Goal: Task Accomplishment & Management: Use online tool/utility

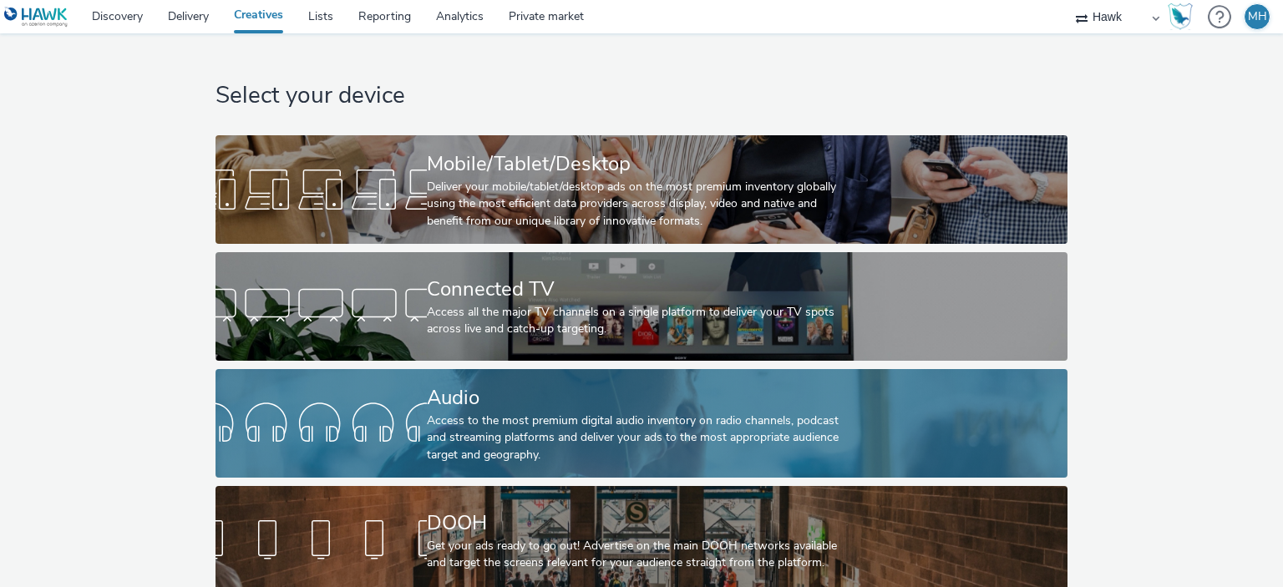
scroll to position [28, 0]
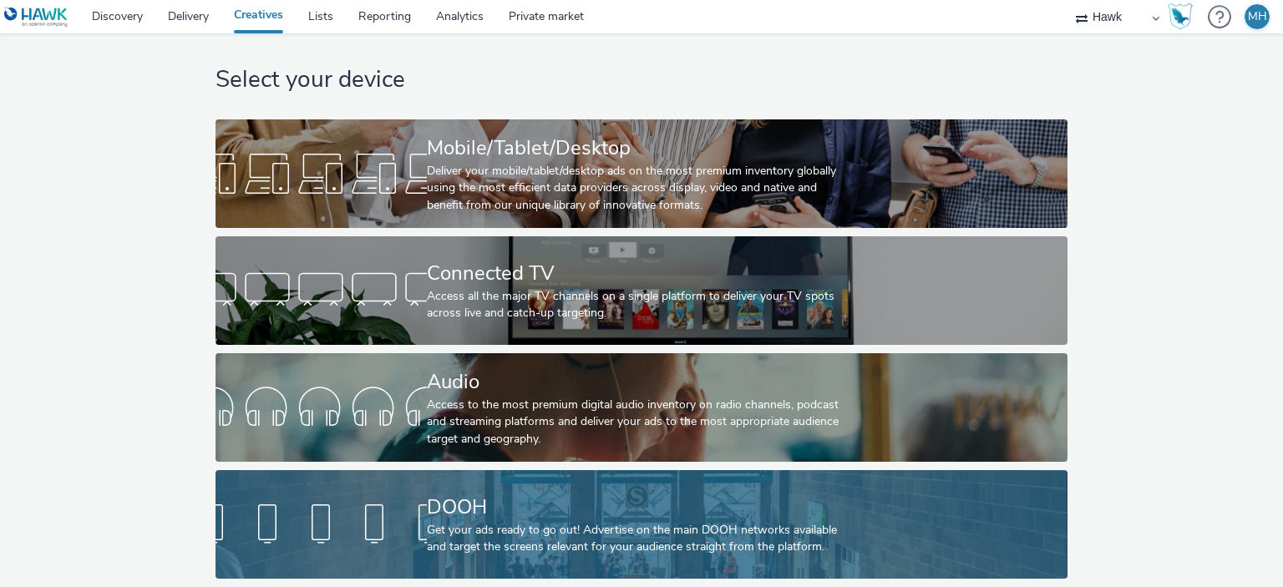
click at [519, 476] on div "DOOH Get your ads ready to go out! Advertise on the main DOOH networks availabl…" at bounding box center [638, 524] width 423 height 109
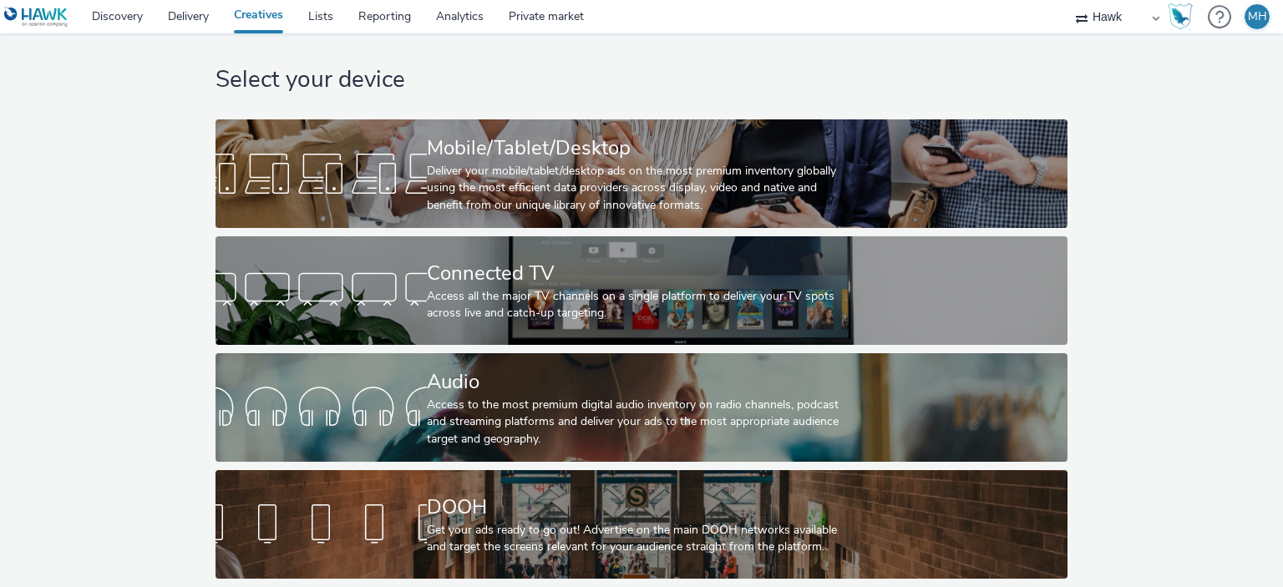
scroll to position [28, 0]
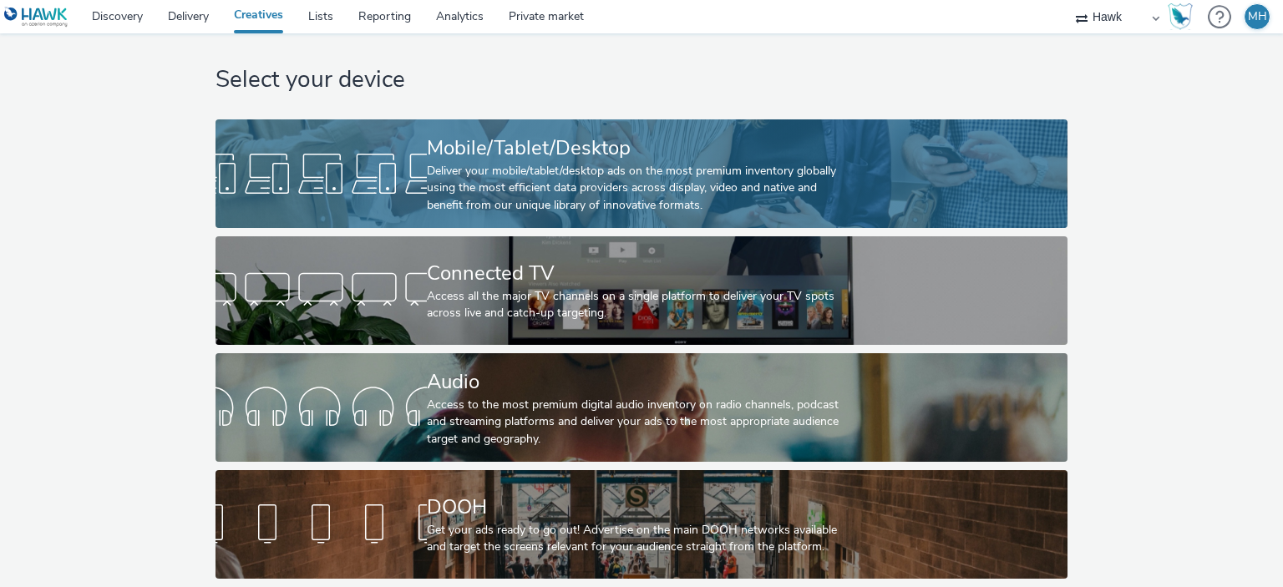
click at [592, 165] on div "Deliver your mobile/tablet/desktop ads on the most premium inventory globally u…" at bounding box center [638, 188] width 423 height 51
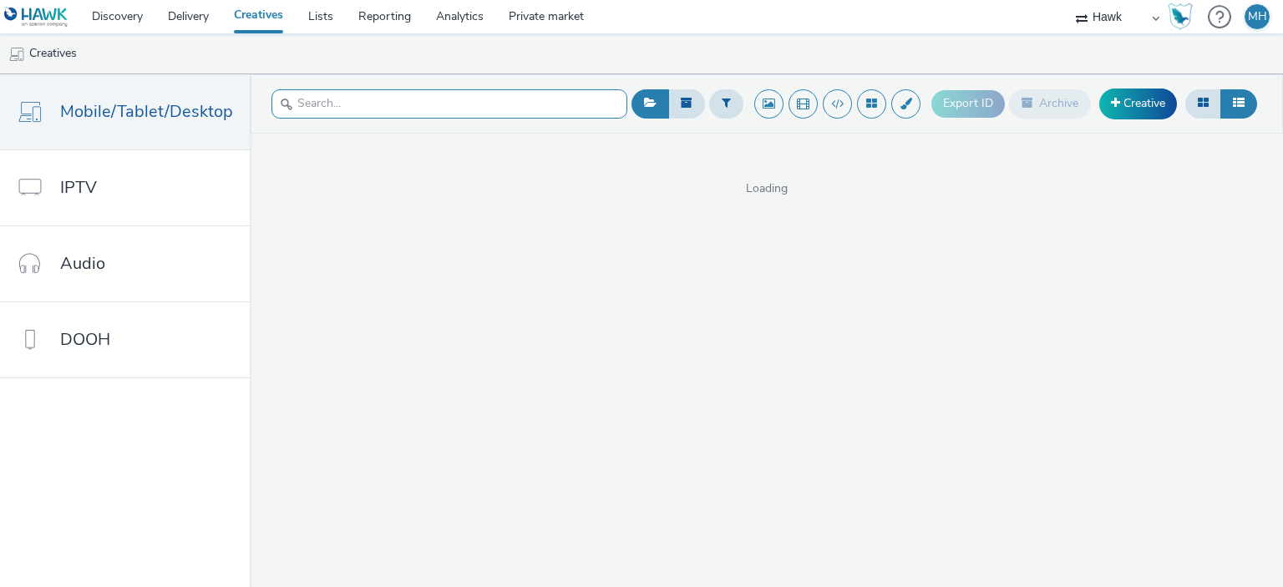
click at [297, 115] on input "text" at bounding box center [450, 103] width 356 height 29
type input "Visa"
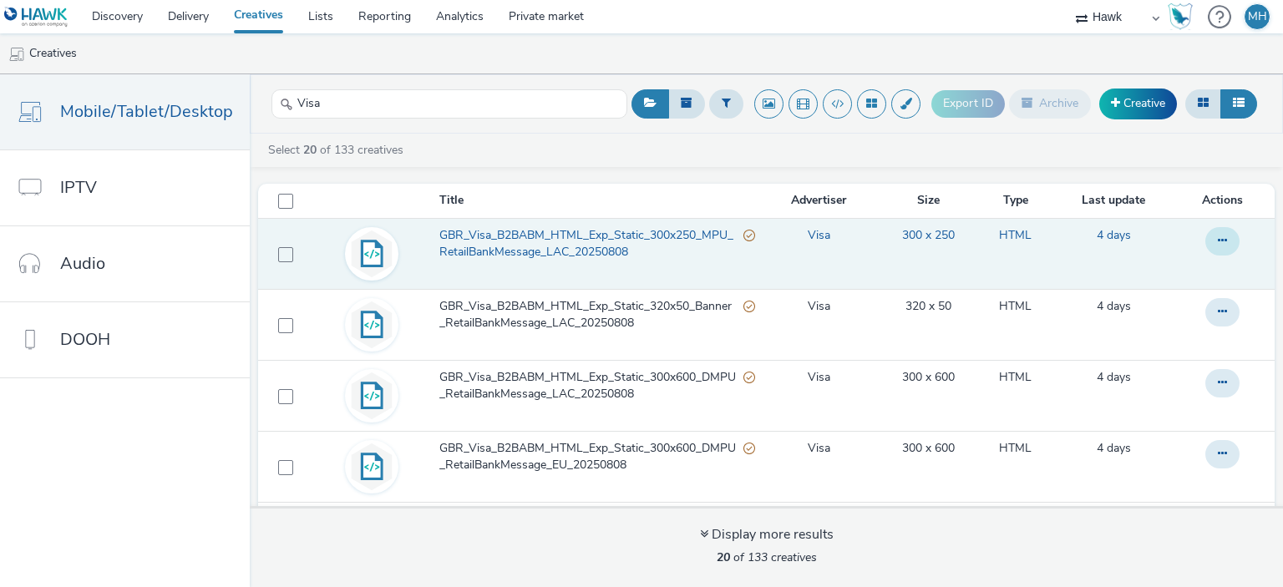
click at [1218, 242] on icon at bounding box center [1222, 241] width 9 height 12
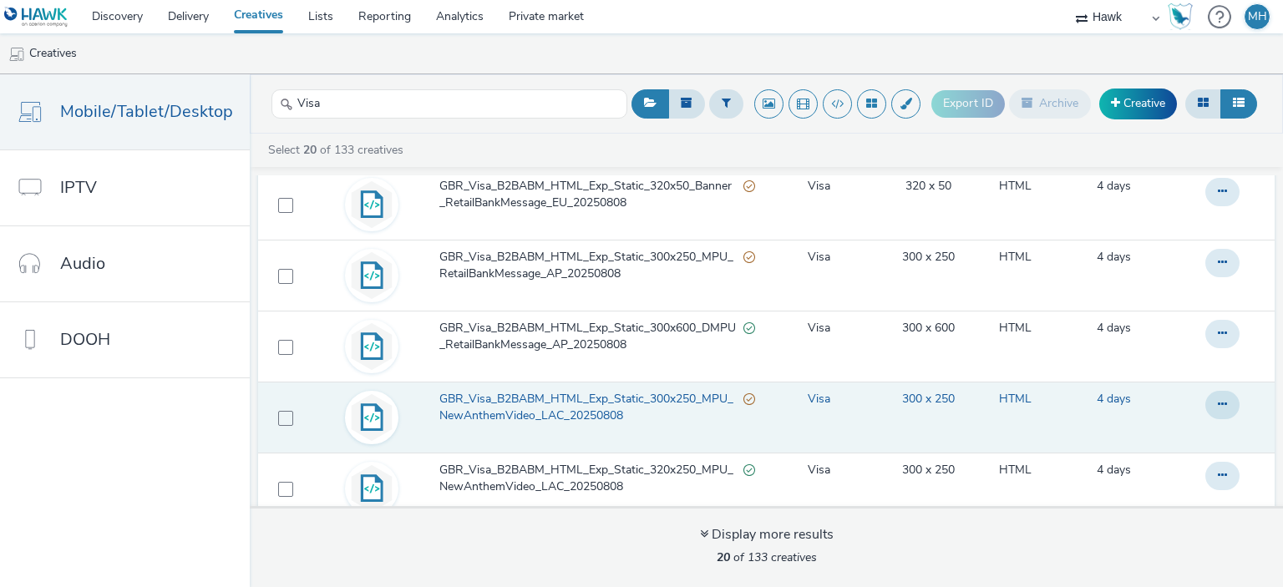
scroll to position [334, 0]
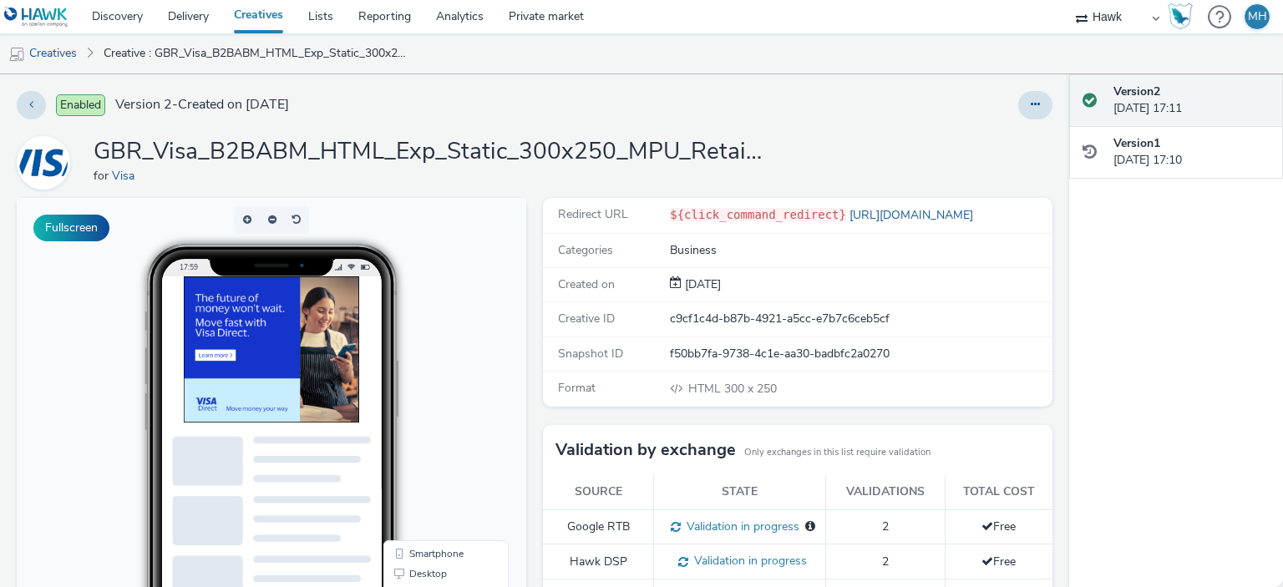
drag, startPoint x: 918, startPoint y: 201, endPoint x: 638, endPoint y: 206, distance: 280.0
click at [638, 206] on div "Redirect URL ${click_command_redirect} https://www.visa.co.uk/" at bounding box center [798, 215] width 510 height 35
click at [864, 234] on div "Categories Business" at bounding box center [798, 251] width 510 height 34
drag, startPoint x: 937, startPoint y: 209, endPoint x: 826, endPoint y: 206, distance: 110.3
click at [826, 206] on div "${click_command_redirect} https://www.visa.co.uk/" at bounding box center [860, 215] width 381 height 18
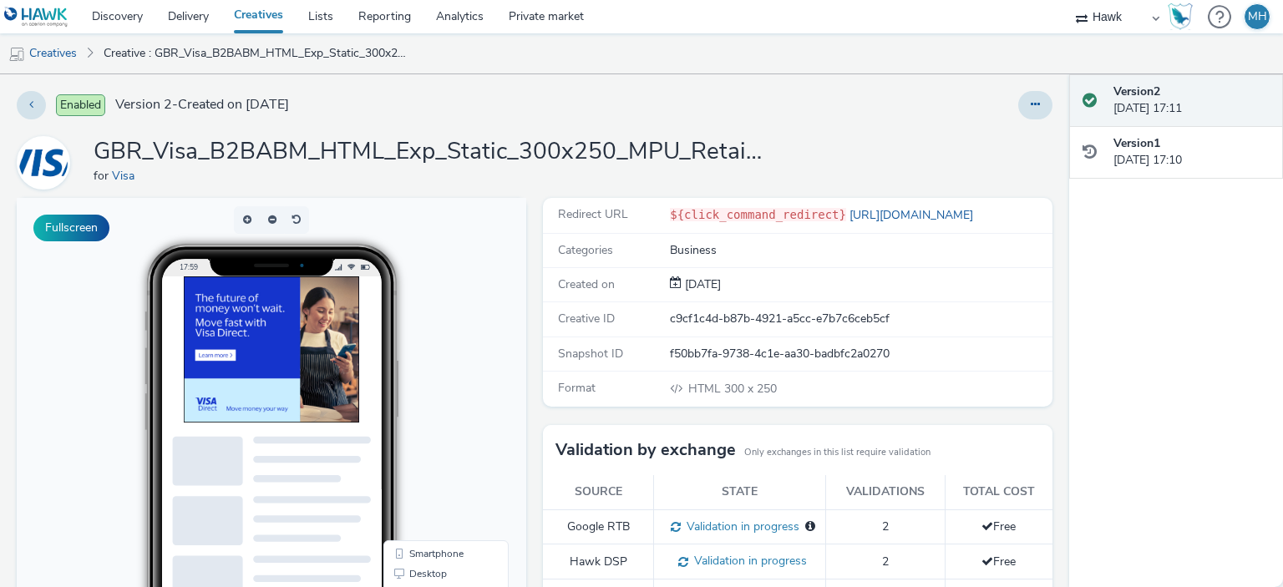
click at [923, 223] on div "Redirect URL ${click_command_redirect} https://www.visa.co.uk/" at bounding box center [798, 215] width 510 height 35
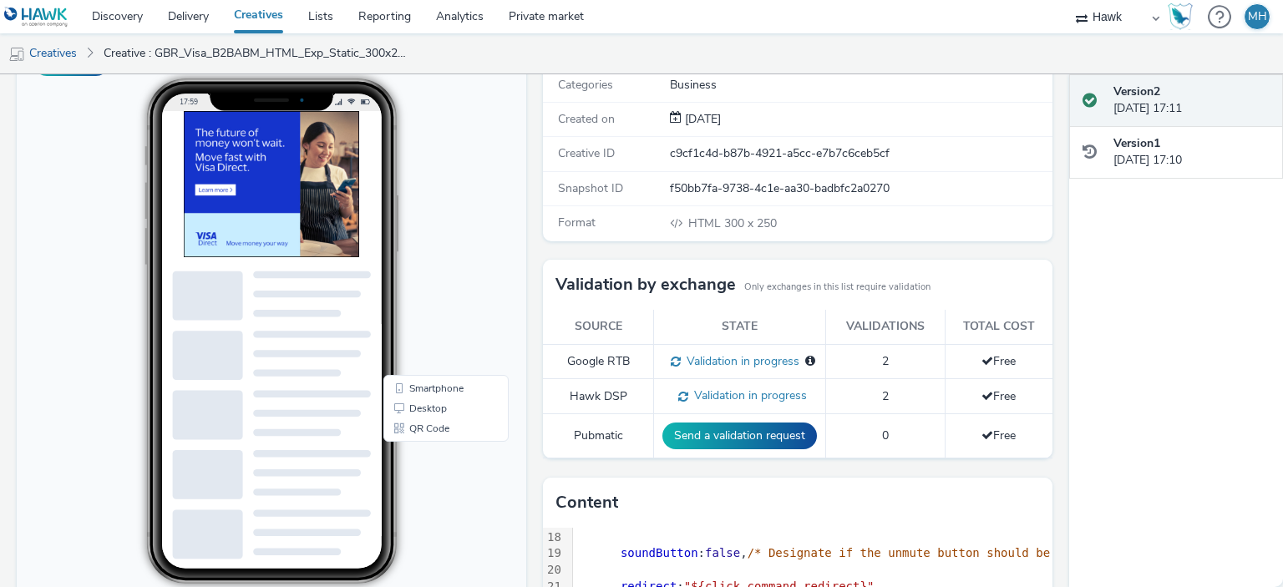
scroll to position [167, 0]
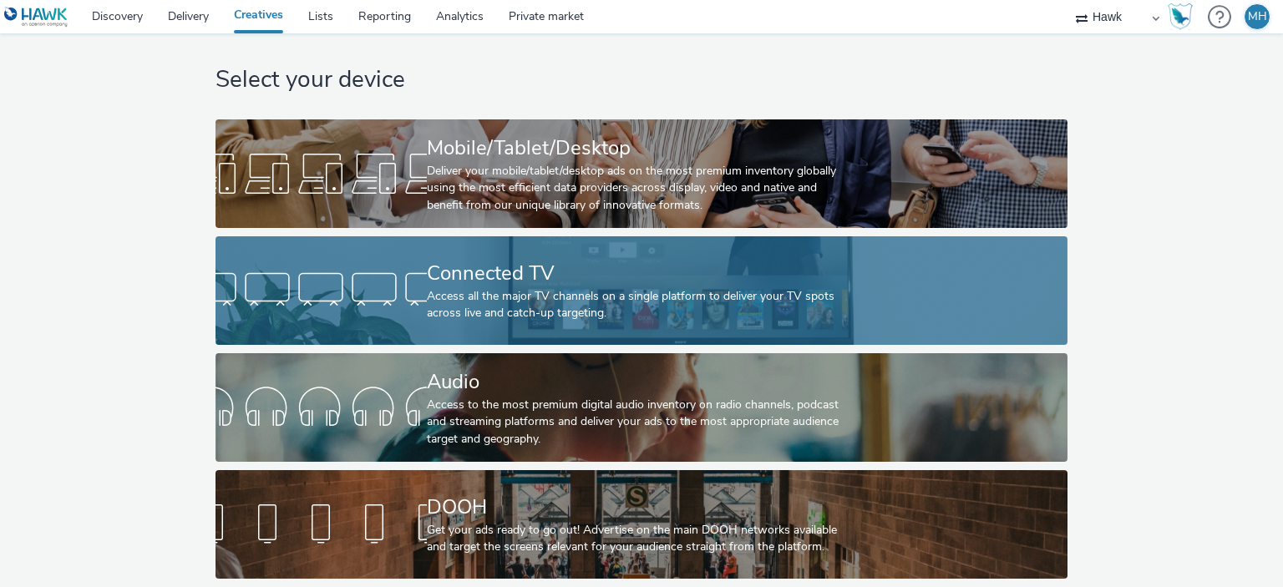
scroll to position [28, 0]
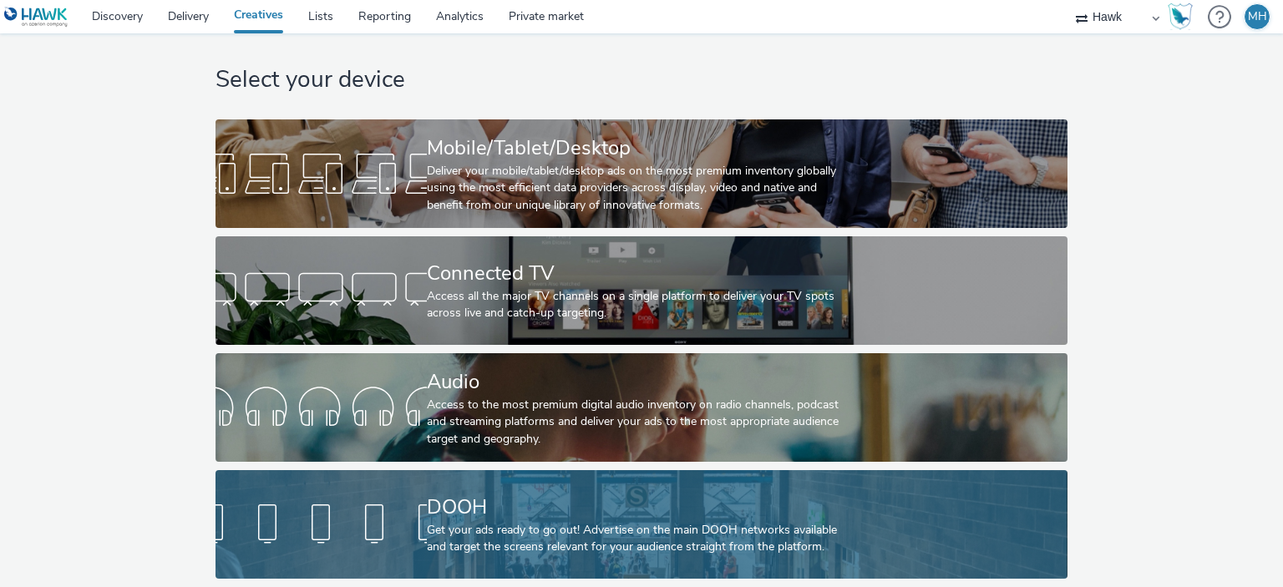
click at [605, 535] on div "Get your ads ready to go out! Advertise on the main DOOH networks available and…" at bounding box center [638, 539] width 423 height 34
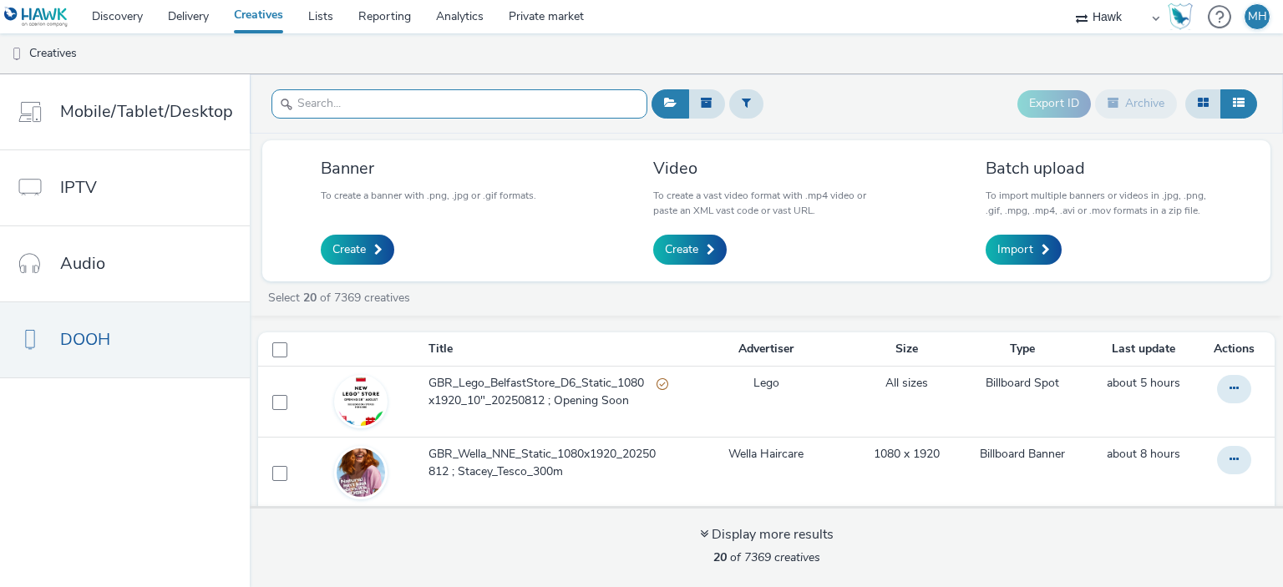
click at [369, 106] on input "text" at bounding box center [460, 103] width 376 height 29
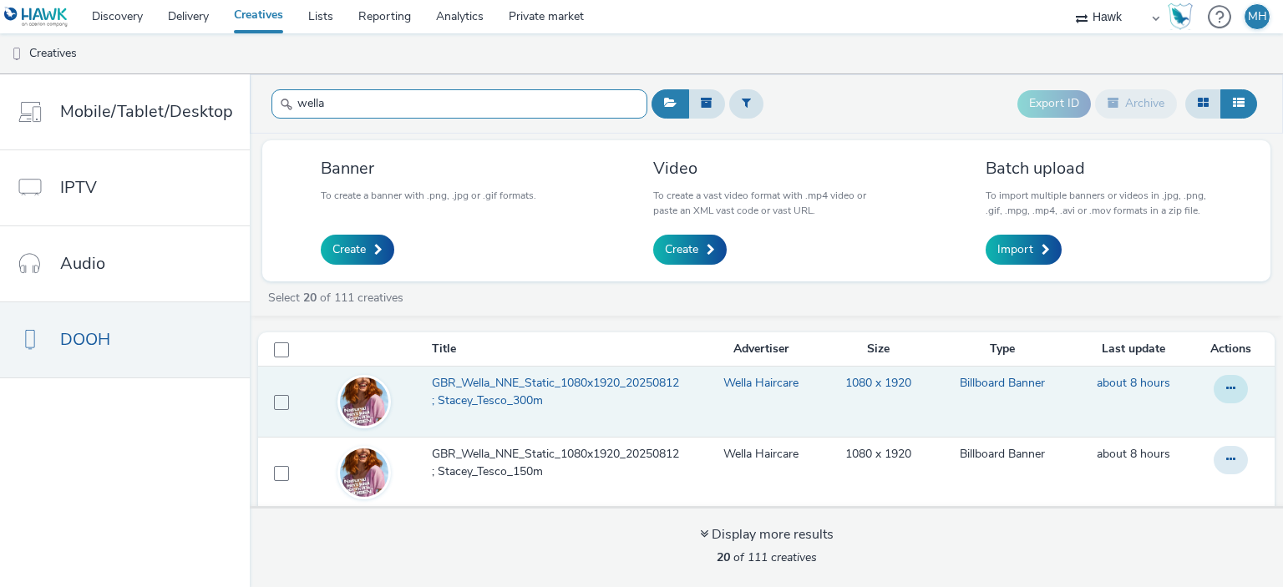
type input "wella"
click at [1214, 394] on button at bounding box center [1231, 389] width 34 height 28
click at [1183, 408] on link "Edit" at bounding box center [1185, 422] width 125 height 33
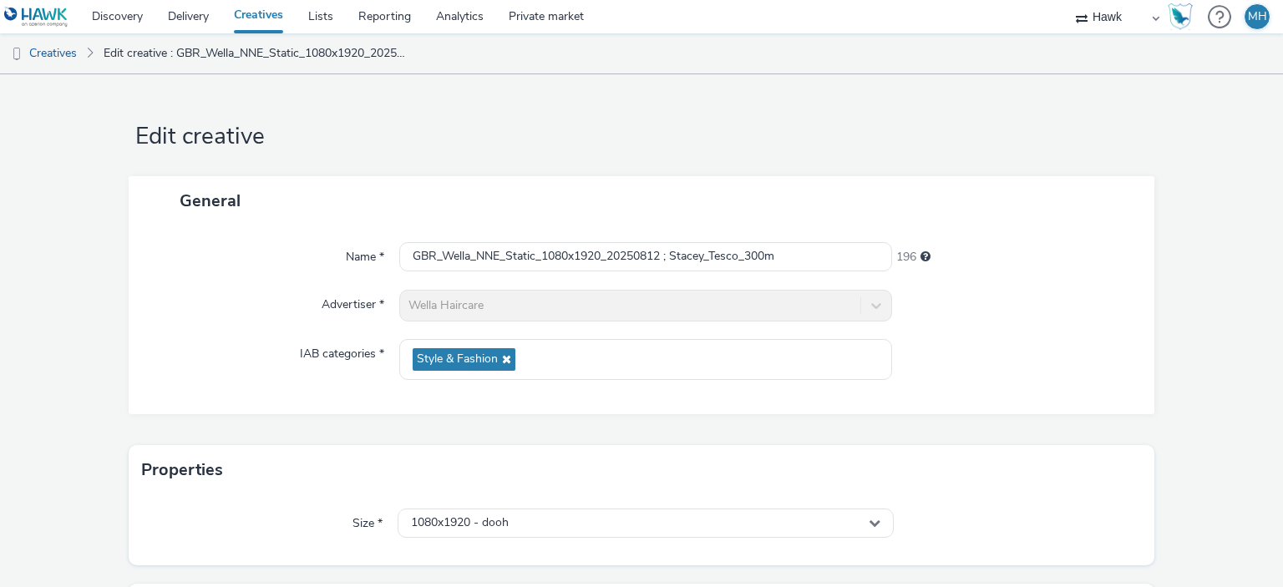
scroll to position [241, 0]
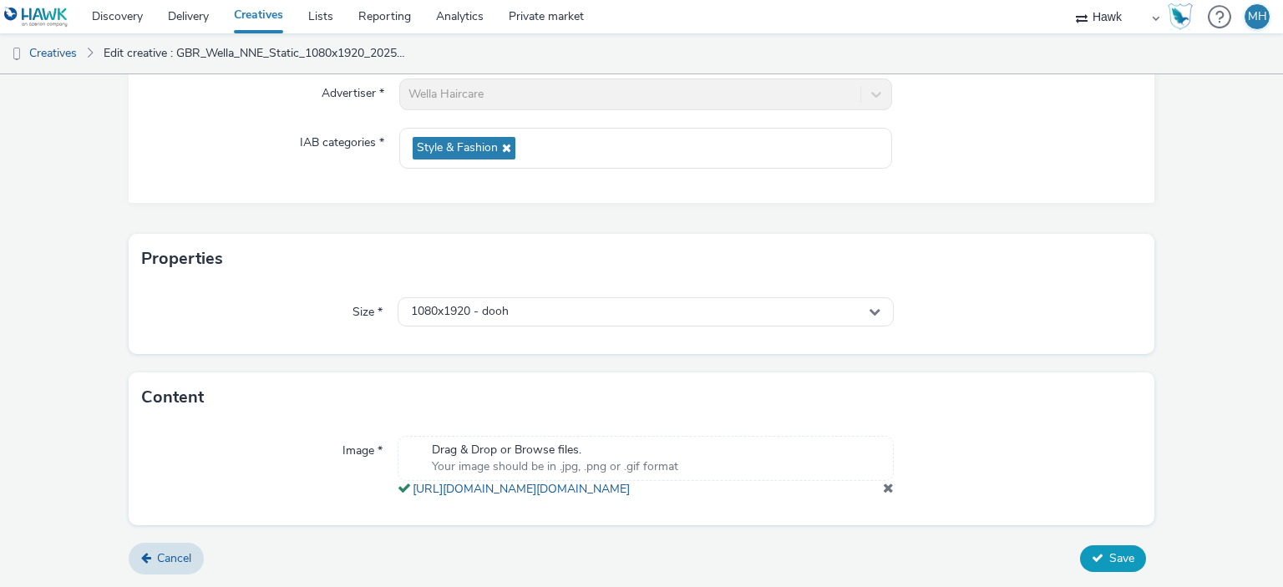
click at [1110, 566] on span "Save" at bounding box center [1122, 559] width 25 height 16
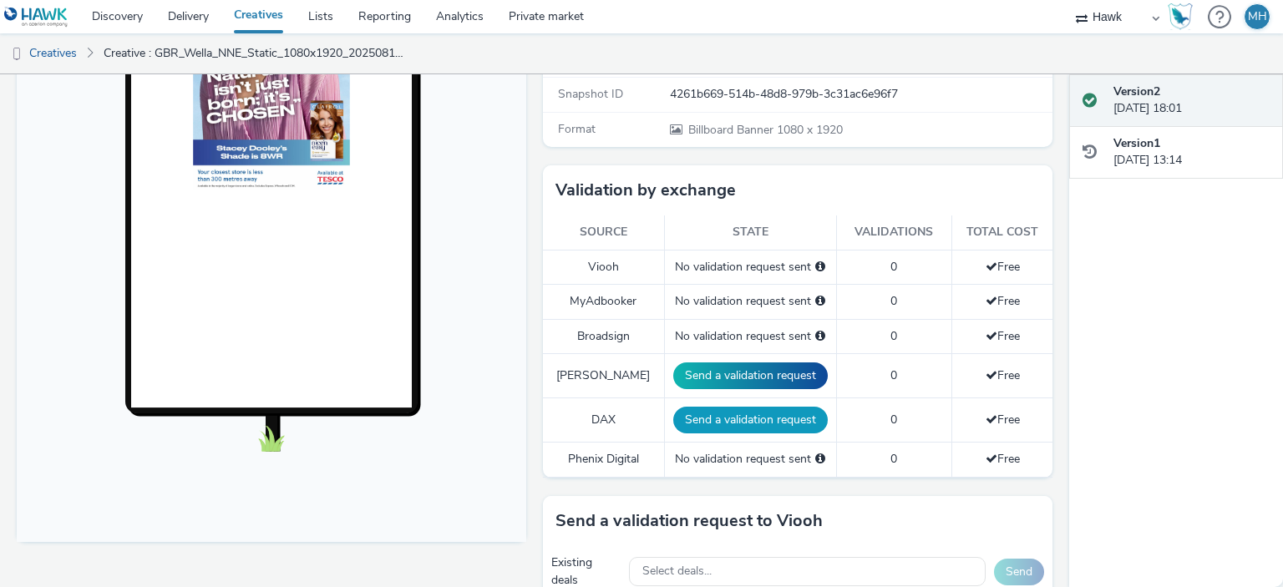
scroll to position [334, 0]
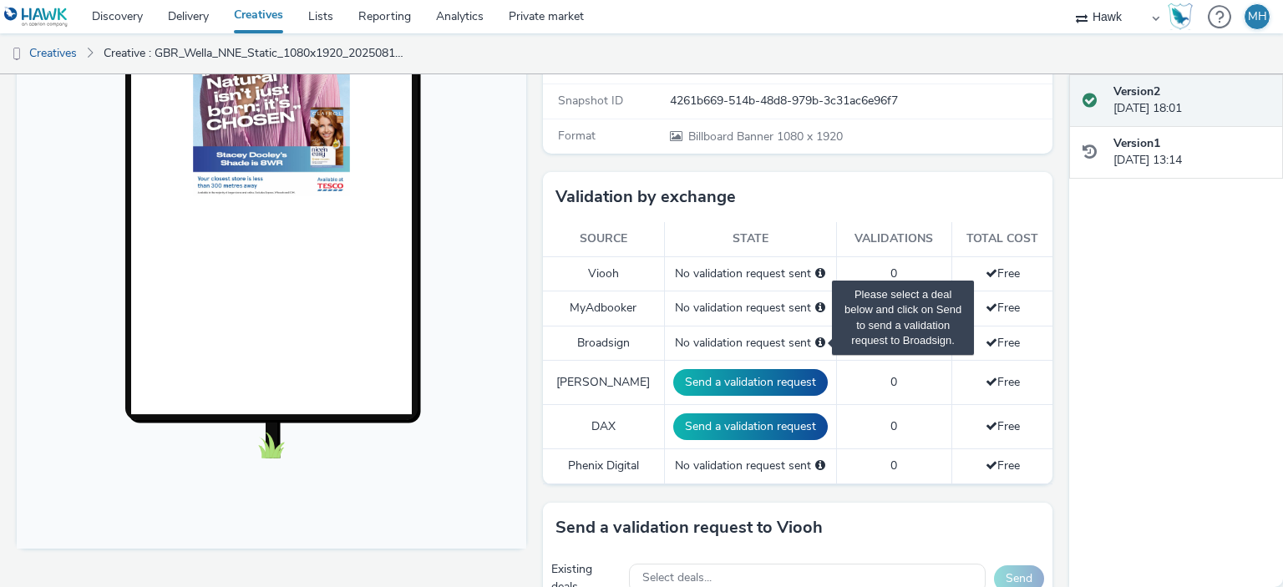
click at [816, 340] on span "Please select a deal below and click on Send to send a validation request to Br…" at bounding box center [821, 343] width 10 height 12
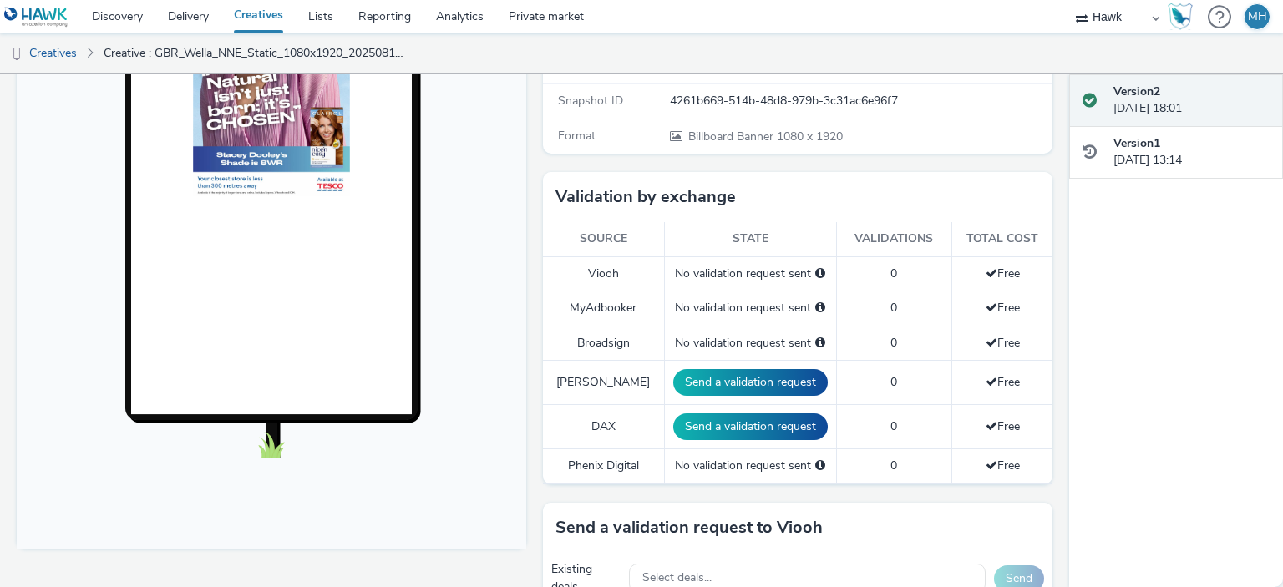
click at [777, 337] on div "No validation request sent" at bounding box center [750, 343] width 155 height 17
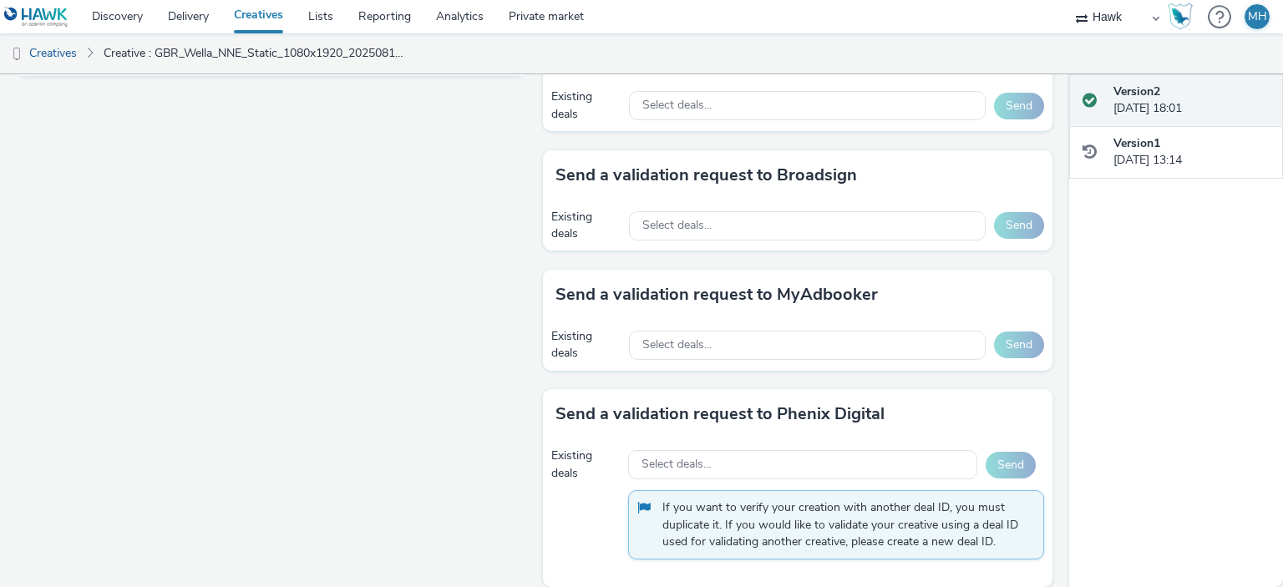
scroll to position [821, 0]
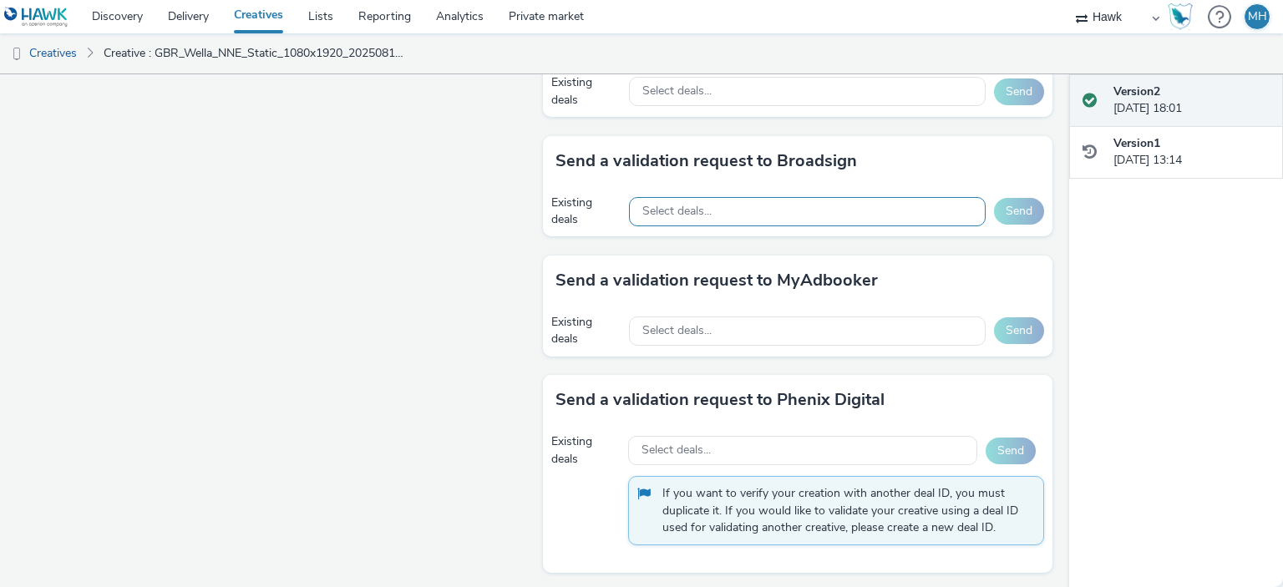
click at [739, 199] on div "Select deals..." at bounding box center [807, 211] width 357 height 29
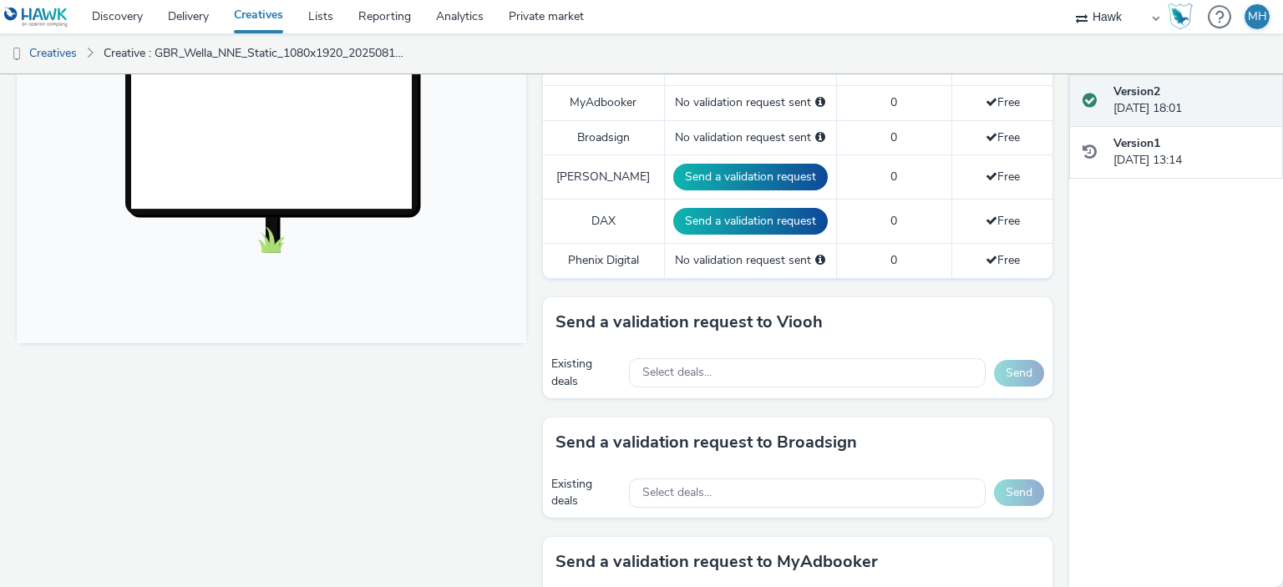
scroll to position [668, 0]
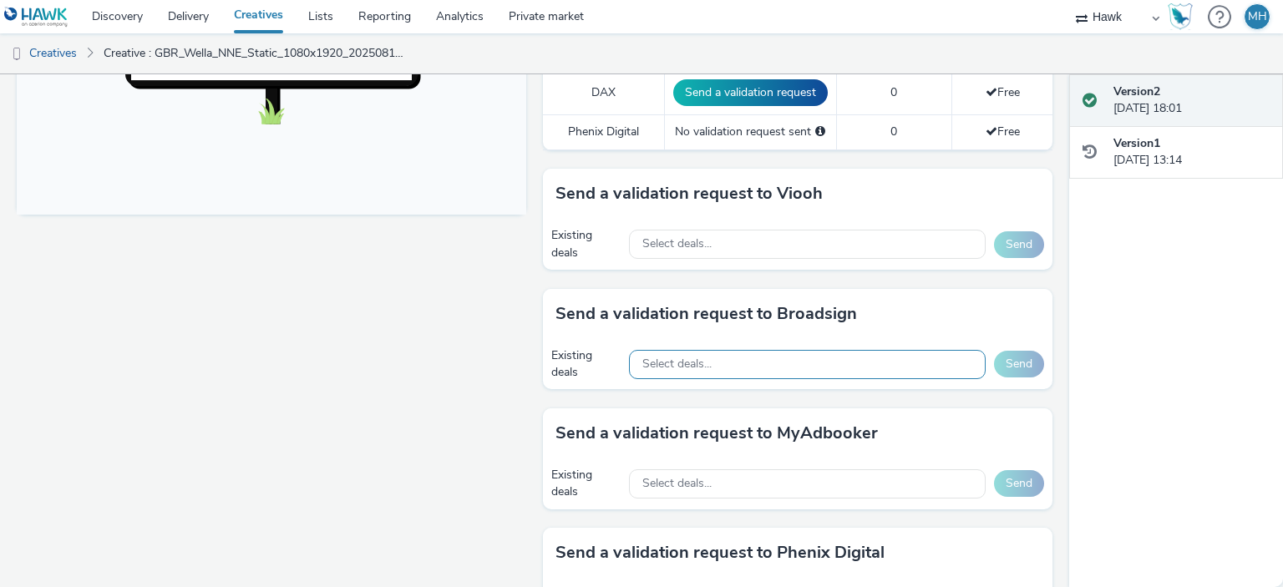
click at [704, 367] on span "Select deals..." at bounding box center [677, 365] width 69 height 14
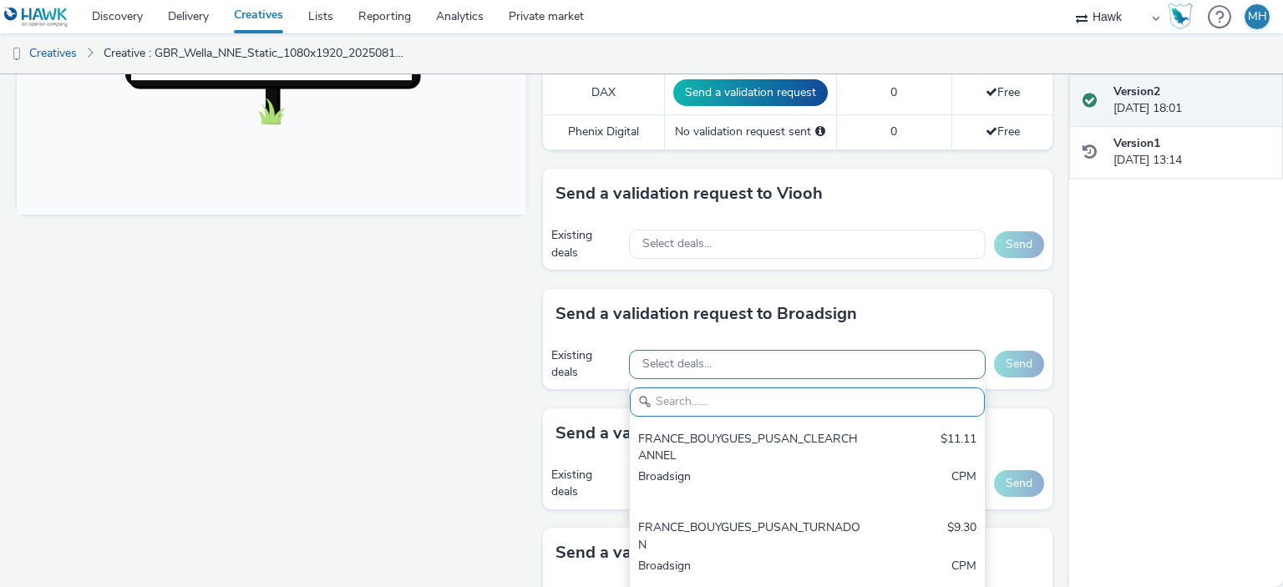
paste input "AO_Broadsign_ECN_All Frames_$14.01"
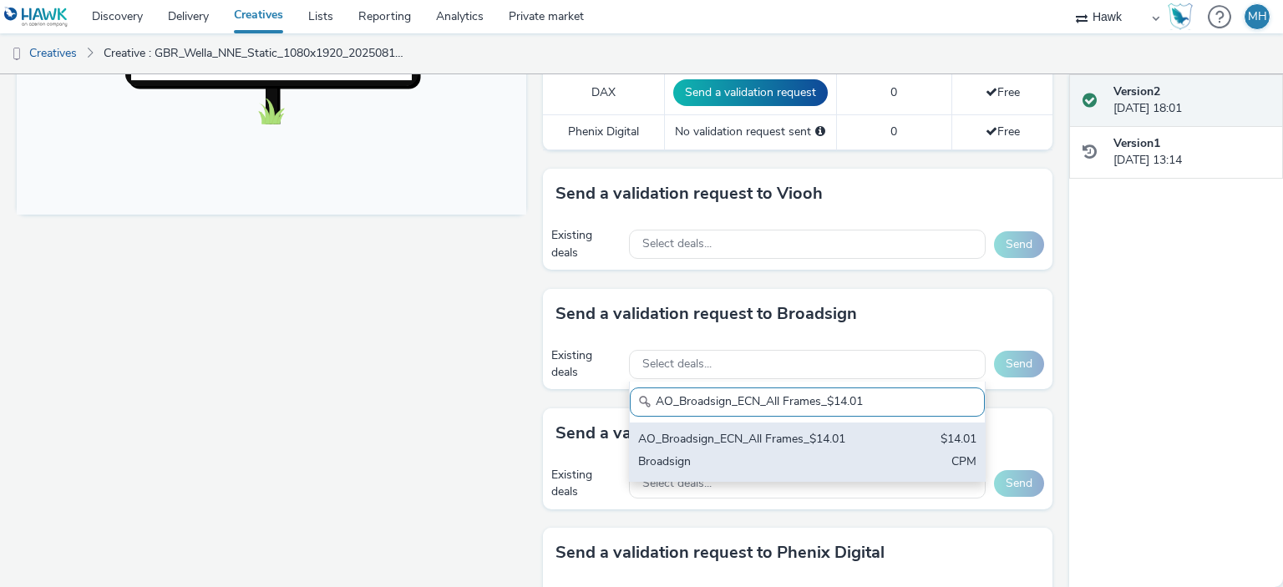
type input "AO_Broadsign_ECN_All Frames_$14.01"
click at [744, 454] on div "Broadsign" at bounding box center [749, 463] width 222 height 19
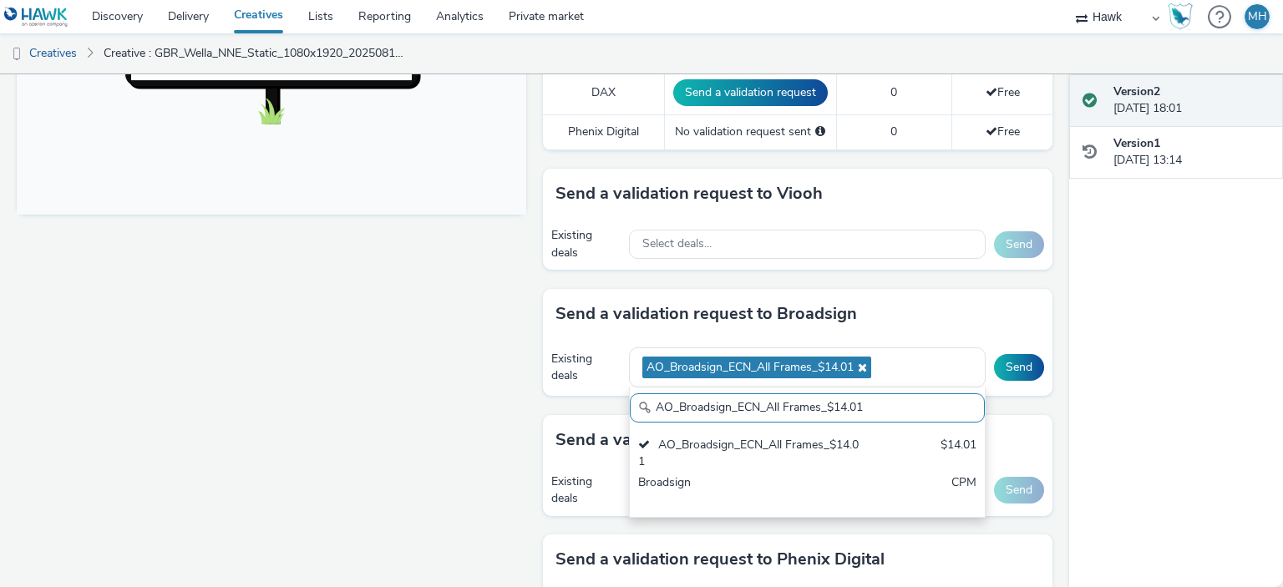
click at [956, 328] on div "Send a validation request to Broadsign" at bounding box center [798, 314] width 510 height 50
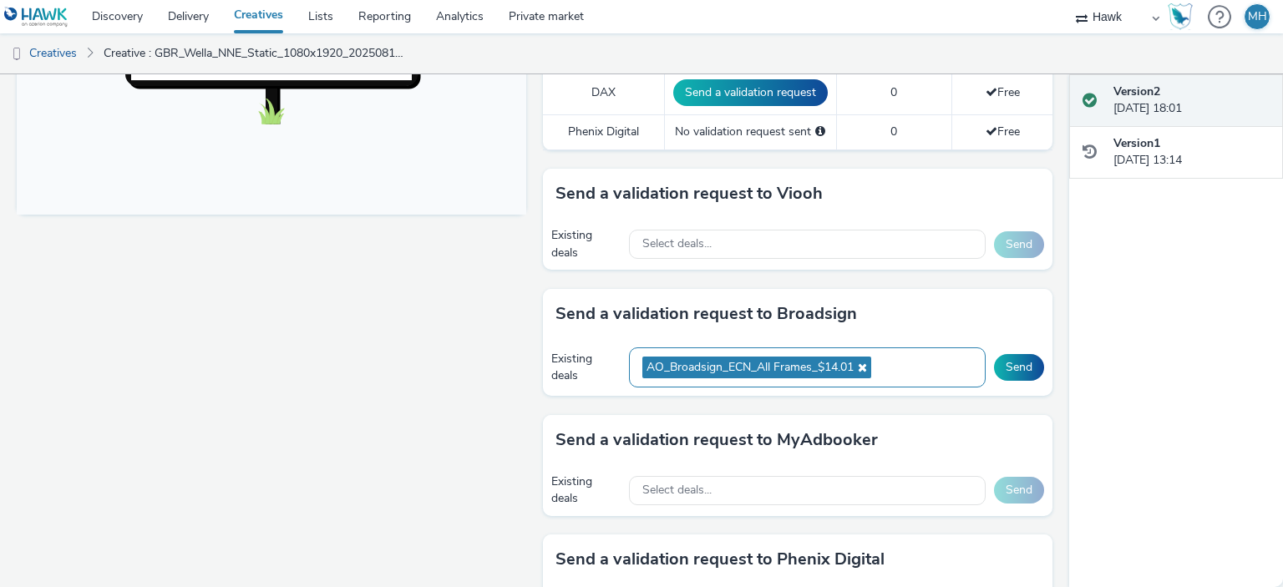
click at [898, 358] on div "AO_Broadsign_ECN_All Frames_$14.01" at bounding box center [807, 368] width 357 height 41
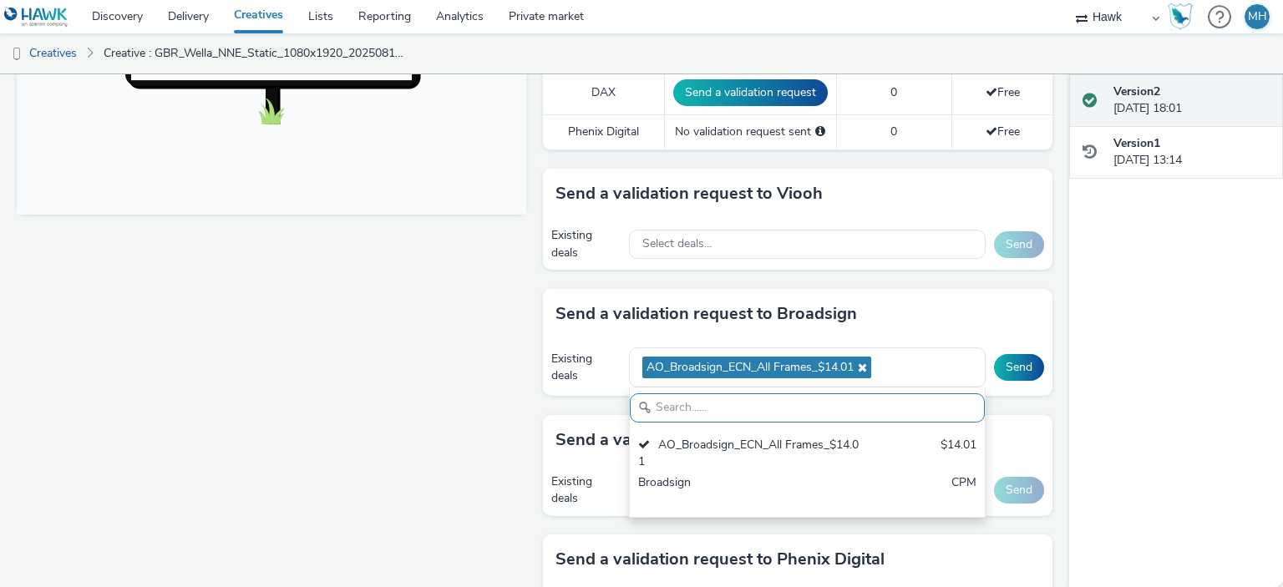
paste input "AO_Broadsign_ECN_All Frames_$14.01"
type input "AO_Broadsign_ECN_All Frames_$14.01"
drag, startPoint x: 587, startPoint y: 379, endPoint x: 784, endPoint y: 339, distance: 201.2
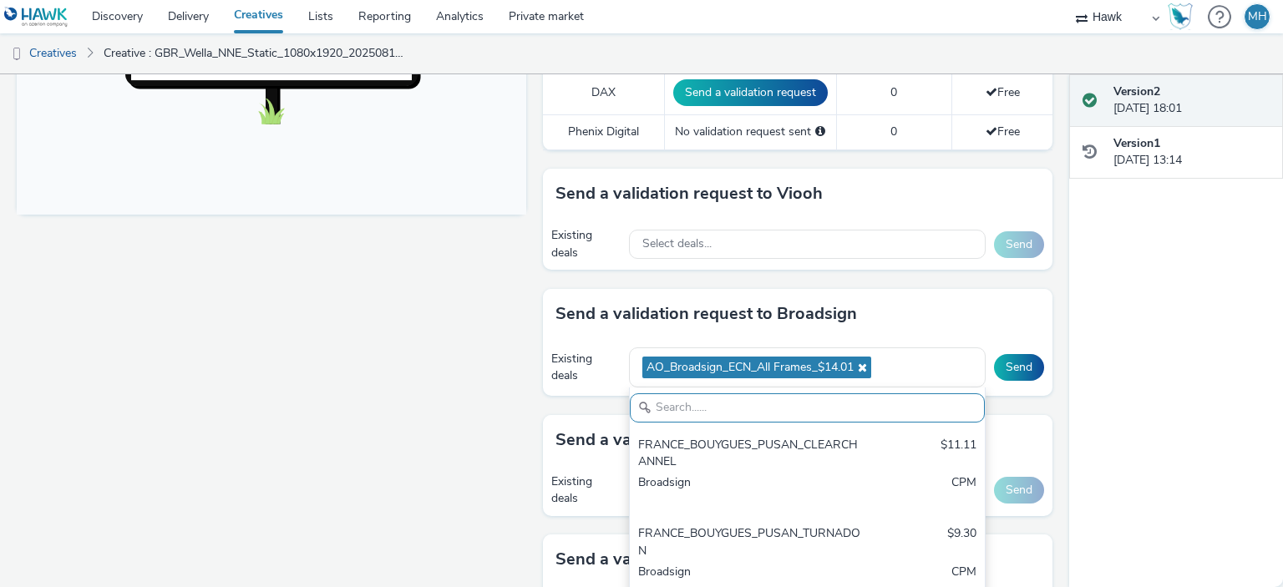
paste input "AO_Broadsign_ECN_All Frames_$14.01"
type input "AO_Broadsign_ECN_All Frames_$14.01"
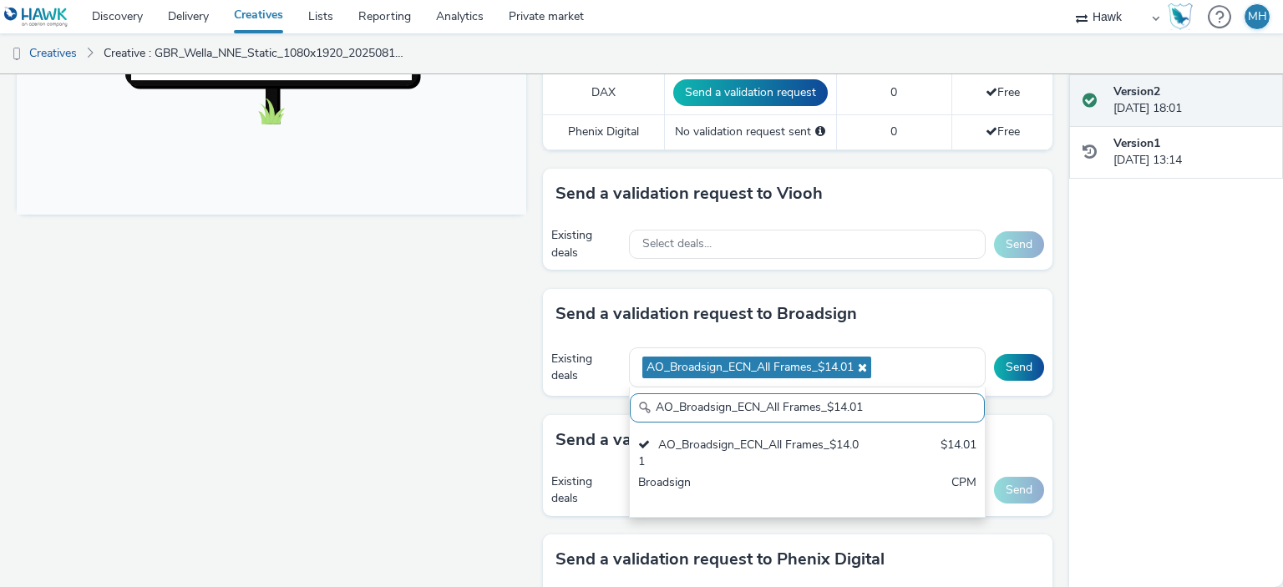
drag, startPoint x: 852, startPoint y: 396, endPoint x: 348, endPoint y: 397, distance: 503.9
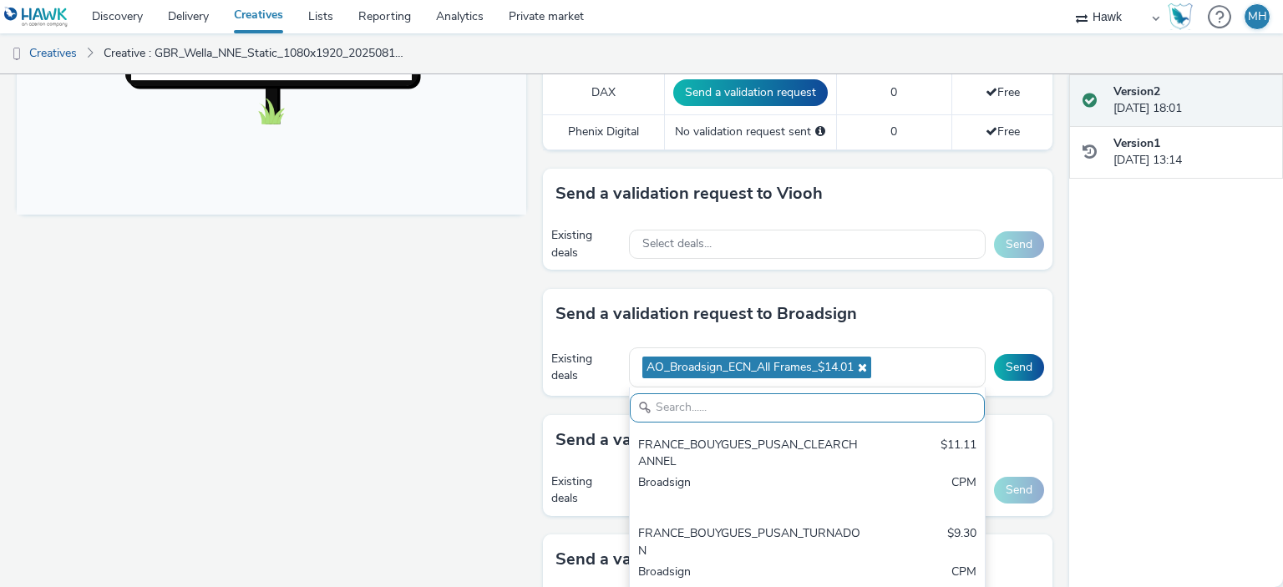
paste input "AO_Broadsign_ECN_All Frames_$14.01"
type input "AO_Broadsign_ECN_All Frames_$14.01"
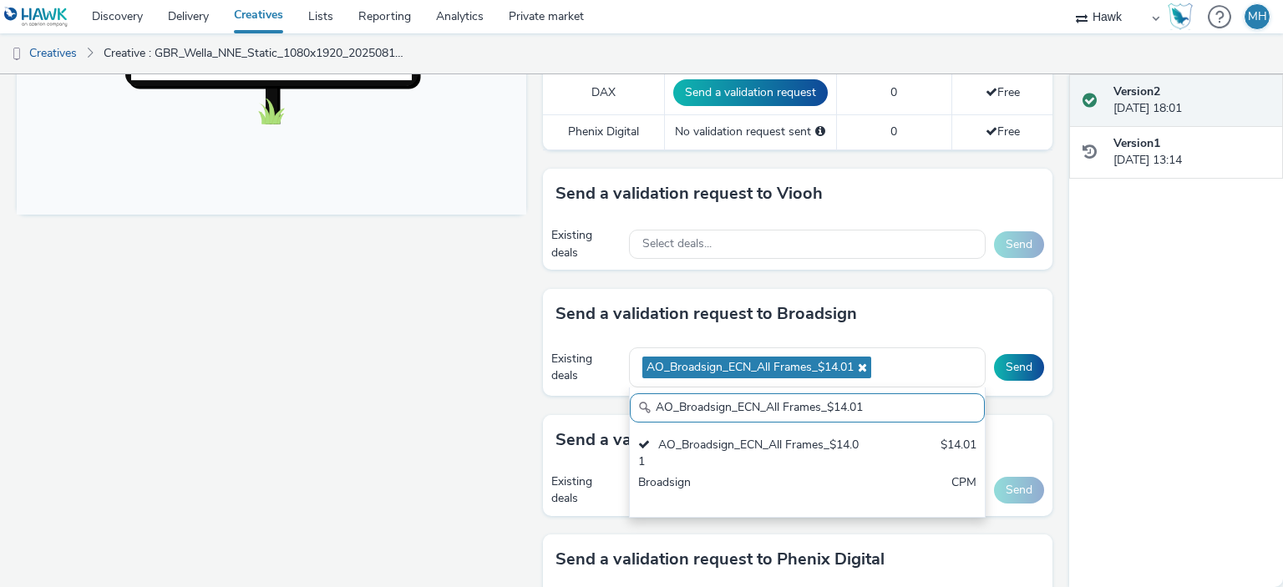
drag, startPoint x: 872, startPoint y: 408, endPoint x: 617, endPoint y: 428, distance: 255.6
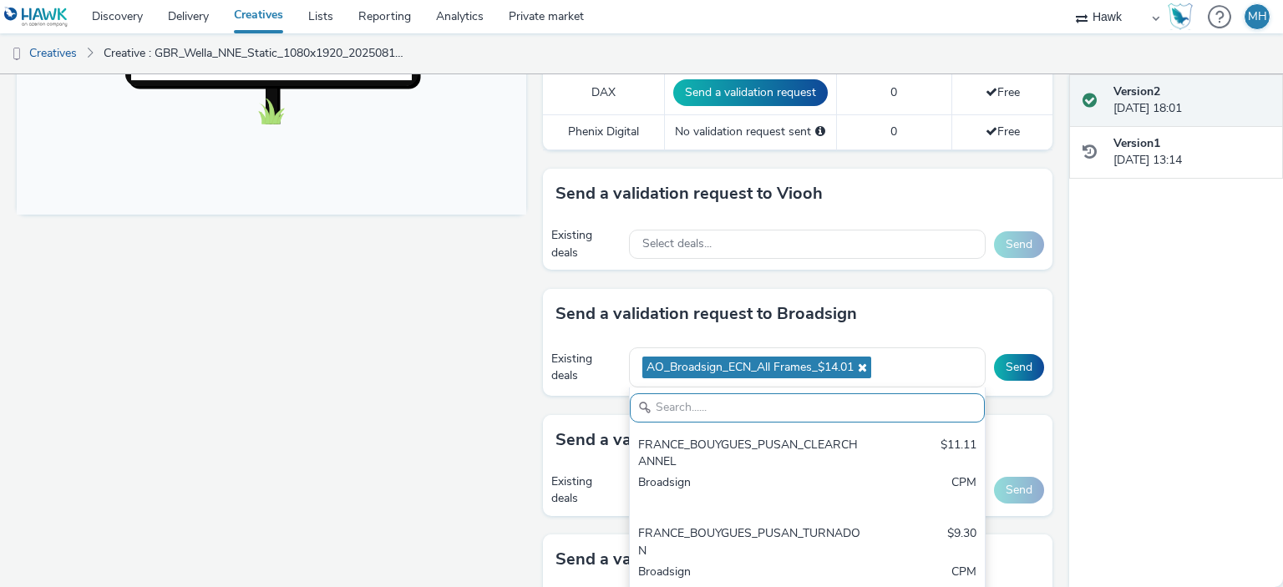
click at [892, 289] on div "Send a validation request to Broadsign" at bounding box center [798, 314] width 510 height 50
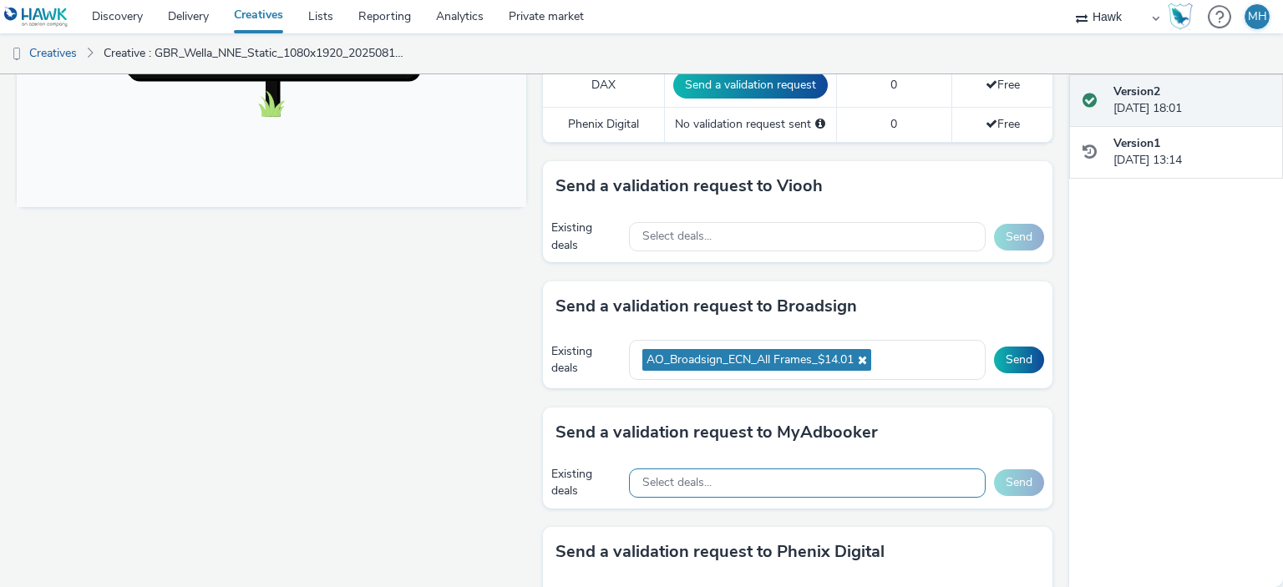
scroll to position [827, 0]
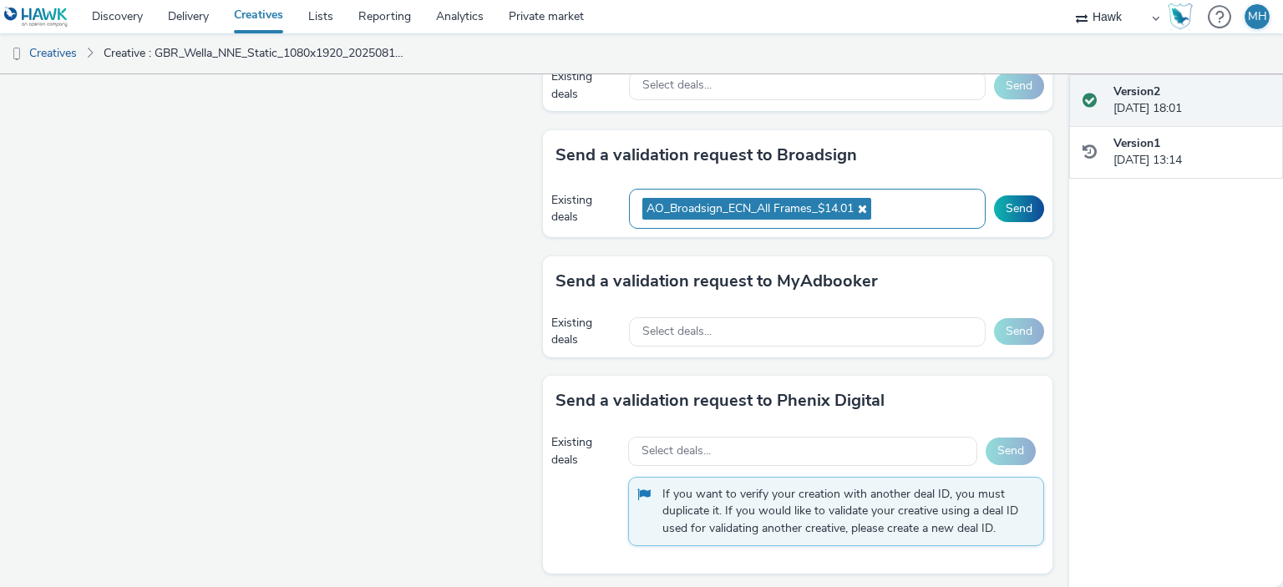
click at [909, 199] on div "AO_Broadsign_ECN_All Frames_$14.01" at bounding box center [807, 209] width 357 height 41
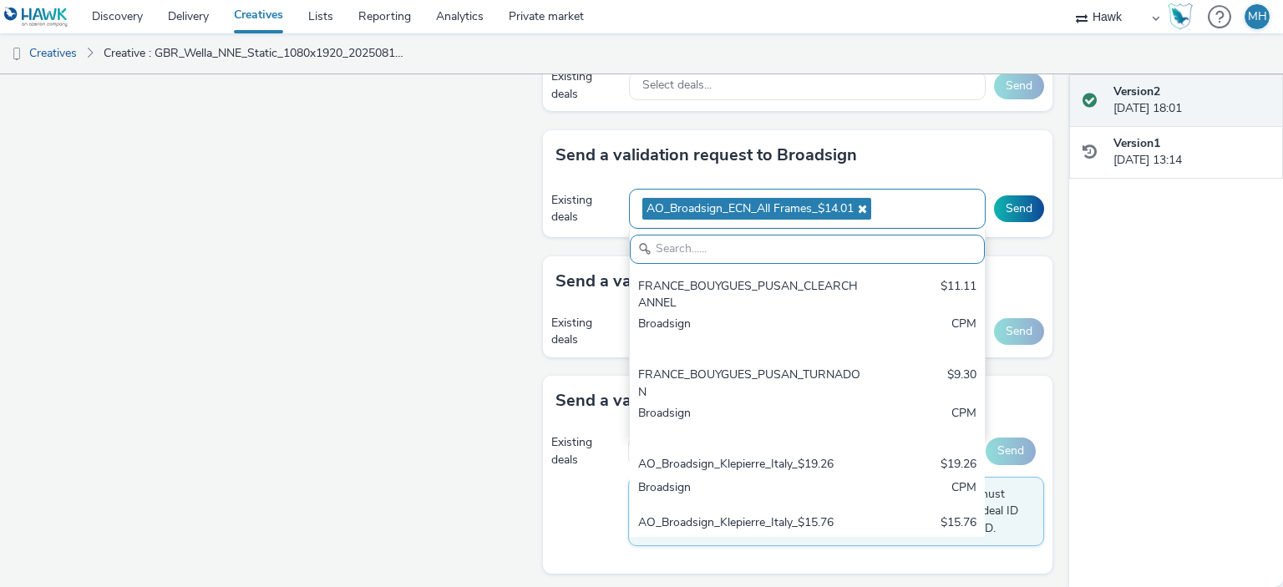
paste input "AO_Broadsign_Framen_All Frames_$10.11"
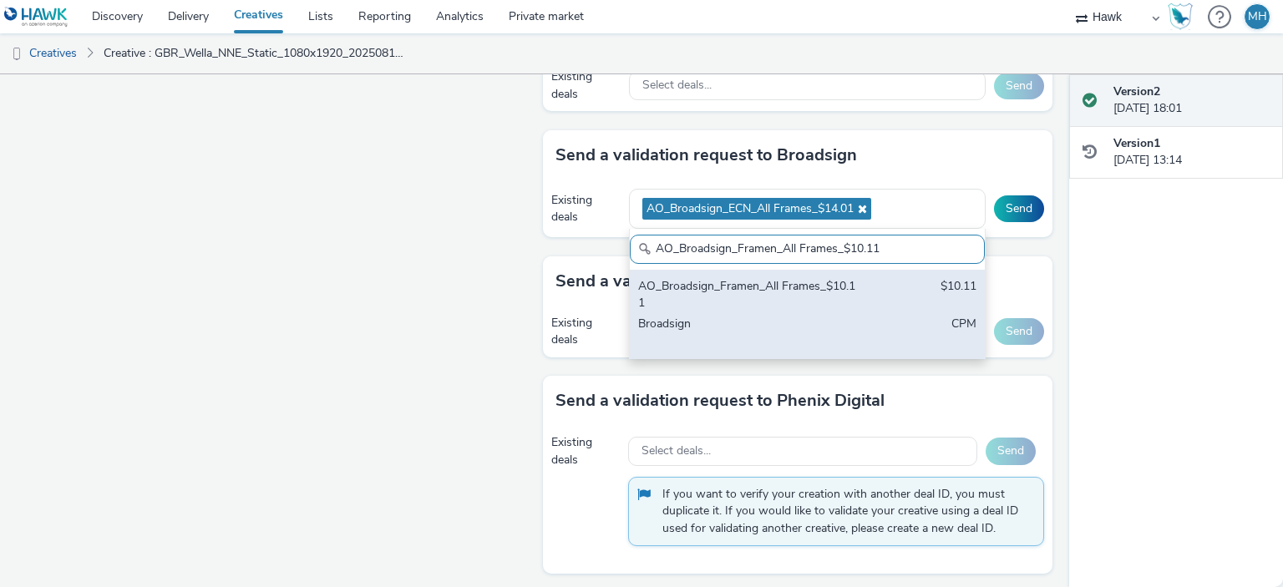
type input "AO_Broadsign_Framen_All Frames_$10.11"
click at [855, 289] on div "AO_Broadsign_Framen_All Frames_$10.11 $10.11 Broadsign CPM" at bounding box center [807, 314] width 355 height 89
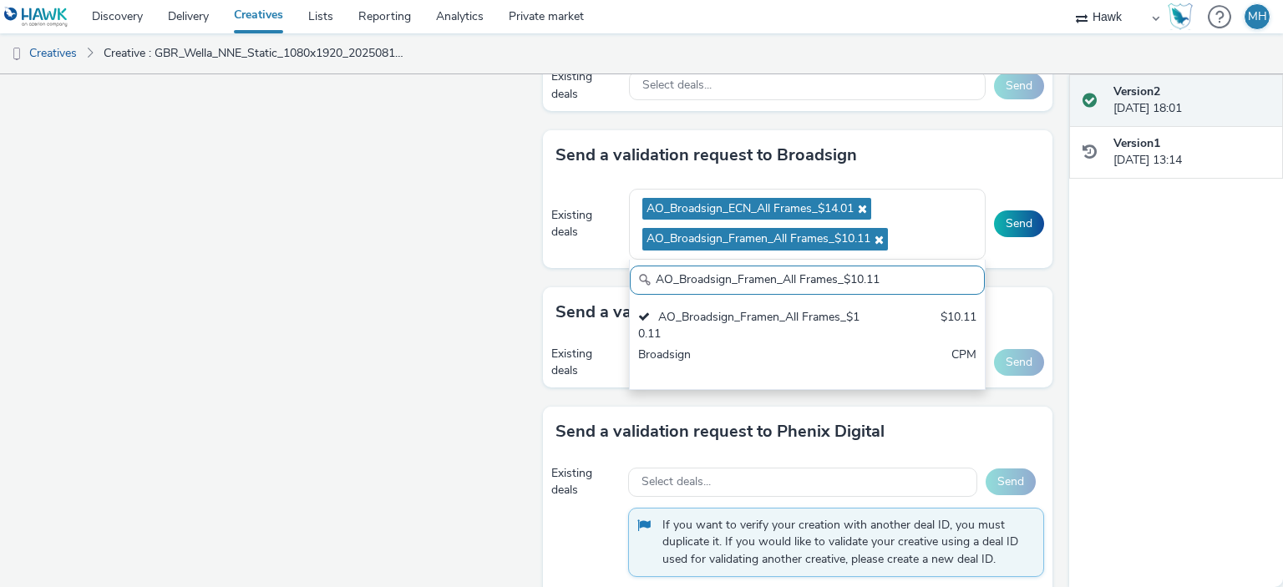
click at [953, 135] on div "Send a validation request to Broadsign" at bounding box center [798, 155] width 510 height 50
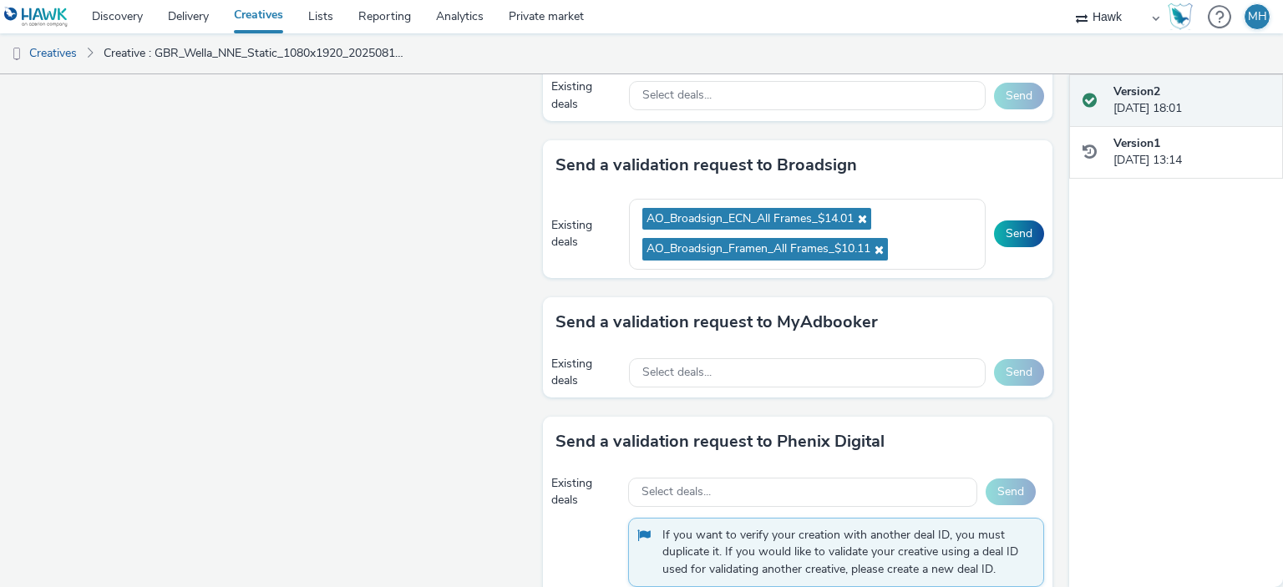
scroll to position [827, 0]
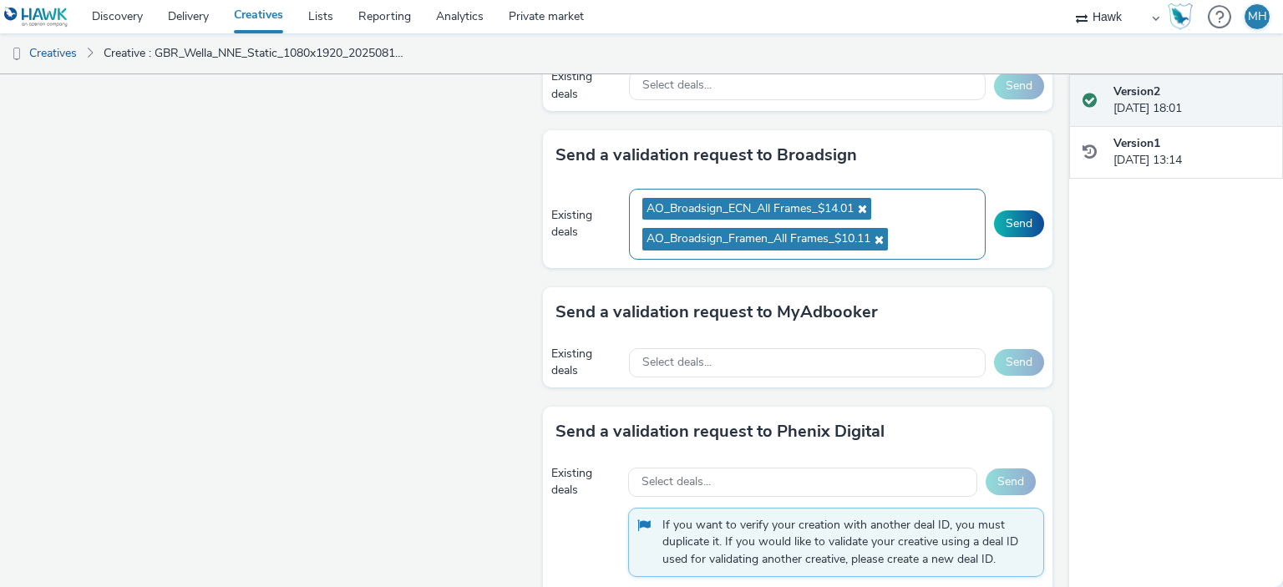
click at [921, 207] on ul "AO_Broadsign_ECN_All Frames_$14.01 AO_Broadsign_Framen_All Frames_$10.11" at bounding box center [808, 225] width 330 height 62
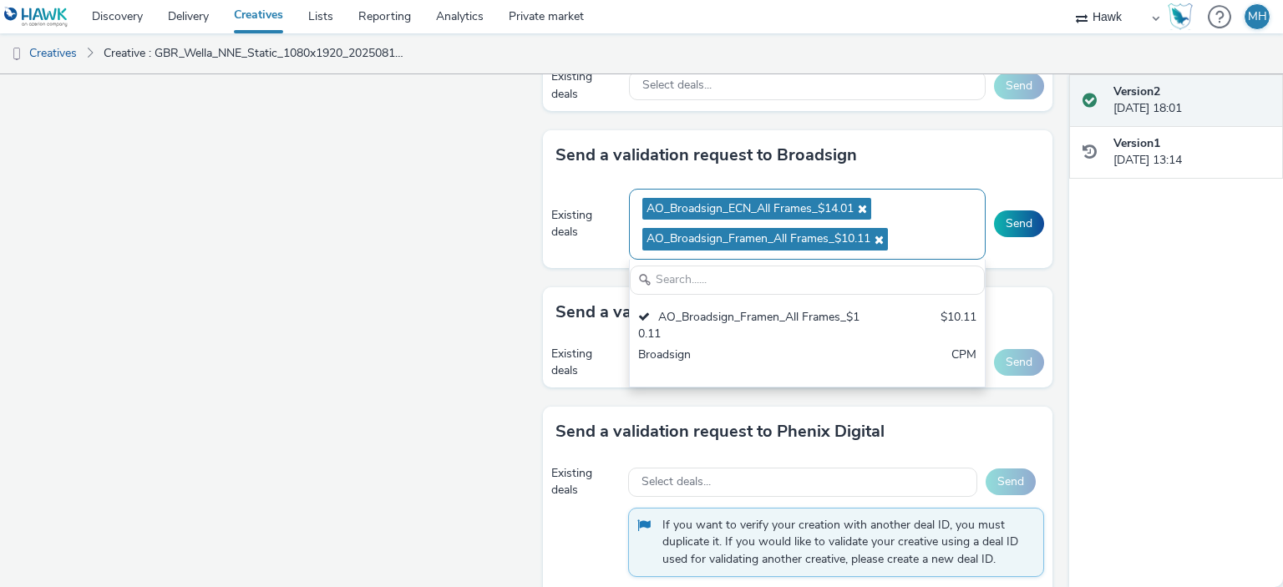
scroll to position [0, 0]
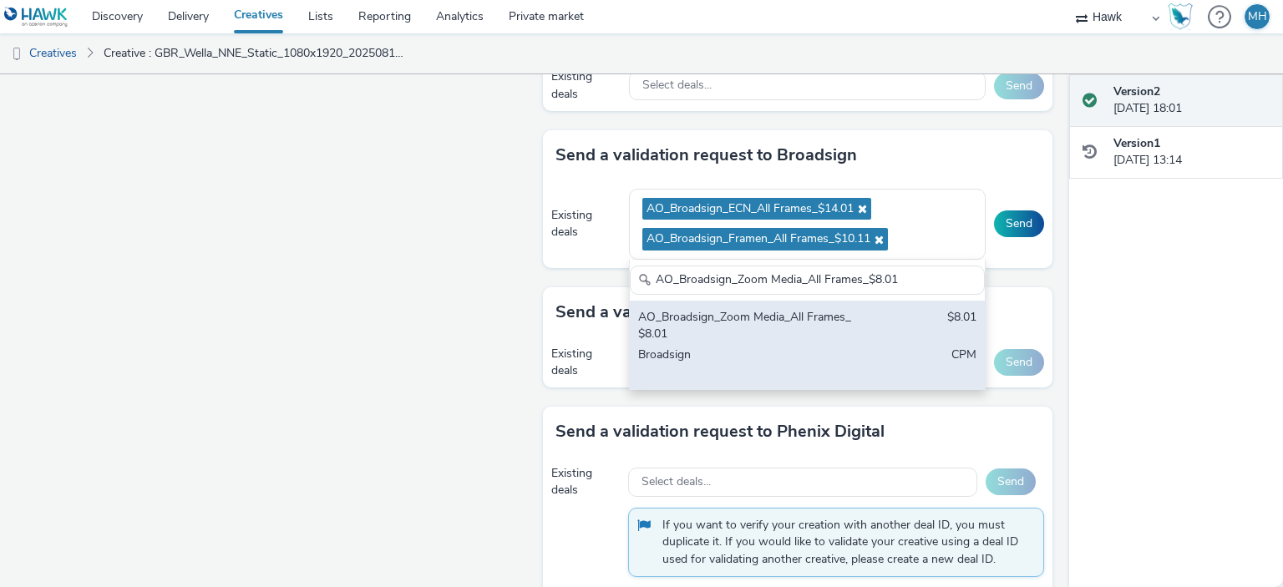
type input "AO_Broadsign_Zoom Media_All Frames_$8.01"
click at [797, 309] on div "AO_Broadsign_Zoom Media_All Frames_$8.01" at bounding box center [749, 326] width 222 height 34
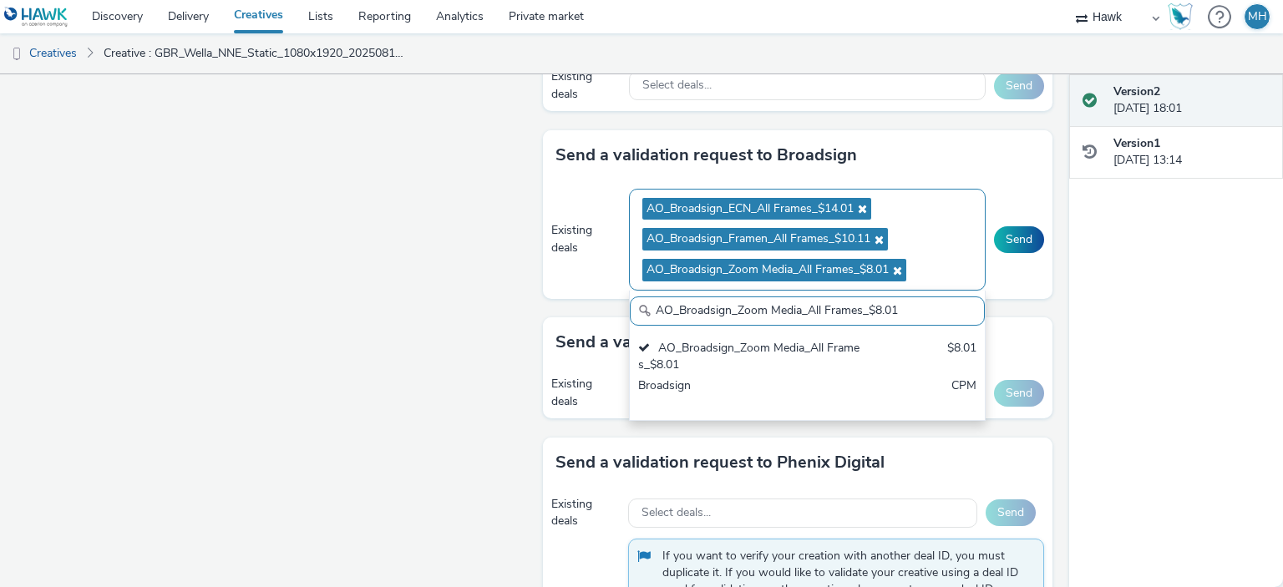
click at [927, 211] on ul "AO_Broadsign_ECN_All Frames_$14.01 AO_Broadsign_Framen_All Frames_$10.11 AO_Bro…" at bounding box center [808, 240] width 330 height 92
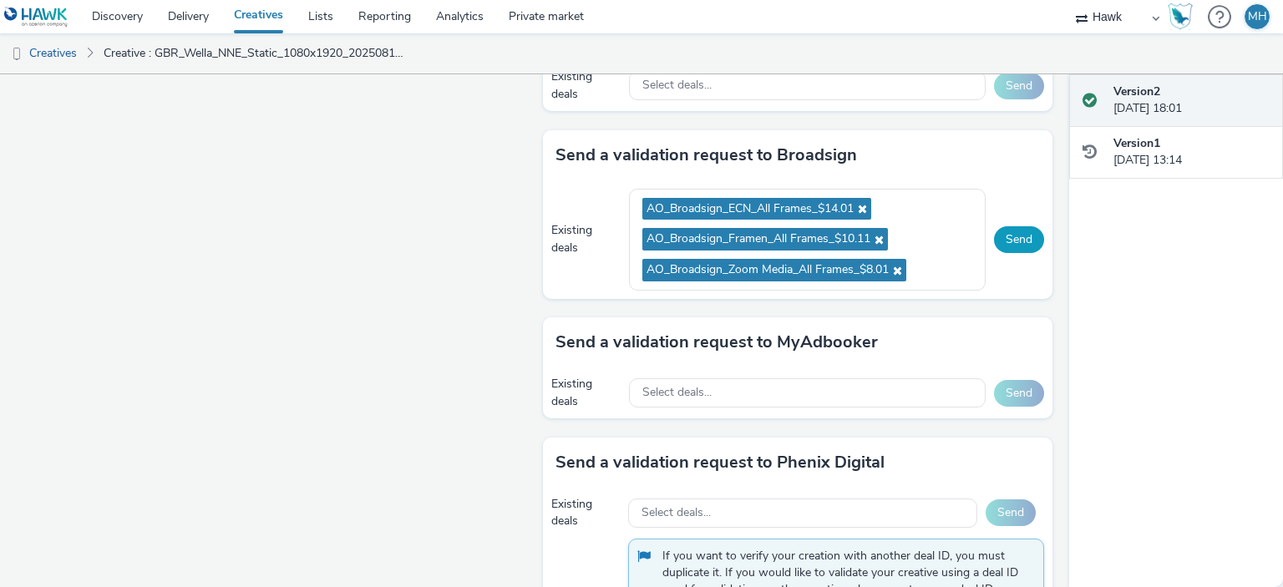
click at [1018, 236] on button "Send" at bounding box center [1019, 239] width 50 height 27
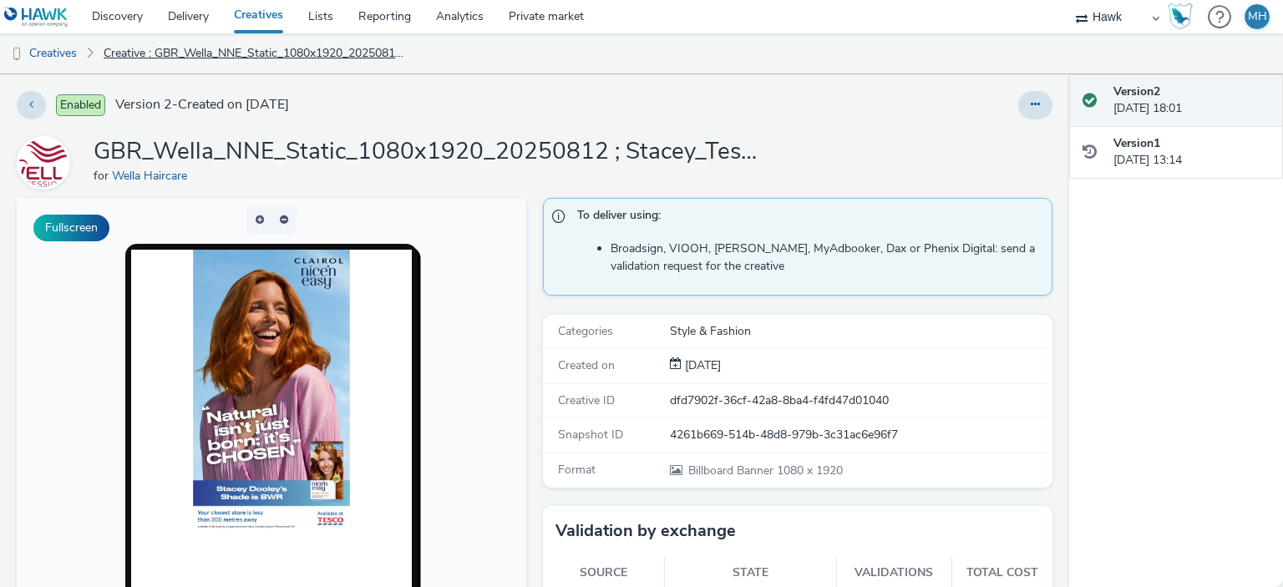
click at [145, 61] on link "Creative : GBR_Wella_NNE_Static_1080x1920_20250812 ; Stacey_Tesco_300m" at bounding box center [255, 53] width 321 height 40
click at [156, 53] on link "Creative : GBR_Wella_NNE_Static_1080x1920_20250812 ; Stacey_Tesco_300m" at bounding box center [255, 53] width 321 height 40
click at [71, 46] on link "Creatives" at bounding box center [42, 53] width 85 height 40
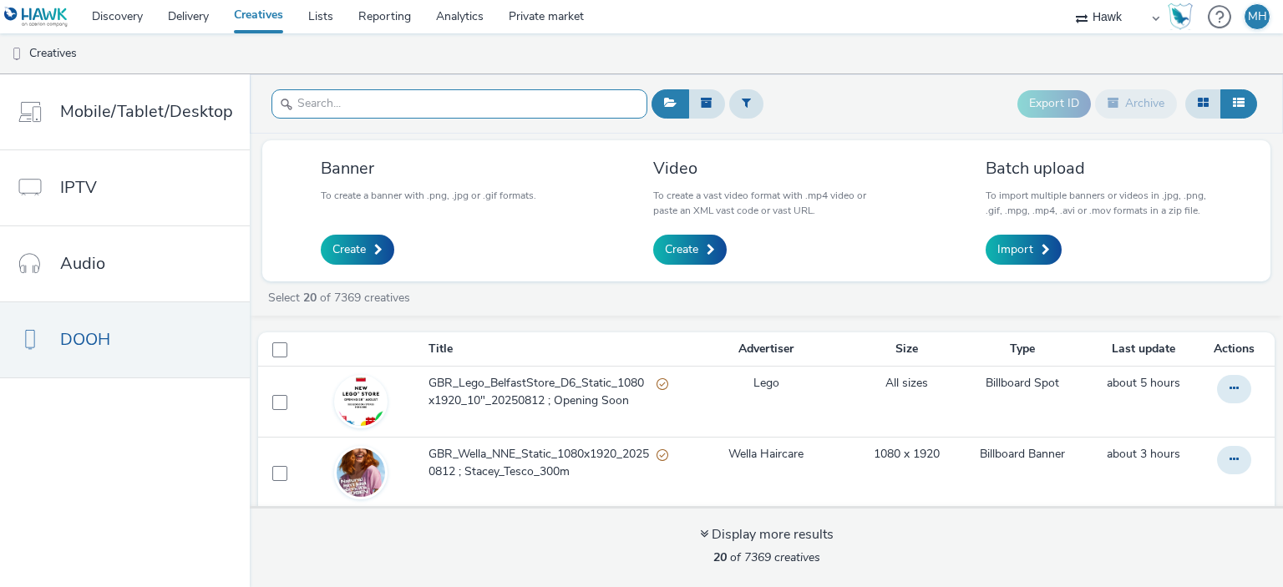
click at [455, 106] on input "text" at bounding box center [460, 103] width 376 height 29
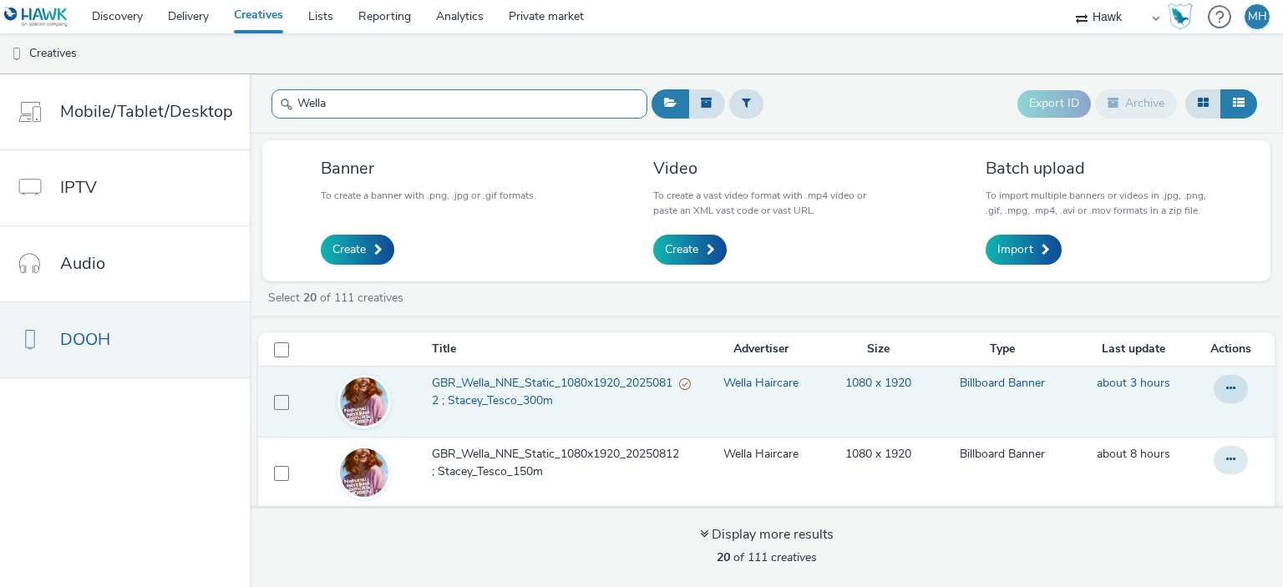
type input "Wella"
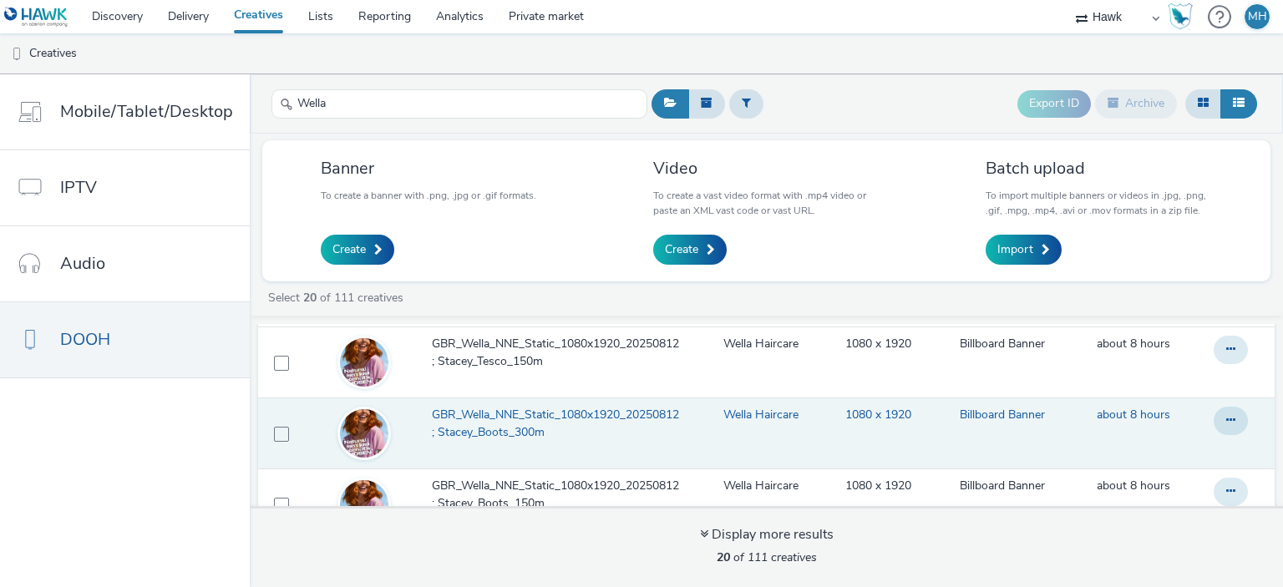
scroll to position [84, 0]
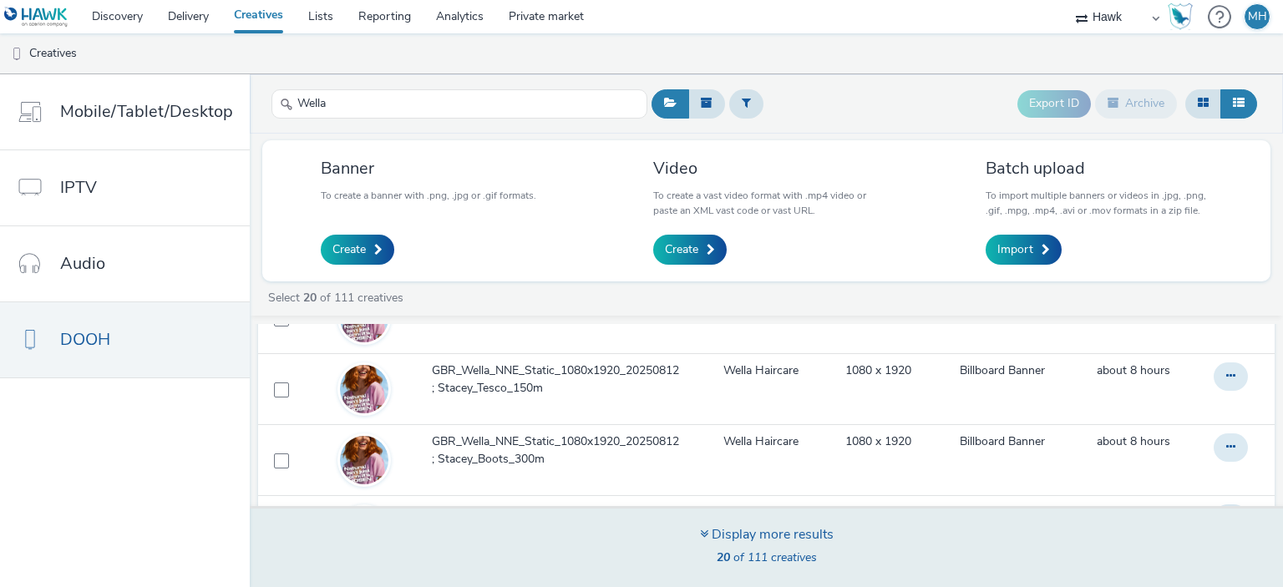
click at [775, 527] on div "Display more results" at bounding box center [767, 535] width 134 height 19
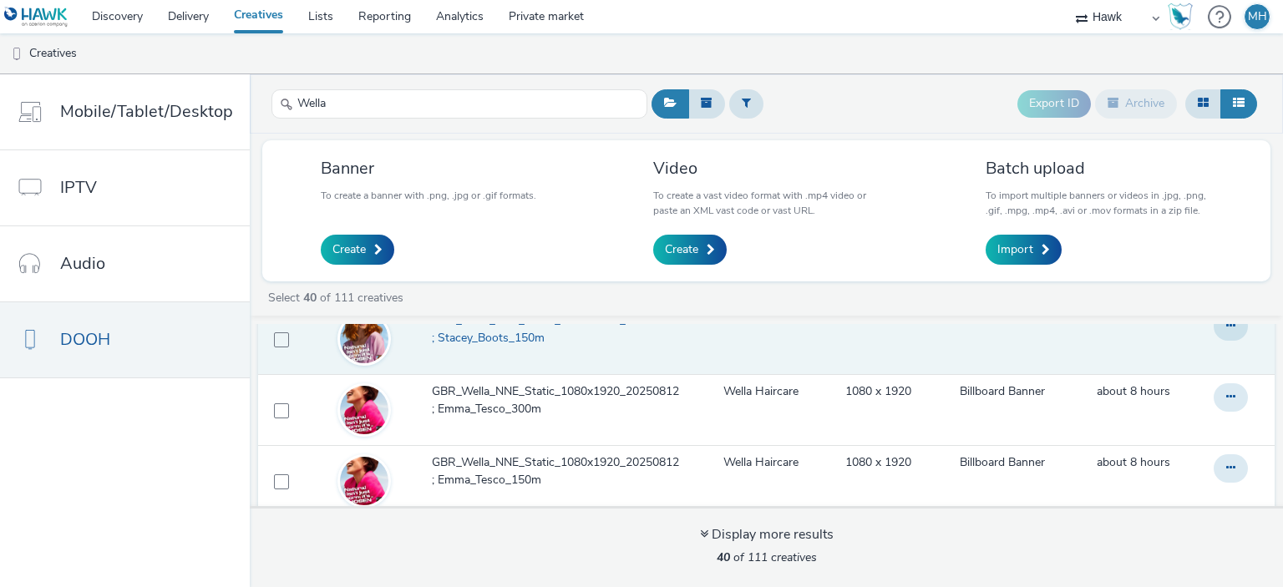
scroll to position [251, 0]
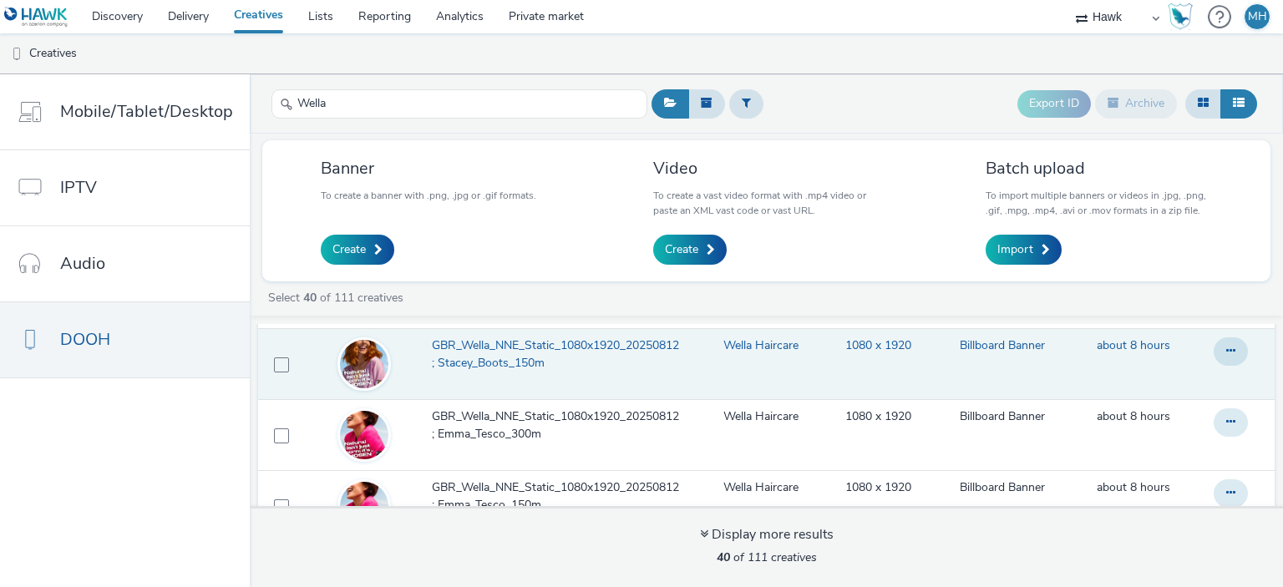
drag, startPoint x: 480, startPoint y: 350, endPoint x: 480, endPoint y: 360, distance: 10.0
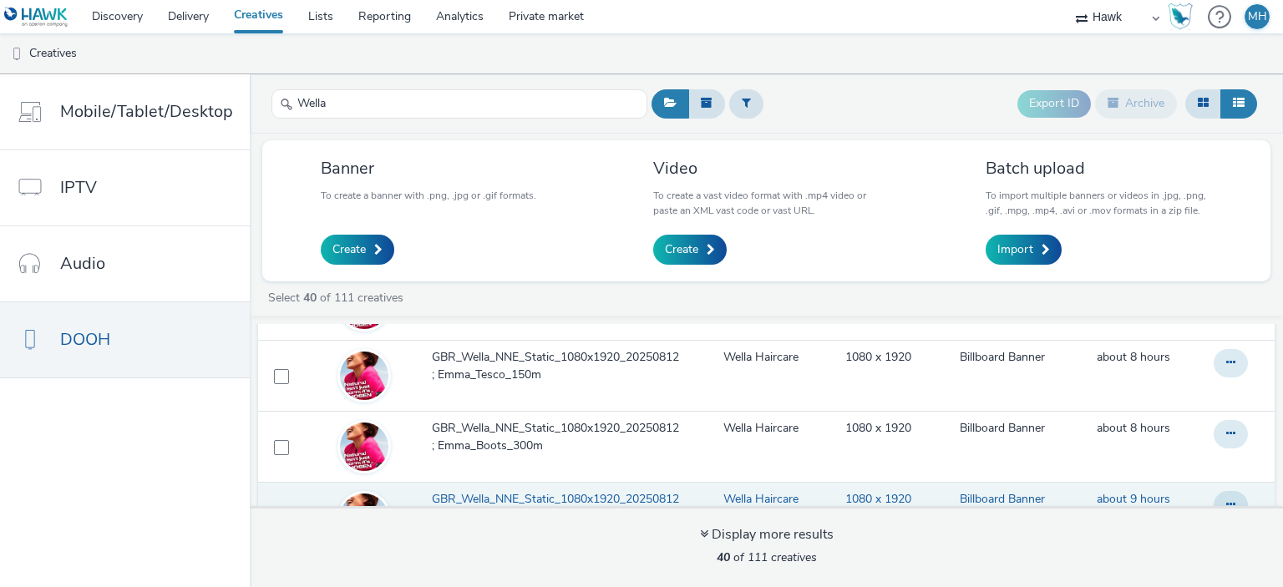
scroll to position [418, 0]
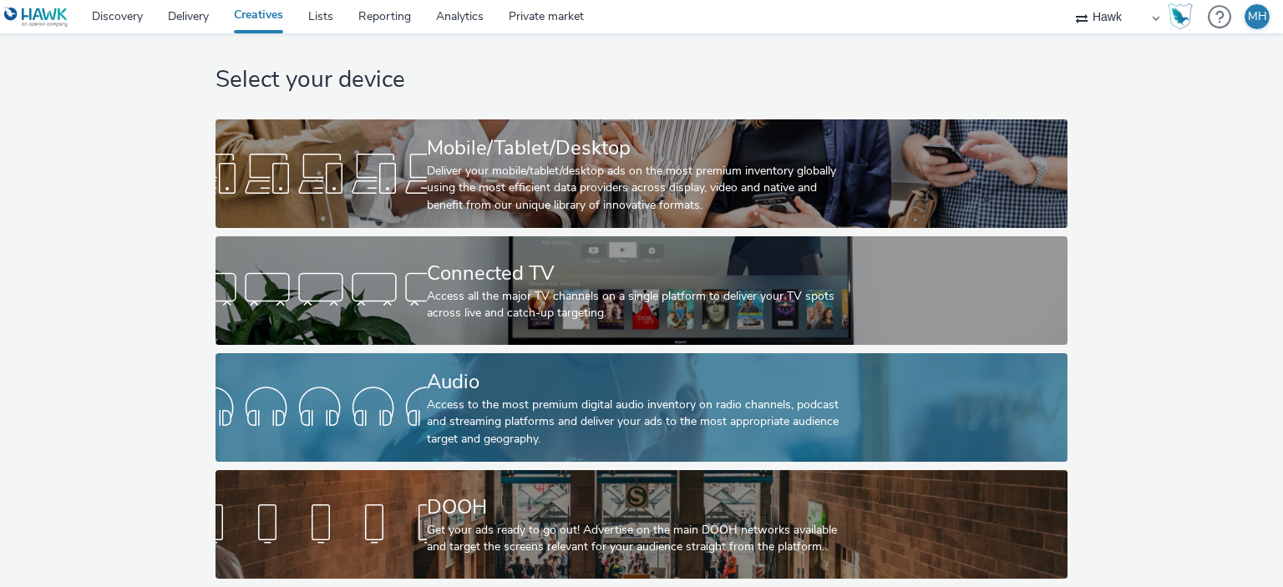
scroll to position [28, 0]
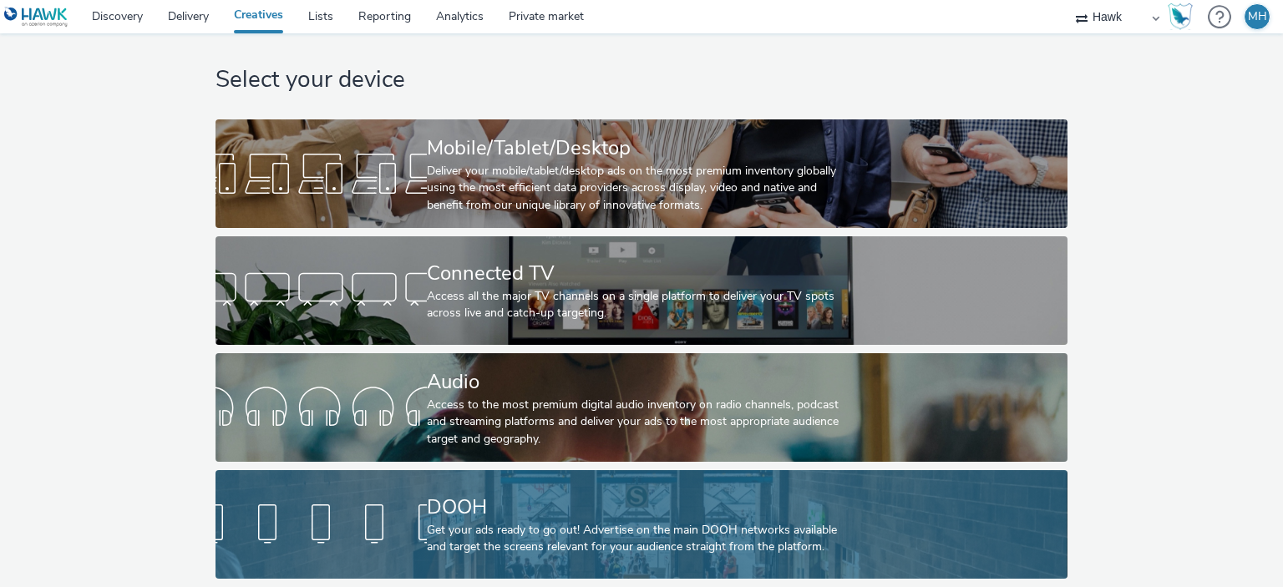
click at [536, 531] on div "Get your ads ready to go out! Advertise on the main DOOH networks available and…" at bounding box center [638, 539] width 423 height 34
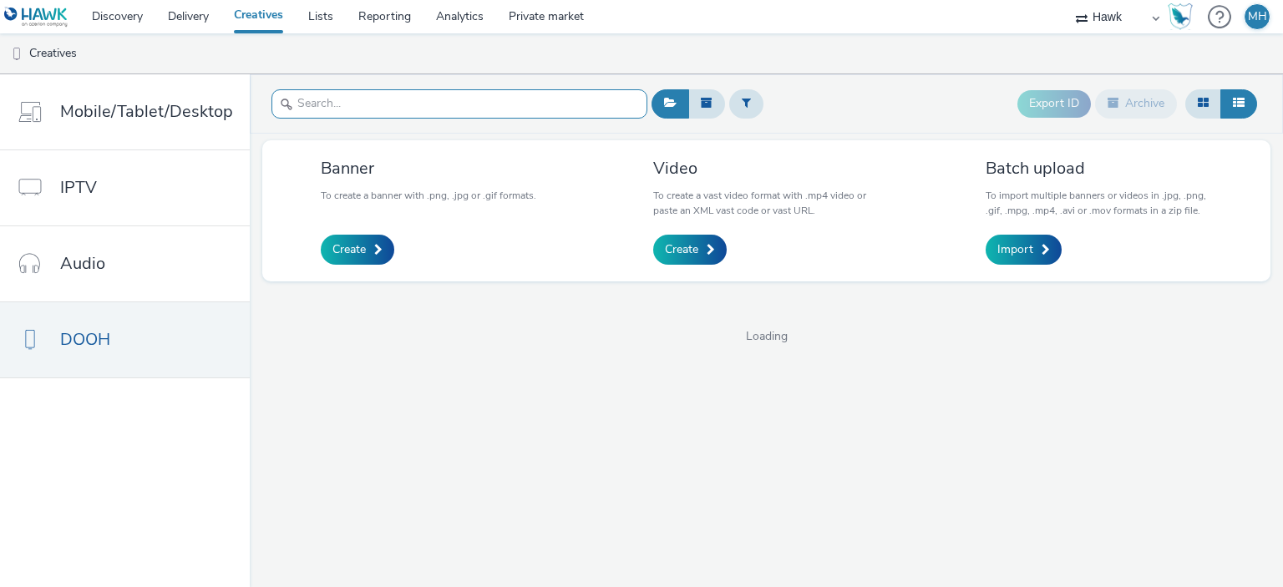
click at [361, 107] on input "text" at bounding box center [460, 103] width 376 height 29
type input "visa"
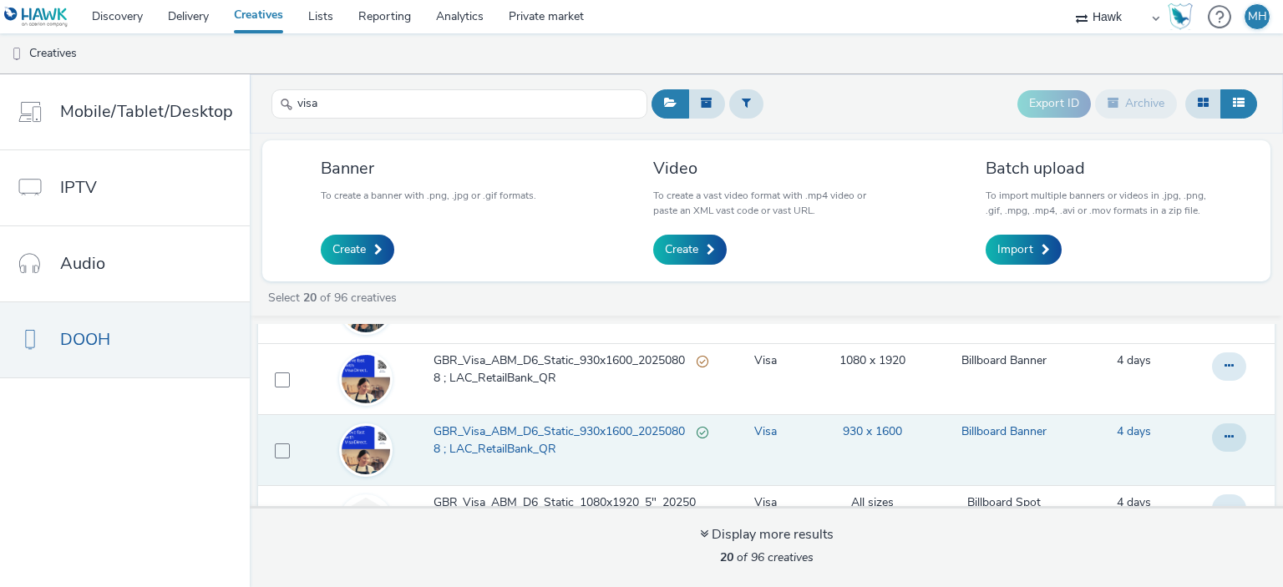
scroll to position [1131, 0]
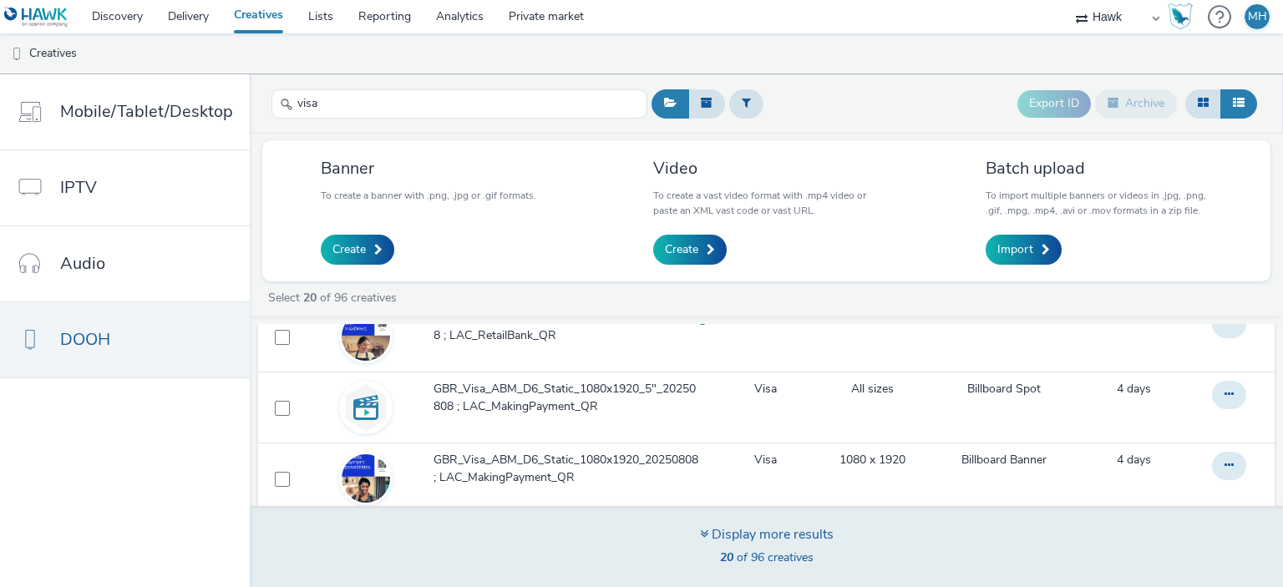
click at [805, 562] on span "20 of 96 creatives" at bounding box center [767, 558] width 94 height 16
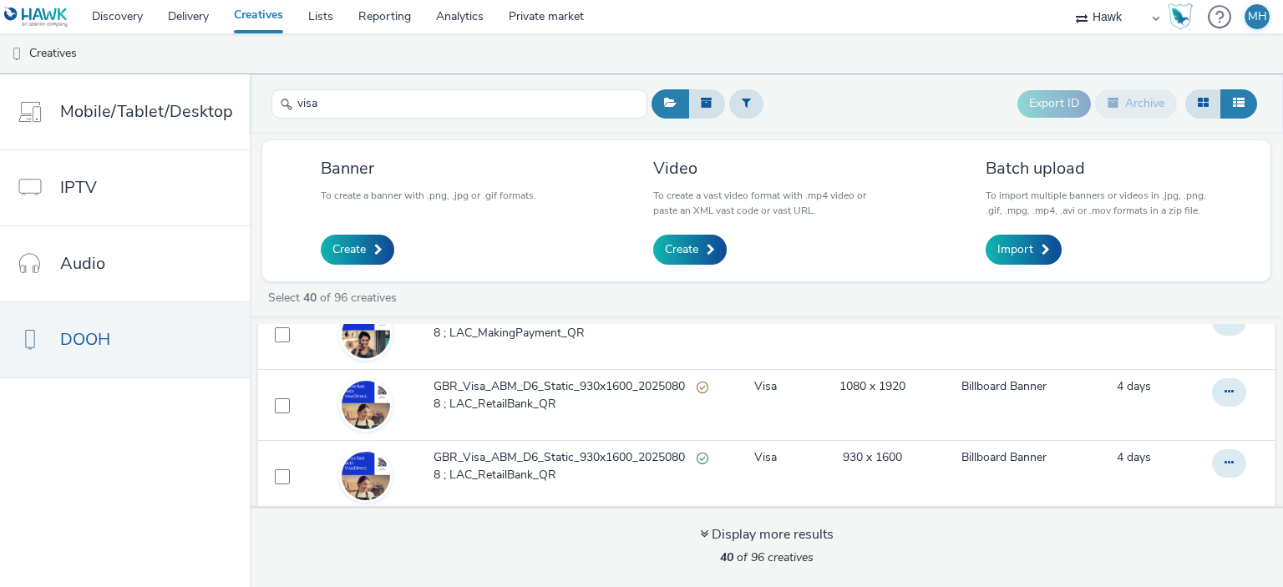
scroll to position [880, 0]
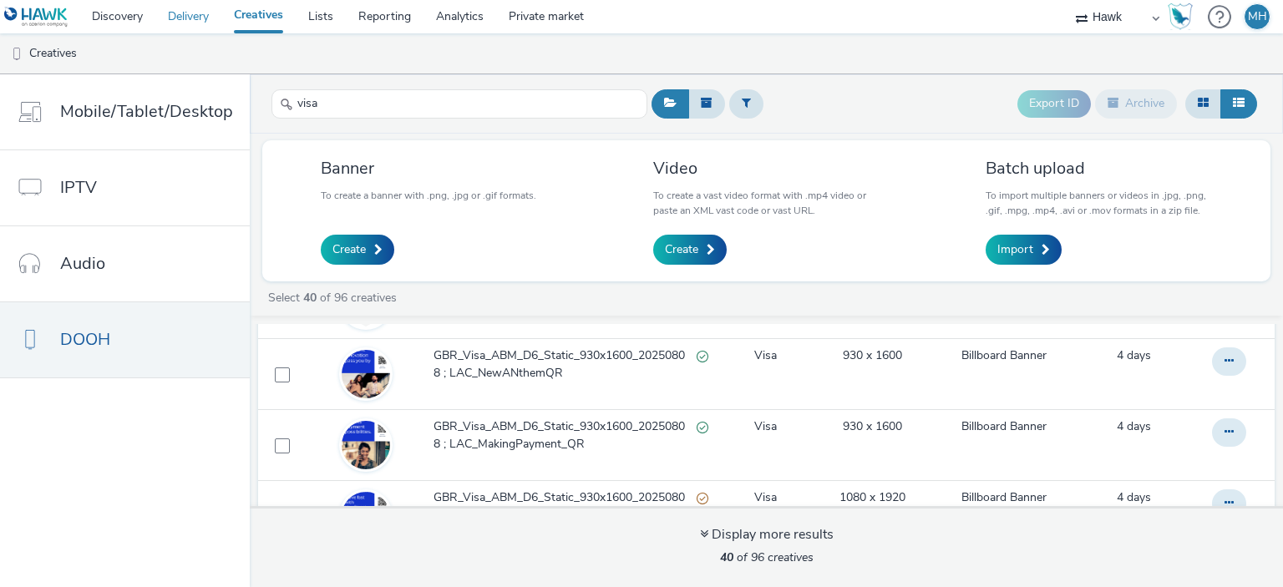
click at [180, 16] on link "Delivery" at bounding box center [188, 16] width 66 height 33
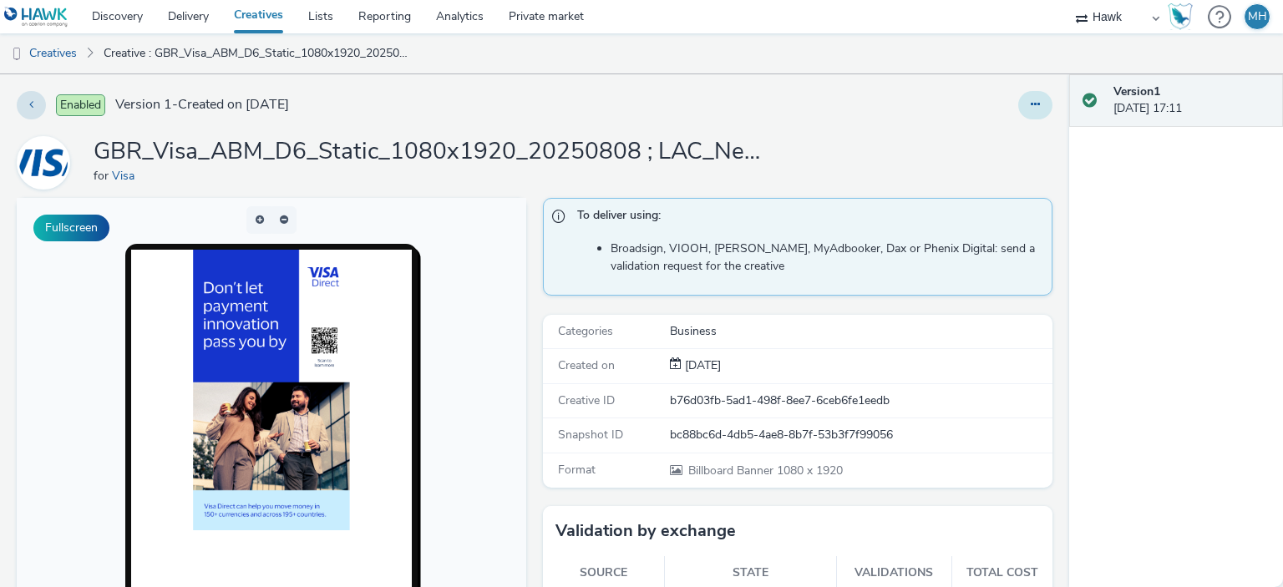
click at [1019, 109] on button at bounding box center [1036, 105] width 34 height 28
click at [452, 73] on div "Discovery Delivery Creatives Lists Reporting Analytics Private market Hawk MH C…" at bounding box center [641, 293] width 1283 height 587
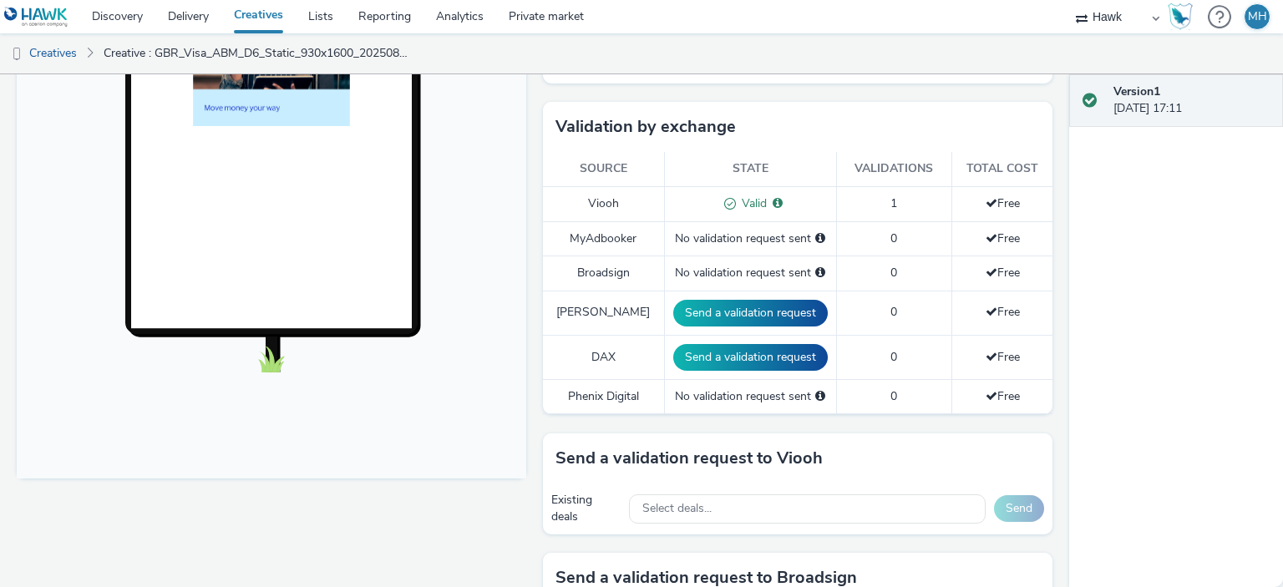
scroll to position [501, 0]
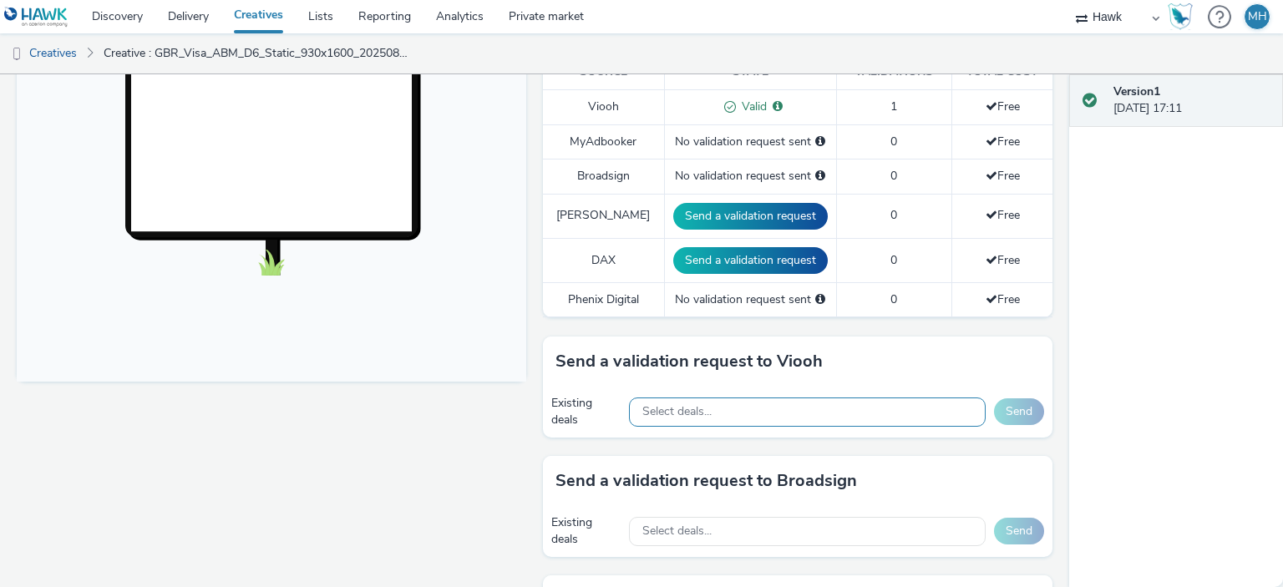
click at [735, 415] on div "Select deals..." at bounding box center [807, 412] width 357 height 29
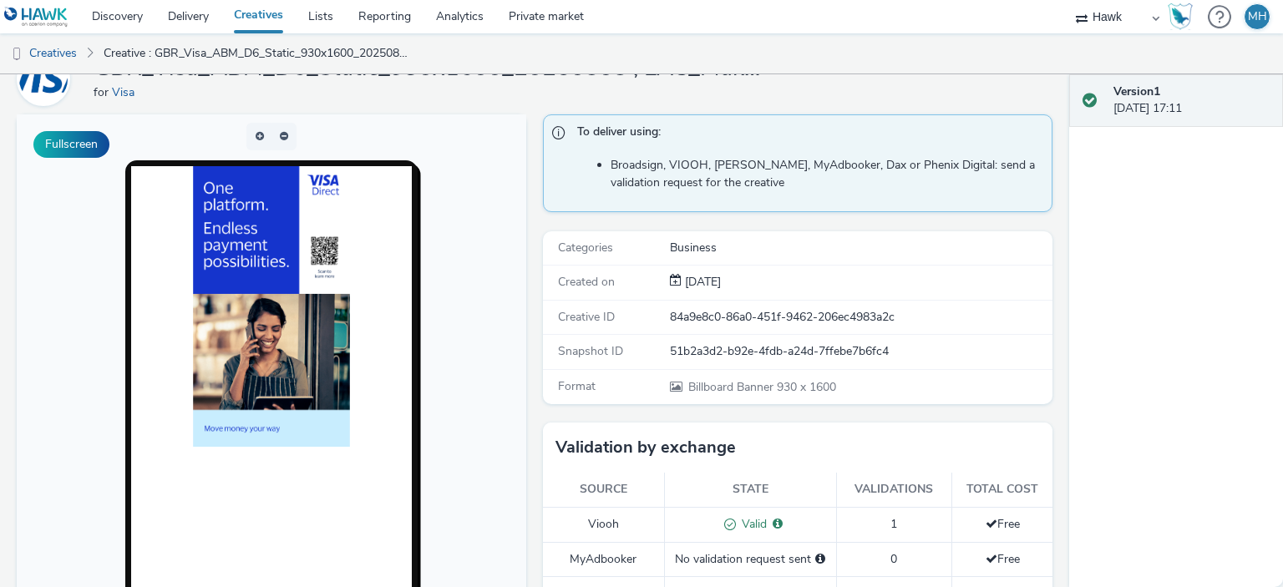
scroll to position [84, 0]
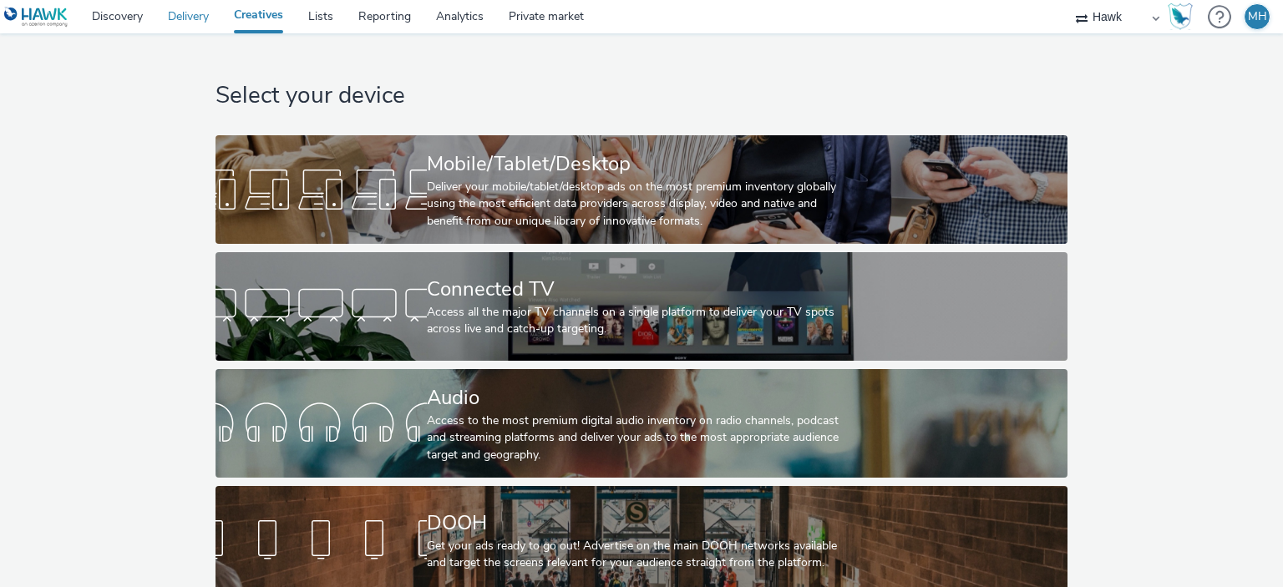
click at [190, 18] on link "Delivery" at bounding box center [188, 16] width 66 height 33
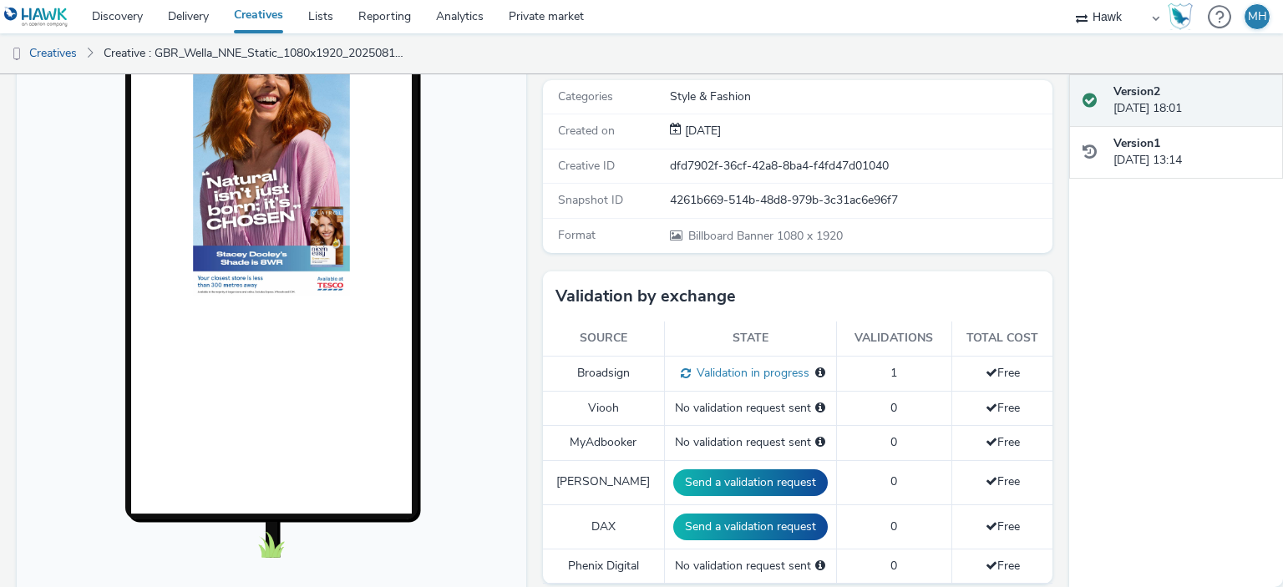
scroll to position [69, 0]
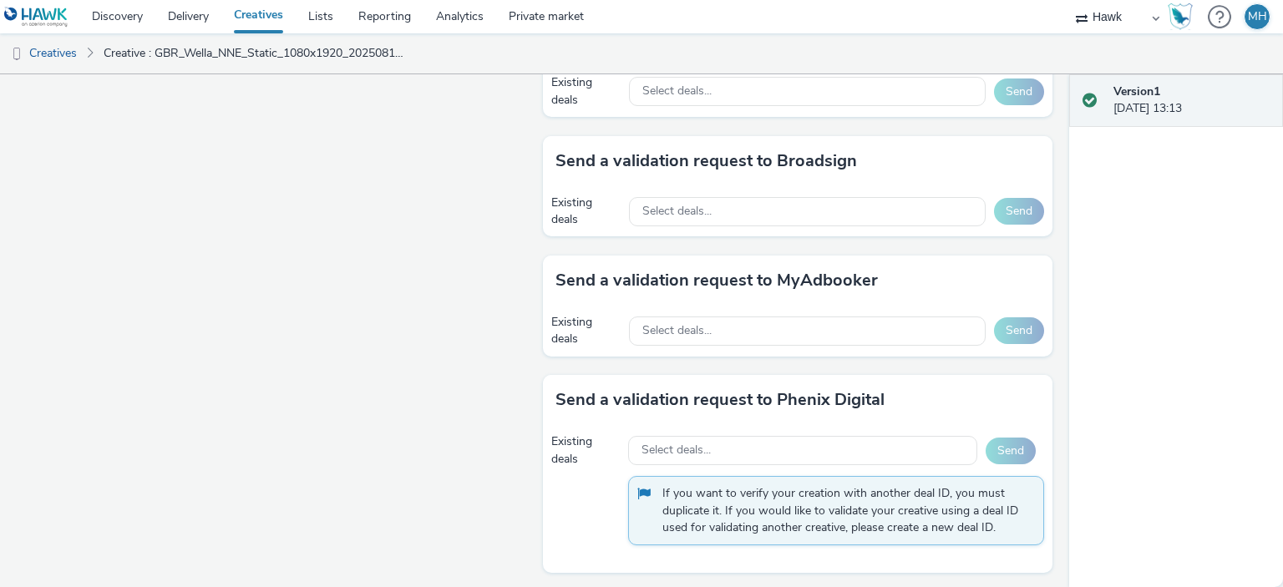
scroll to position [738, 0]
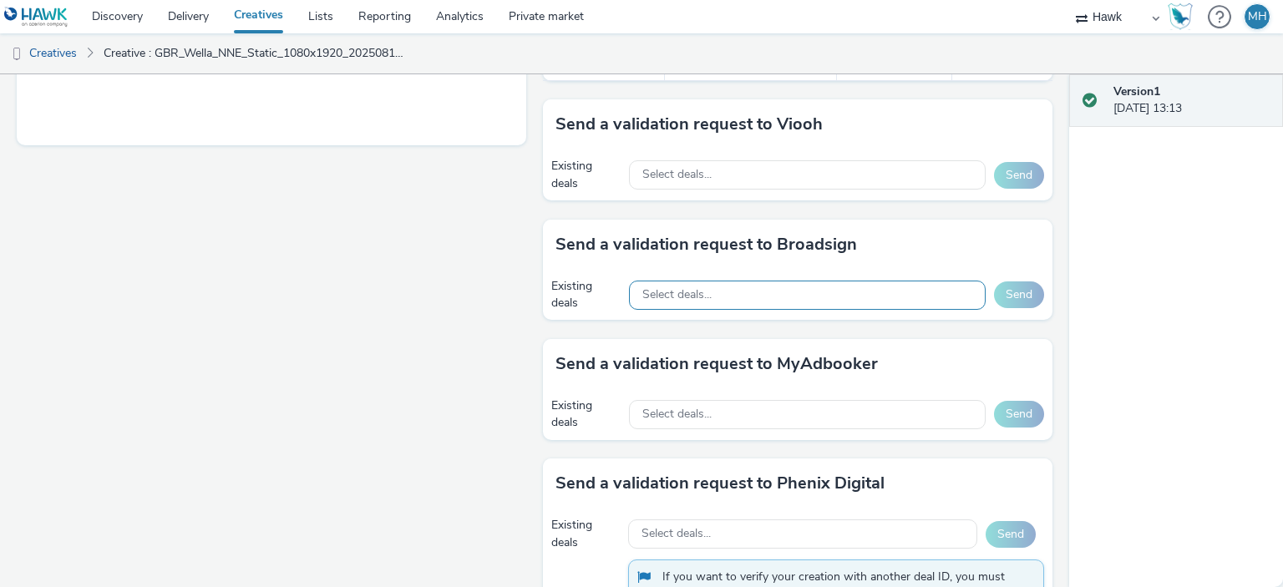
click at [643, 291] on span "Select deals..." at bounding box center [677, 295] width 69 height 14
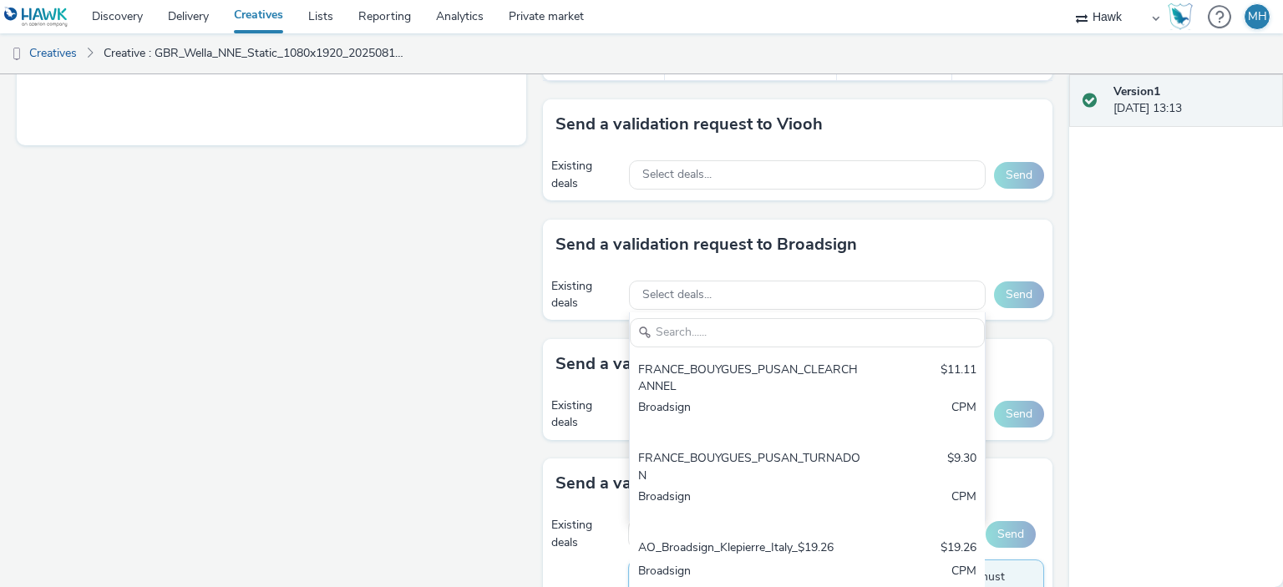
type input "Deal Name in Hawk AO_ClearChannel/BauerMedia_All Frames_$18.01 AO_Broadsign_ECN…"
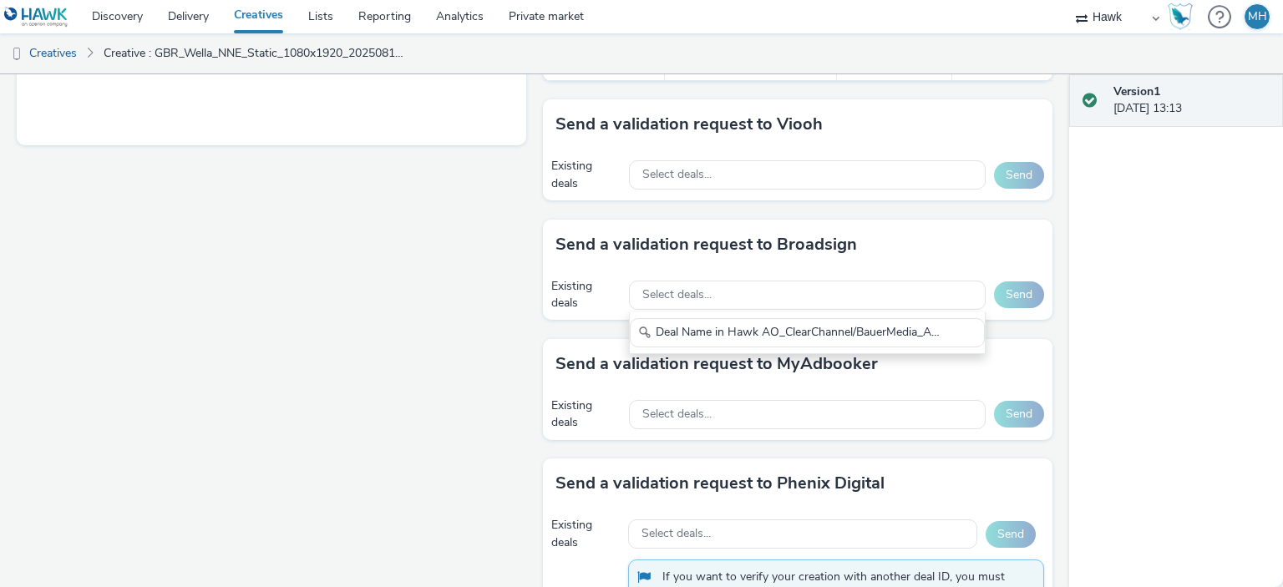
scroll to position [0, 2472]
click at [690, 320] on input "Deal Name in Hawk AO_ClearChannel/BauerMedia_All Frames_$18.01 AO_Broadsign_ECN…" at bounding box center [807, 332] width 355 height 29
drag, startPoint x: 947, startPoint y: 327, endPoint x: 492, endPoint y: 338, distance: 454.7
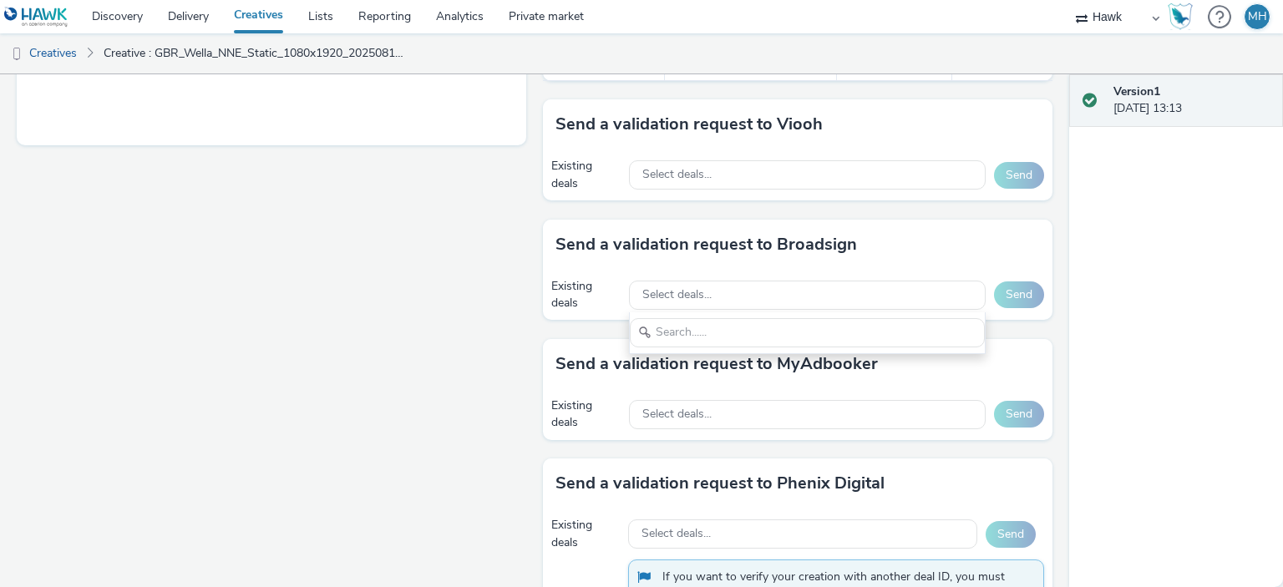
scroll to position [0, 0]
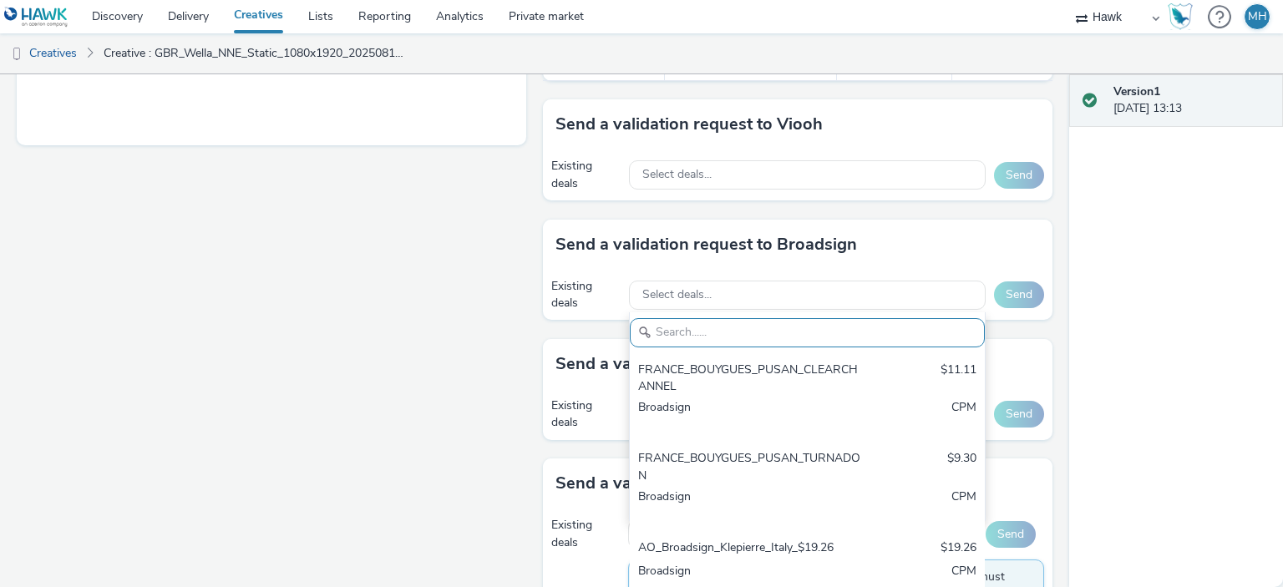
click at [421, 345] on div "Fullscreen" at bounding box center [276, 67] width 518 height 1215
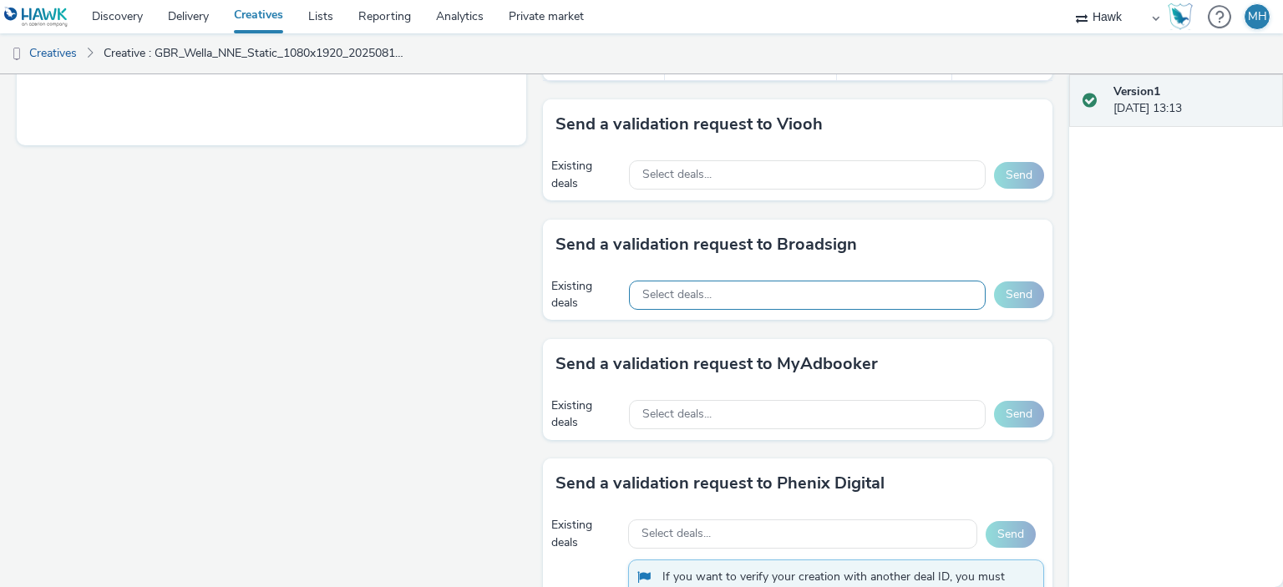
click at [649, 288] on span "Select deals..." at bounding box center [677, 295] width 69 height 14
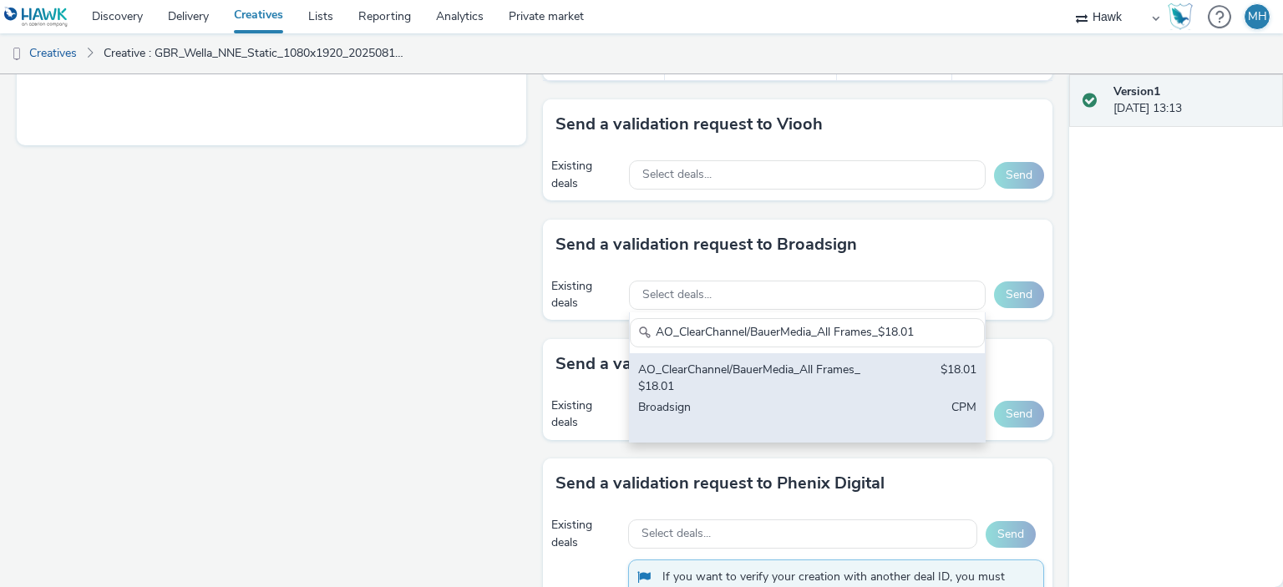
type input "AO_ClearChannel/BauerMedia_All Frames_$18.01"
click at [728, 374] on div "AO_ClearChannel/BauerMedia_All Frames_$18.01" at bounding box center [749, 379] width 222 height 34
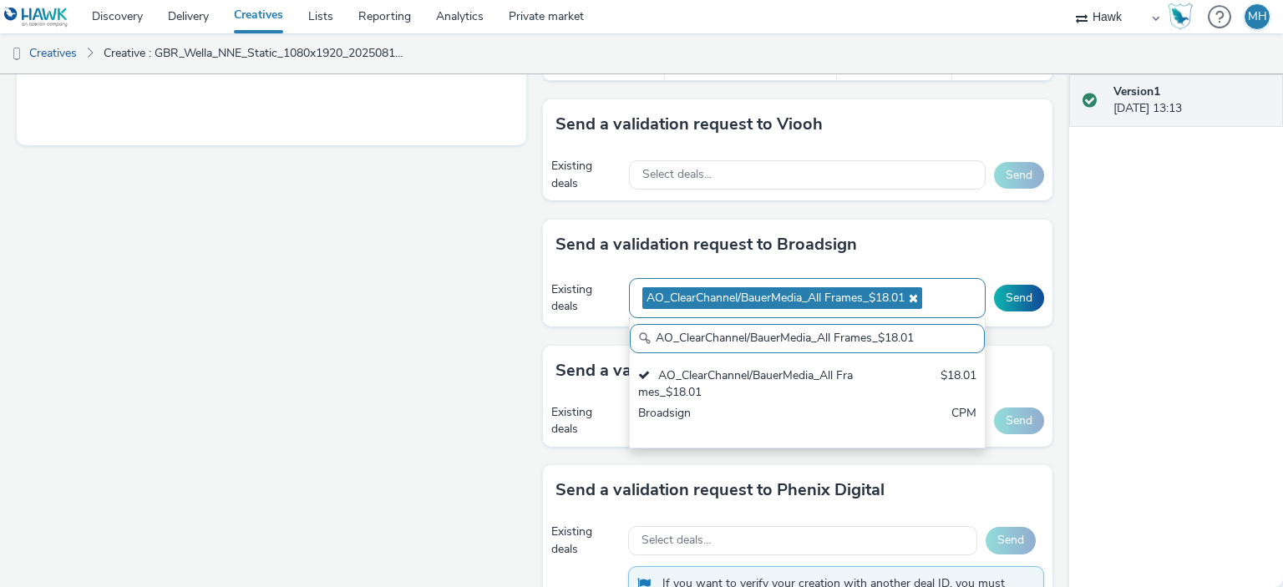
click at [953, 283] on div "AO_ClearChannel/BauerMedia_All Frames_$18.01" at bounding box center [807, 298] width 357 height 41
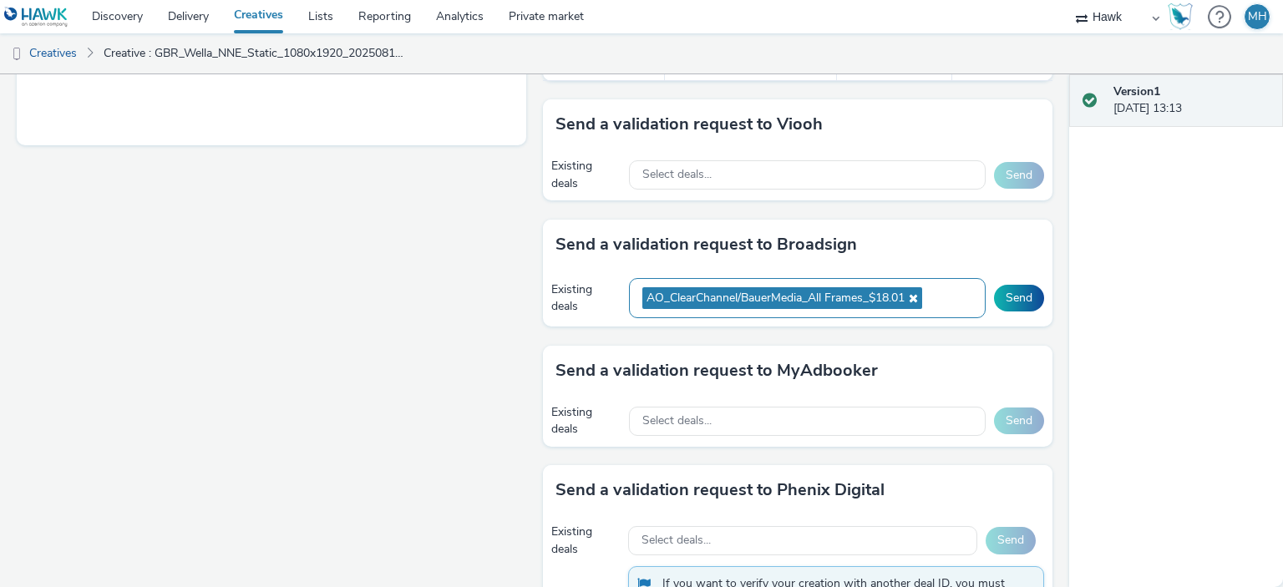
click at [929, 282] on div "AO_ClearChannel/BauerMedia_All Frames_$18.01" at bounding box center [807, 298] width 357 height 41
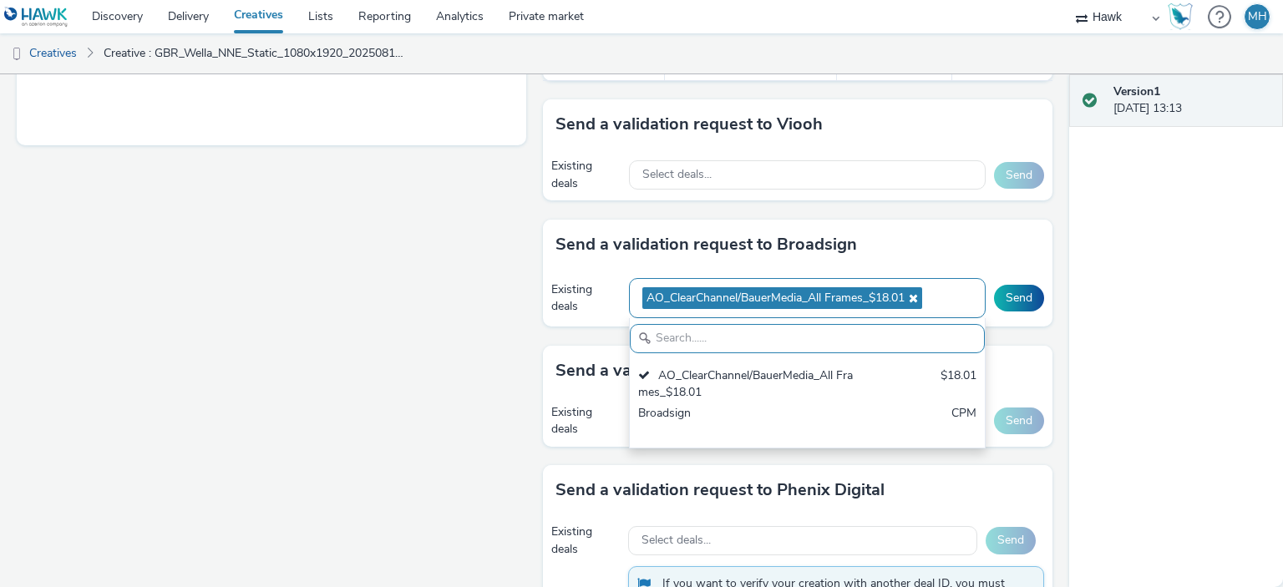
click at [909, 296] on icon at bounding box center [911, 298] width 13 height 12
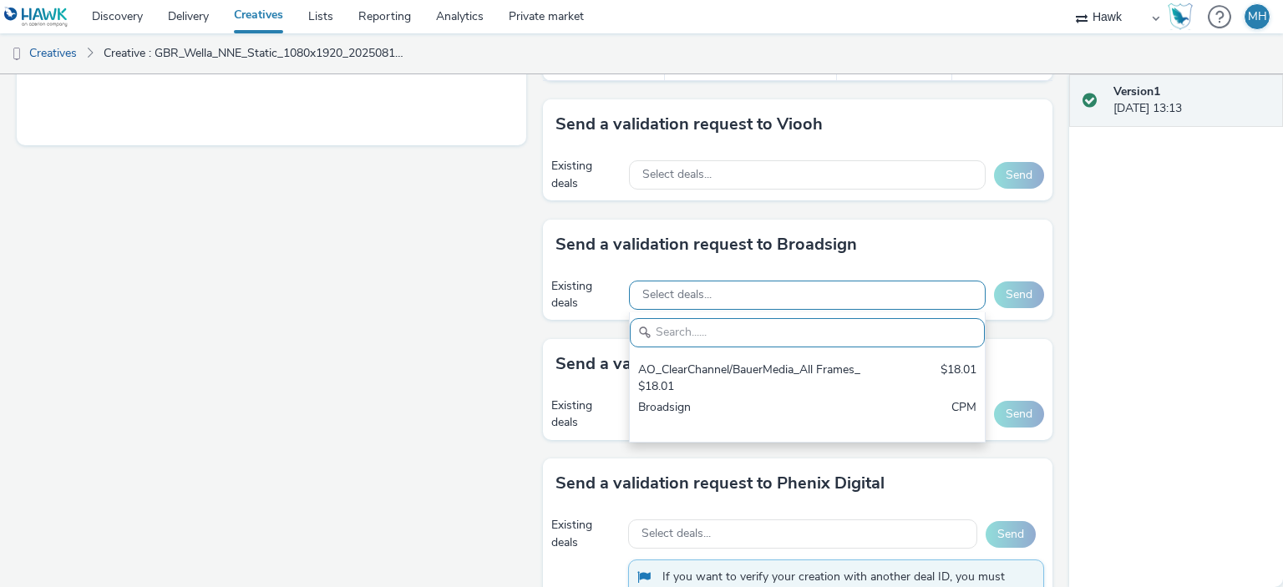
click at [675, 288] on span "Select deals..." at bounding box center [677, 295] width 69 height 14
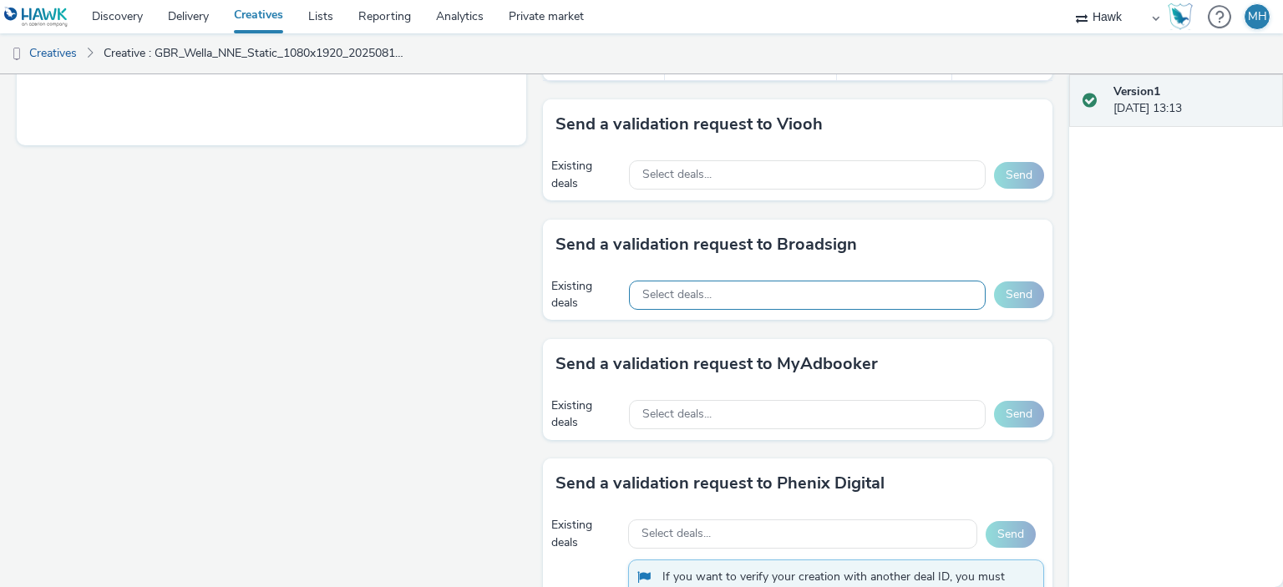
click at [675, 288] on span "Select deals..." at bounding box center [677, 295] width 69 height 14
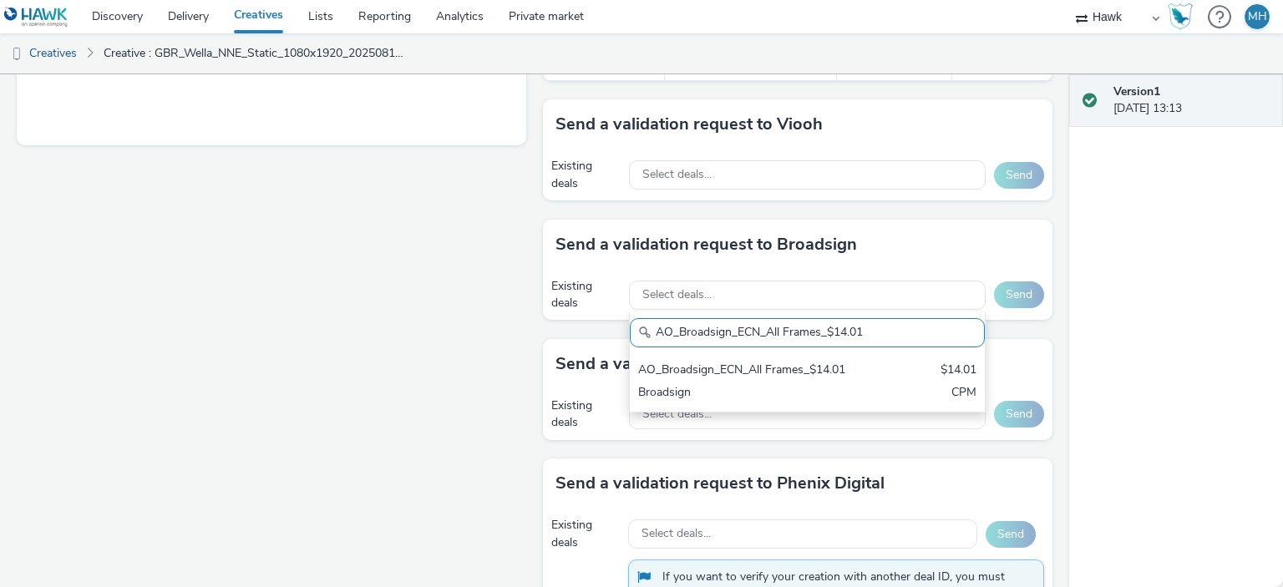
click at [694, 330] on input "AO_Broadsign_ECN_All Frames_$14.01" at bounding box center [807, 332] width 355 height 29
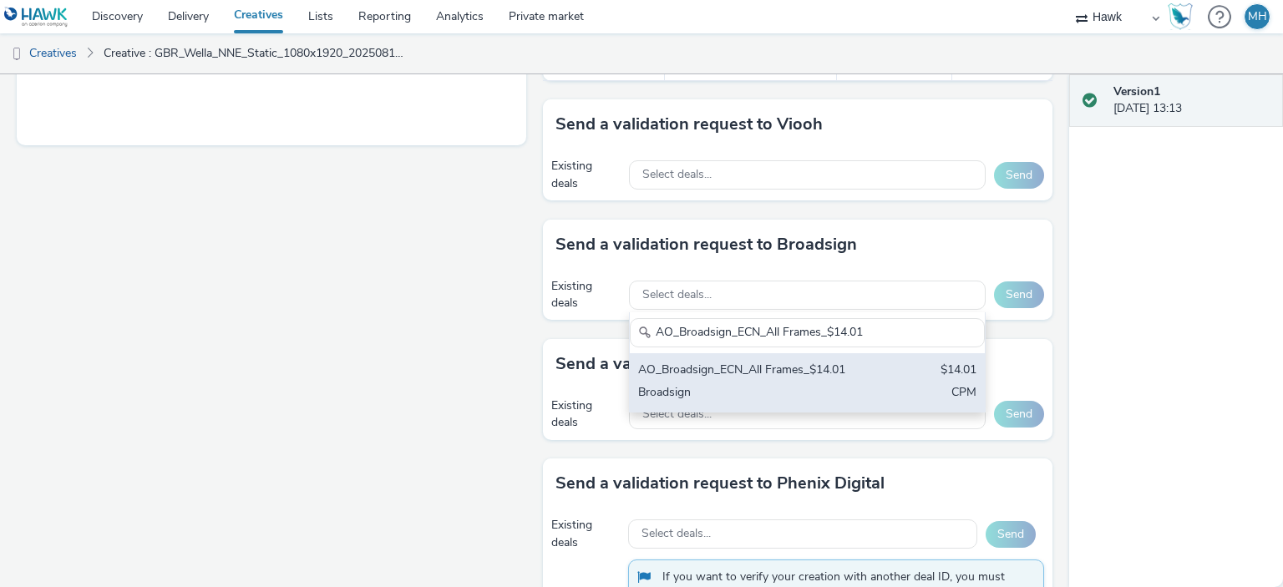
type input "AO_Broadsign_ECN_All Frames_$14.01"
click at [698, 372] on div "AO_Broadsign_ECN_All Frames_$14.01" at bounding box center [749, 371] width 222 height 19
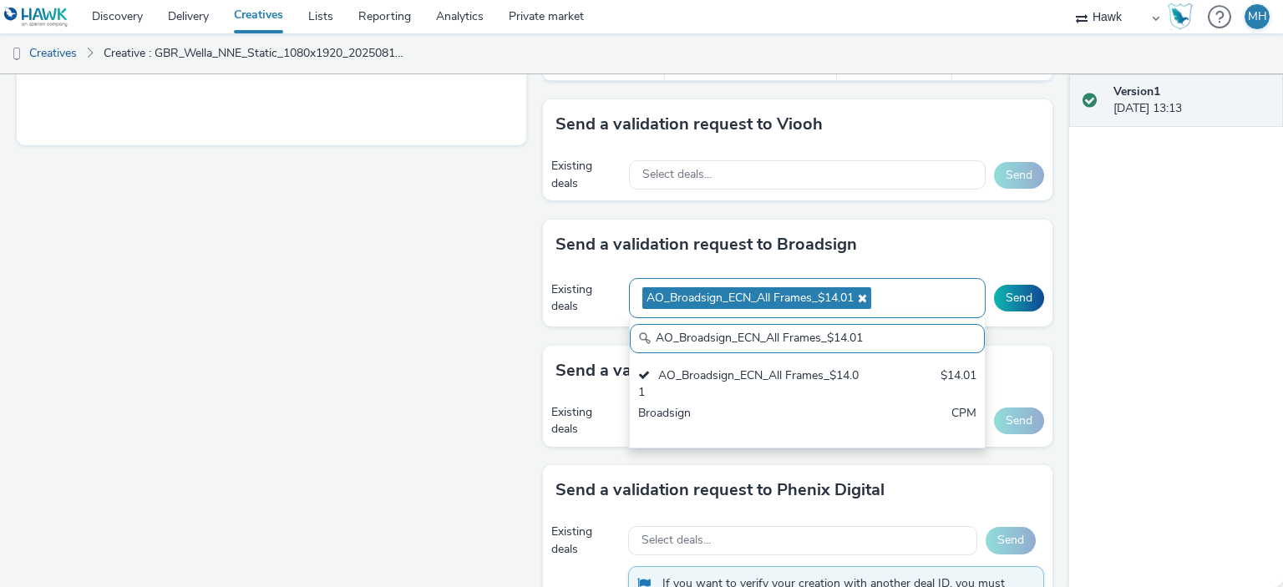
click at [939, 278] on div "AO_Broadsign_ECN_All Frames_$14.01" at bounding box center [807, 298] width 357 height 41
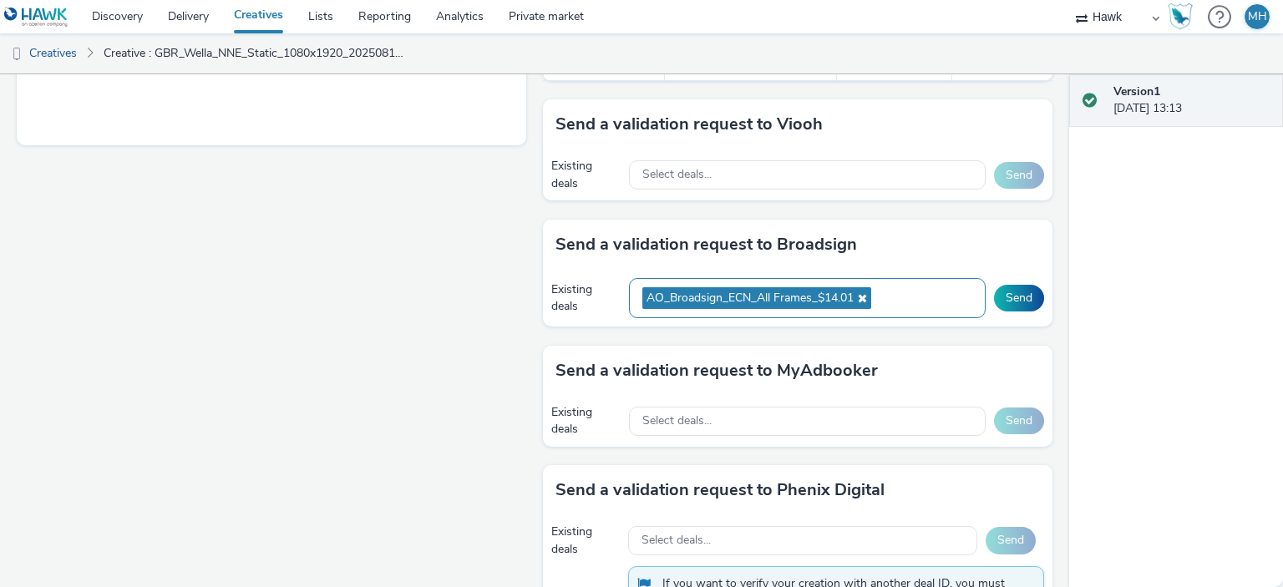
click at [916, 284] on div "AO_Broadsign_ECN_All Frames_$14.01" at bounding box center [807, 298] width 357 height 41
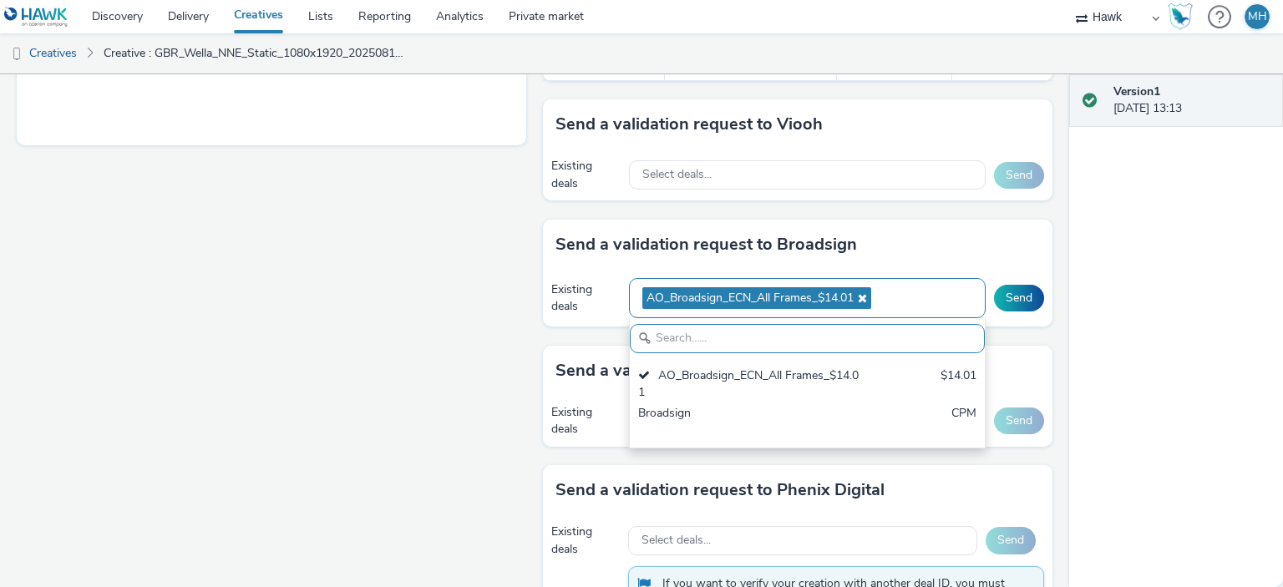
paste input "AO_Broadsign_Framen_All Frames_$10.11"
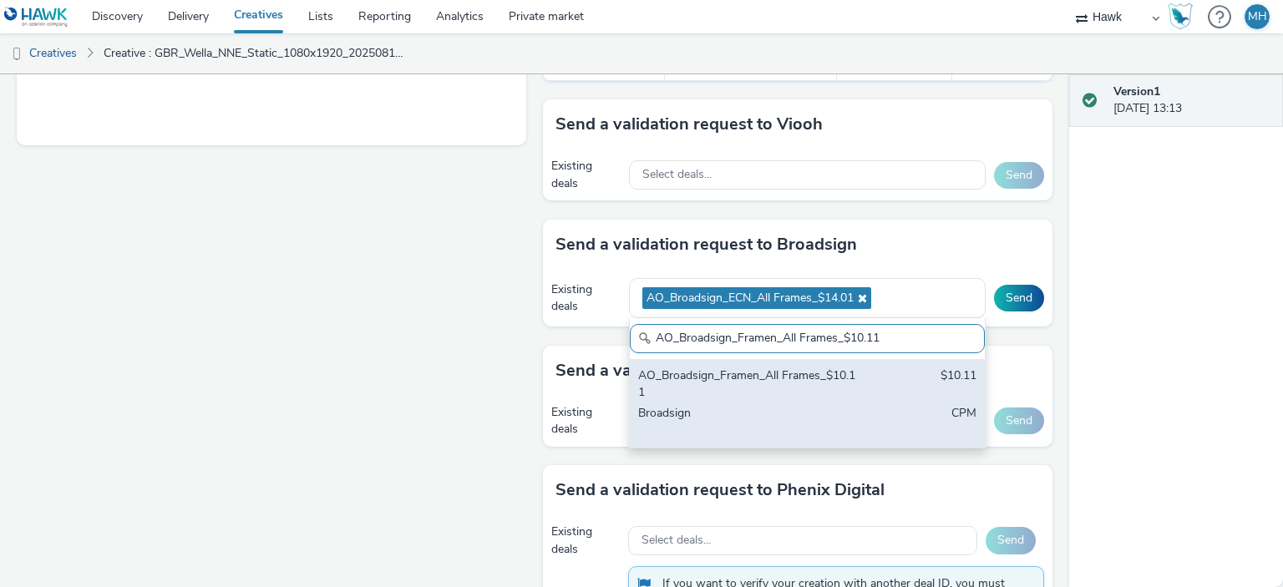
click at [816, 370] on div "AO_Broadsign_Framen_All Frames_$10.11" at bounding box center [749, 385] width 222 height 34
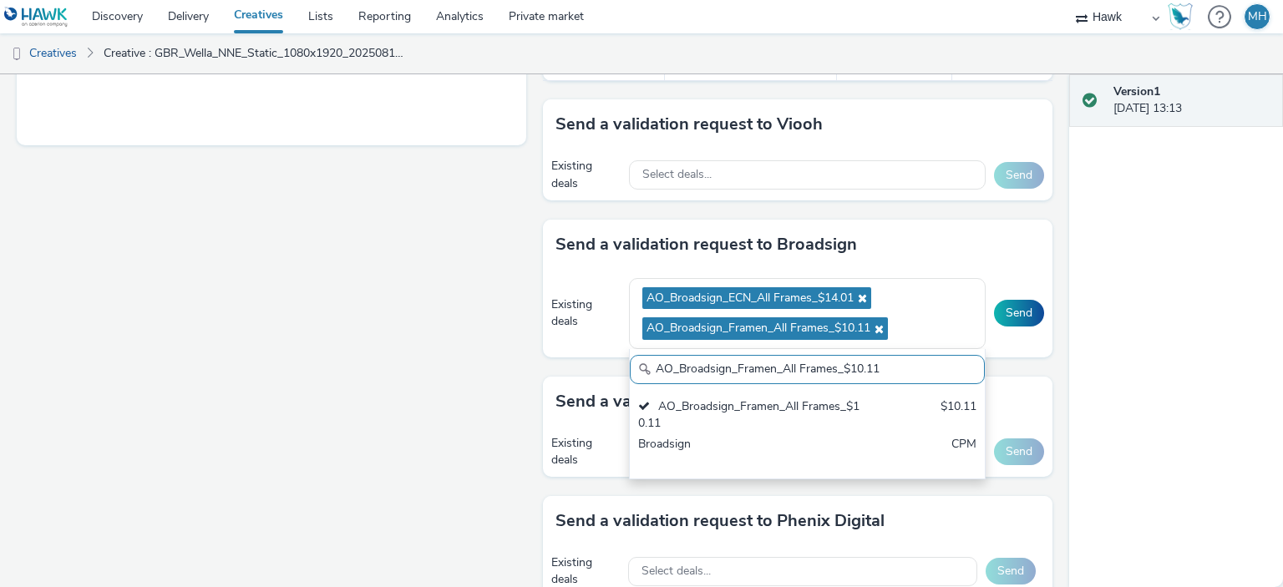
drag, startPoint x: 892, startPoint y: 363, endPoint x: 479, endPoint y: 320, distance: 415.0
paste input "Zoom Media_All Frames_$8.0"
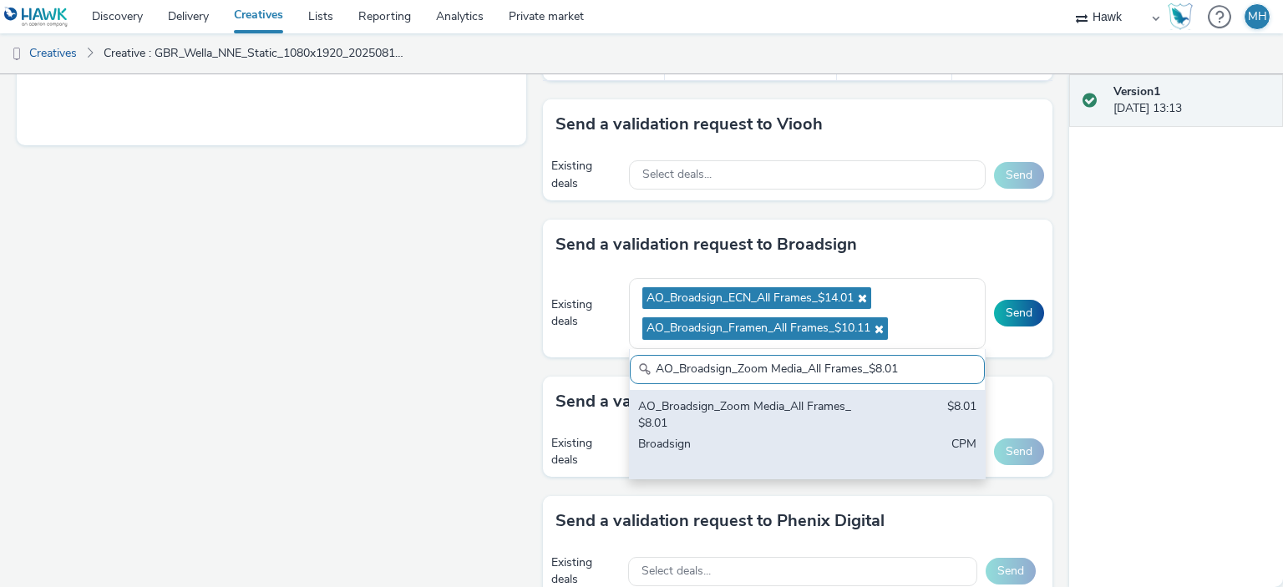
type input "AO_Broadsign_Zoom Media_All Frames_$8.01"
click at [814, 394] on div "AO_Broadsign_Zoom Media_All Frames_$8.01 $8.01 Broadsign CPM" at bounding box center [807, 434] width 355 height 89
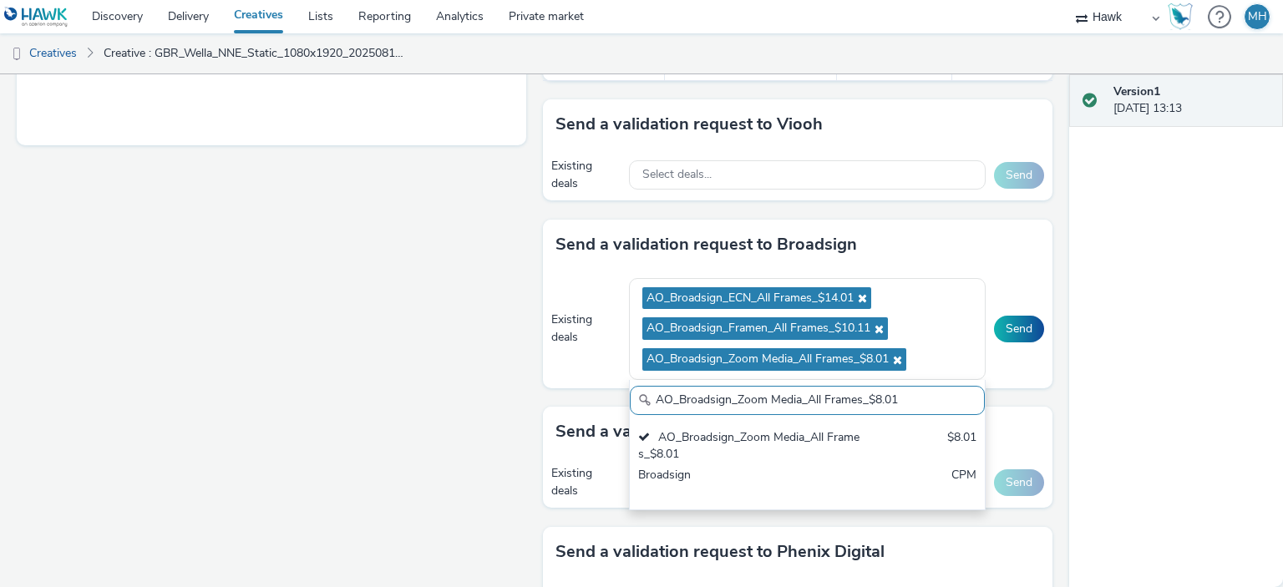
click at [1046, 325] on div "Enabled Version 1 - Created on 12 August 2025 GBR_Wella_NNE_Static_1080x1920_20…" at bounding box center [535, 330] width 1070 height 513
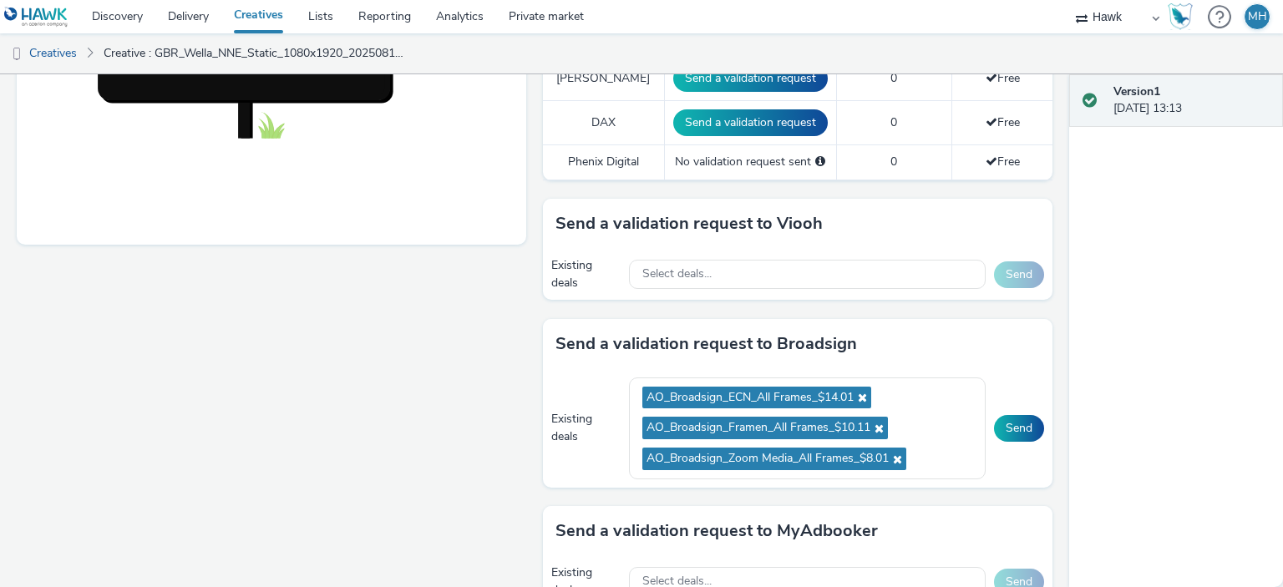
scroll to position [388, 0]
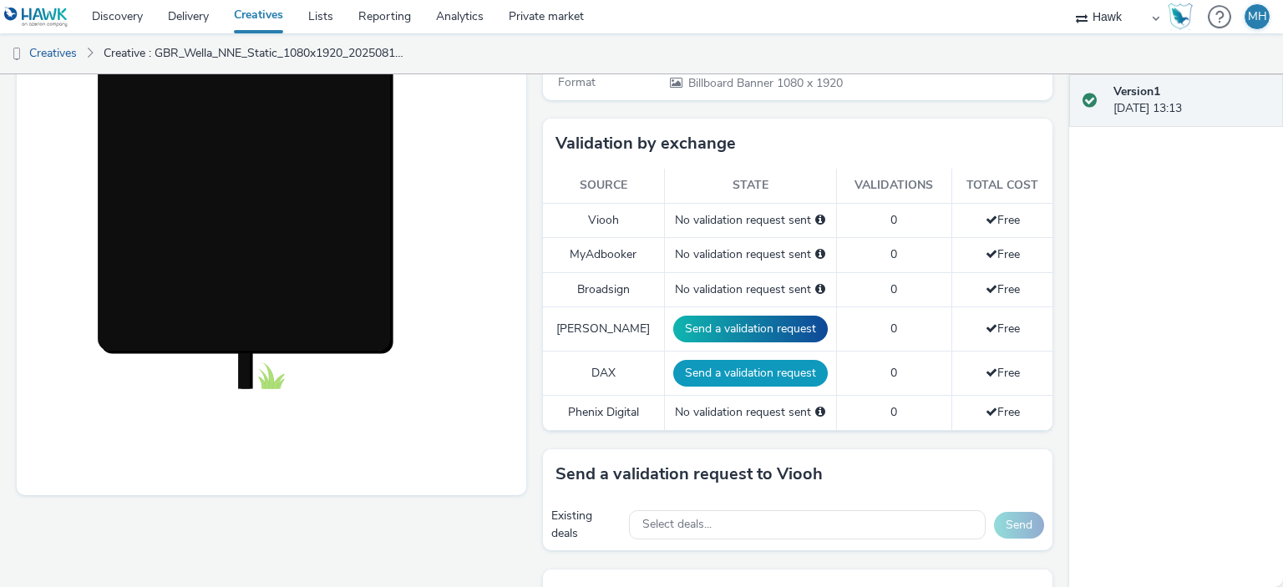
click at [765, 367] on button "Send a validation request" at bounding box center [750, 373] width 155 height 27
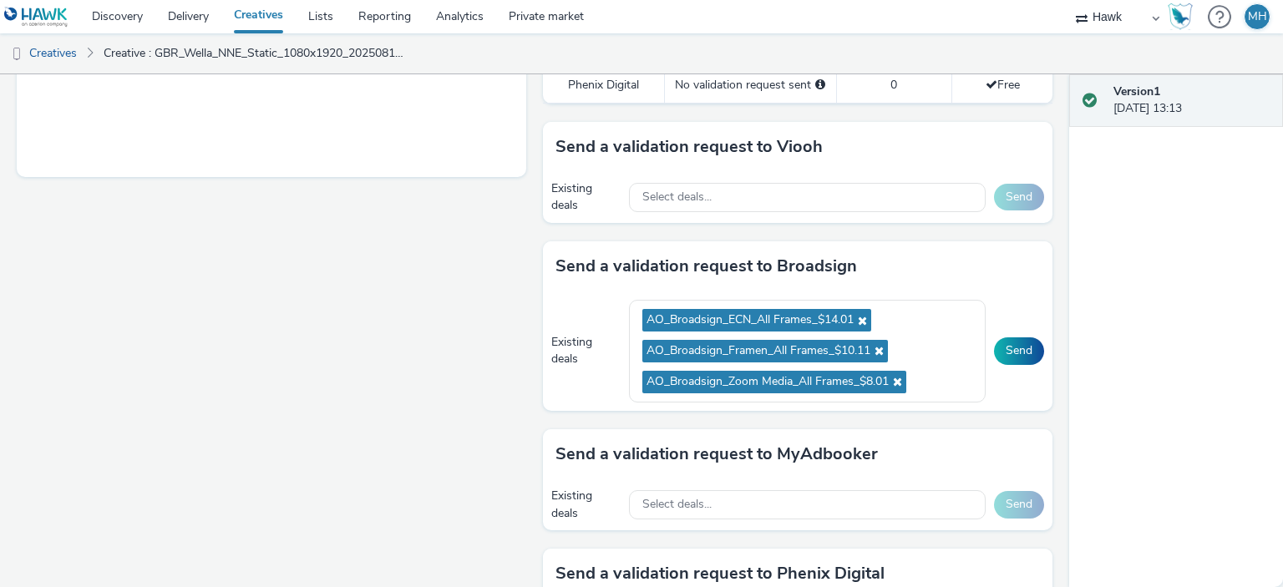
scroll to position [805, 0]
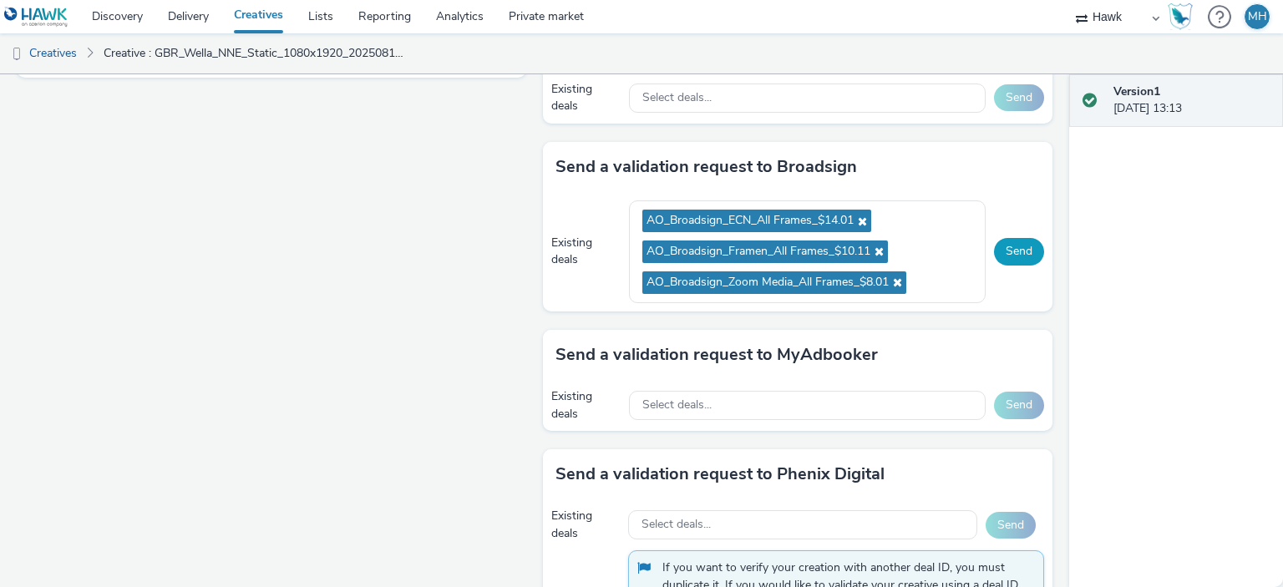
click at [1009, 249] on button "Send" at bounding box center [1019, 251] width 50 height 27
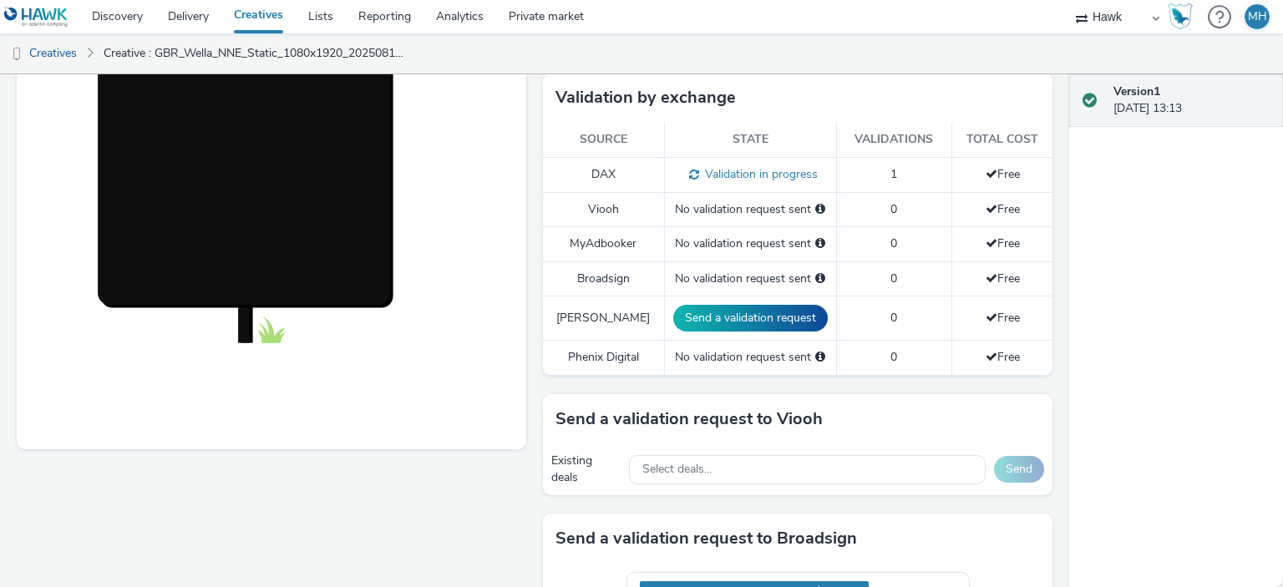
scroll to position [304, 0]
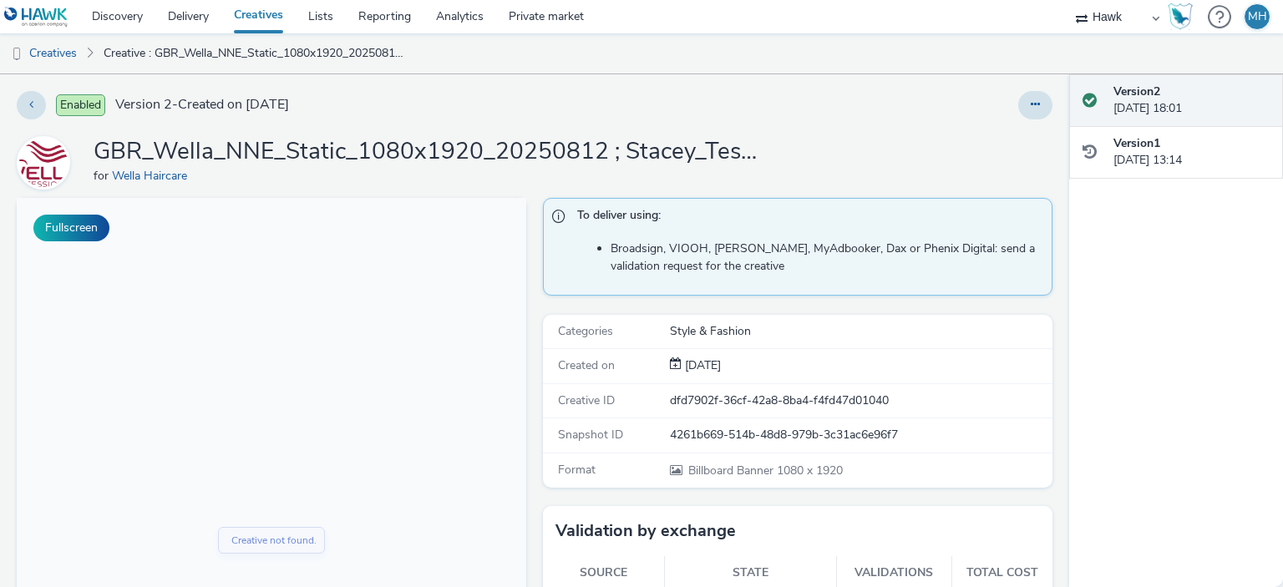
scroll to position [418, 0]
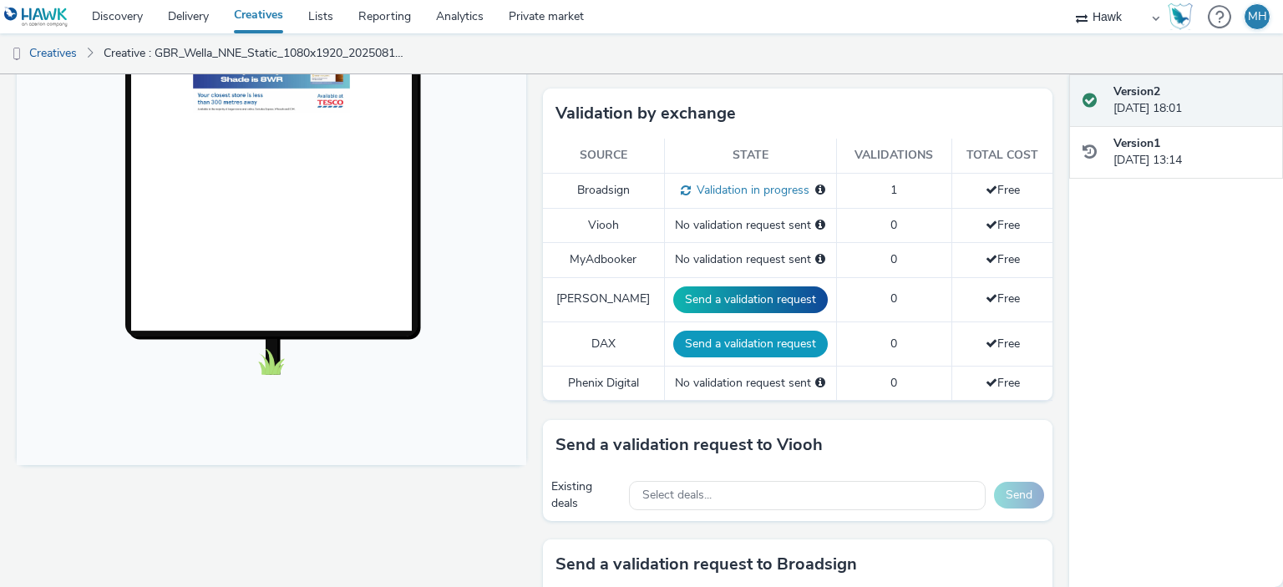
click at [702, 343] on button "Send a validation request" at bounding box center [750, 344] width 155 height 27
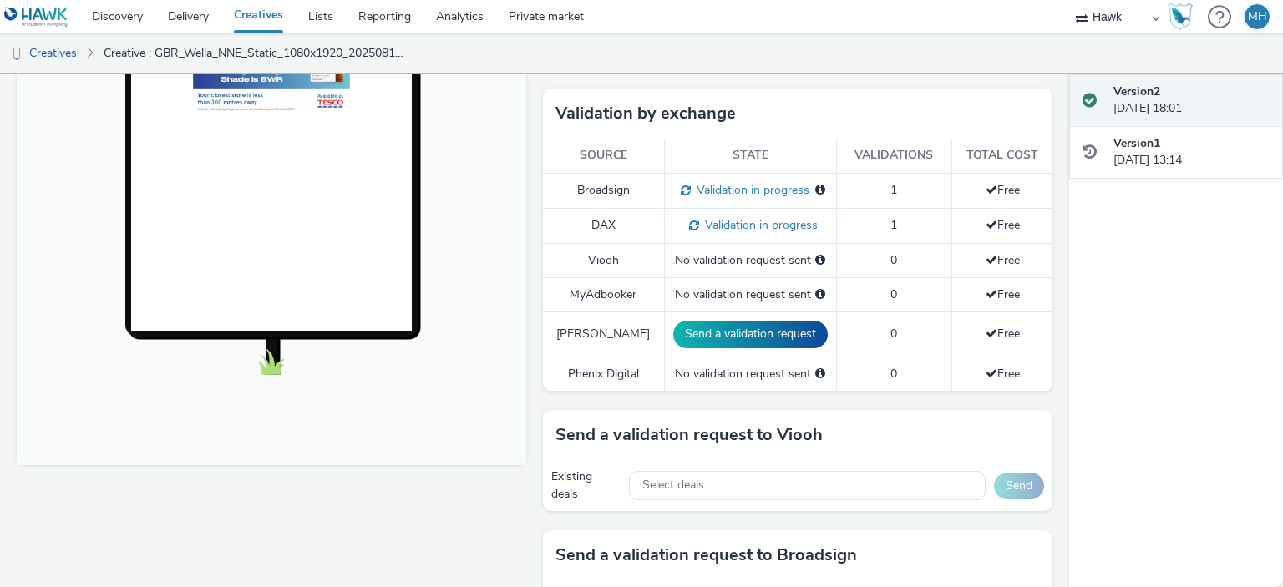
scroll to position [84, 0]
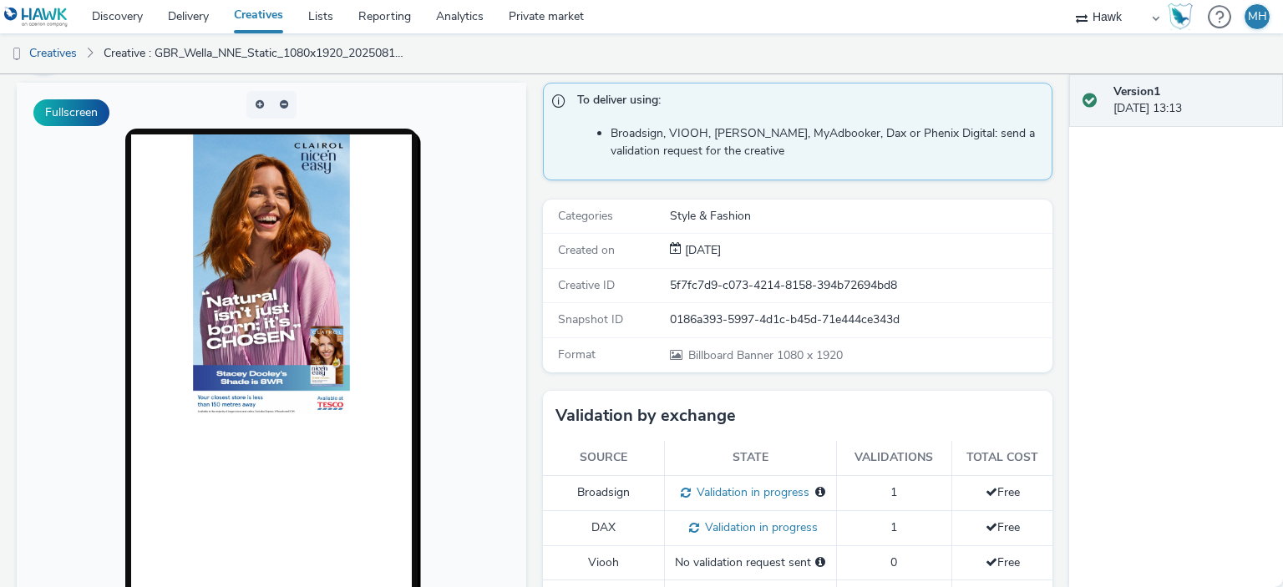
scroll to position [227, 0]
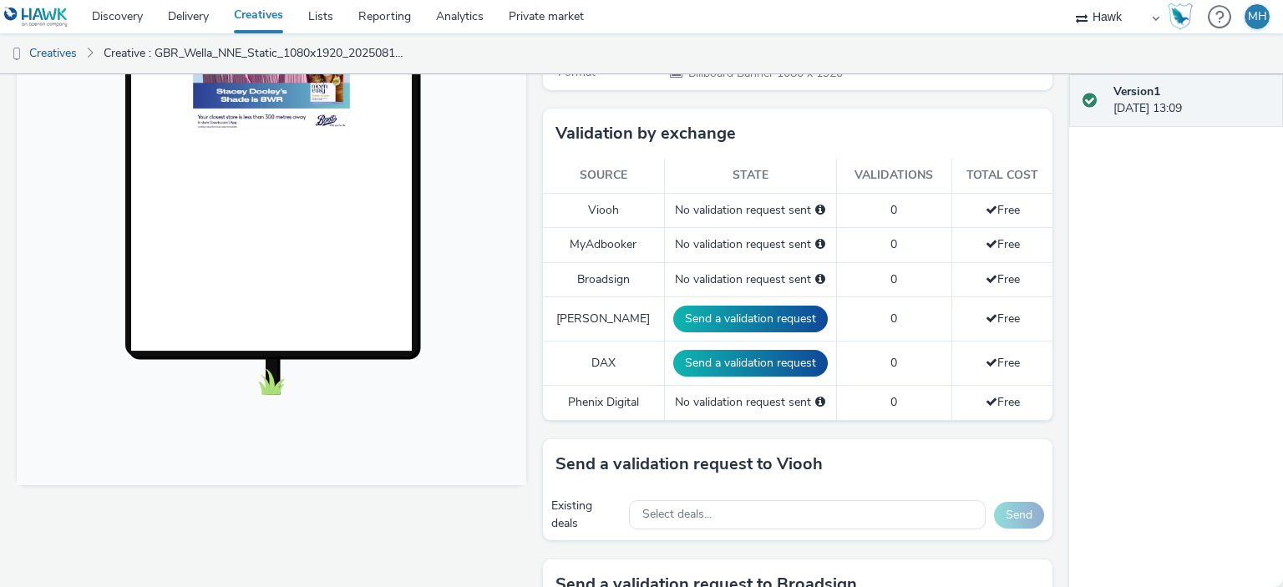
scroll to position [501, 0]
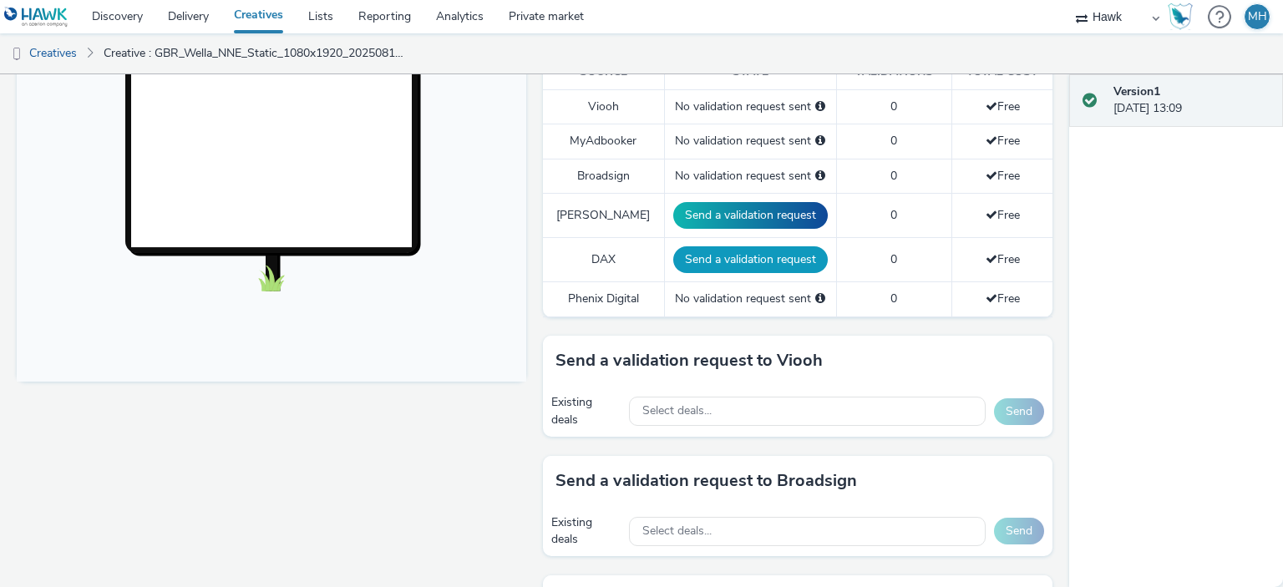
click at [675, 262] on button "Send a validation request" at bounding box center [750, 259] width 155 height 27
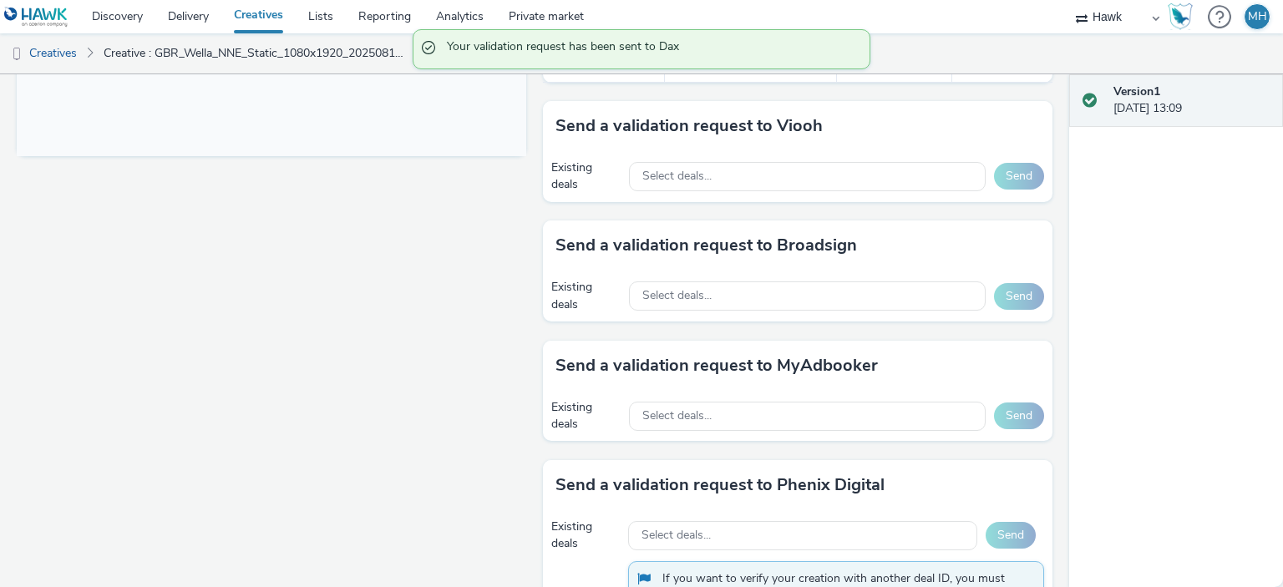
scroll to position [752, 0]
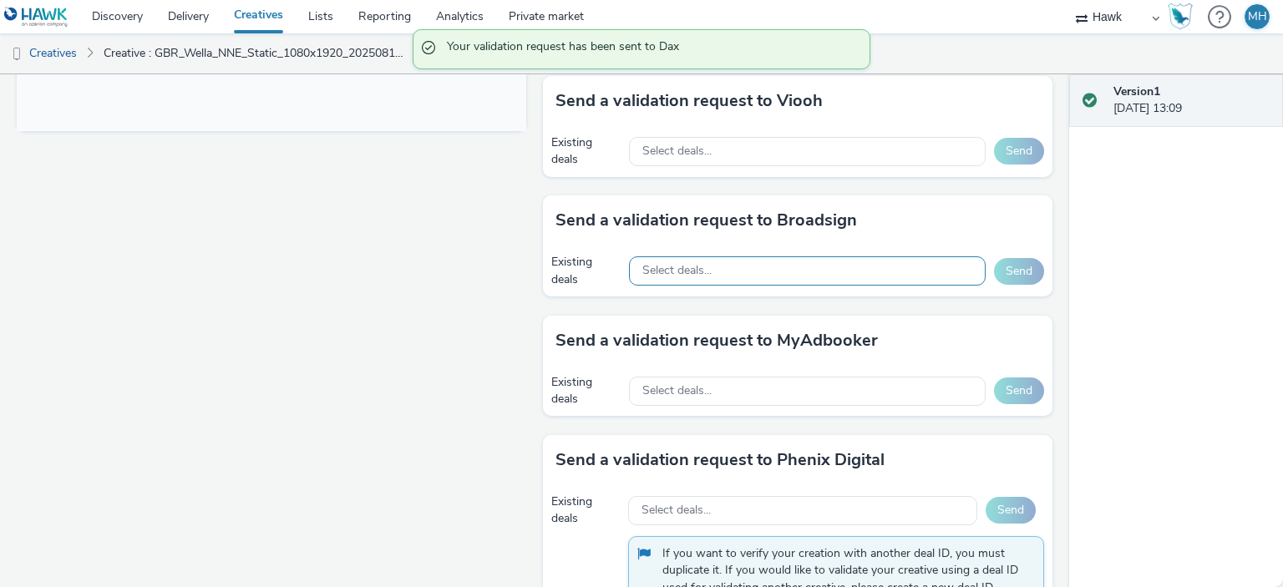
click at [695, 272] on span "Select deals..." at bounding box center [677, 271] width 69 height 14
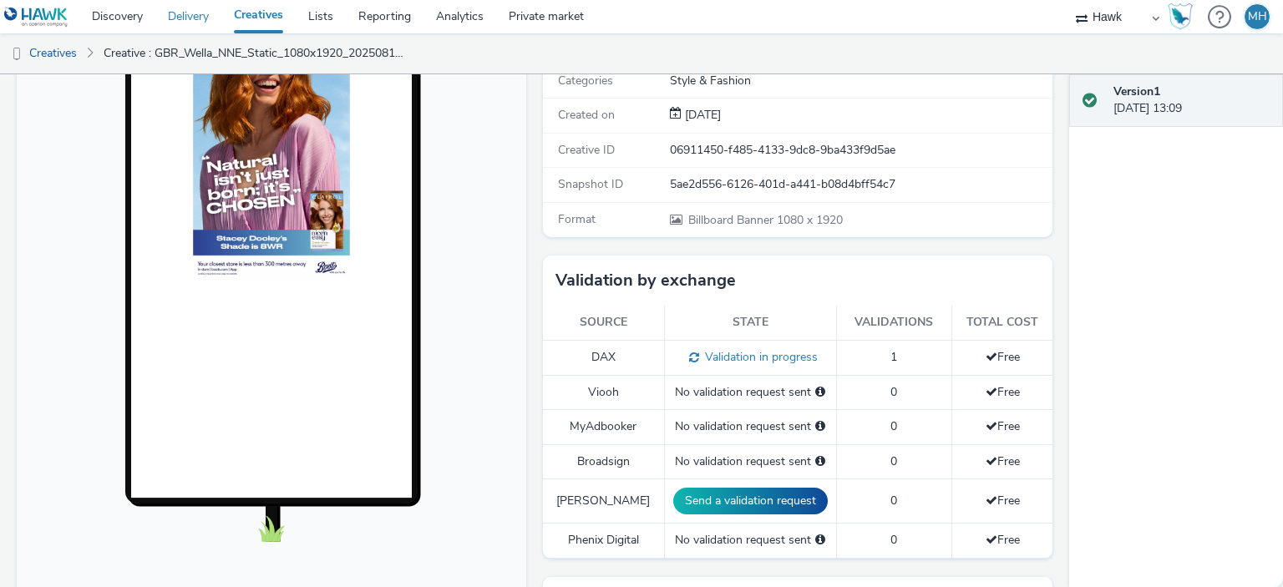
scroll to position [0, 0]
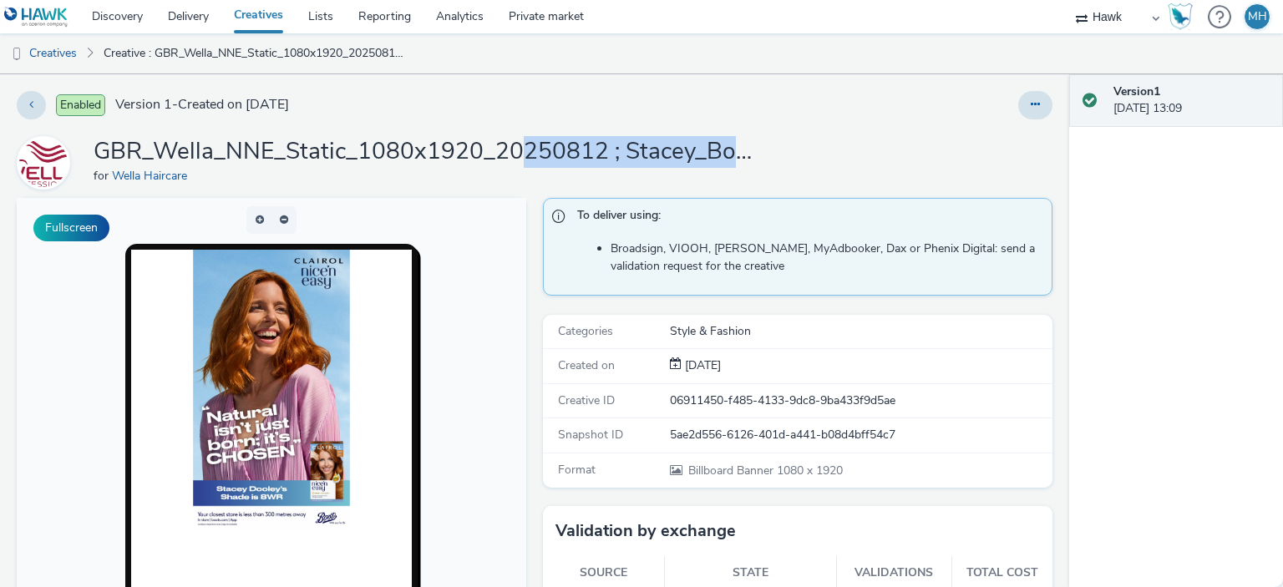
drag, startPoint x: 517, startPoint y: 146, endPoint x: 805, endPoint y: 150, distance: 288.3
click at [805, 150] on div "GBR_Wella_NNE_Static_1080x1920_20250812 ; Stacey_Boots_300m for Wella Haircare" at bounding box center [535, 162] width 1036 height 53
click at [803, 119] on div "Enabled Version 1 - Created on 12 August 2025 GBR_Wella_NNE_Static_1080x1920_20…" at bounding box center [535, 330] width 1070 height 513
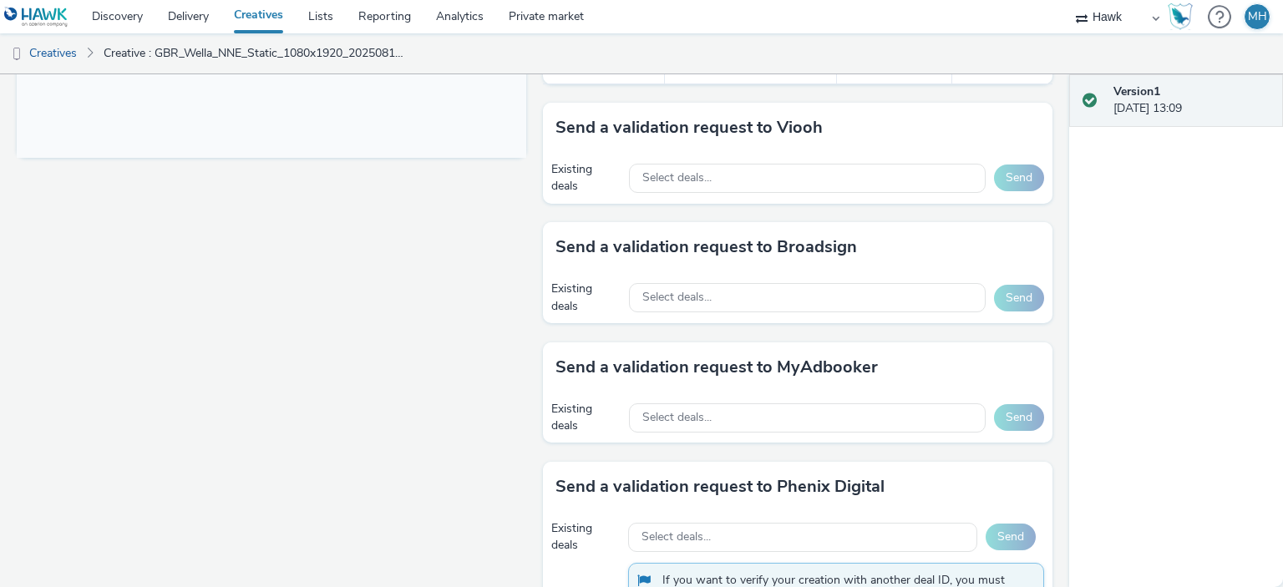
scroll to position [729, 0]
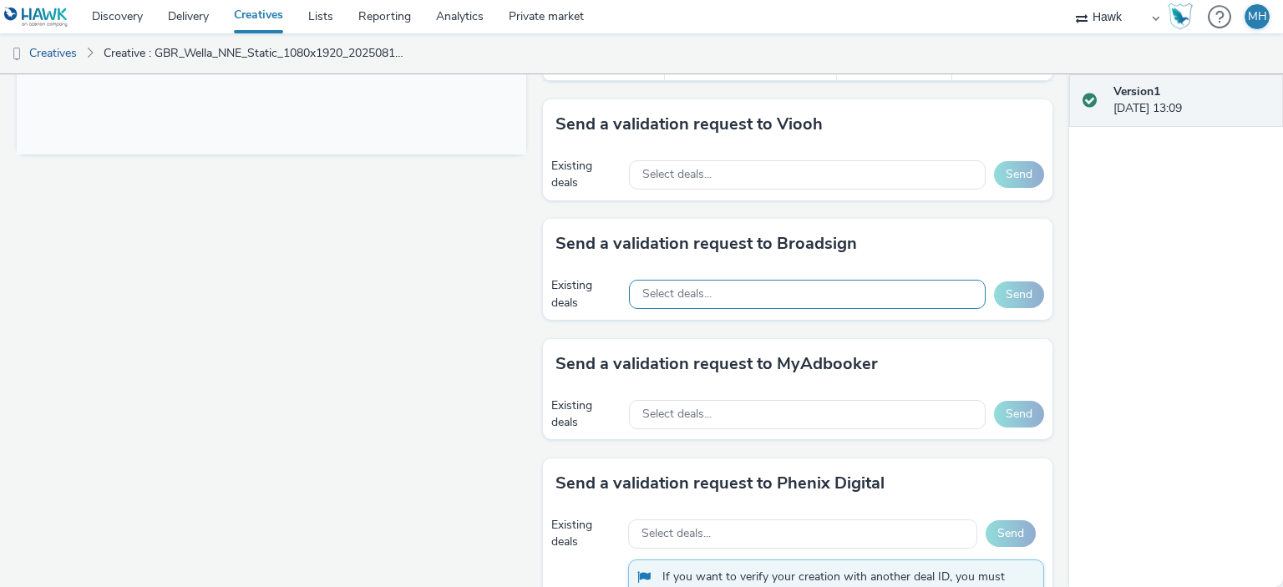
click at [653, 297] on span "Select deals..." at bounding box center [677, 294] width 69 height 14
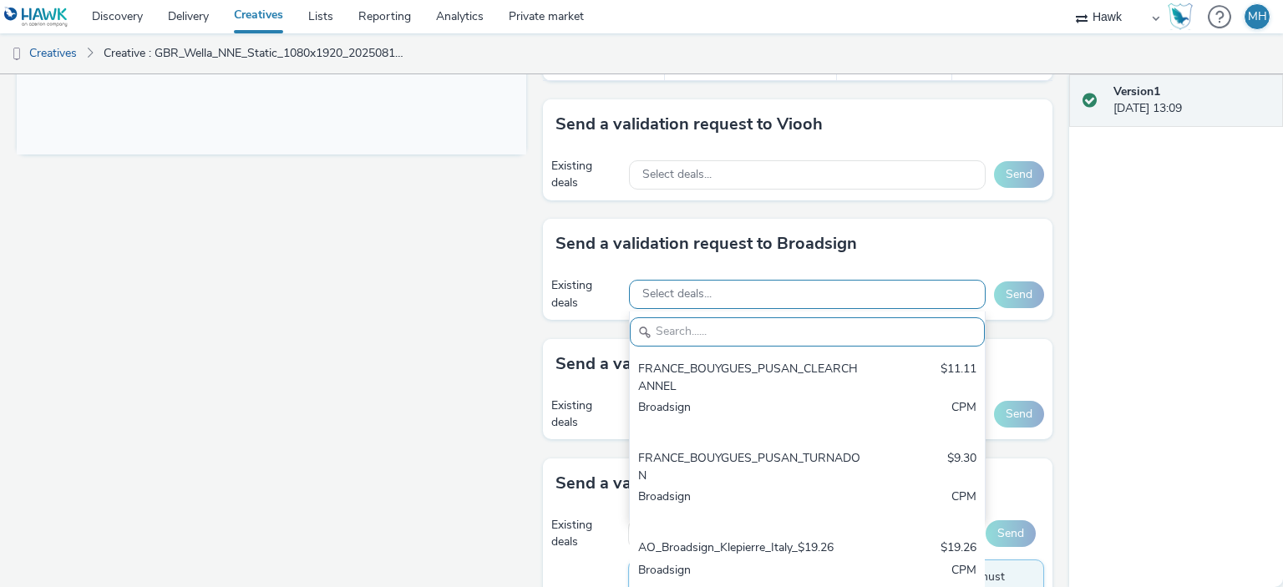
paste input "AO_Broadsign_ECN_All Frames_$14.01"
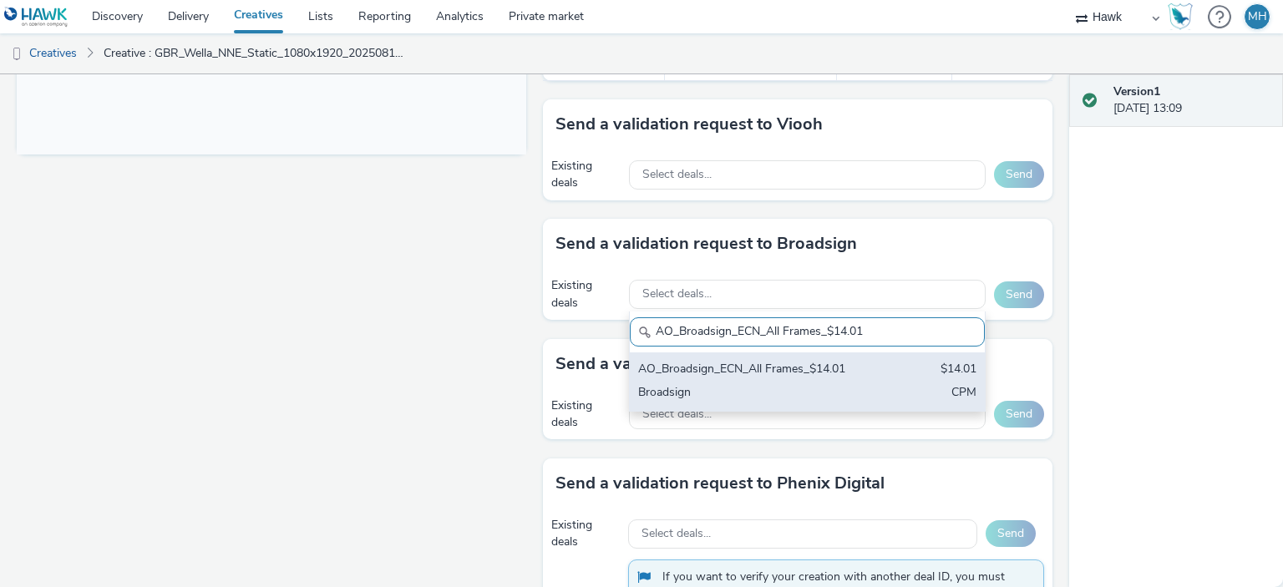
type input "AO_Broadsign_ECN_All Frames_$14.01"
click at [692, 377] on div "AO_Broadsign_ECN_All Frames_$14.01 $14.01 Broadsign CPM" at bounding box center [807, 382] width 355 height 58
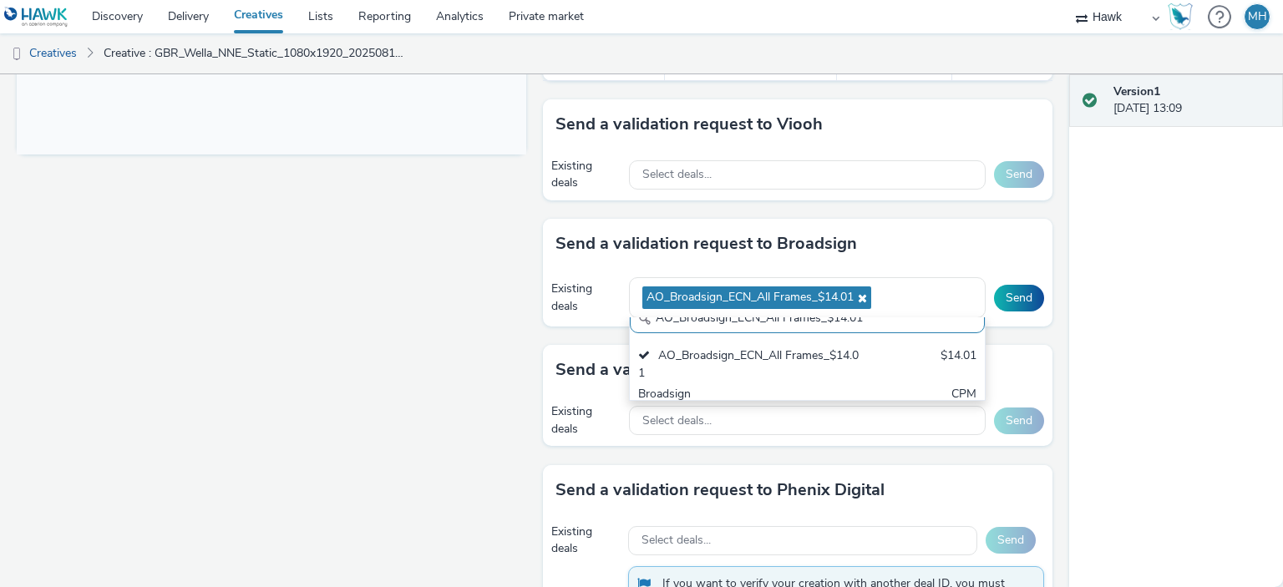
click at [896, 264] on div "Send a validation request to Broadsign" at bounding box center [798, 244] width 510 height 50
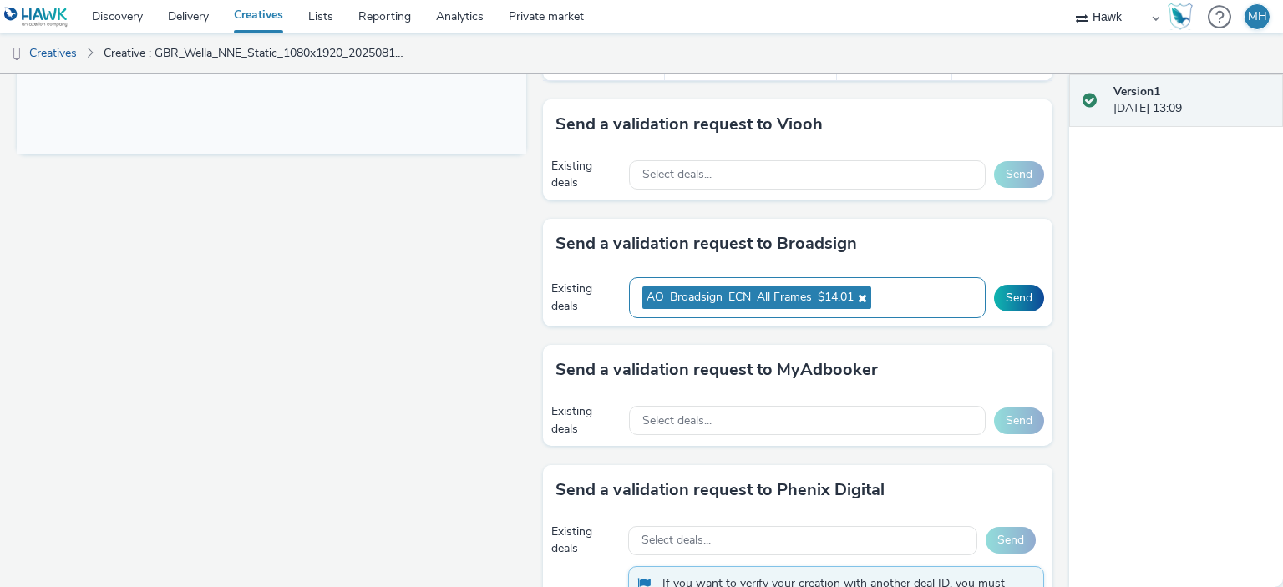
click at [887, 283] on div "AO_Broadsign_ECN_All Frames_$14.01" at bounding box center [807, 297] width 357 height 41
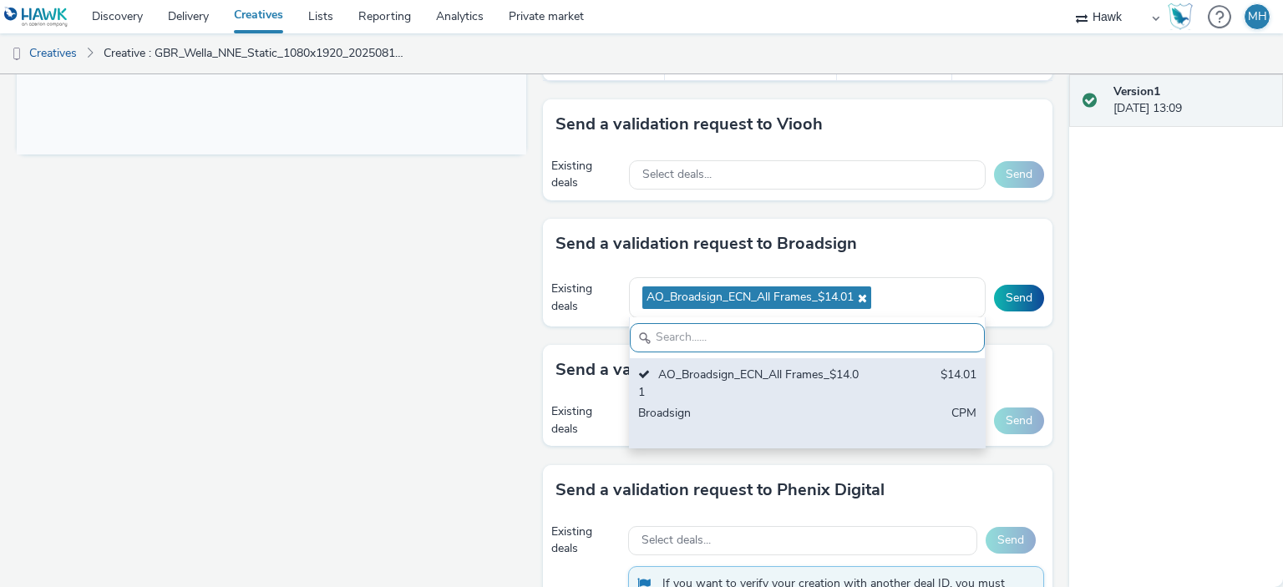
paste input "AO_Broadsign_Framen_All Frames_$10.11"
type input "AO_Broadsign_Framen_All Frames_$10.11"
click at [678, 367] on div "AO_Broadsign_Framen_All Frames_$10.11" at bounding box center [749, 384] width 222 height 34
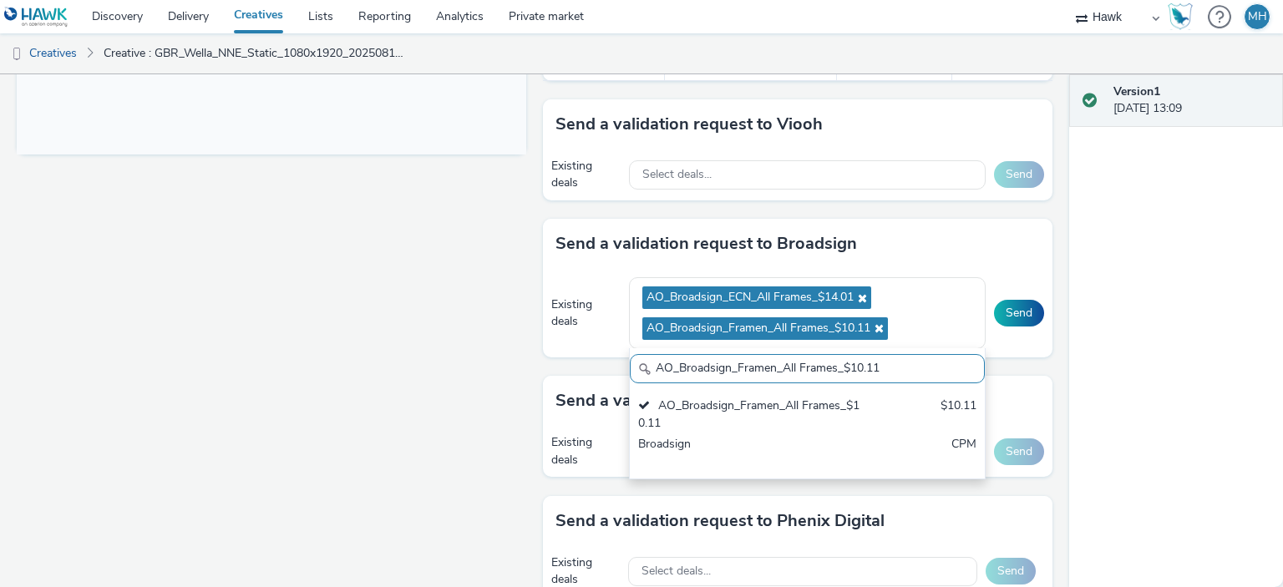
drag, startPoint x: 447, startPoint y: 406, endPoint x: 477, endPoint y: 412, distance: 30.6
click at [447, 407] on div "Fullscreen" at bounding box center [276, 90] width 518 height 1243
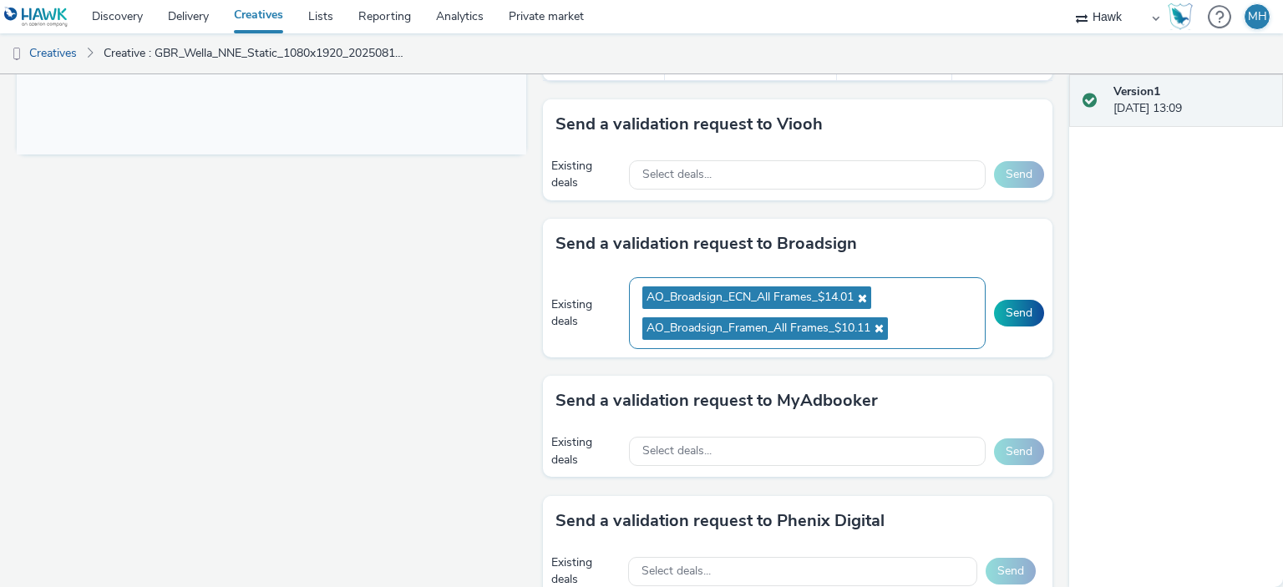
click at [917, 323] on ul "AO_Broadsign_ECN_All Frames_$14.01 AO_Broadsign_Framen_All Frames_$10.11" at bounding box center [808, 313] width 330 height 62
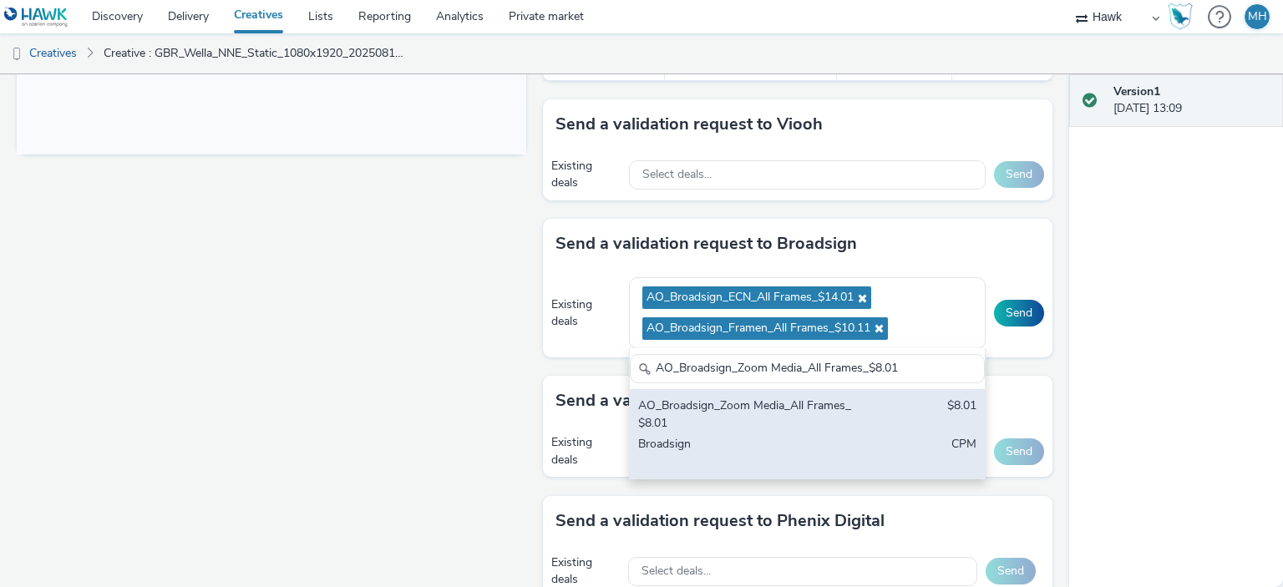
type input "AO_Broadsign_Zoom Media_All Frames_$8.01"
click at [785, 400] on div "AO_Broadsign_Zoom Media_All Frames_$8.01" at bounding box center [749, 415] width 222 height 34
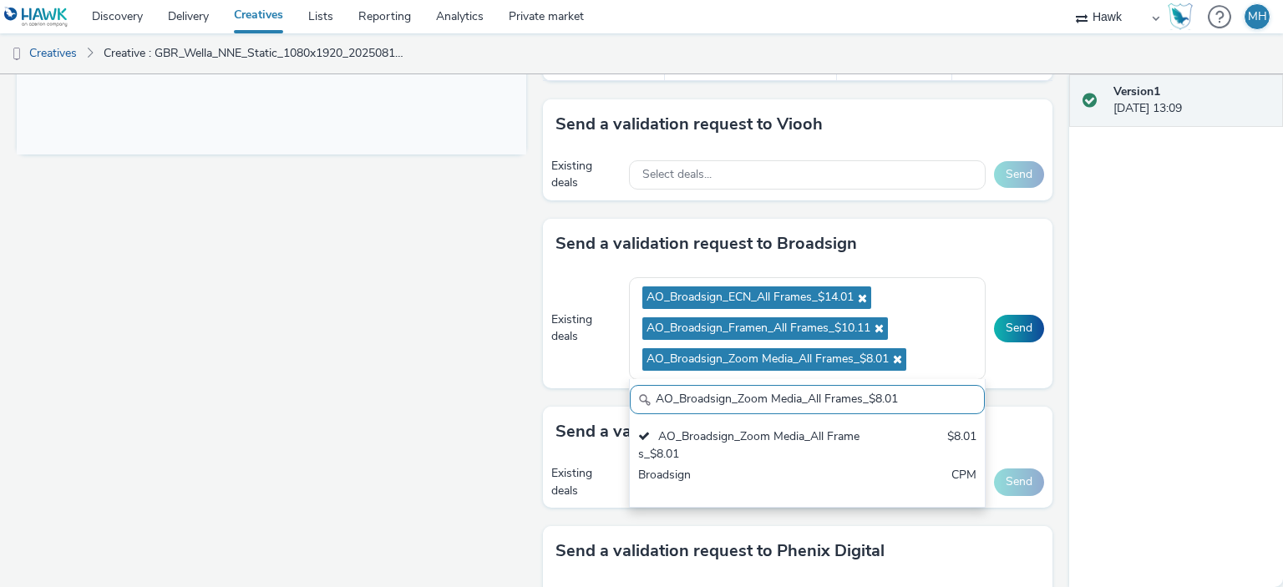
click at [989, 244] on div "Send a validation request to Broadsign" at bounding box center [798, 244] width 510 height 50
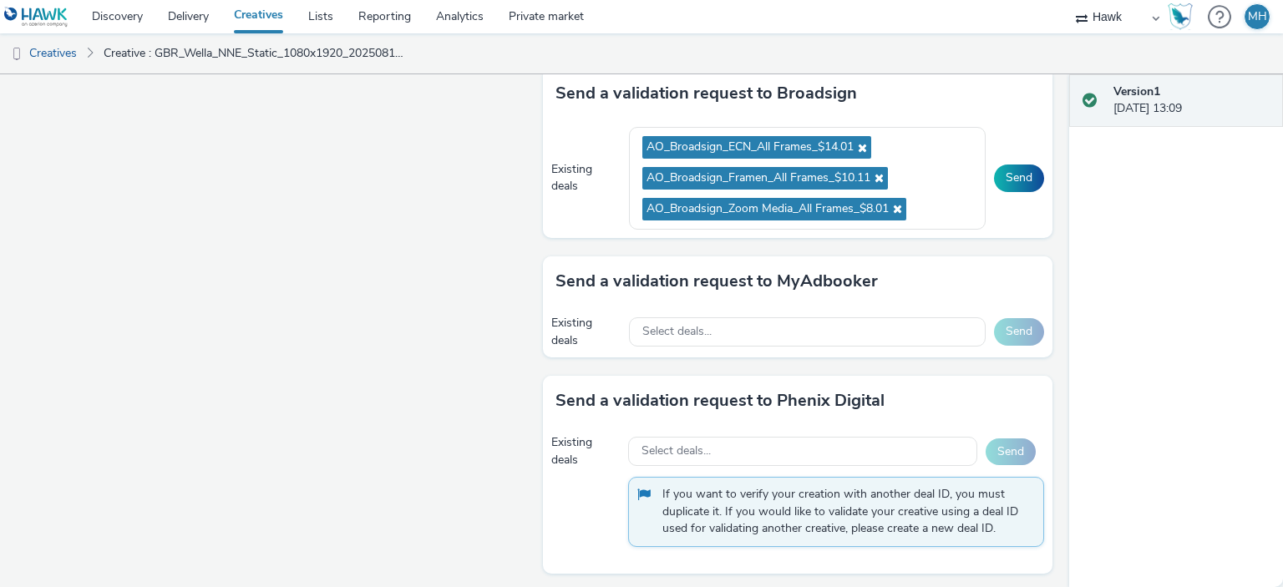
scroll to position [879, 0]
click at [1001, 160] on div "Existing deals AO_Broadsign_ECN_All Frames_$14.01 AO_Broadsign_Framen_All Frame…" at bounding box center [798, 178] width 510 height 119
click at [999, 170] on button "Send" at bounding box center [1019, 178] width 50 height 27
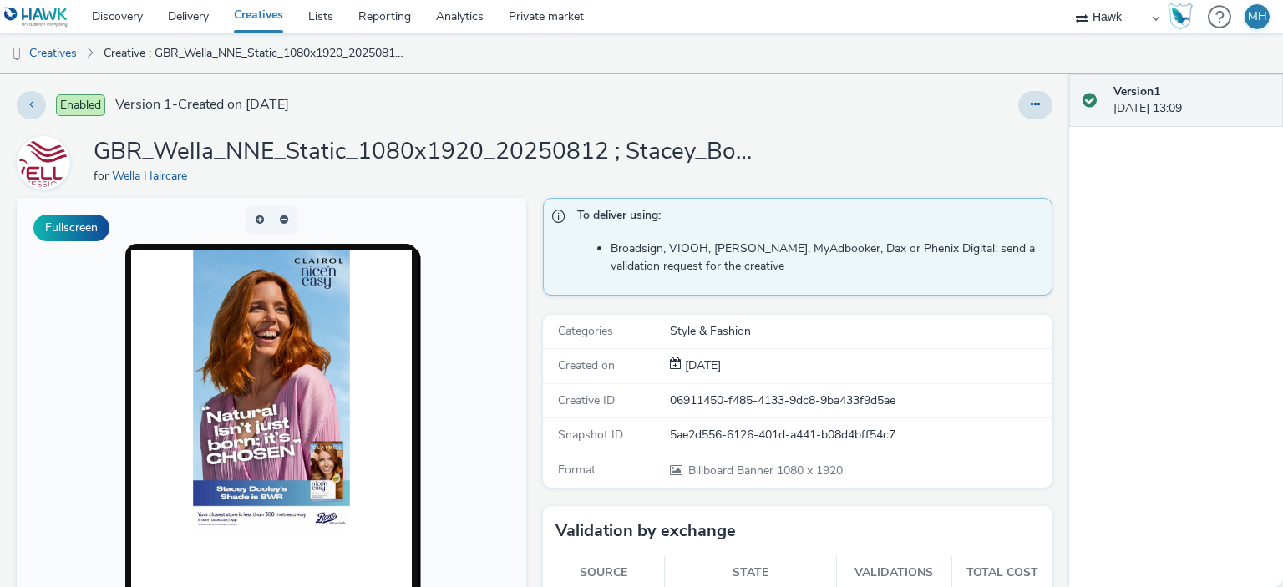
scroll to position [334, 0]
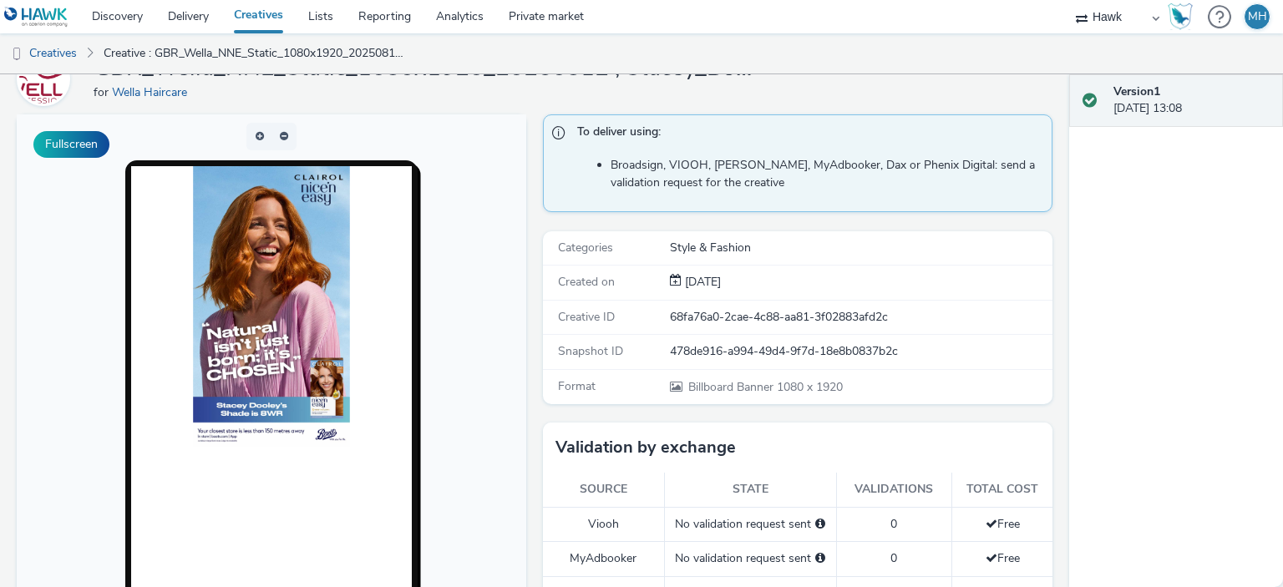
scroll to position [418, 0]
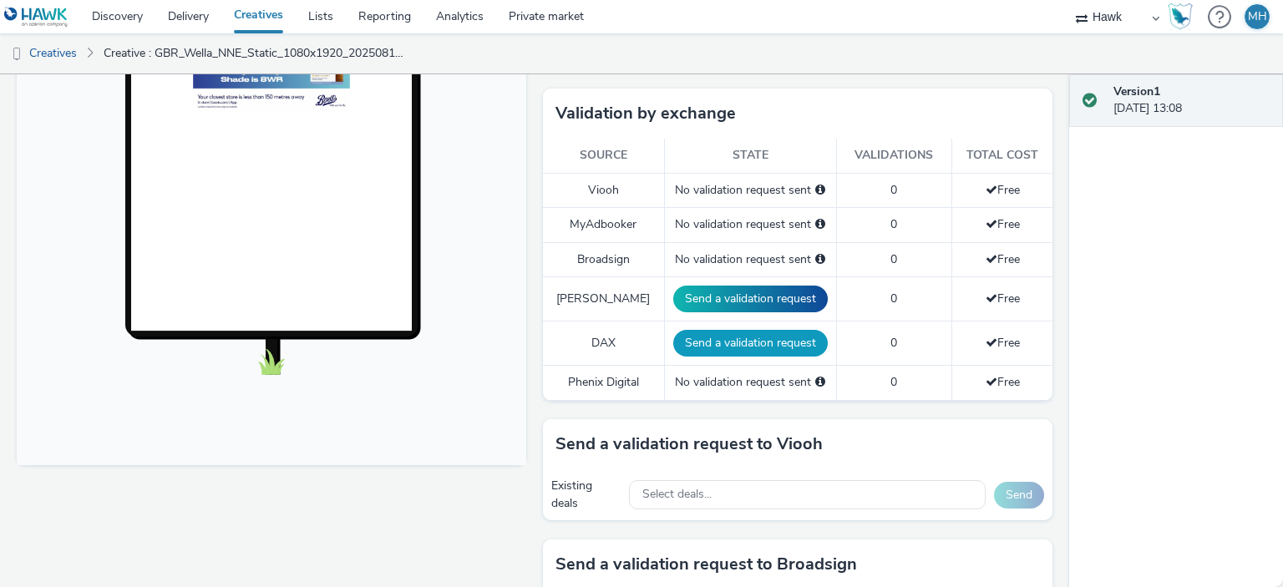
click at [732, 347] on button "Send a validation request" at bounding box center [750, 343] width 155 height 27
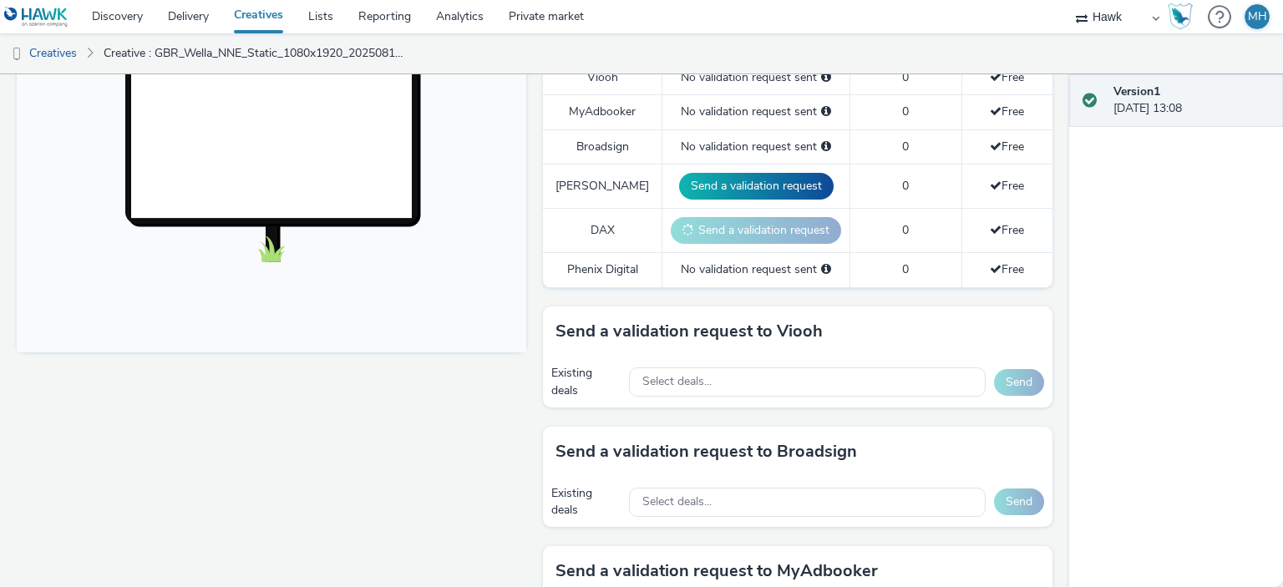
scroll to position [668, 0]
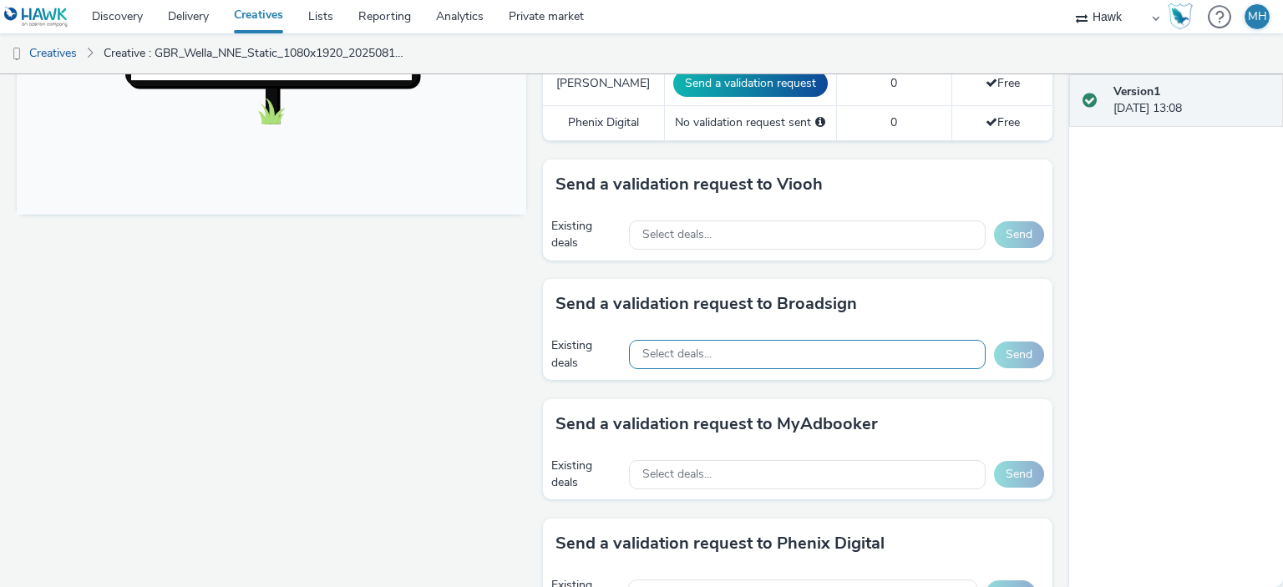
click at [643, 348] on span "Select deals..." at bounding box center [677, 355] width 69 height 14
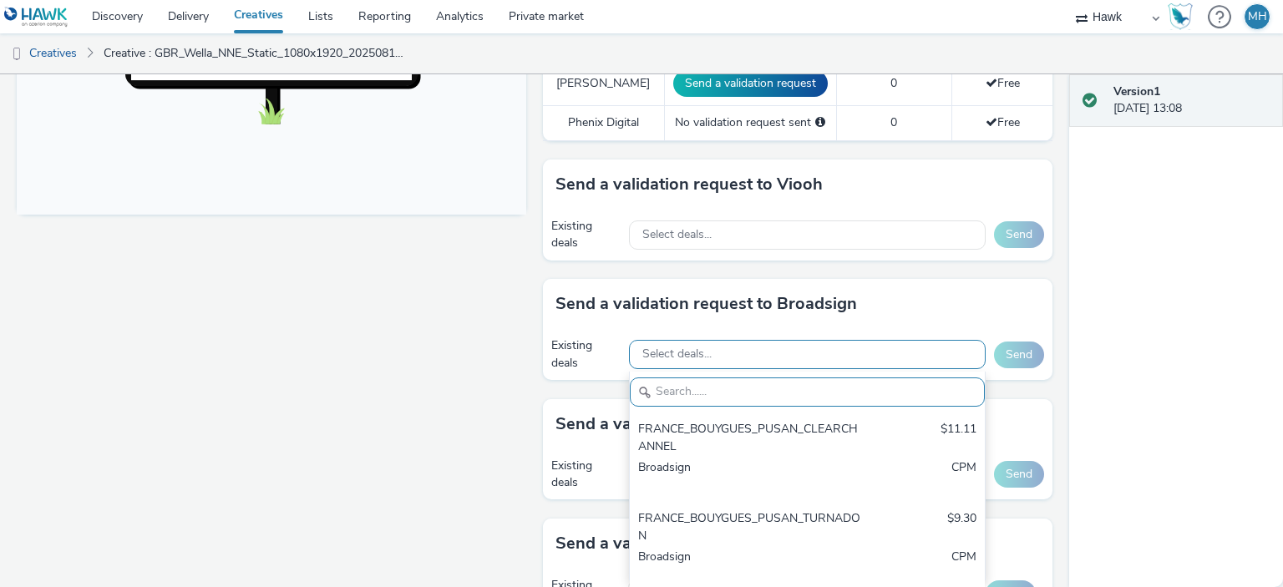
paste input "AO_Broadsign_ECN_All Frames_$14.01"
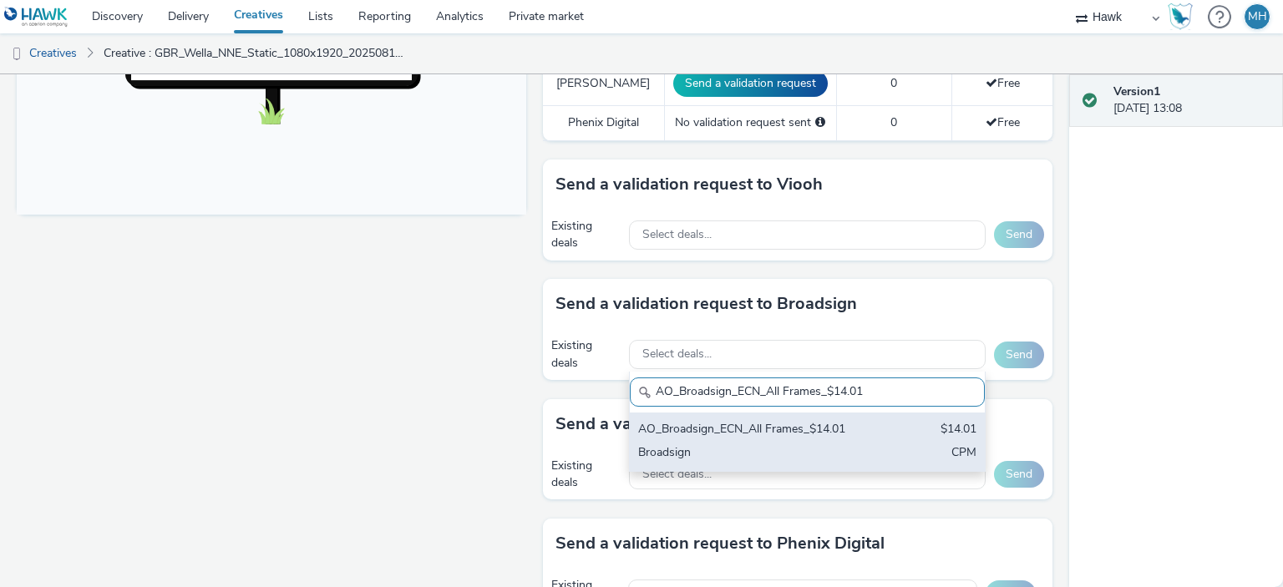
type input "AO_Broadsign_ECN_All Frames_$14.01"
click at [750, 437] on div "AO_Broadsign_ECN_All Frames_$14.01 $14.01 Broadsign CPM" at bounding box center [807, 442] width 355 height 58
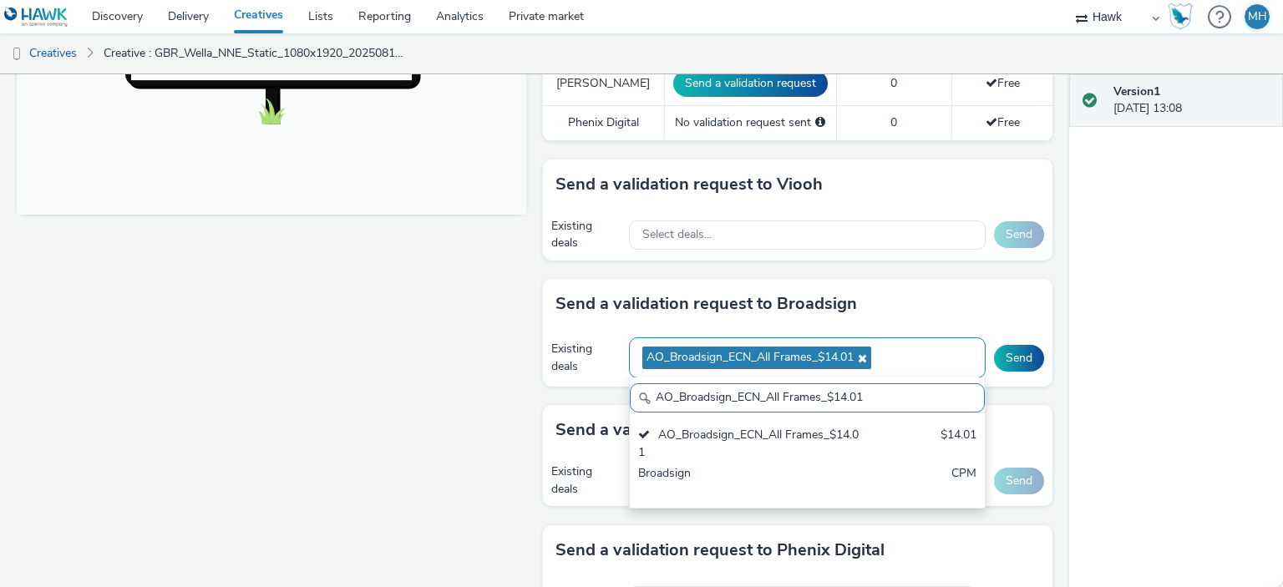
click at [903, 350] on div "AO_Broadsign_ECN_All Frames_$14.01" at bounding box center [807, 358] width 357 height 41
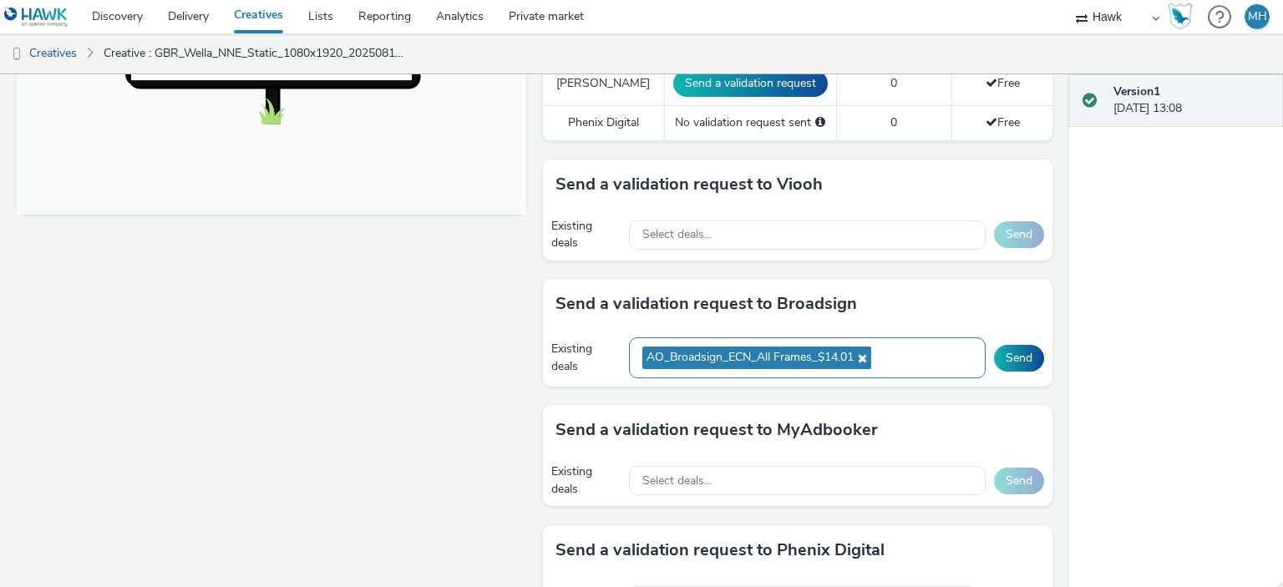
click at [906, 353] on div "AO_Broadsign_ECN_All Frames_$14.01" at bounding box center [807, 358] width 357 height 41
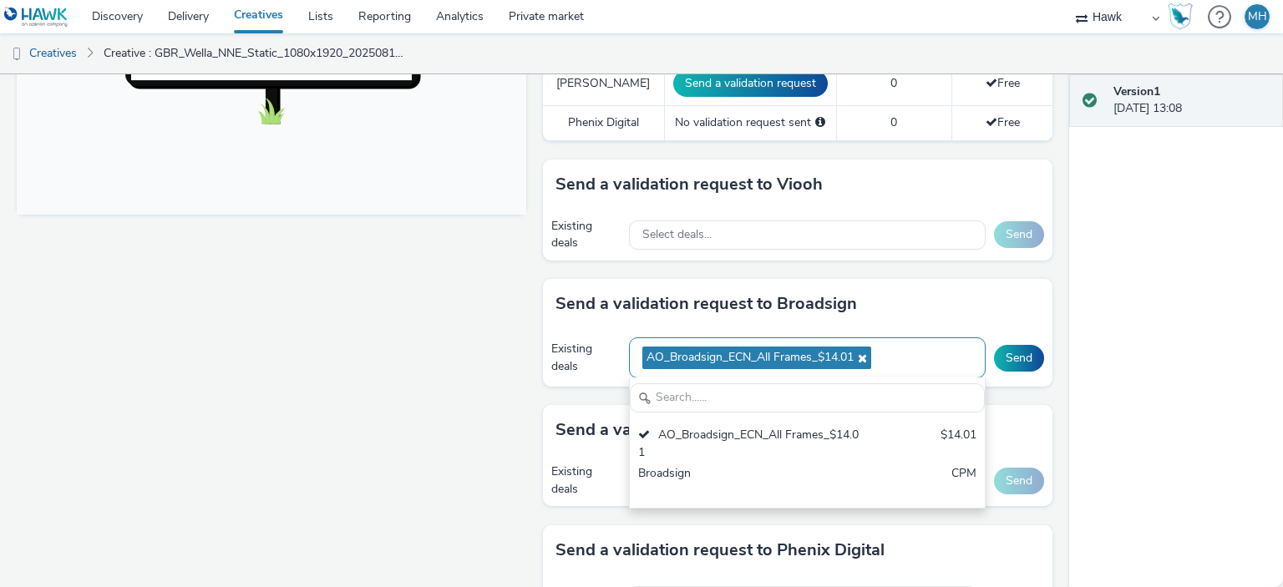
scroll to position [0, 0]
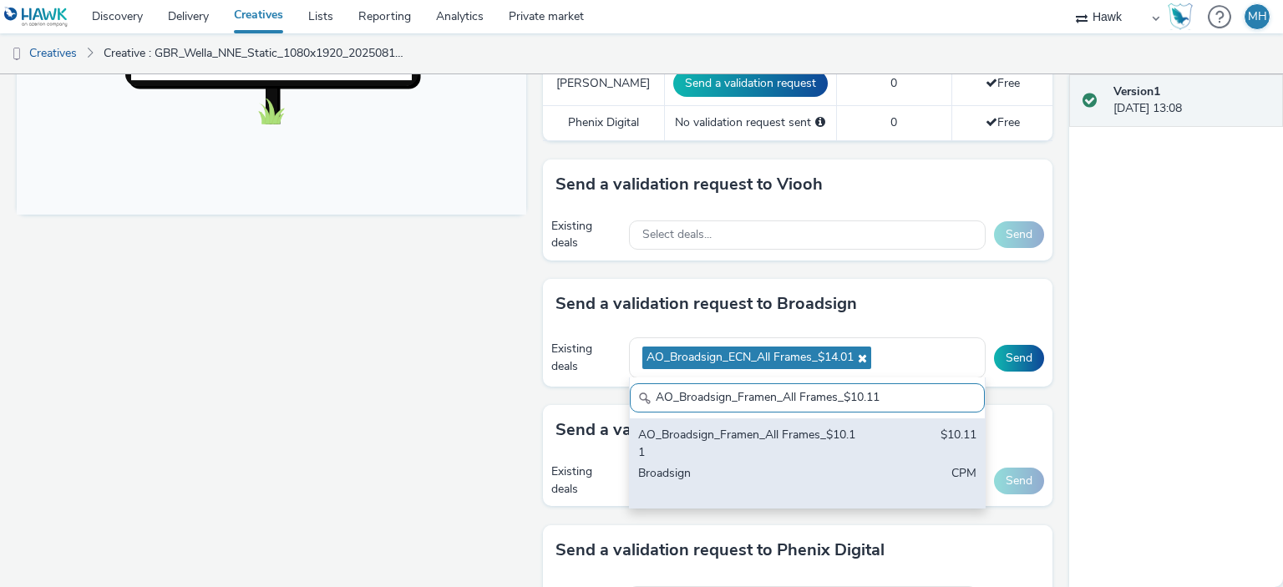
click at [805, 419] on div "AO_Broadsign_Framen_All Frames_$10.11 $10.11 Broadsign CPM" at bounding box center [807, 463] width 355 height 89
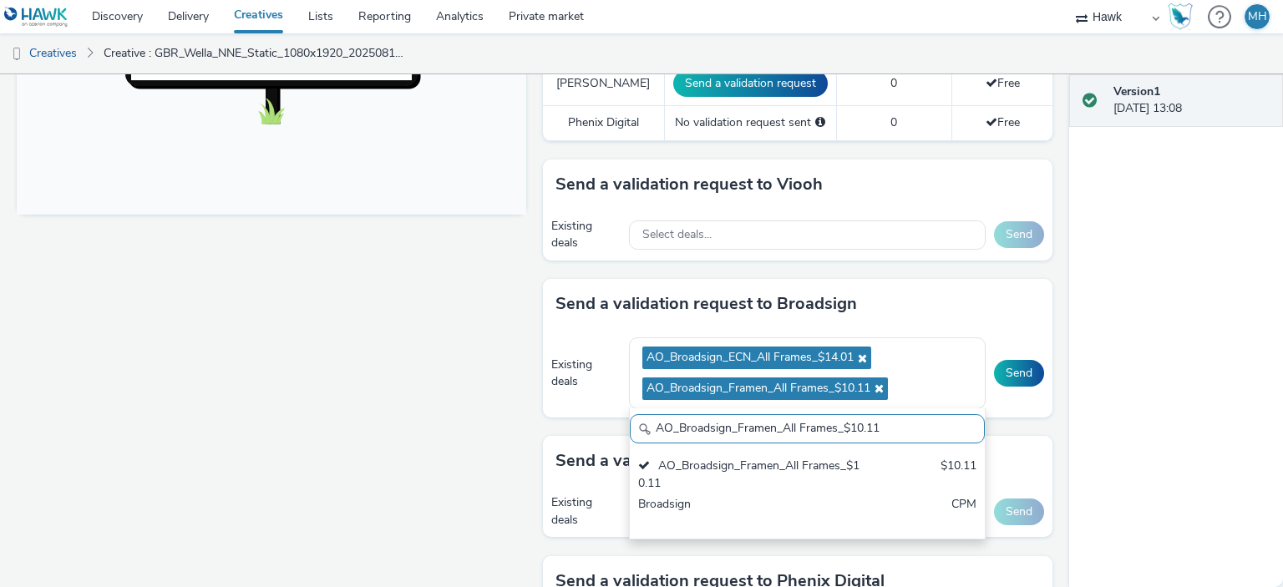
drag, startPoint x: 910, startPoint y: 420, endPoint x: 511, endPoint y: 446, distance: 399.4
paste input "Zoom Media_All Frames_$8.0"
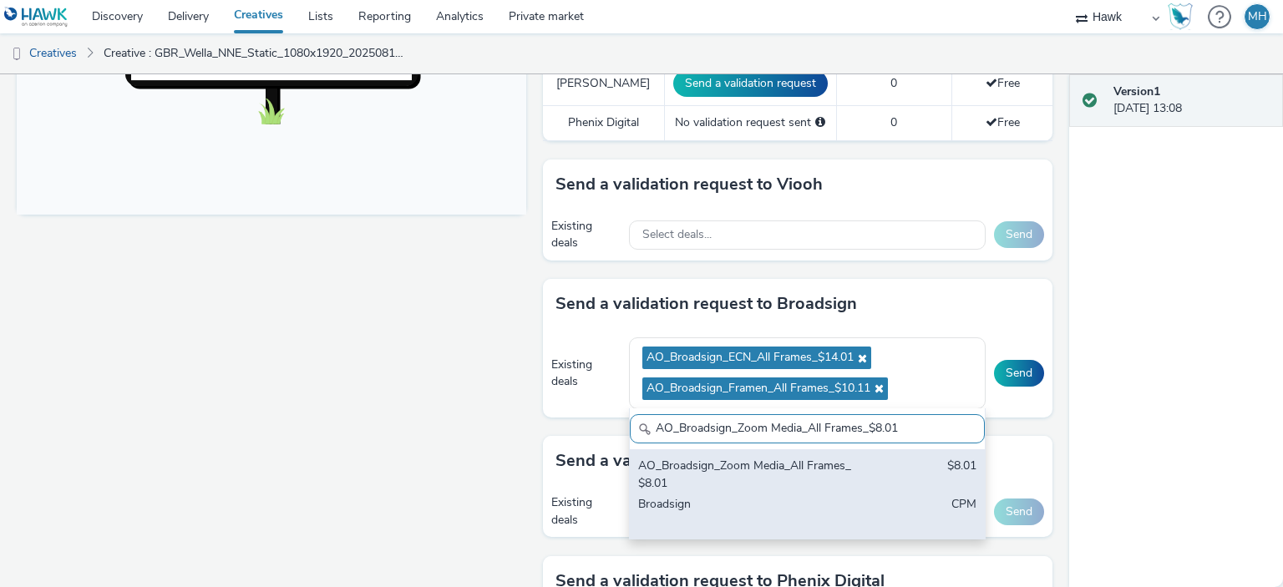
type input "AO_Broadsign_Zoom Media_All Frames_$8.01"
click at [743, 474] on div "AO_Broadsign_Zoom Media_All Frames_$8.01" at bounding box center [749, 475] width 222 height 34
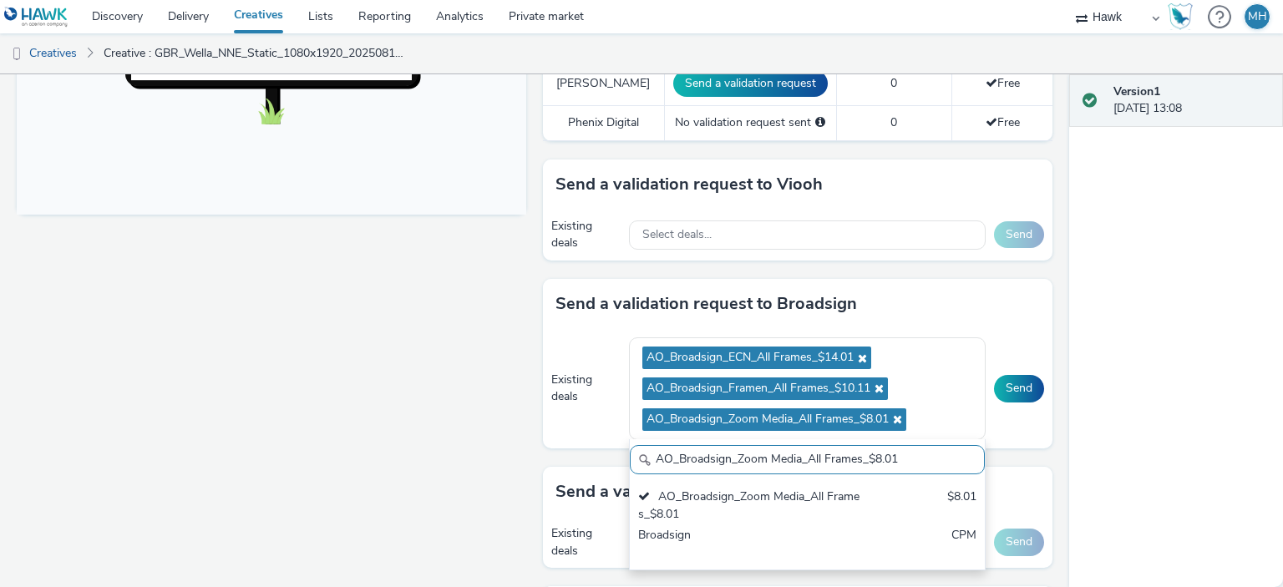
click at [404, 437] on div "Fullscreen" at bounding box center [276, 166] width 518 height 1273
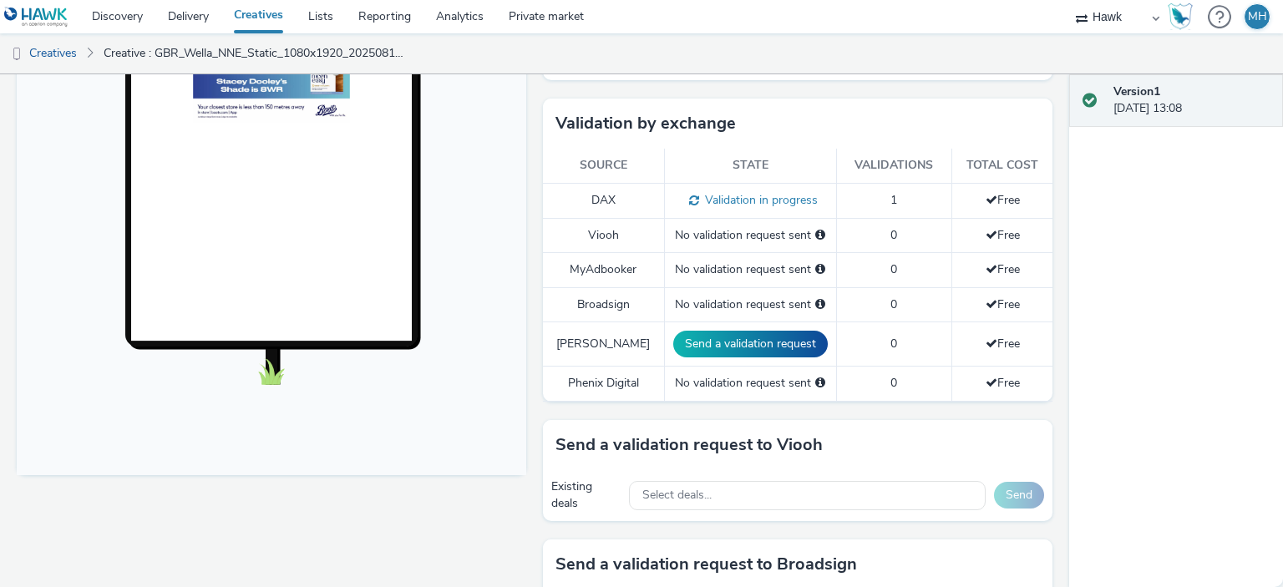
scroll to position [585, 0]
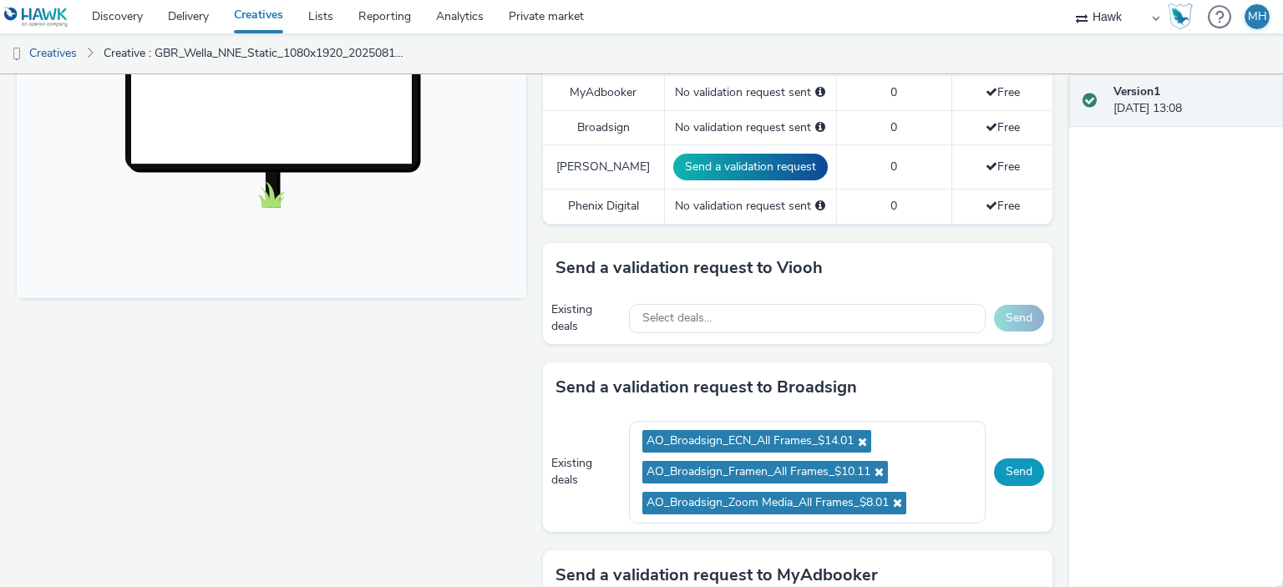
click at [1023, 464] on button "Send" at bounding box center [1019, 472] width 50 height 27
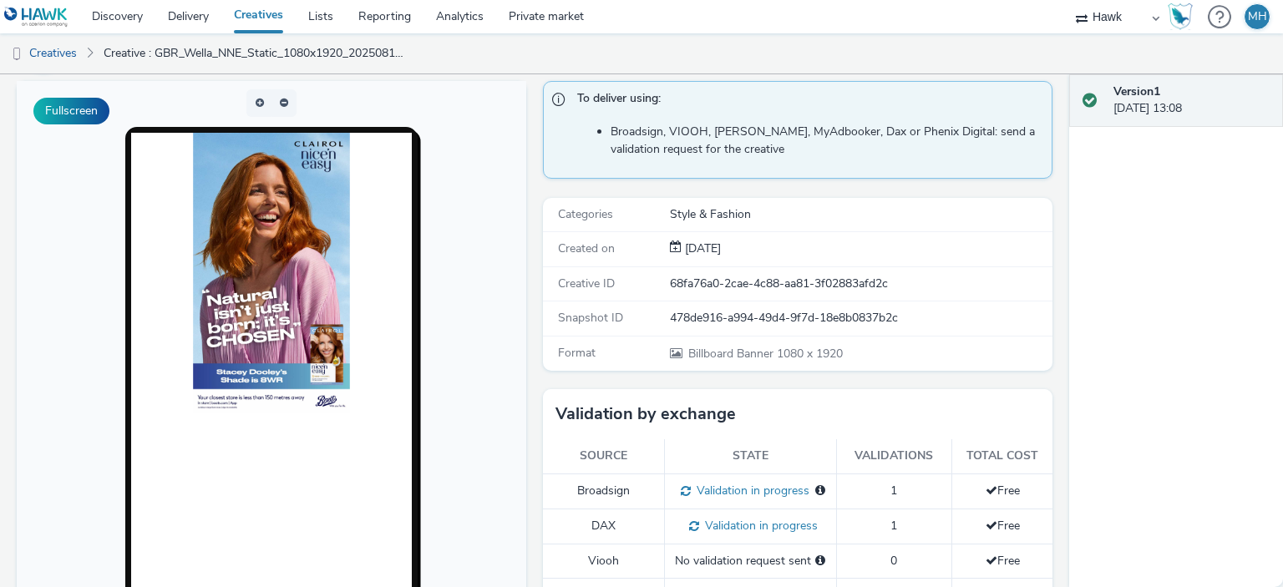
scroll to position [0, 0]
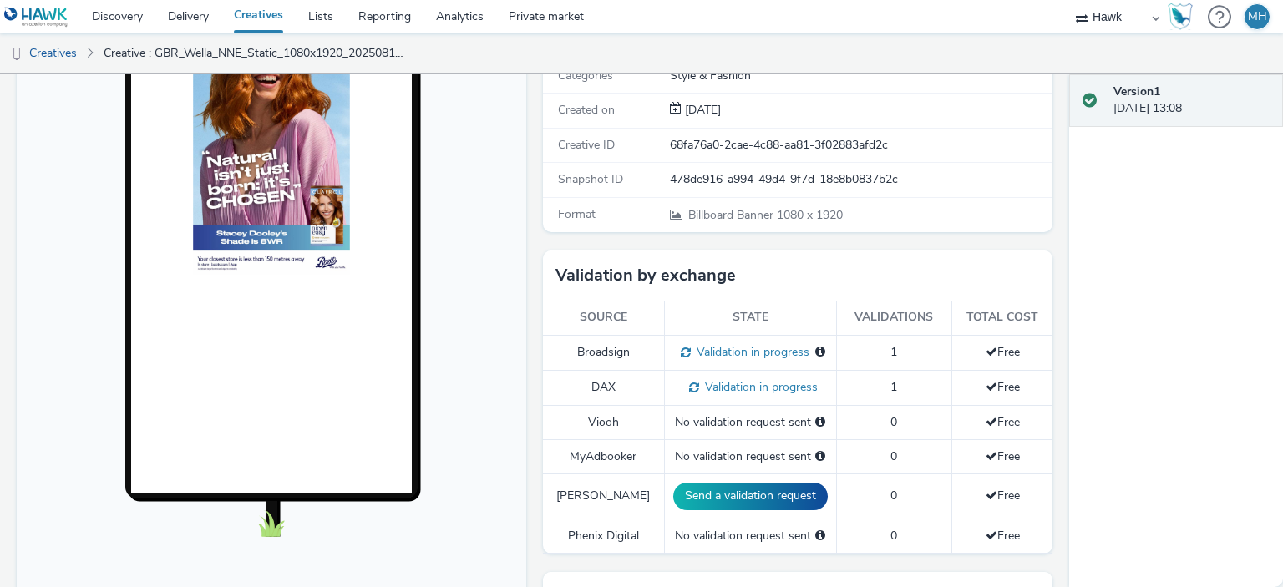
scroll to position [418, 0]
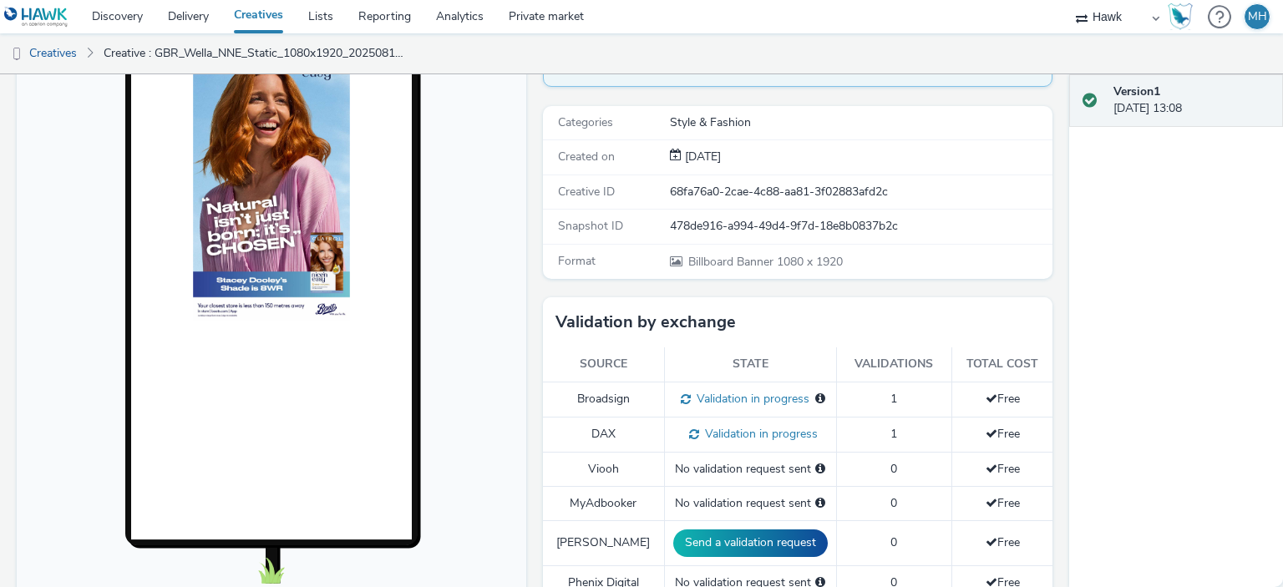
scroll to position [334, 0]
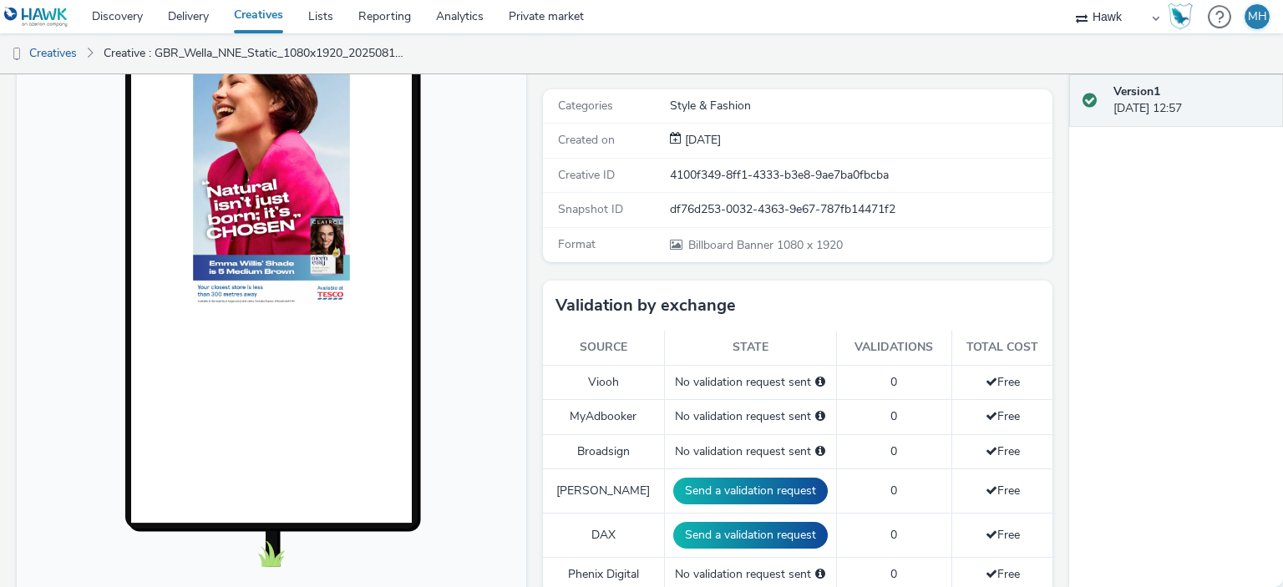
scroll to position [418, 0]
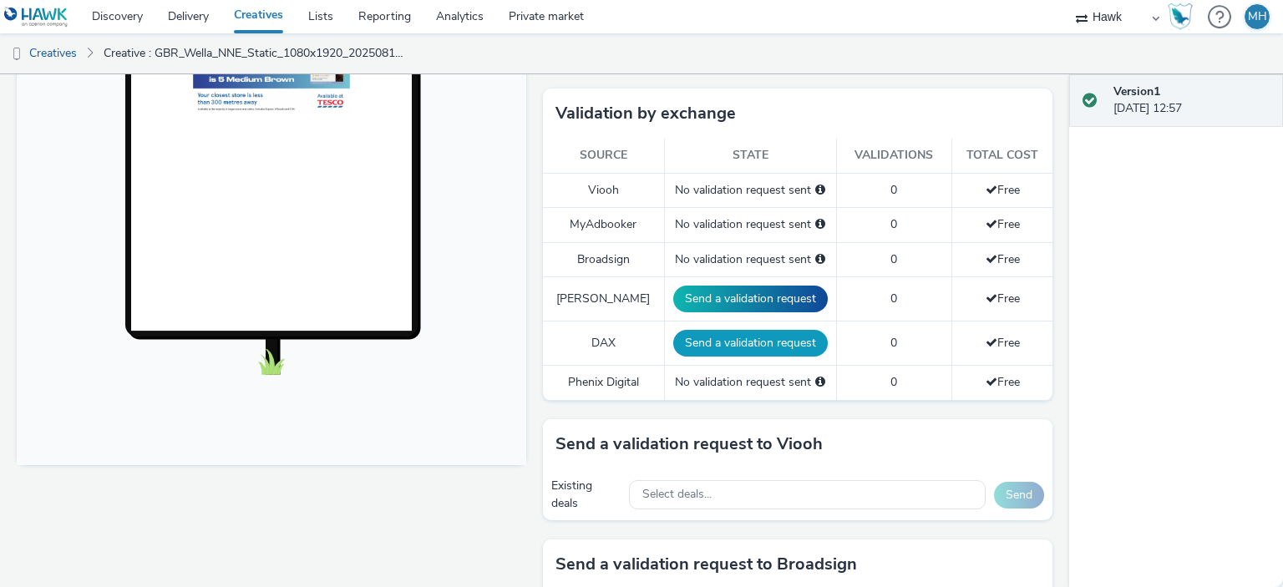
click at [717, 330] on button "Send a validation request" at bounding box center [750, 343] width 155 height 27
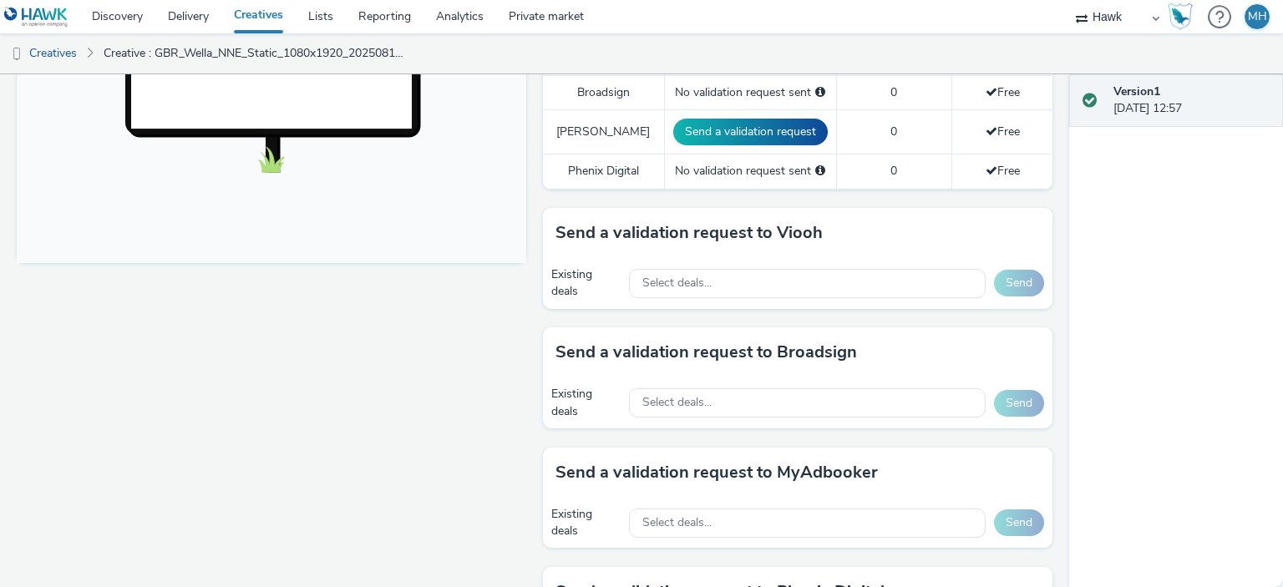
scroll to position [752, 0]
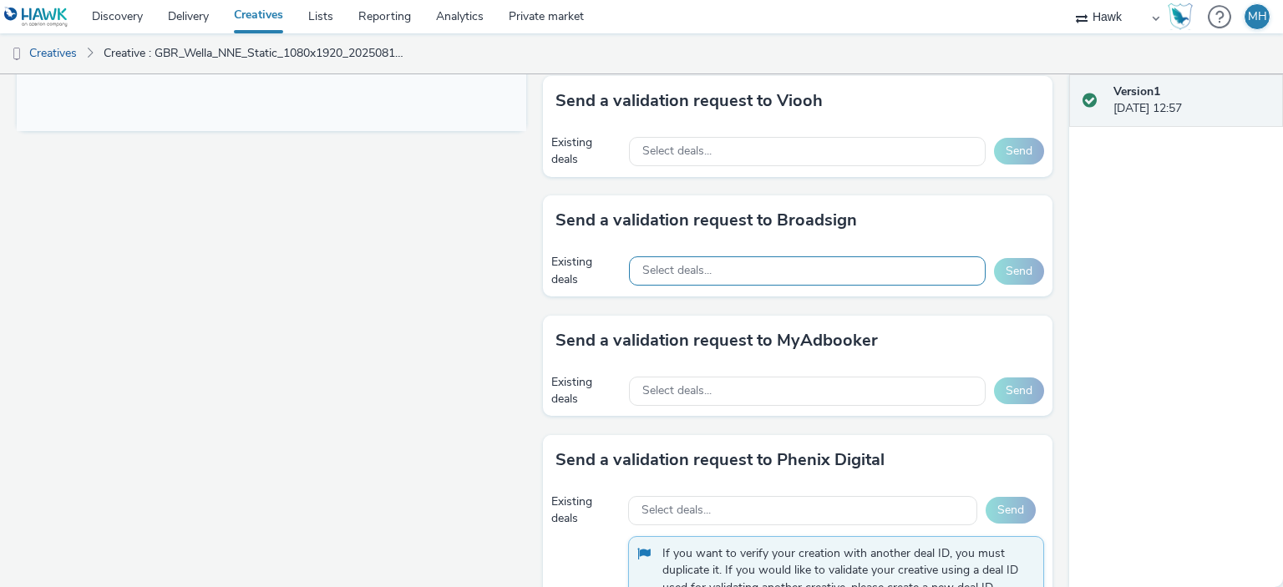
click at [739, 262] on div "Select deals..." at bounding box center [807, 271] width 357 height 29
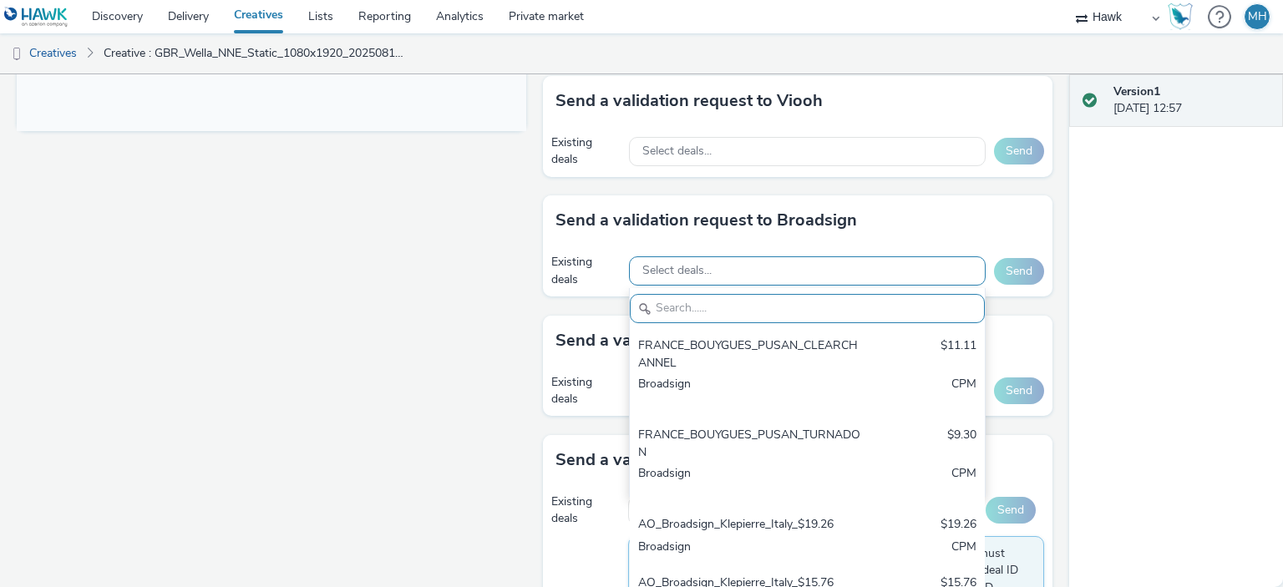
paste input "AO_Broadsign_ECN_All Frames_$14.01"
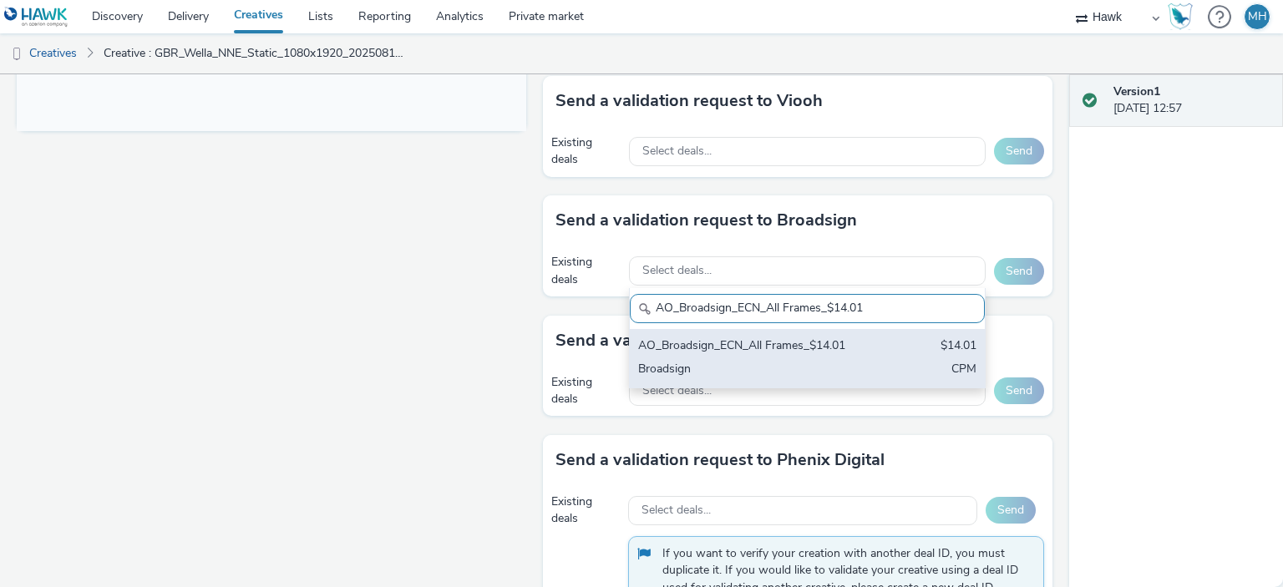
type input "AO_Broadsign_ECN_All Frames_$14.01"
click at [750, 333] on div "AO_Broadsign_ECN_All Frames_$14.01 $14.01 Broadsign CPM" at bounding box center [807, 358] width 355 height 58
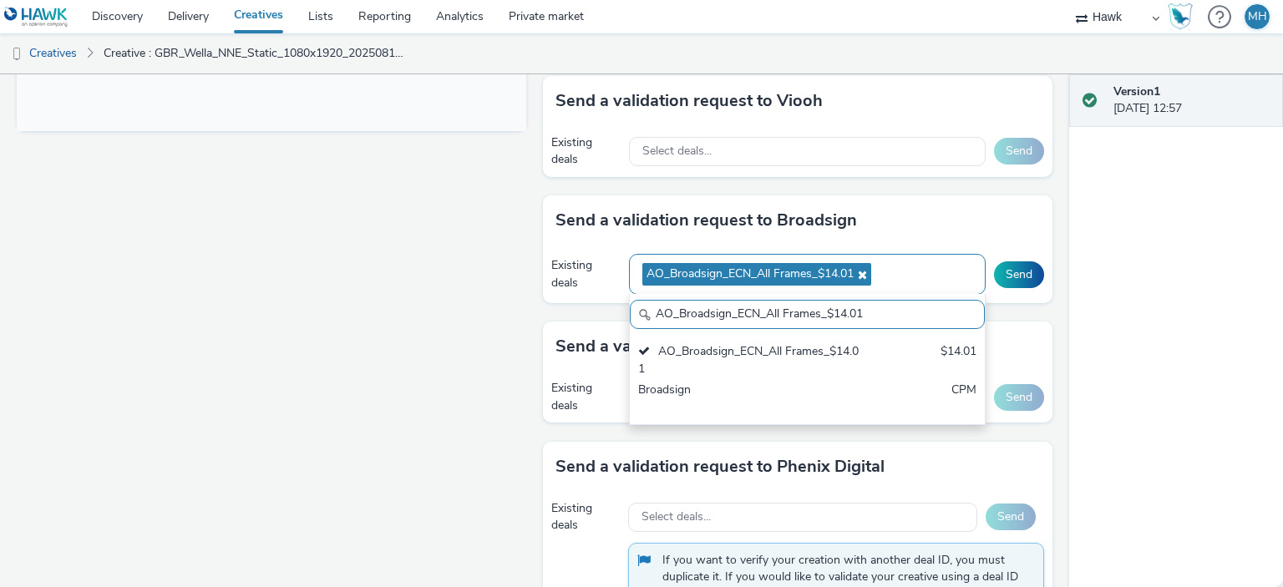
click at [905, 260] on div "AO_Broadsign_ECN_All Frames_$14.01" at bounding box center [807, 274] width 357 height 41
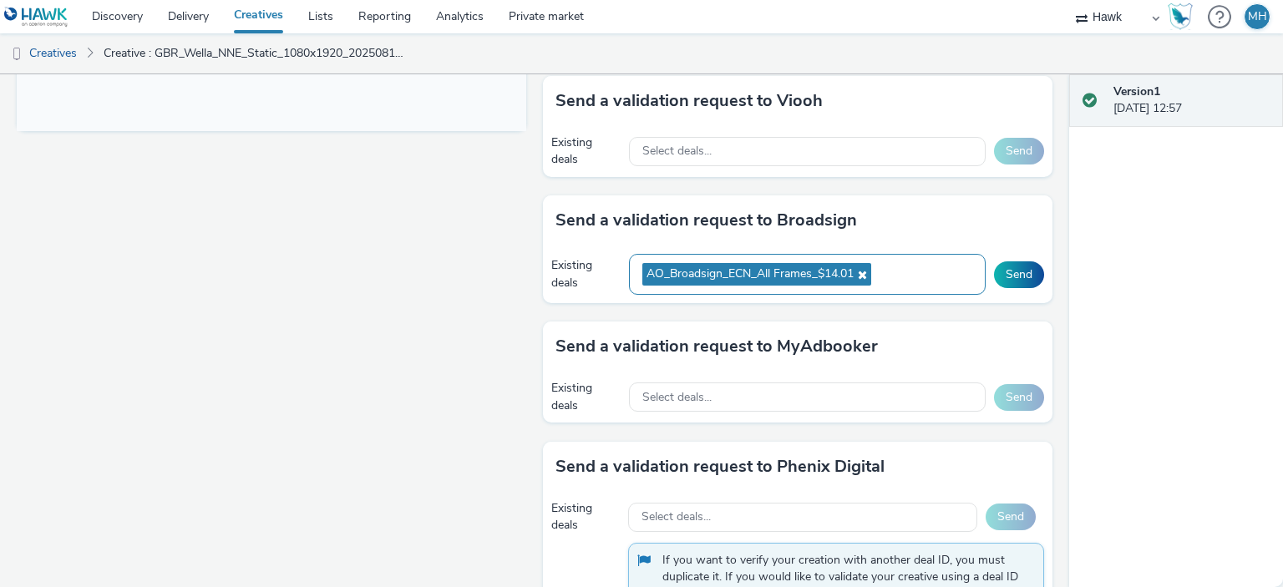
click at [899, 270] on div "AO_Broadsign_ECN_All Frames_$14.01" at bounding box center [807, 274] width 357 height 41
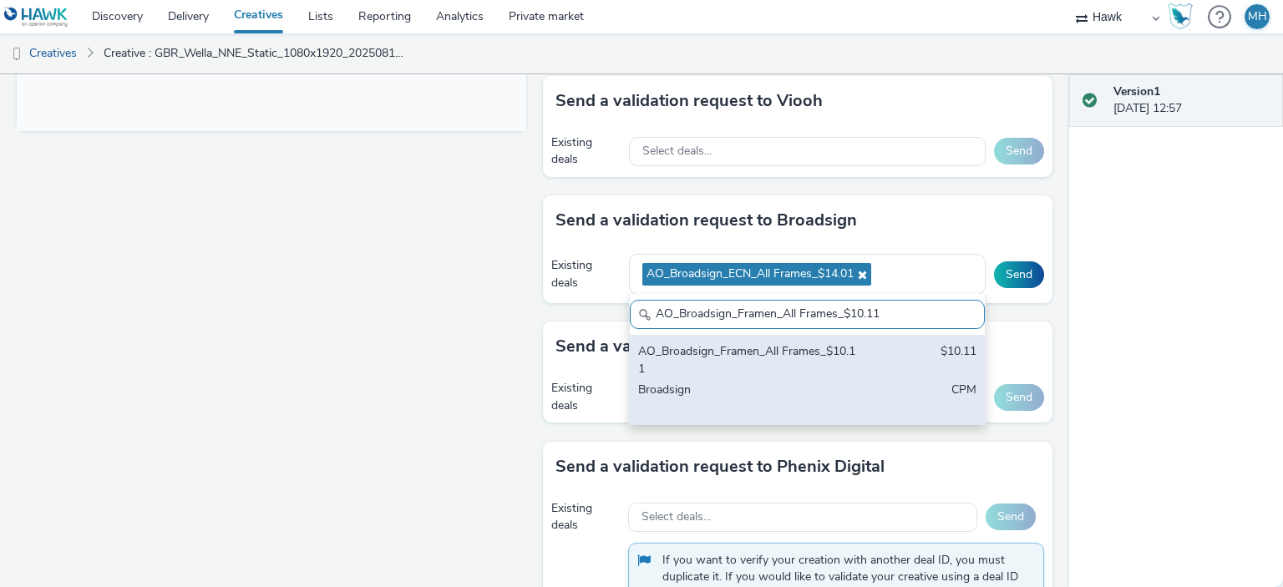
click at [819, 355] on div "AO_Broadsign_Framen_All Frames_$10.11" at bounding box center [749, 360] width 222 height 34
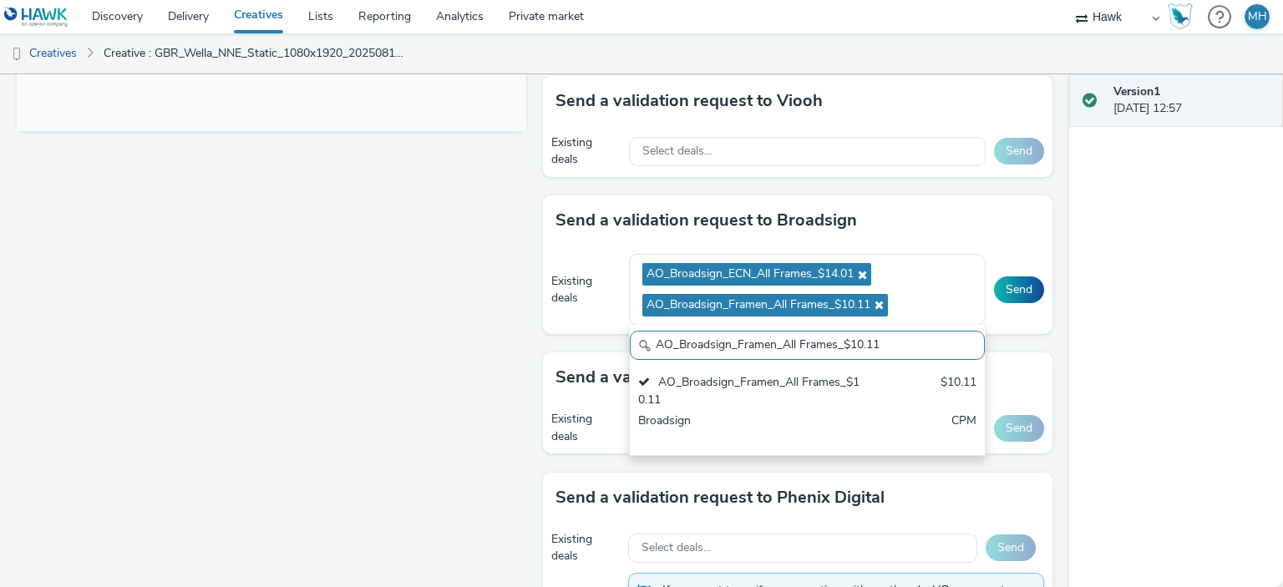
drag, startPoint x: 877, startPoint y: 340, endPoint x: 584, endPoint y: 315, distance: 293.5
click at [584, 315] on div "Existing deals AO_Broadsign_ECN_All Frames_$14.01 AO_Broadsign_Framen_All Frame…" at bounding box center [798, 290] width 510 height 89
paste input "Zoom Media_All Frames_$8.0"
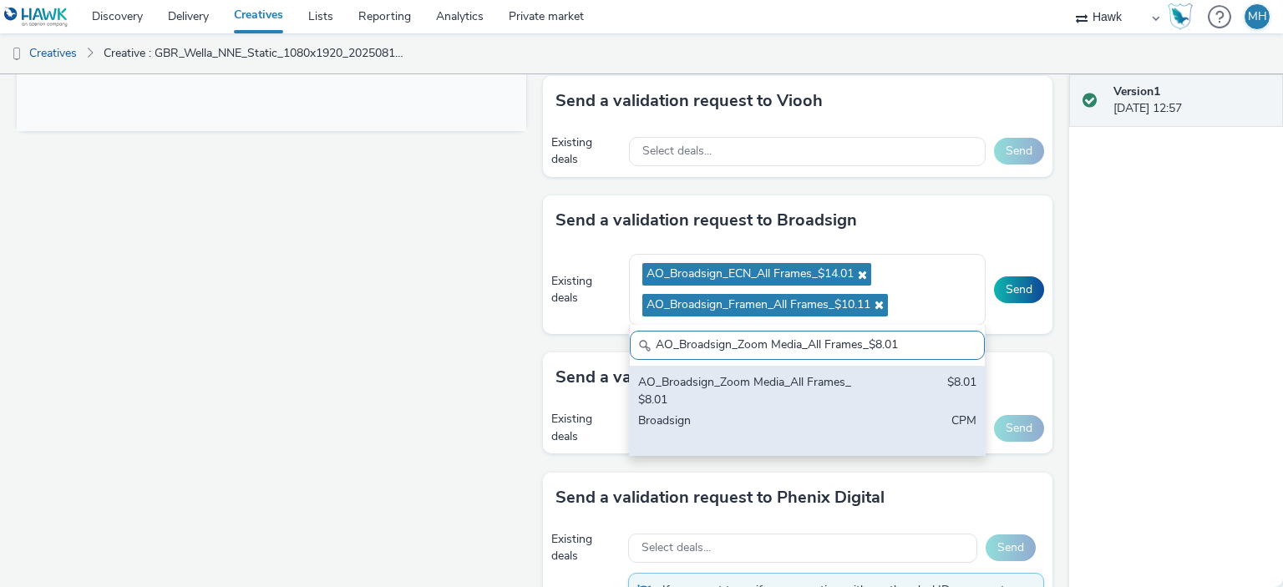
type input "AO_Broadsign_Zoom Media_All Frames_$8.01"
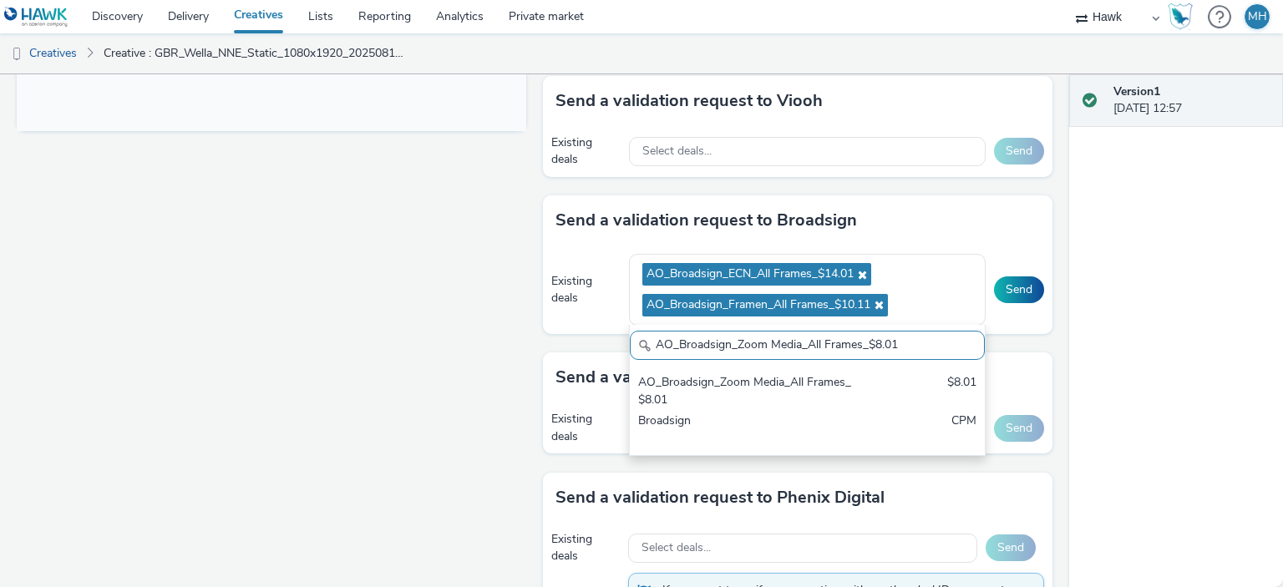
click at [749, 375] on div "AO_Broadsign_Zoom Media_All Frames_$8.01" at bounding box center [749, 391] width 222 height 34
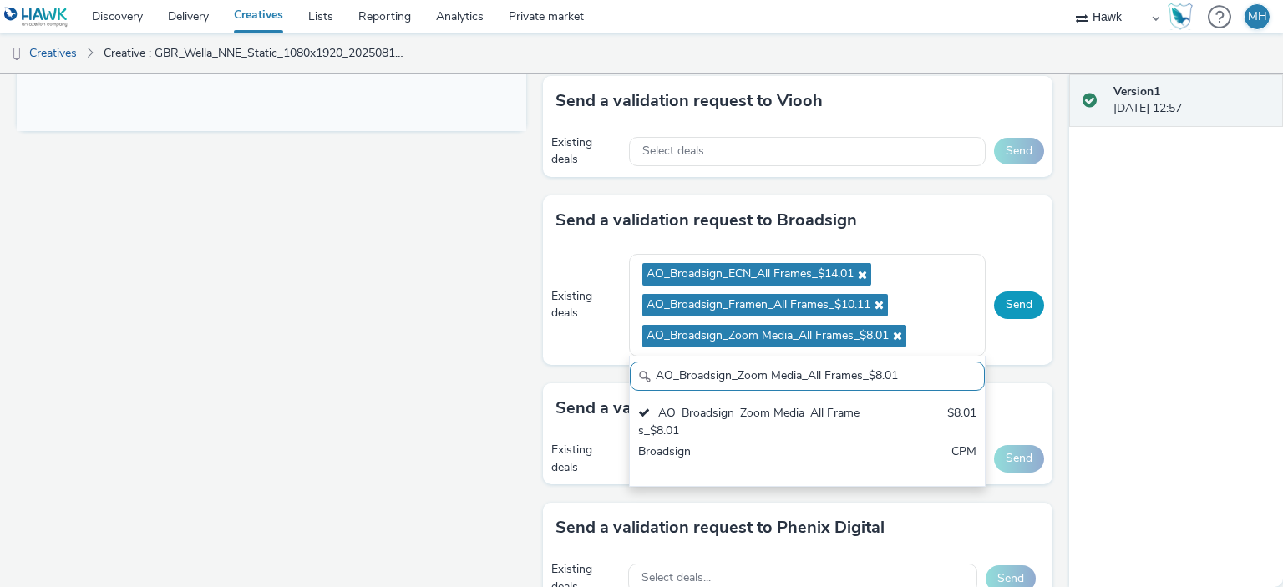
drag, startPoint x: 1014, startPoint y: 302, endPoint x: 1000, endPoint y: 315, distance: 19.5
click at [1014, 302] on button "Send" at bounding box center [1019, 305] width 50 height 27
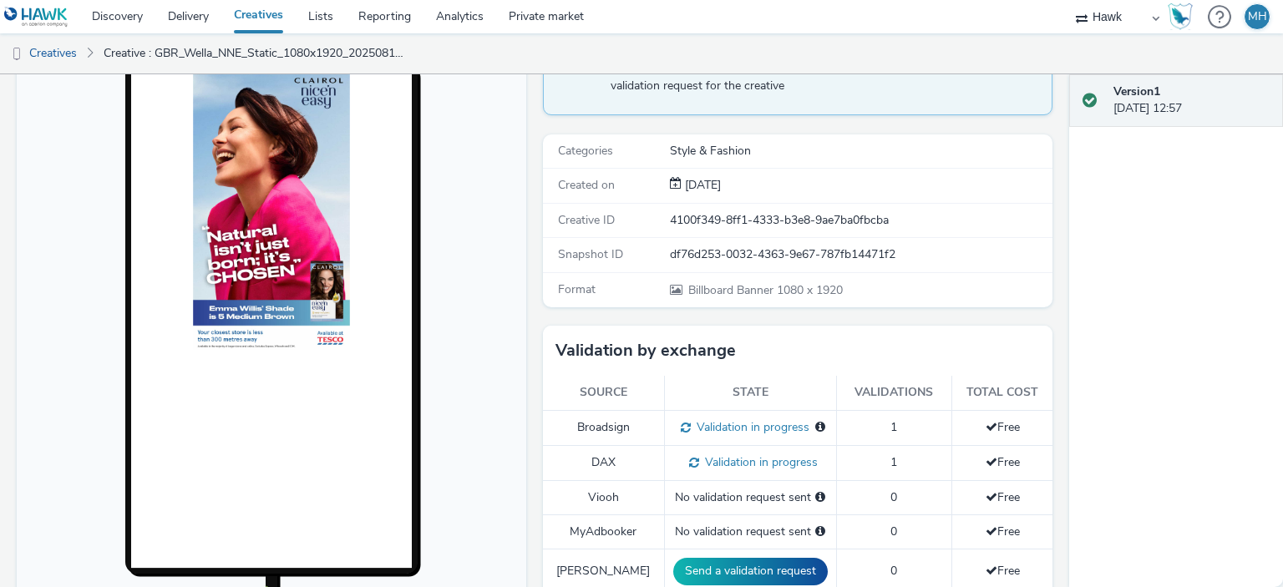
scroll to position [227, 0]
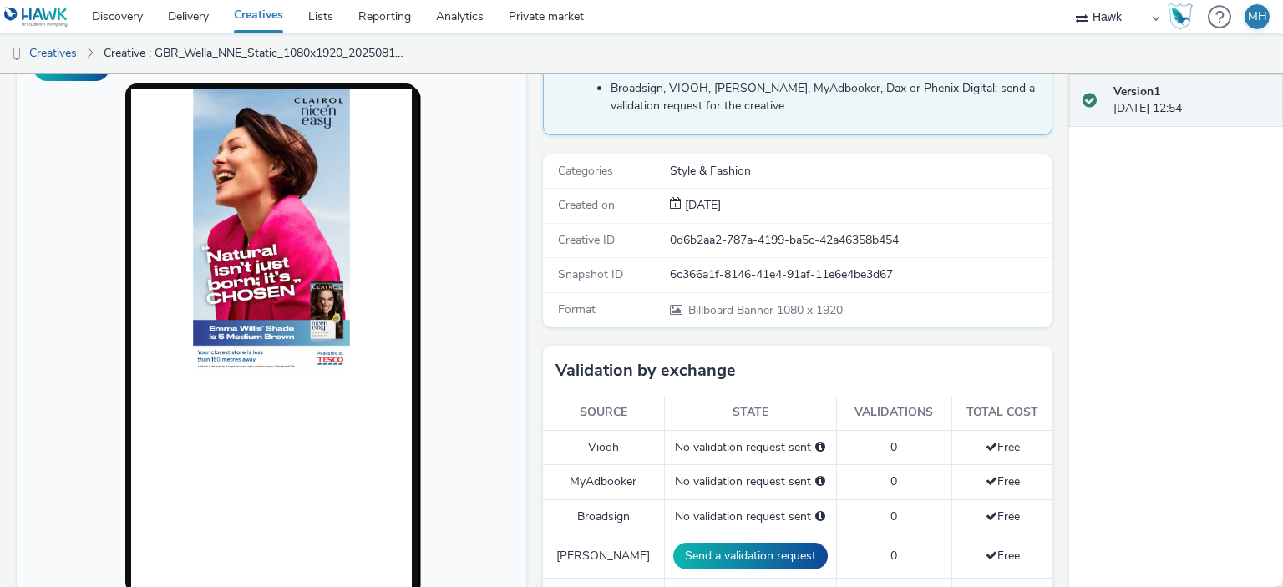
scroll to position [418, 0]
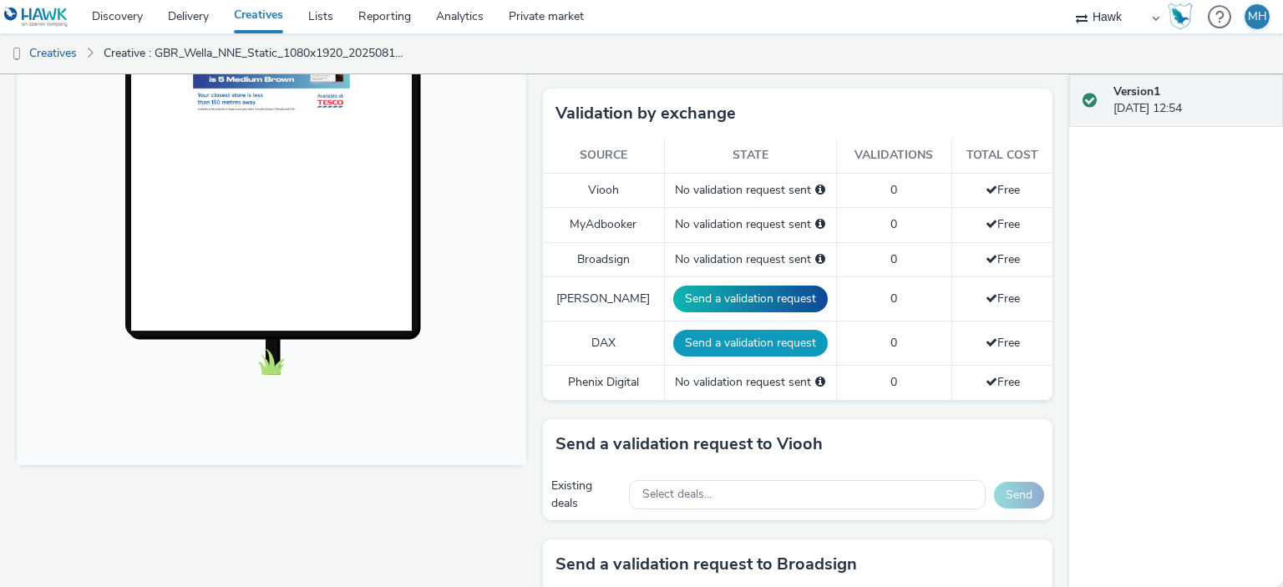
click at [716, 340] on button "Send a validation request" at bounding box center [750, 343] width 155 height 27
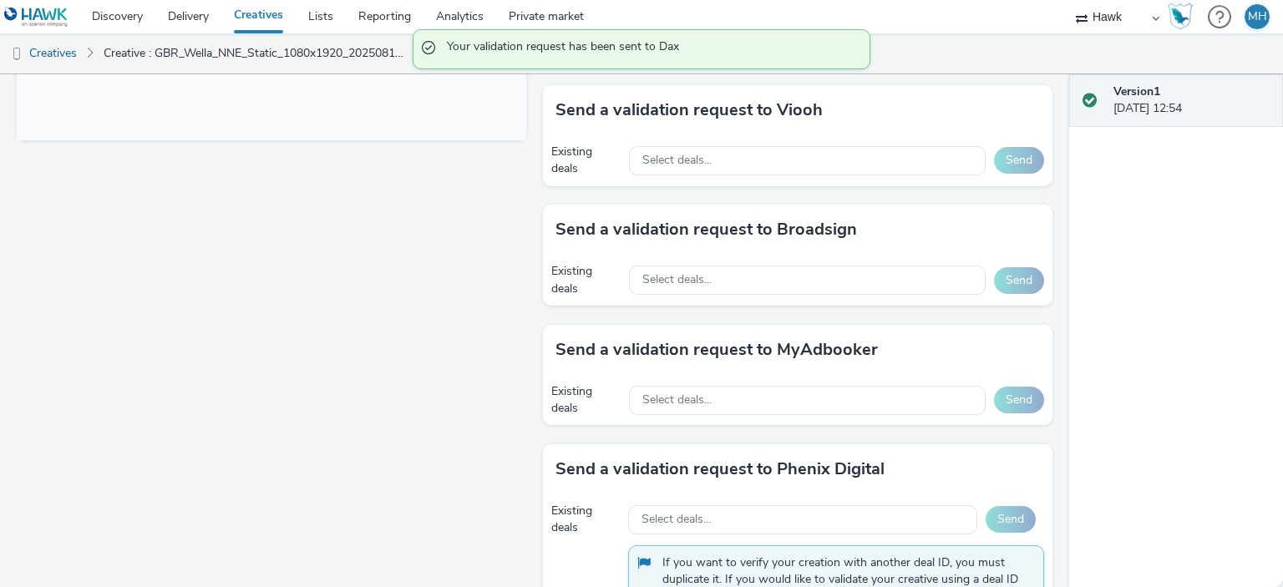
scroll to position [752, 0]
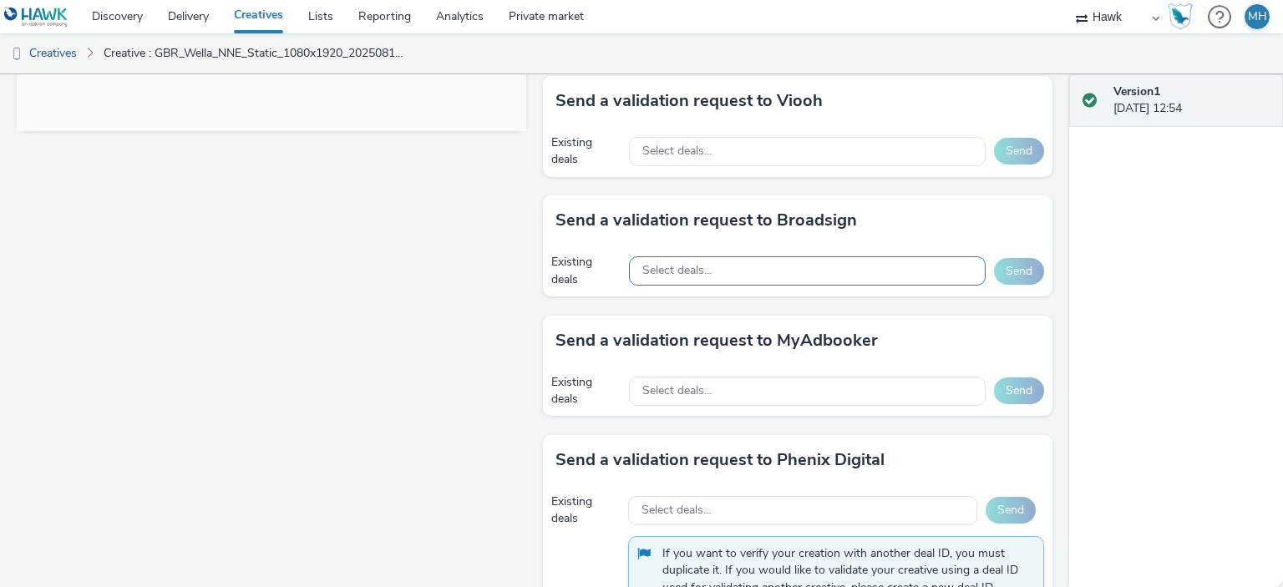
click at [750, 262] on div "Select deals..." at bounding box center [807, 271] width 357 height 29
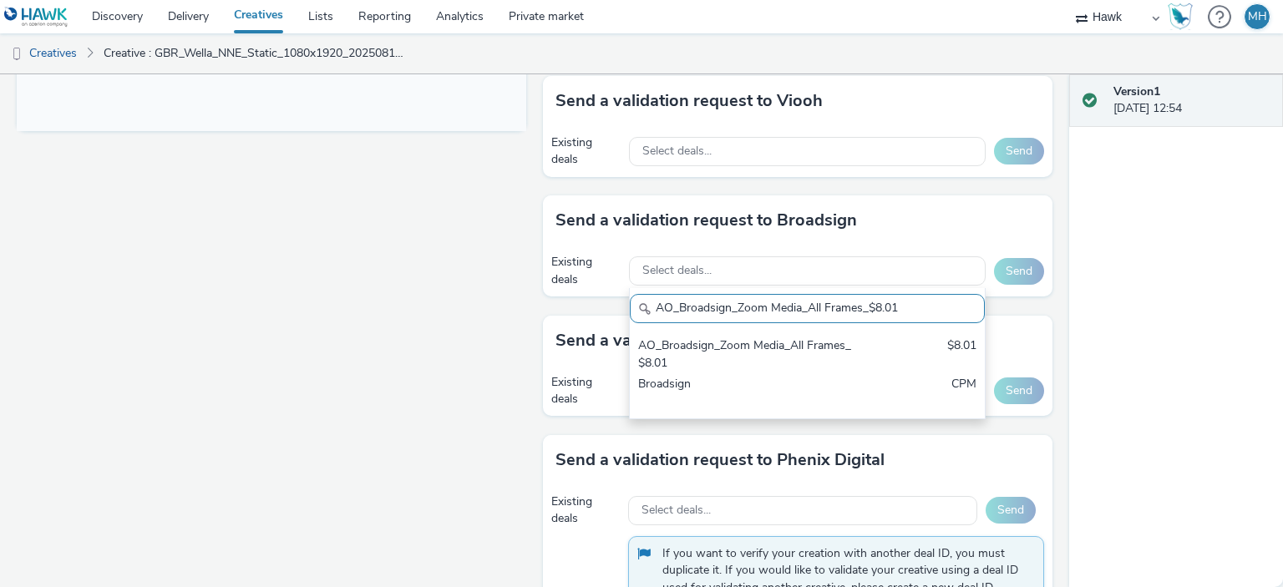
click at [739, 306] on input "AO_Broadsign_Zoom Media_All Frames_$8.01" at bounding box center [807, 308] width 355 height 29
click at [733, 313] on input "AO_Broadsign_Zoom Media_All Frames_$8.01" at bounding box center [807, 308] width 355 height 29
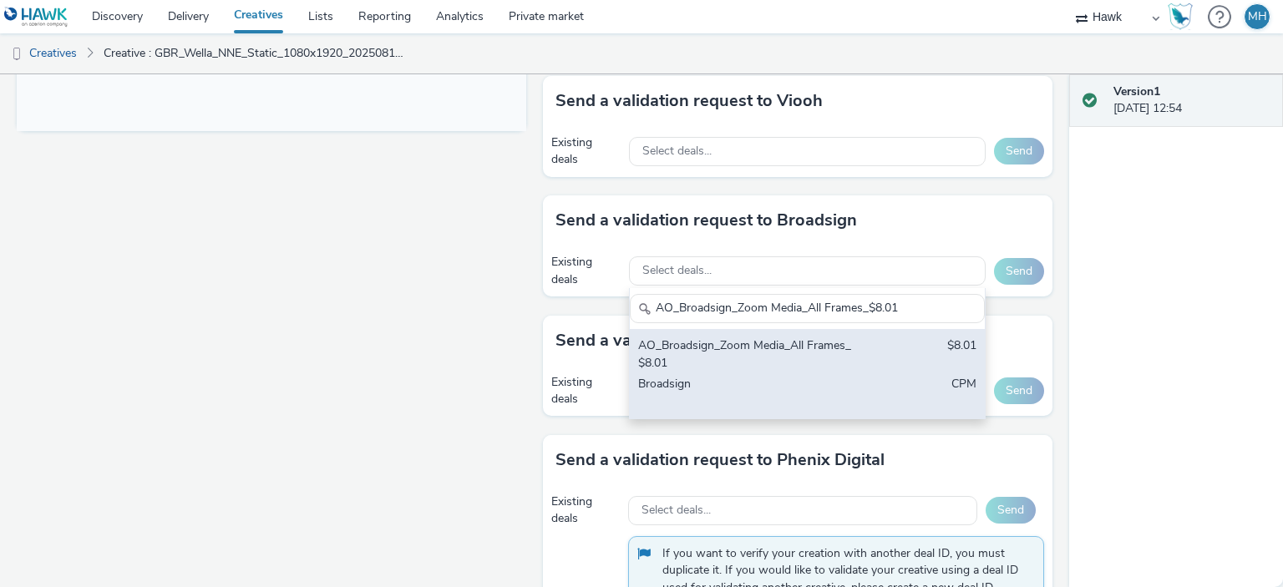
type input "AO_Broadsign_Zoom Media_All Frames_$8.01"
click at [734, 356] on div "AO_Broadsign_Zoom Media_All Frames_$8.01" at bounding box center [749, 355] width 222 height 34
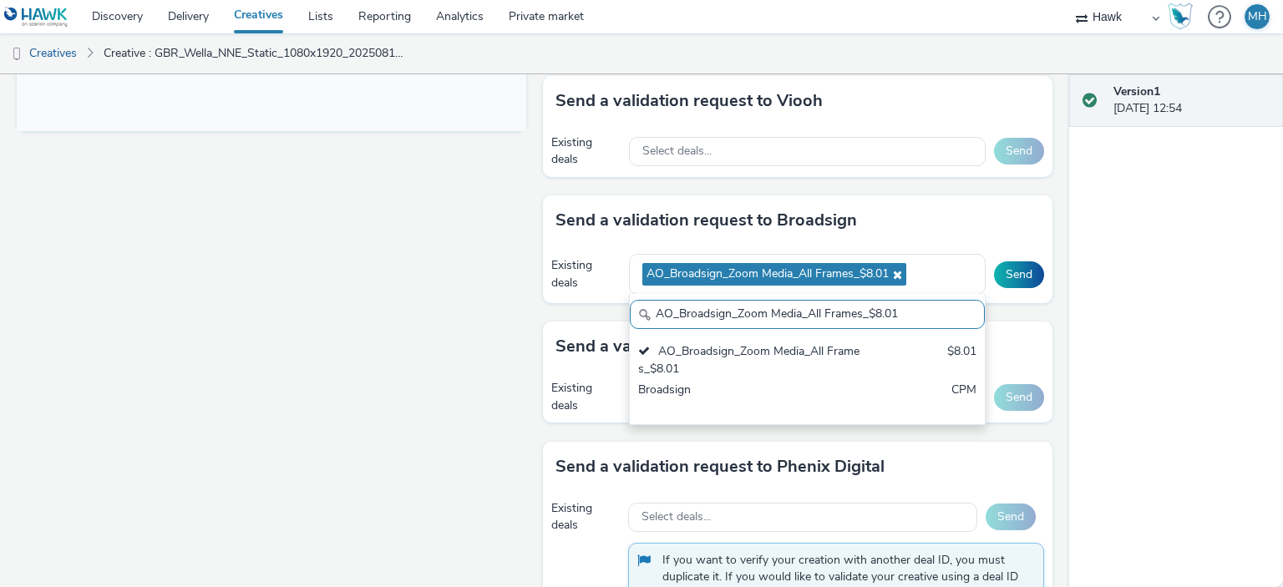
click at [877, 309] on input "AO_Broadsign_Zoom Media_All Frames_$8.01" at bounding box center [807, 314] width 355 height 29
click at [804, 312] on input "AO_Broadsign_Zoom Media_All Frames_$8.01" at bounding box center [807, 314] width 355 height 29
drag, startPoint x: 1093, startPoint y: 346, endPoint x: 1004, endPoint y: 297, distance: 101.7
click at [1091, 343] on div "Version 1 12 August 2025, 12:54" at bounding box center [1177, 330] width 214 height 513
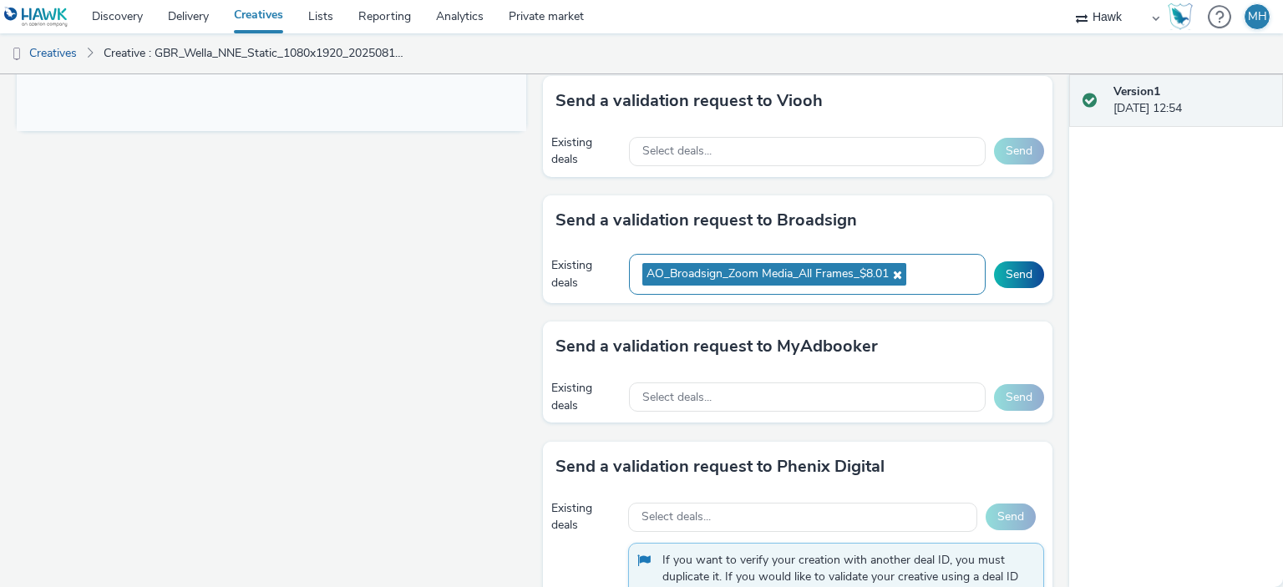
drag, startPoint x: 892, startPoint y: 261, endPoint x: 907, endPoint y: 260, distance: 15.9
click at [893, 263] on span "AO_Broadsign_Zoom Media_All Frames_$8.01" at bounding box center [775, 274] width 264 height 23
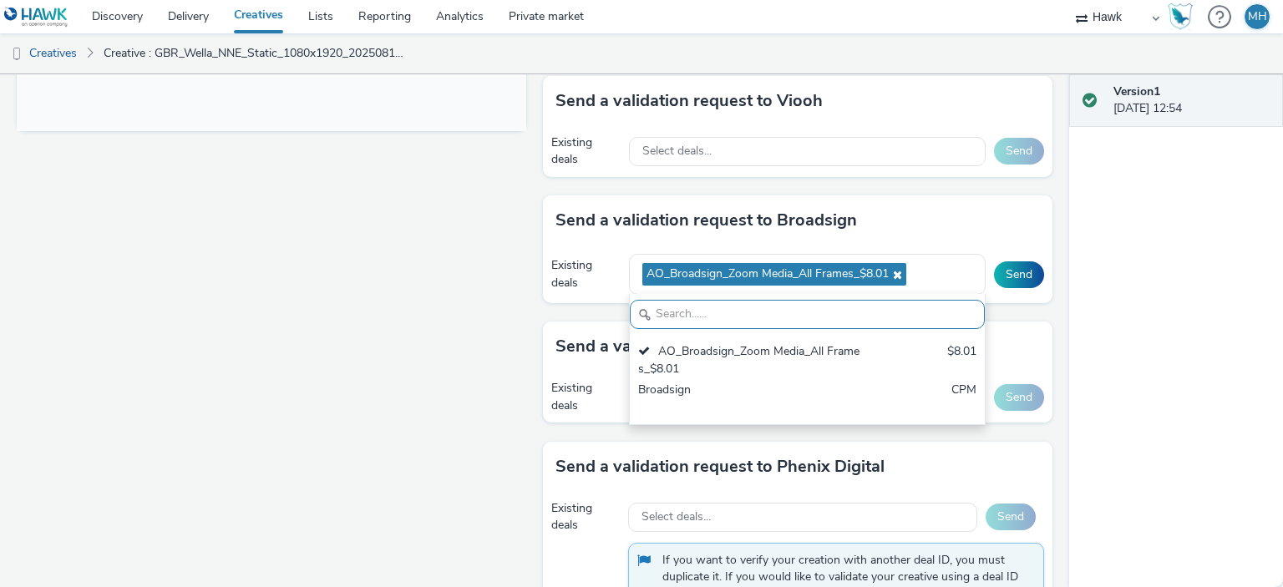
click at [836, 302] on input "text" at bounding box center [807, 314] width 355 height 29
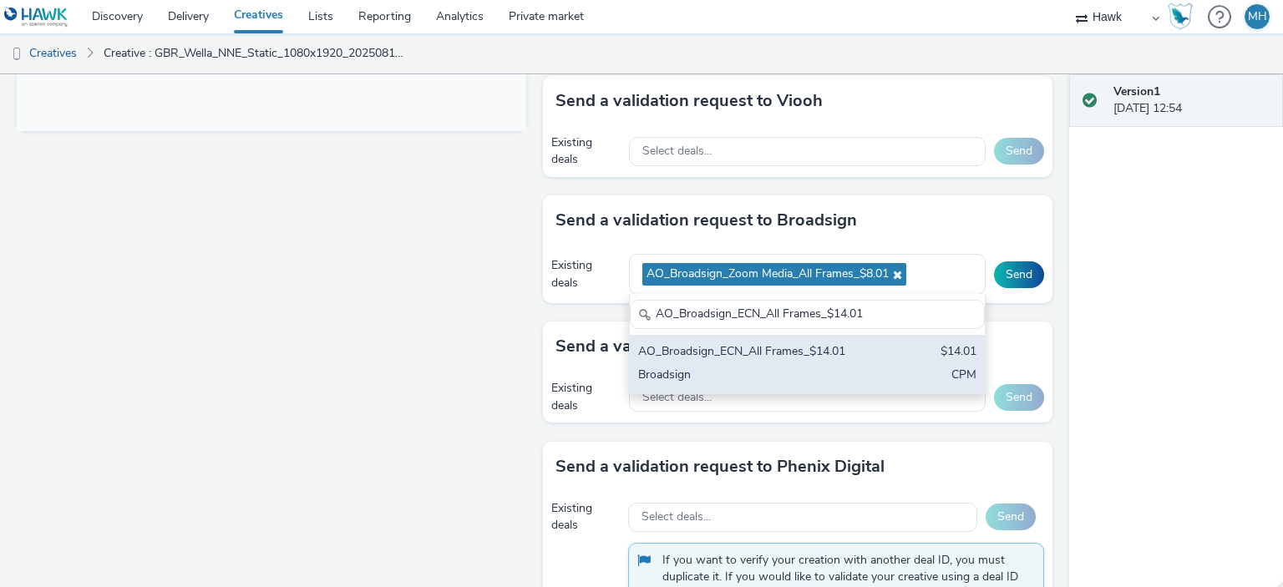
type input "AO_Broadsign_ECN_All Frames_$14.01"
click at [806, 345] on div "AO_Broadsign_ECN_All Frames_$14.01" at bounding box center [749, 352] width 222 height 19
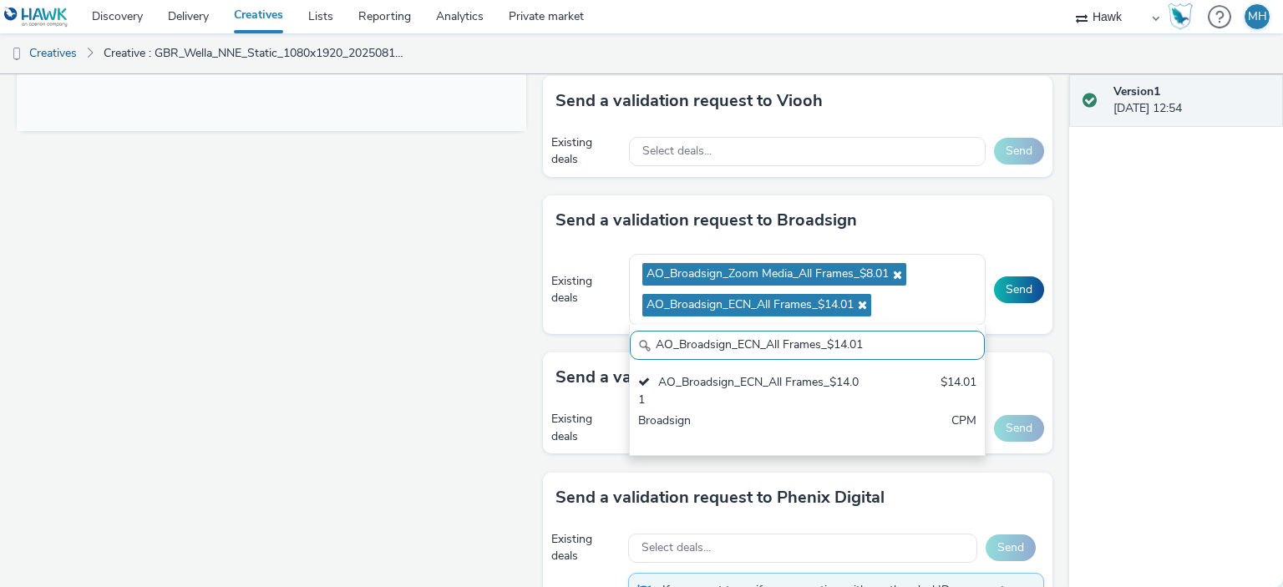
drag, startPoint x: 896, startPoint y: 337, endPoint x: 590, endPoint y: 293, distance: 308.9
click at [560, 281] on div "Existing deals AO_Broadsign_Zoom Media_All Frames_$8.01 AO_Broadsign_ECN_All Fr…" at bounding box center [798, 290] width 510 height 89
drag, startPoint x: 1121, startPoint y: 343, endPoint x: 1136, endPoint y: 341, distance: 16.1
click at [1127, 341] on div "Version 1 12 August 2025, 12:54" at bounding box center [1177, 330] width 214 height 513
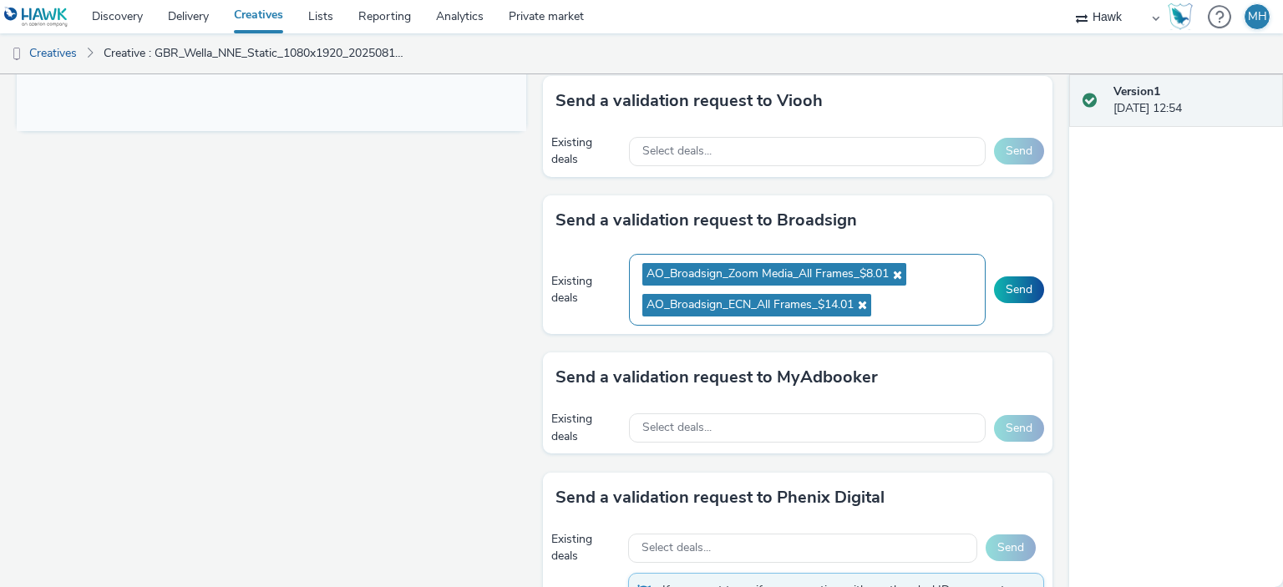
click at [917, 283] on ul "AO_Broadsign_Zoom Media_All Frames_$8.01 AO_Broadsign_ECN_All Frames_$14.01" at bounding box center [808, 290] width 330 height 62
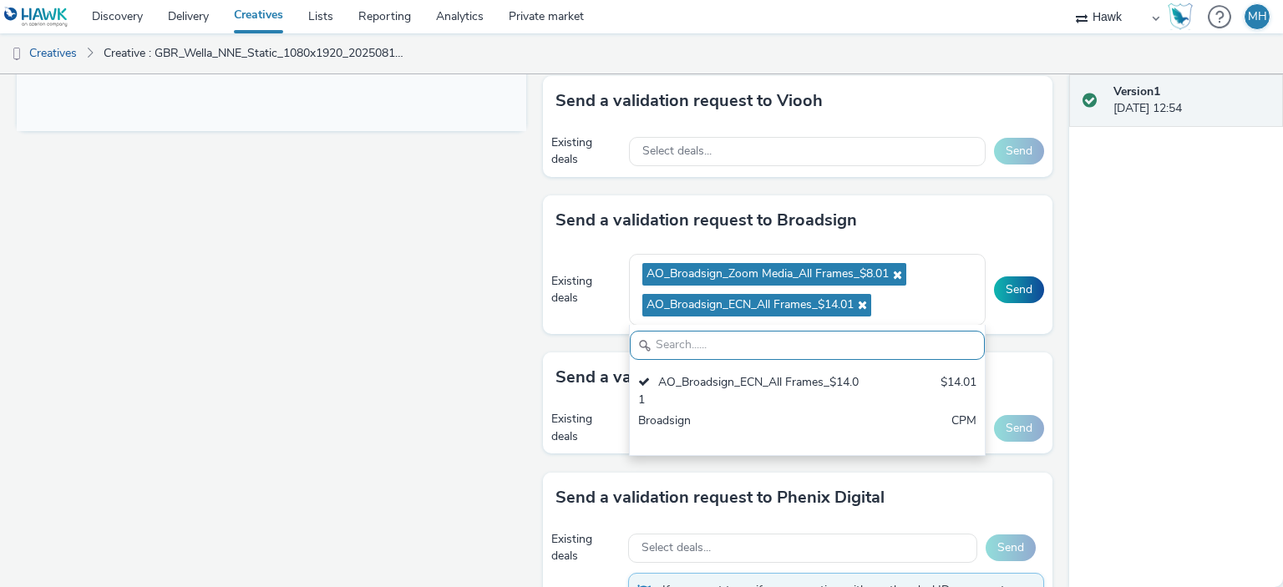
click at [893, 331] on input "text" at bounding box center [807, 345] width 355 height 29
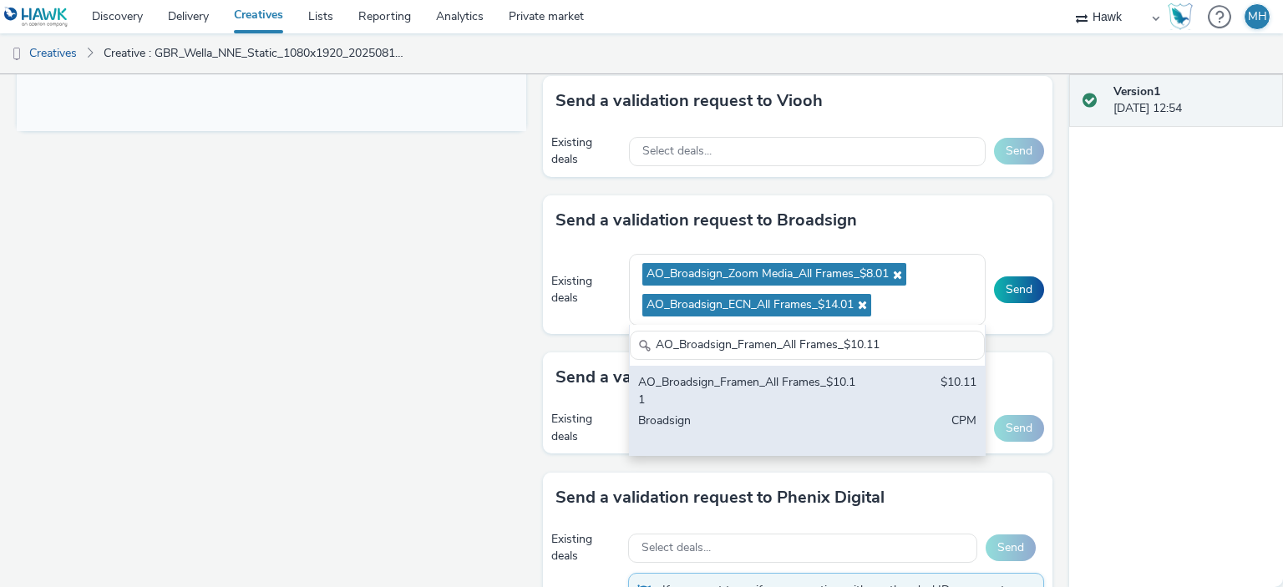
type input "AO_Broadsign_Framen_All Frames_$10.11"
click at [885, 382] on div "AO_Broadsign_Framen_All Frames_$10.11 $10.11 Broadsign CPM" at bounding box center [807, 410] width 355 height 89
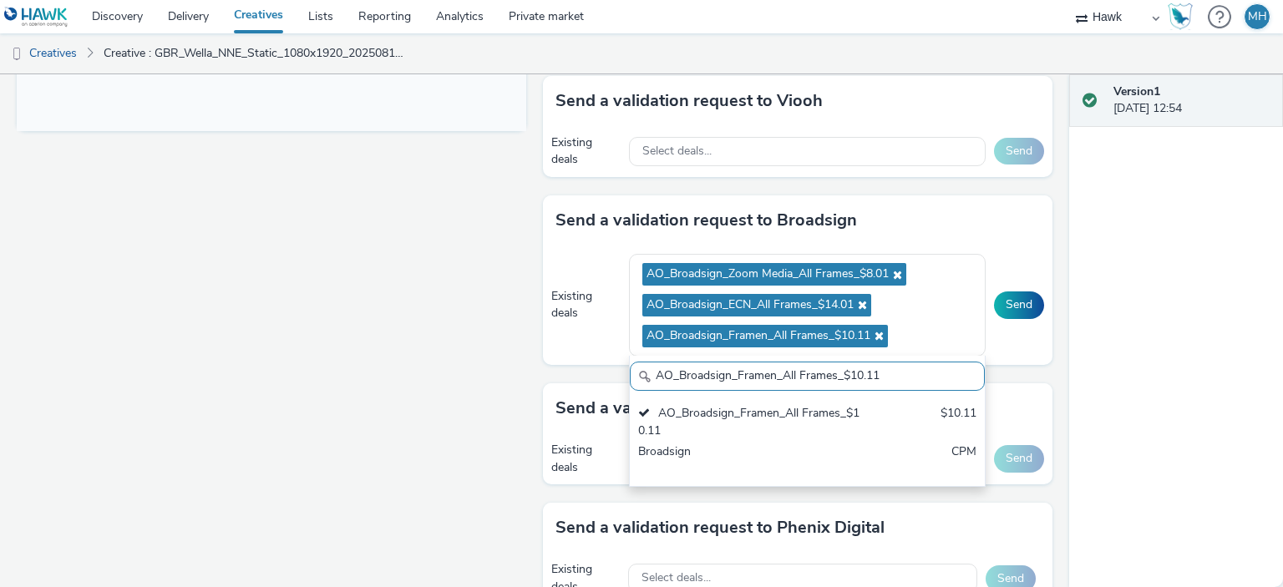
click at [1090, 325] on div "Version 1 12 August 2025, 12:54" at bounding box center [1177, 330] width 214 height 513
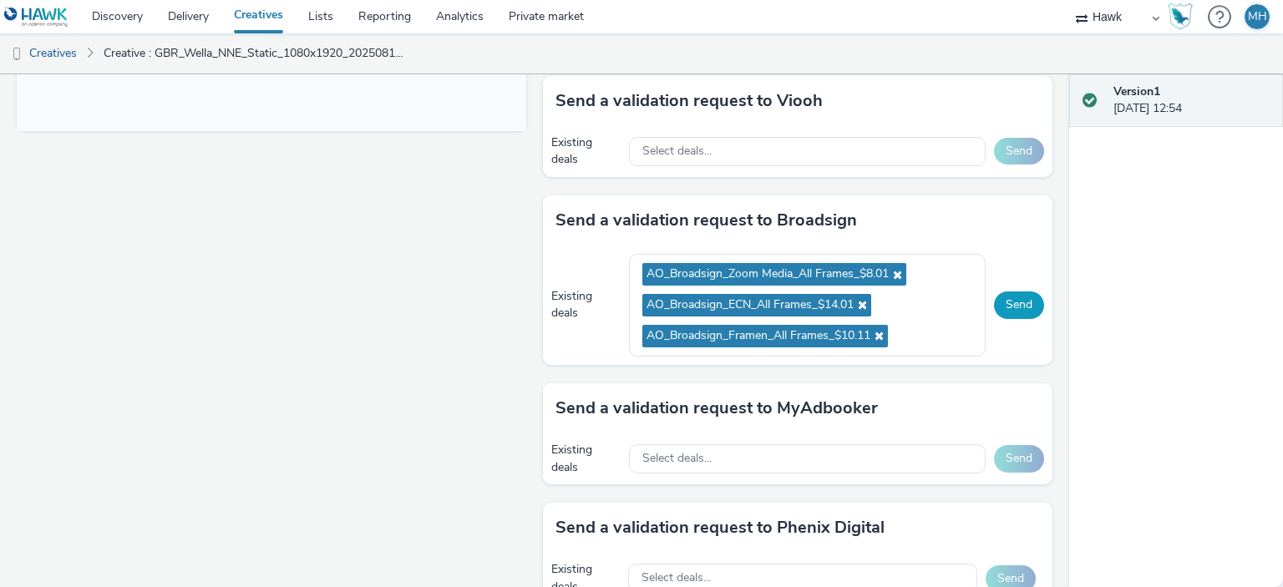
click at [994, 299] on button "Send" at bounding box center [1019, 305] width 50 height 27
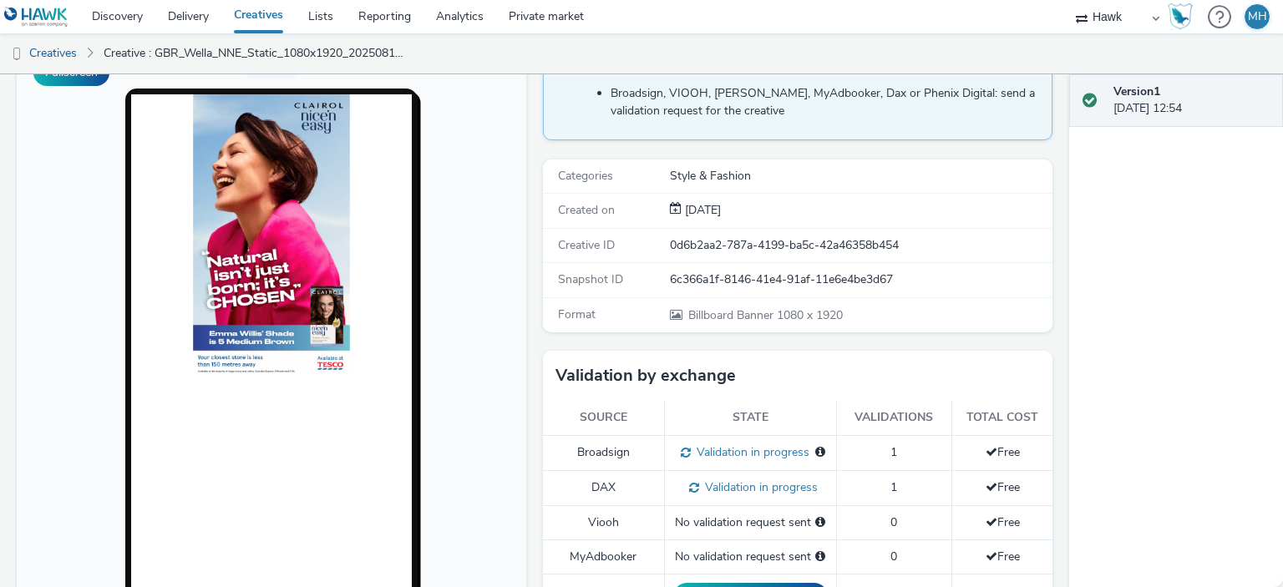
scroll to position [167, 0]
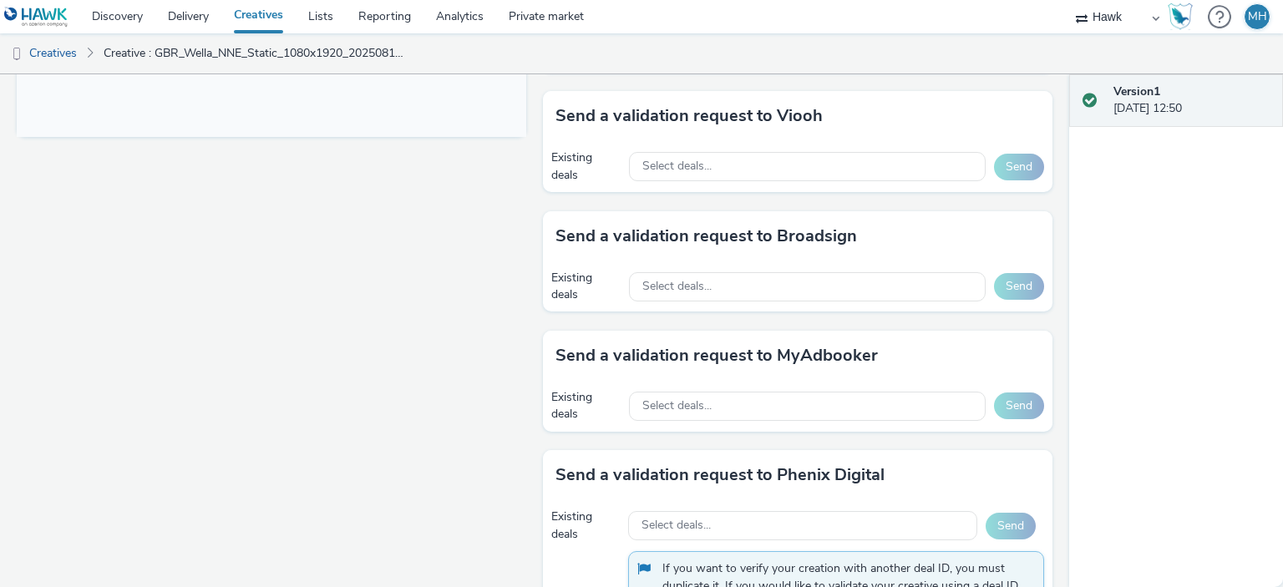
scroll to position [752, 0]
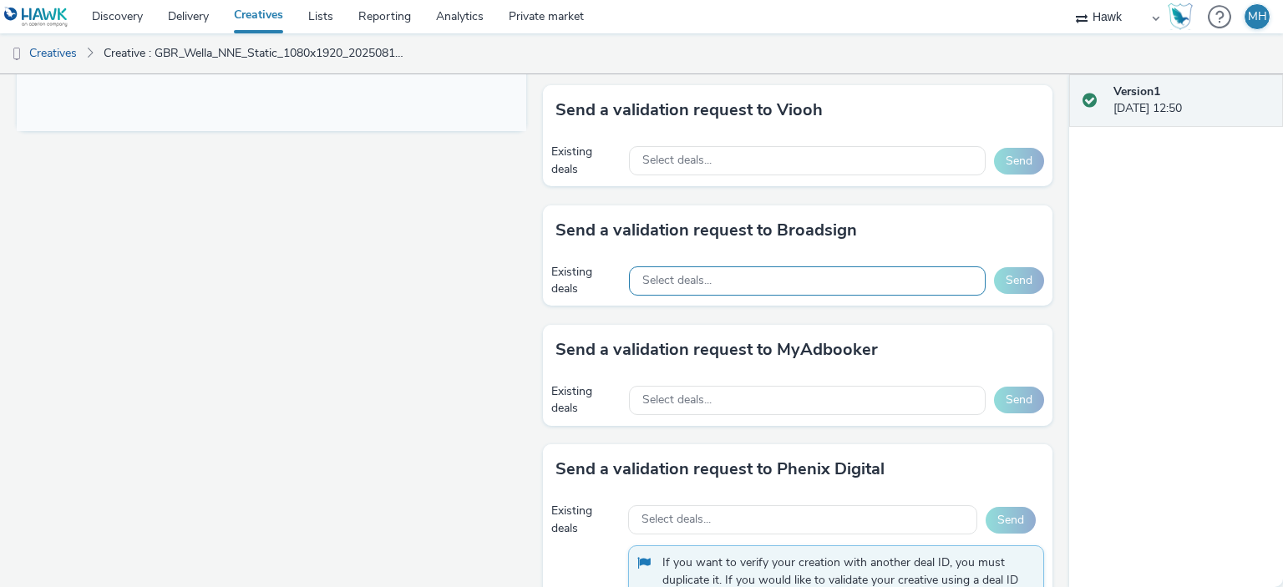
click at [721, 280] on div "Select deals..." at bounding box center [807, 281] width 357 height 29
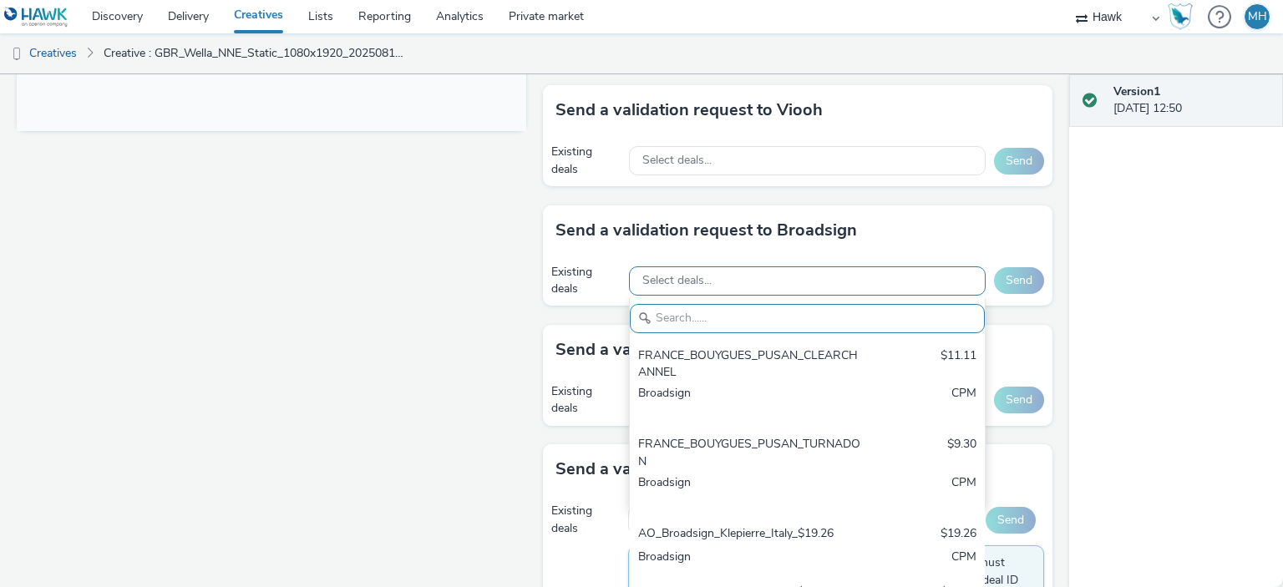
paste input "AO_Broadsign_ECN_All Frames_$14.01"
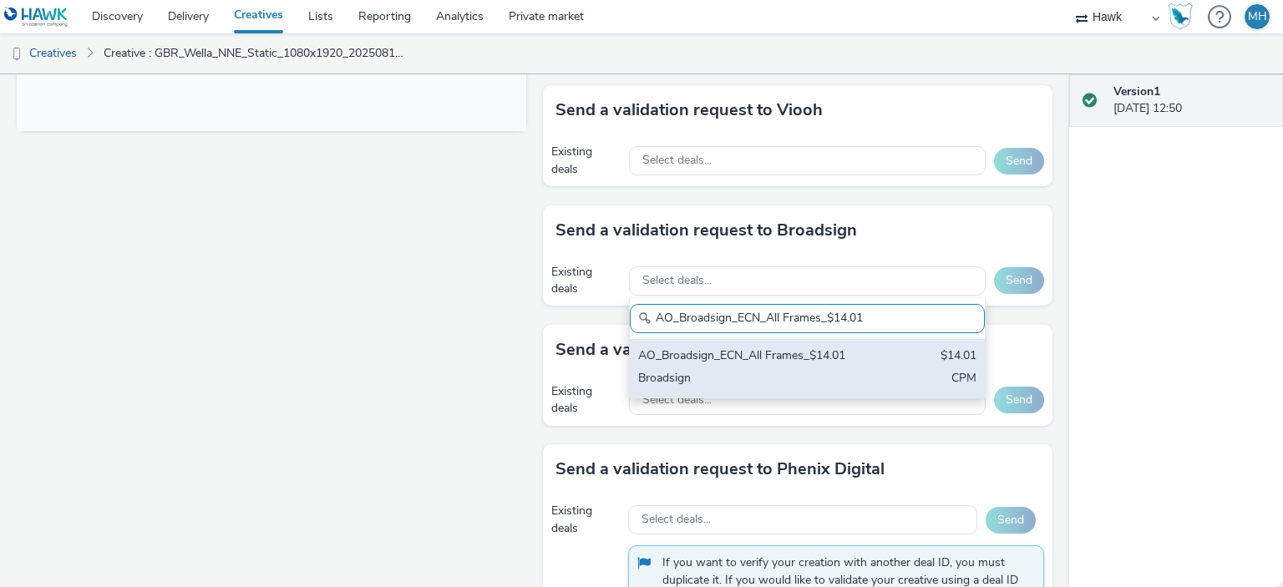
click at [794, 350] on div "AO_Broadsign_ECN_All Frames_$14.01" at bounding box center [749, 357] width 222 height 19
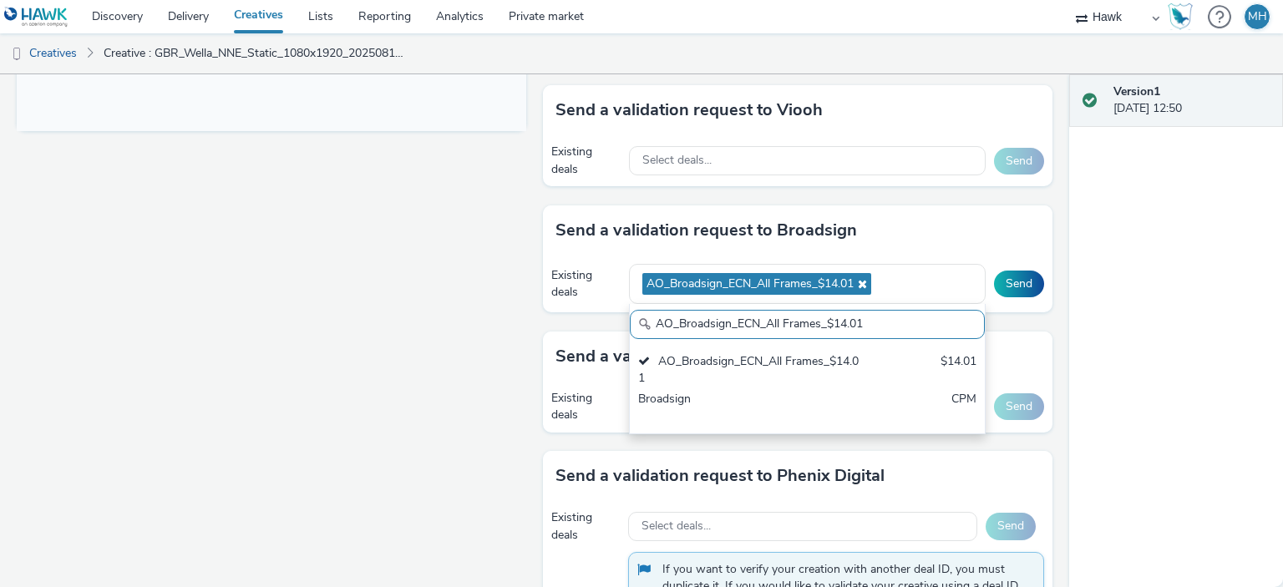
drag, startPoint x: 873, startPoint y: 316, endPoint x: 572, endPoint y: 293, distance: 302.5
click at [572, 294] on div "Existing deals AO_Broadsign_ECN_All Frames_$14.01 AO_Broadsign_ECN_All Frames_$…" at bounding box center [798, 285] width 510 height 58
paste input "Zoom Media_All Frames_$8"
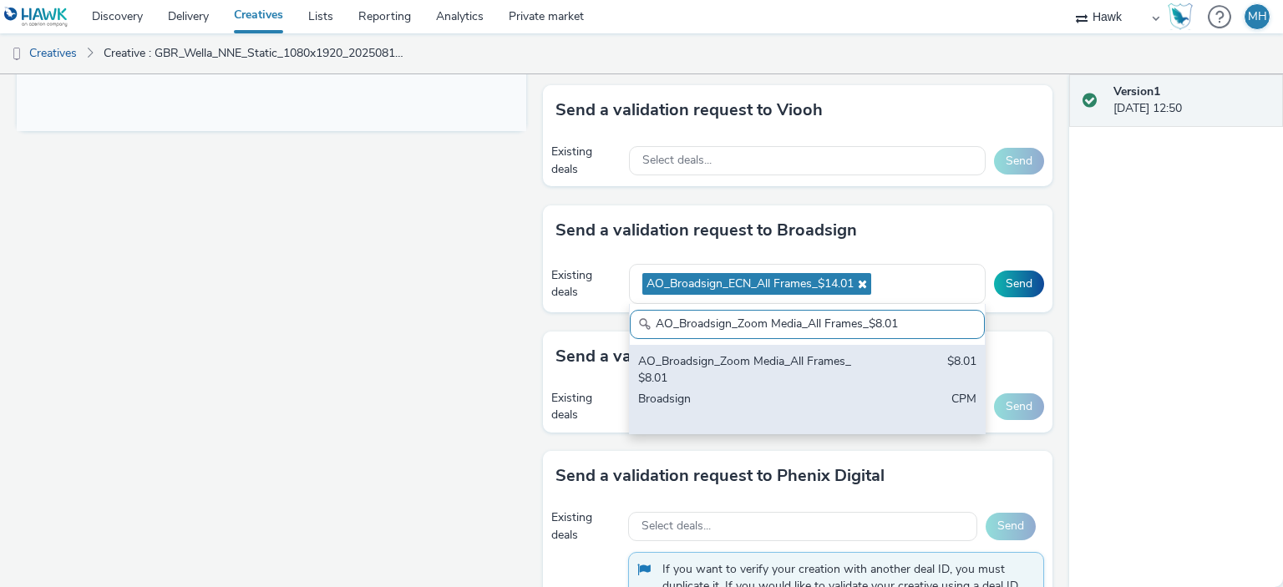
type input "AO_Broadsign_Zoom Media_All Frames_$8.01"
click at [776, 353] on div "AO_Broadsign_Zoom Media_All Frames_$8.01" at bounding box center [749, 370] width 222 height 34
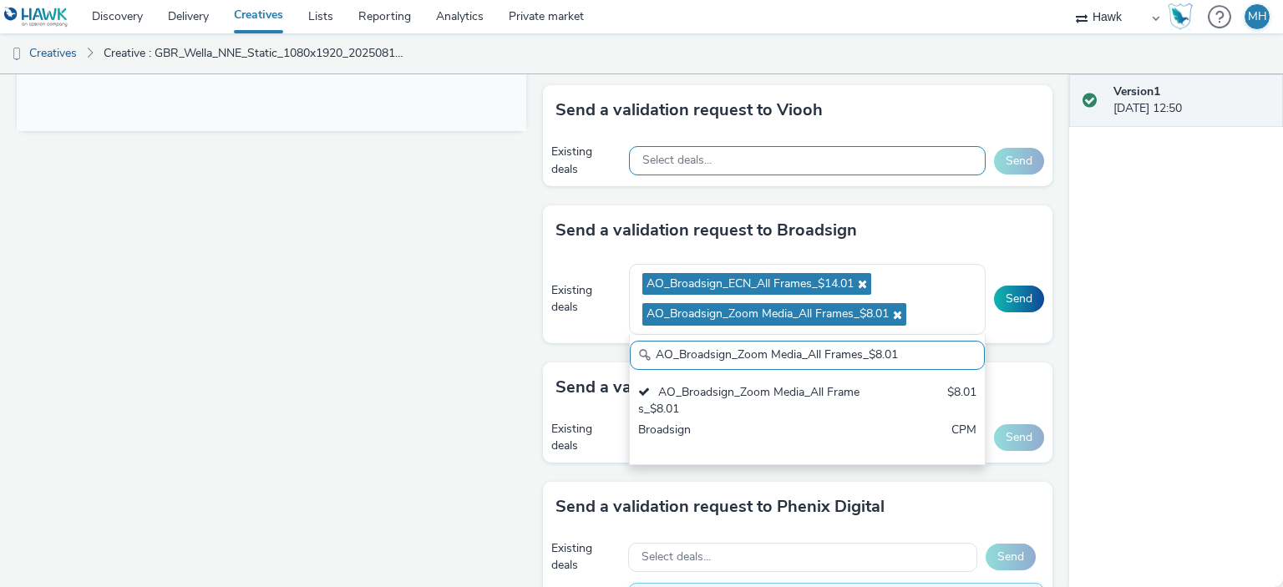
click at [937, 166] on div "Select deals..." at bounding box center [807, 160] width 357 height 29
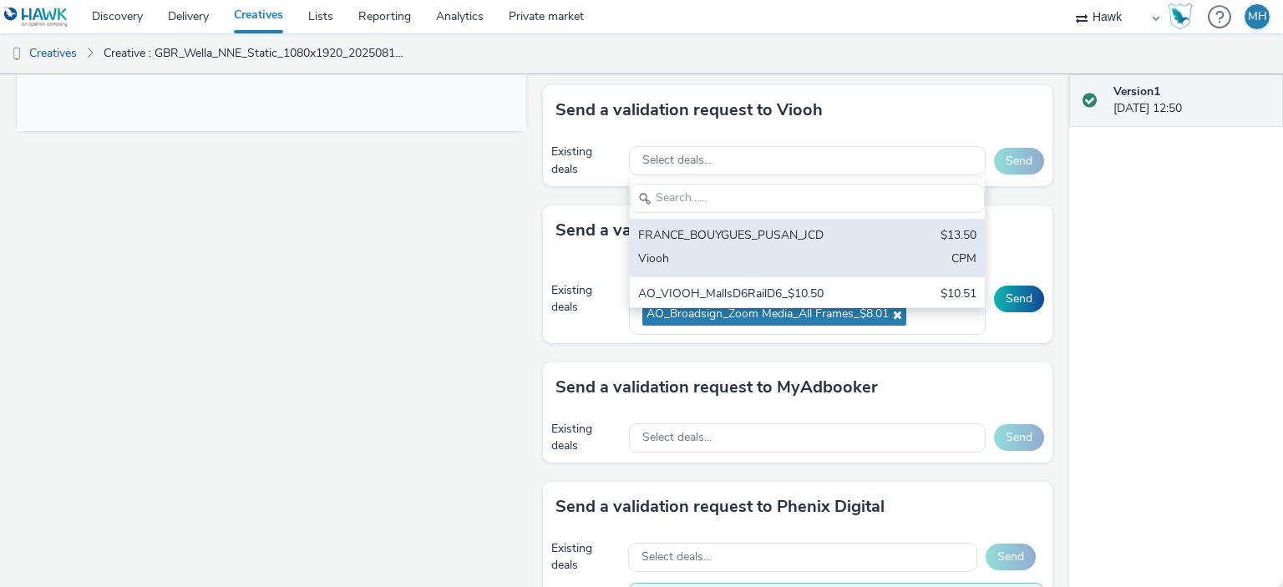
scroll to position [0, 0]
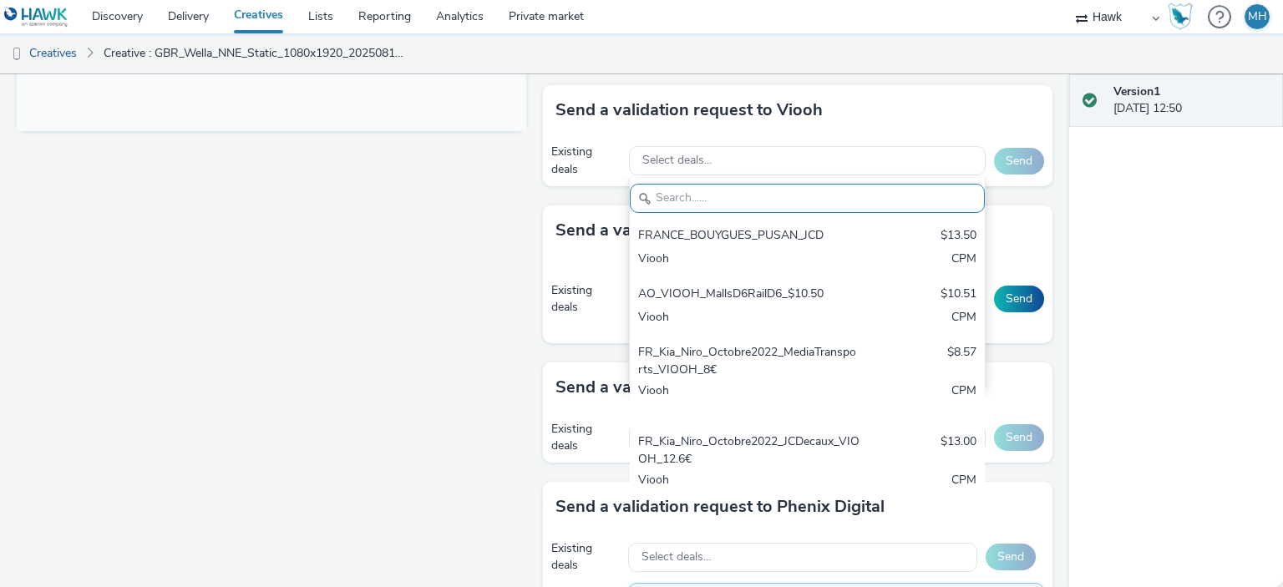
click at [1214, 263] on div "Version 1 [DATE] 12:50" at bounding box center [1177, 330] width 214 height 513
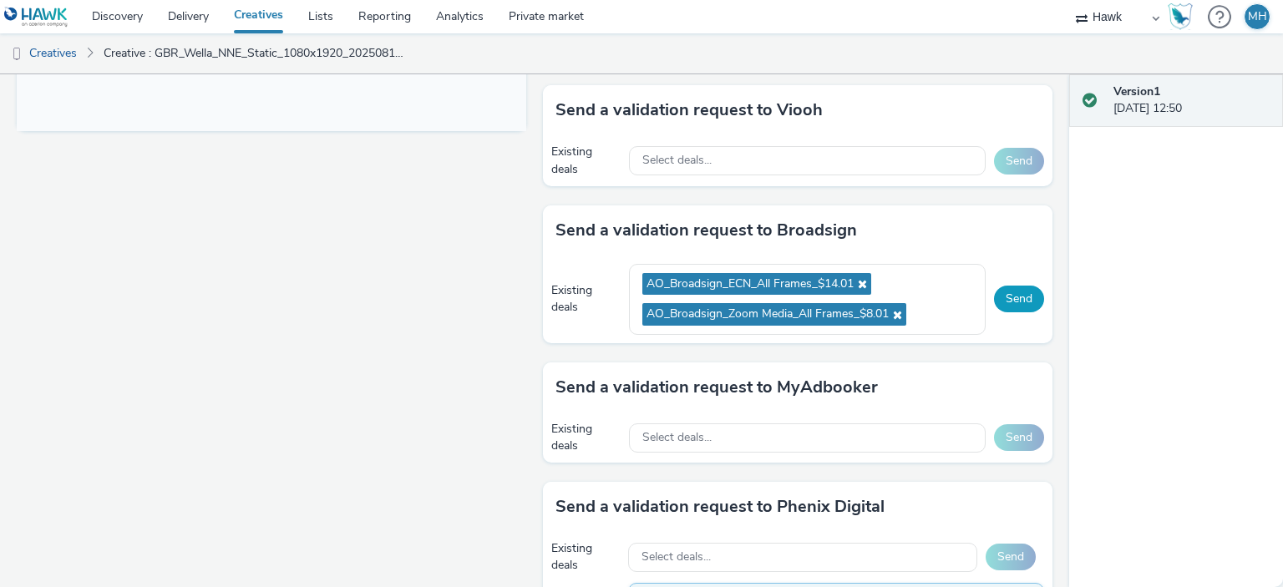
click at [1024, 293] on button "Send" at bounding box center [1019, 299] width 50 height 27
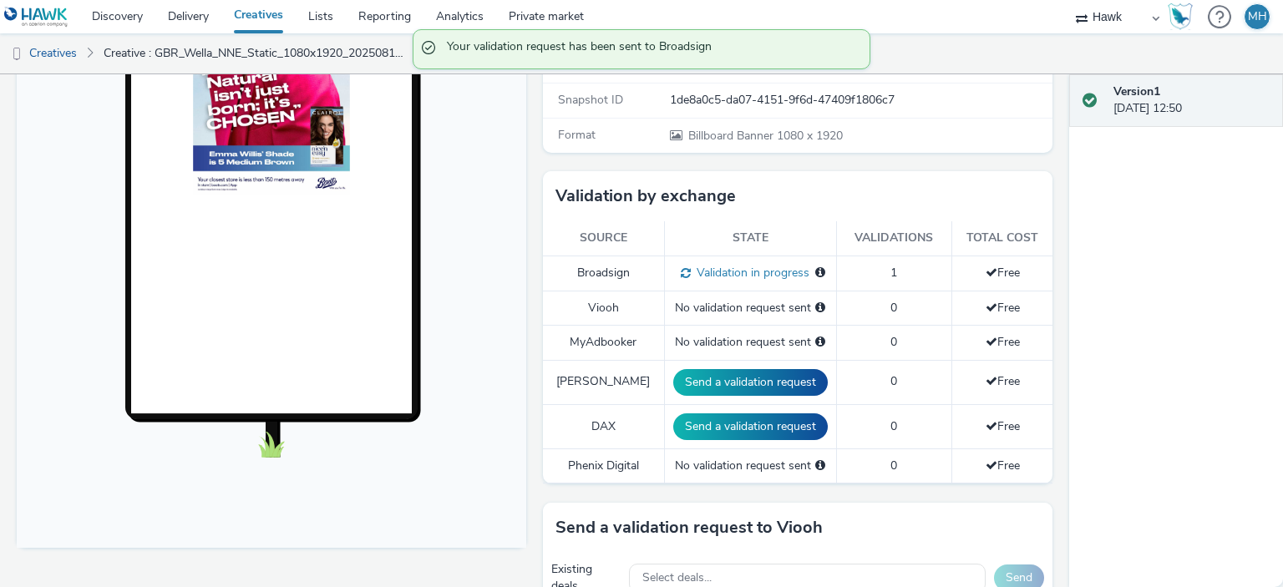
scroll to position [334, 0]
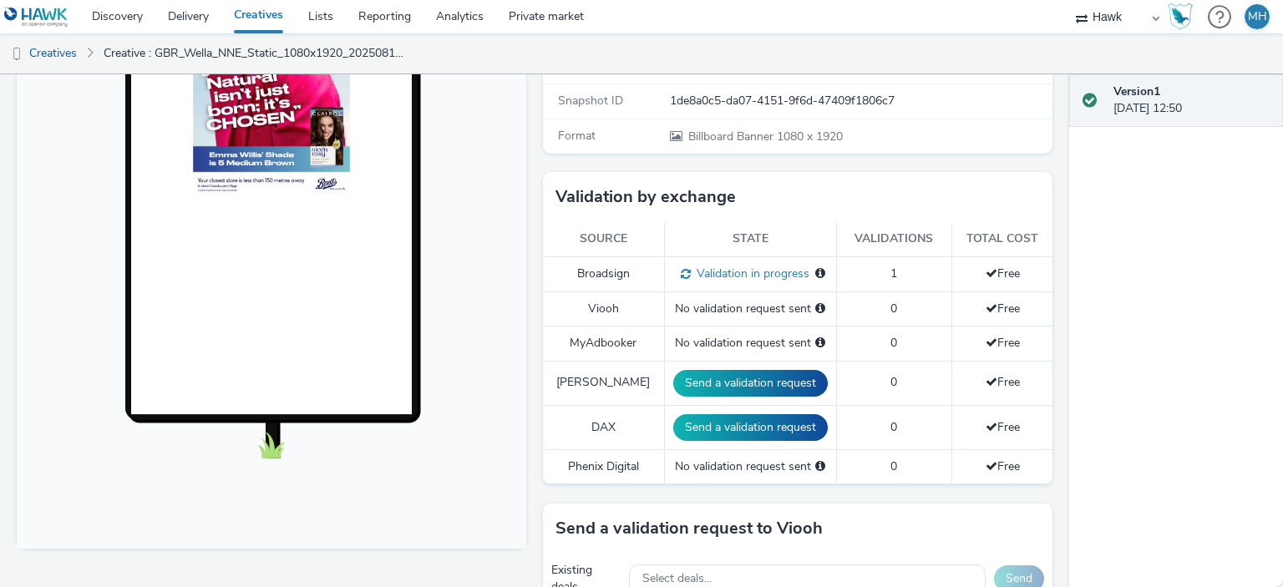
click at [766, 273] on span "Validation in progress" at bounding box center [750, 274] width 119 height 16
click at [782, 273] on span "Validation in progress" at bounding box center [750, 274] width 119 height 16
click at [710, 266] on span "Validation in progress" at bounding box center [750, 274] width 119 height 16
click at [709, 270] on span "Validation in progress" at bounding box center [750, 274] width 119 height 16
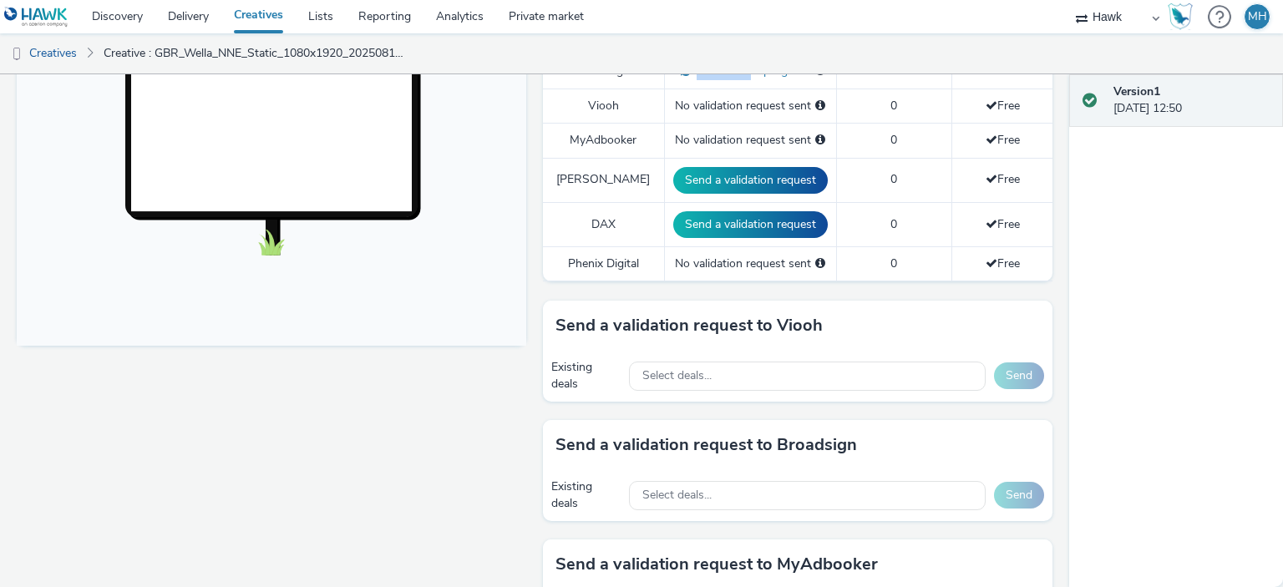
scroll to position [668, 0]
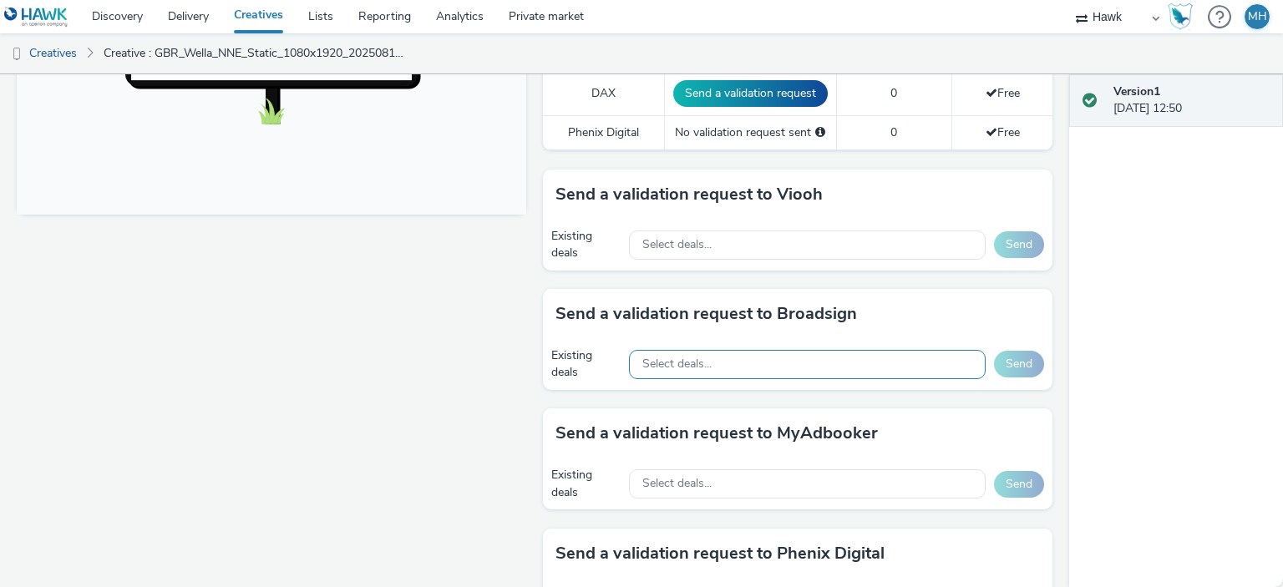
click at [748, 353] on div "Select deals..." at bounding box center [807, 364] width 357 height 29
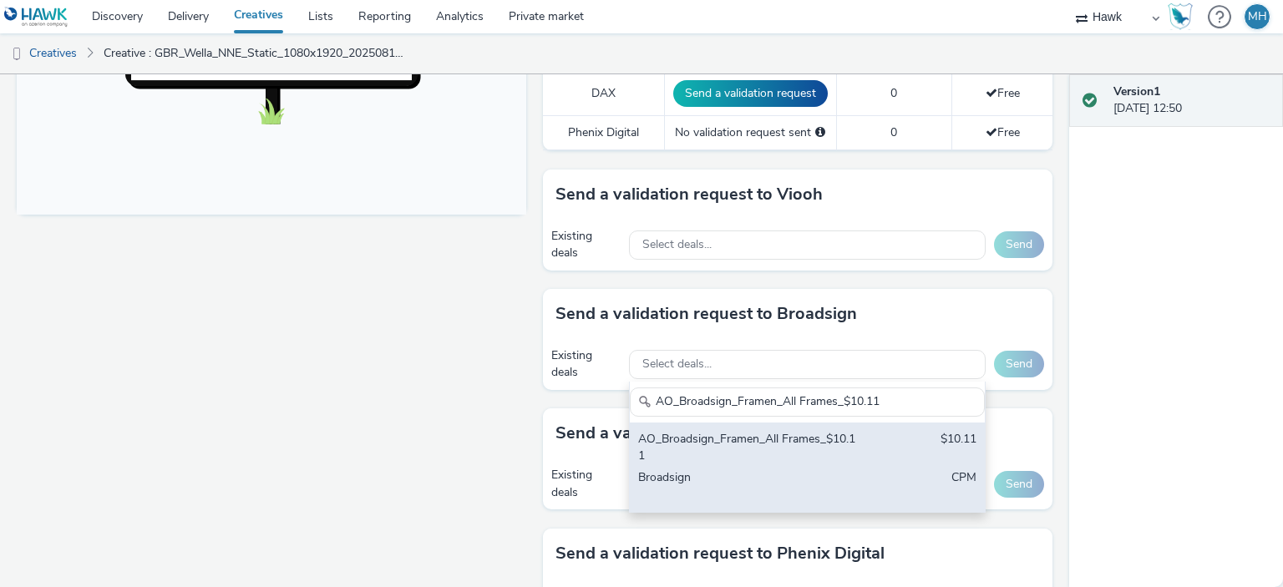
type input "AO_Broadsign_Framen_All Frames_$10.11"
click at [791, 434] on div "AO_Broadsign_Framen_All Frames_$10.11" at bounding box center [749, 448] width 222 height 34
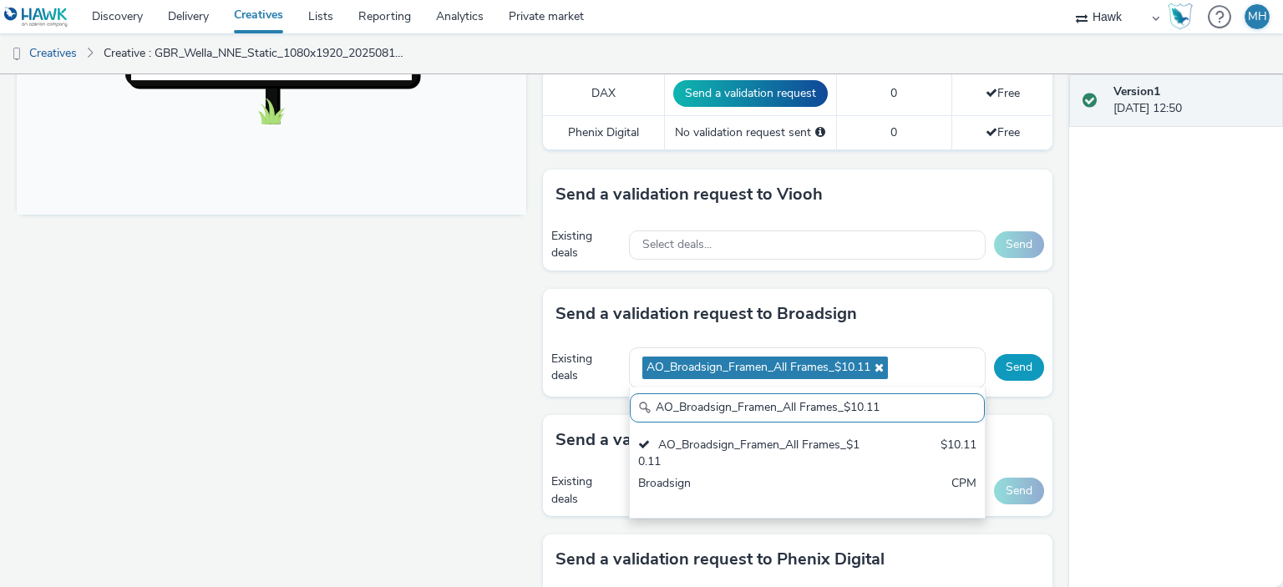
click at [994, 367] on button "Send" at bounding box center [1019, 367] width 50 height 27
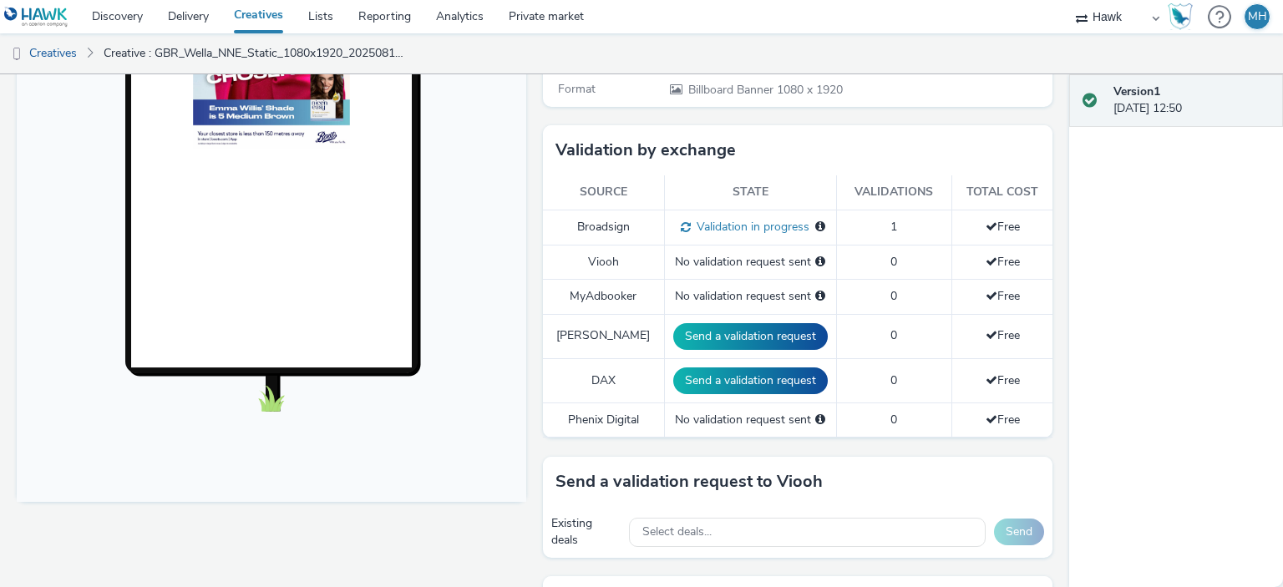
scroll to position [334, 0]
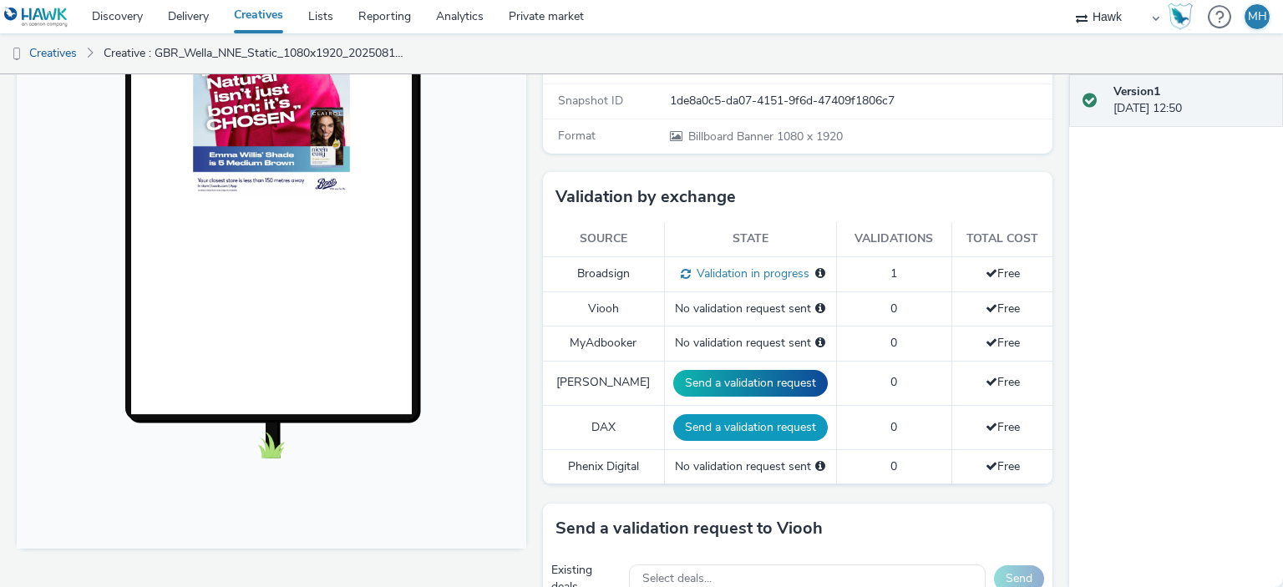
click at [771, 416] on button "Send a validation request" at bounding box center [750, 427] width 155 height 27
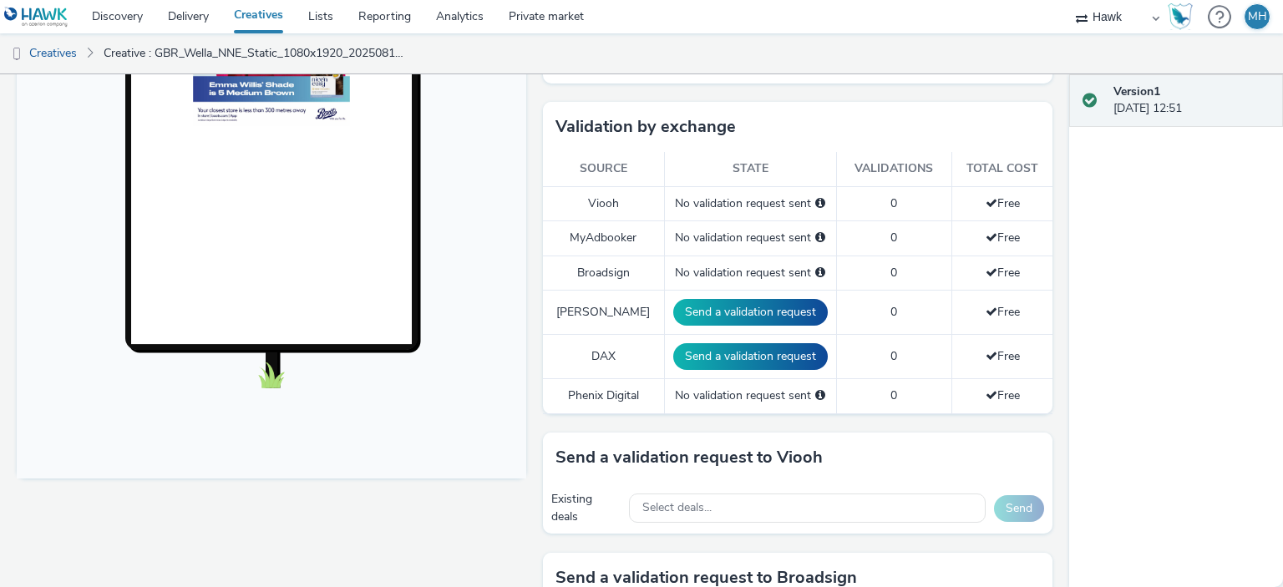
scroll to position [418, 0]
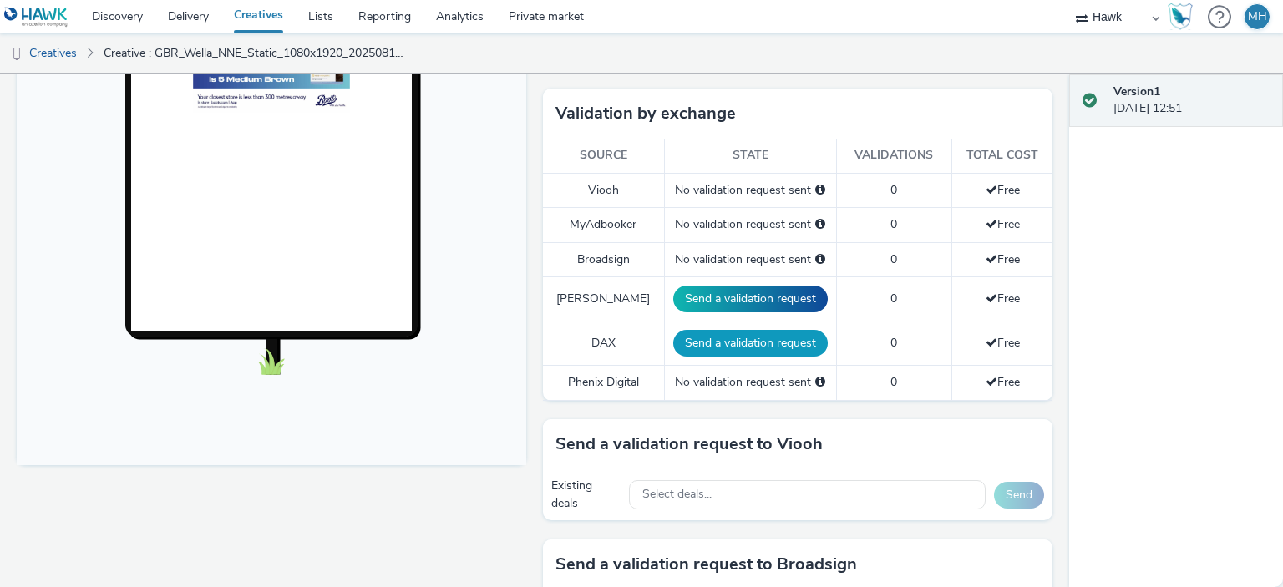
click at [752, 330] on button "Send a validation request" at bounding box center [750, 343] width 155 height 27
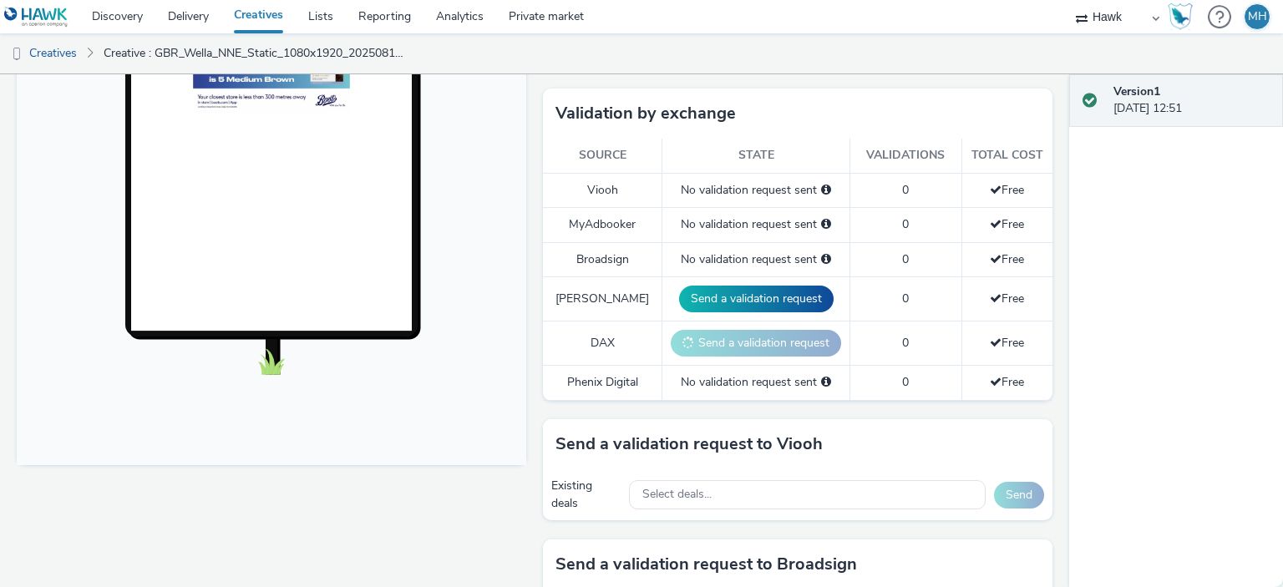
click at [752, 336] on button "Send a validation request" at bounding box center [756, 343] width 170 height 27
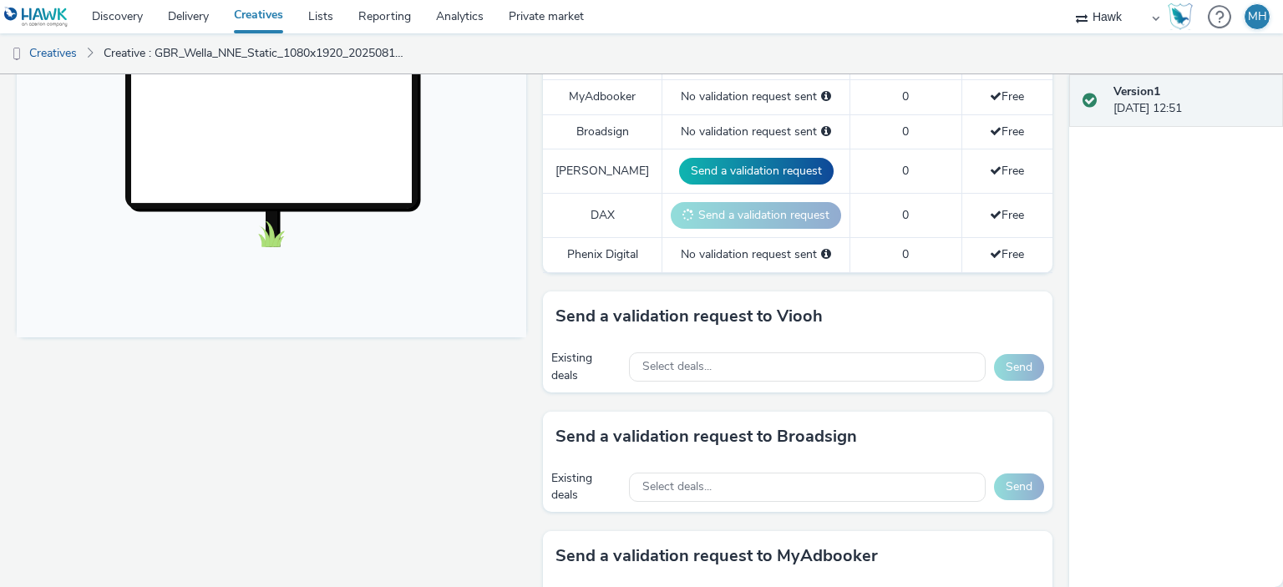
scroll to position [752, 0]
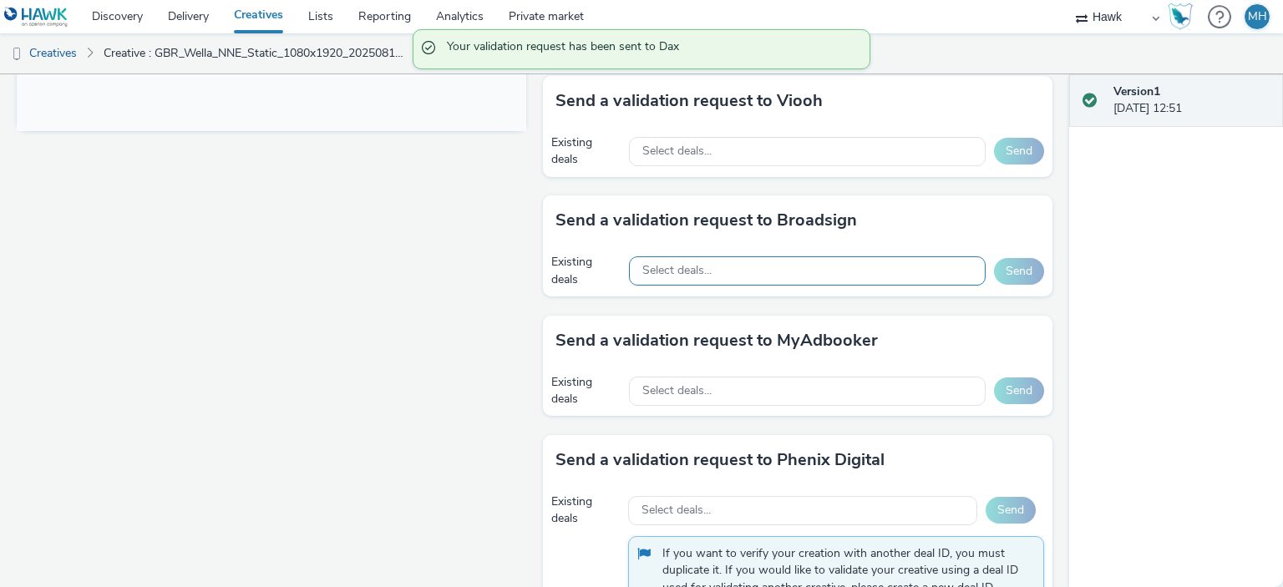
click at [679, 274] on span "Select deals..." at bounding box center [677, 271] width 69 height 14
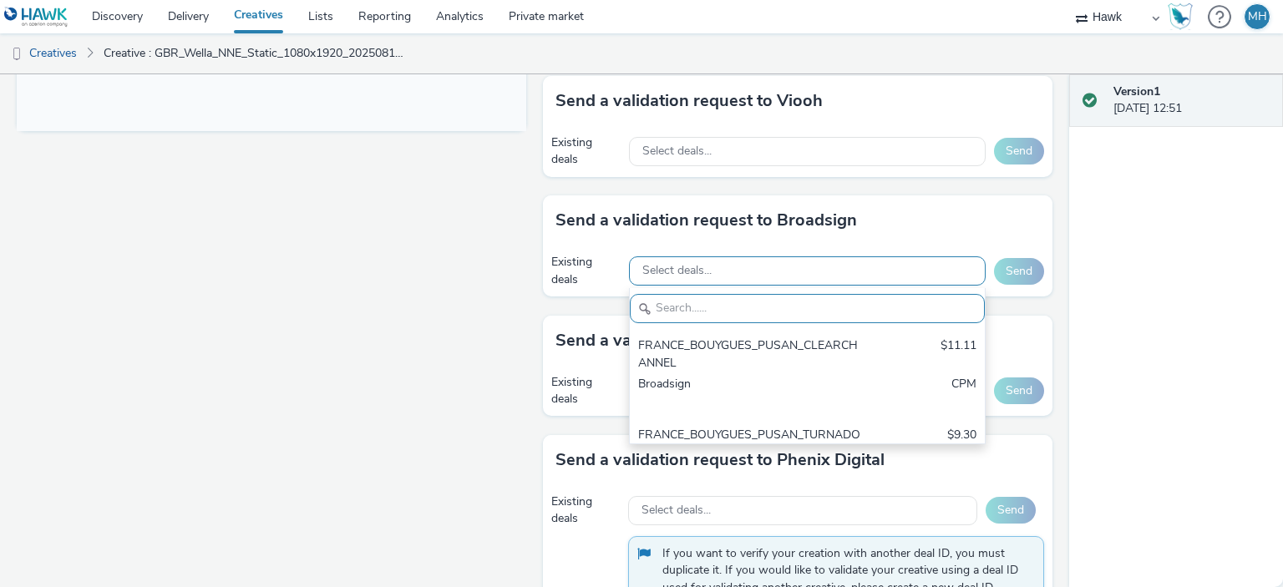
scroll to position [19, 0]
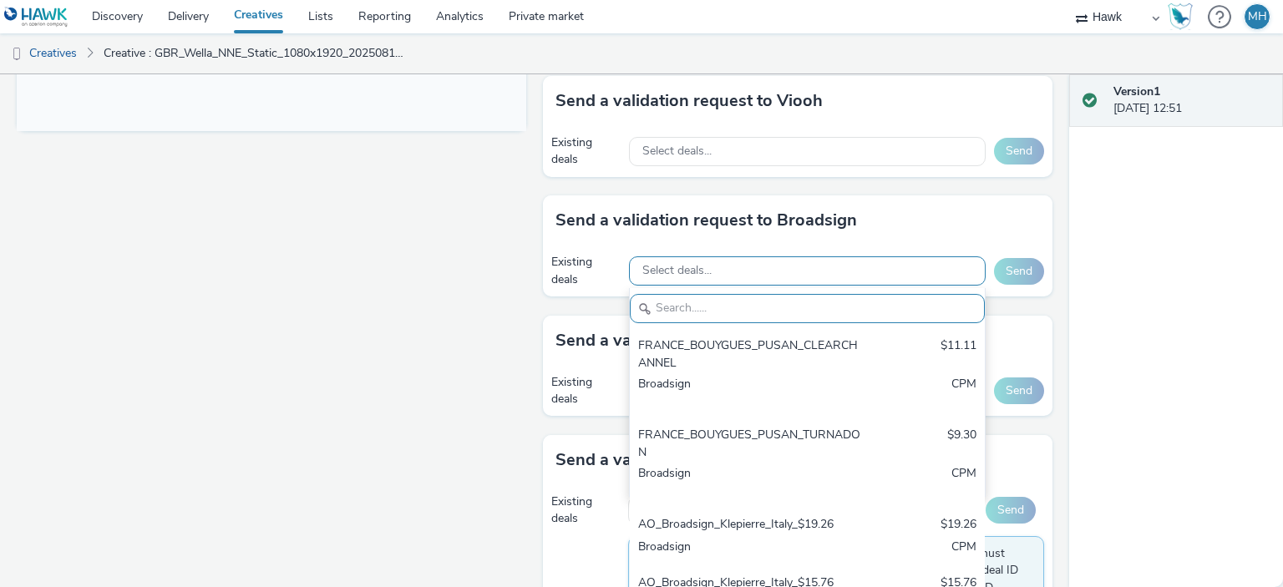
paste input "AO_Broadsign_Framen_All Frames_$10.11"
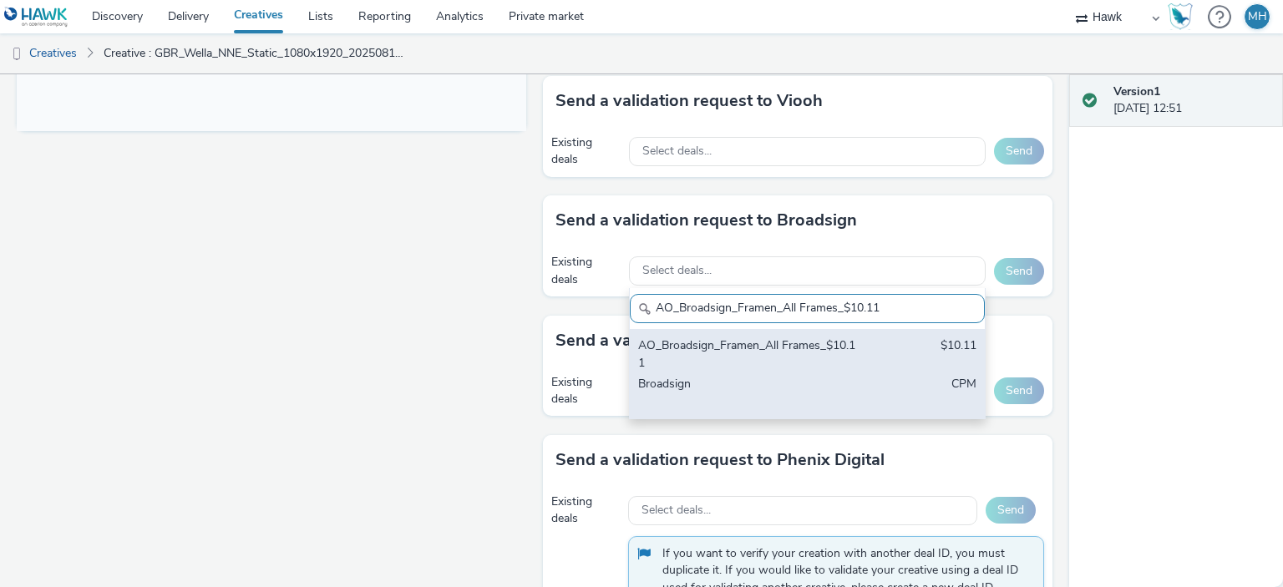
type input "AO_Broadsign_Framen_All Frames_$10.11"
click at [715, 347] on div "AO_Broadsign_Framen_All Frames_$10.11" at bounding box center [749, 355] width 222 height 34
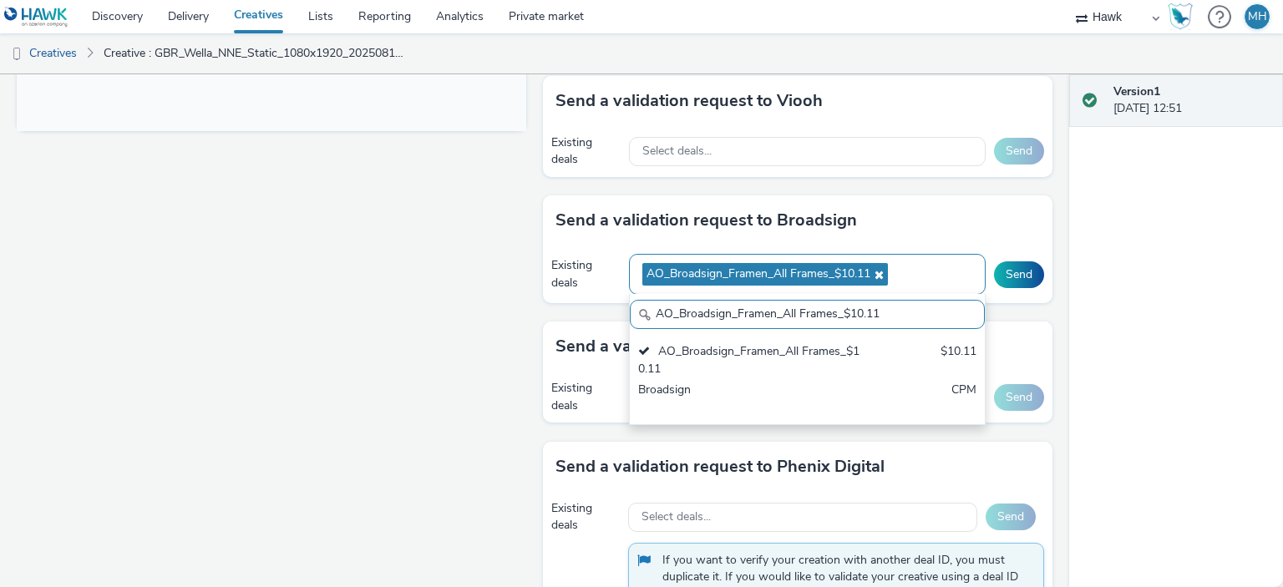
click at [907, 267] on div "AO_Broadsign_Framen_All Frames_$10.11" at bounding box center [807, 274] width 357 height 41
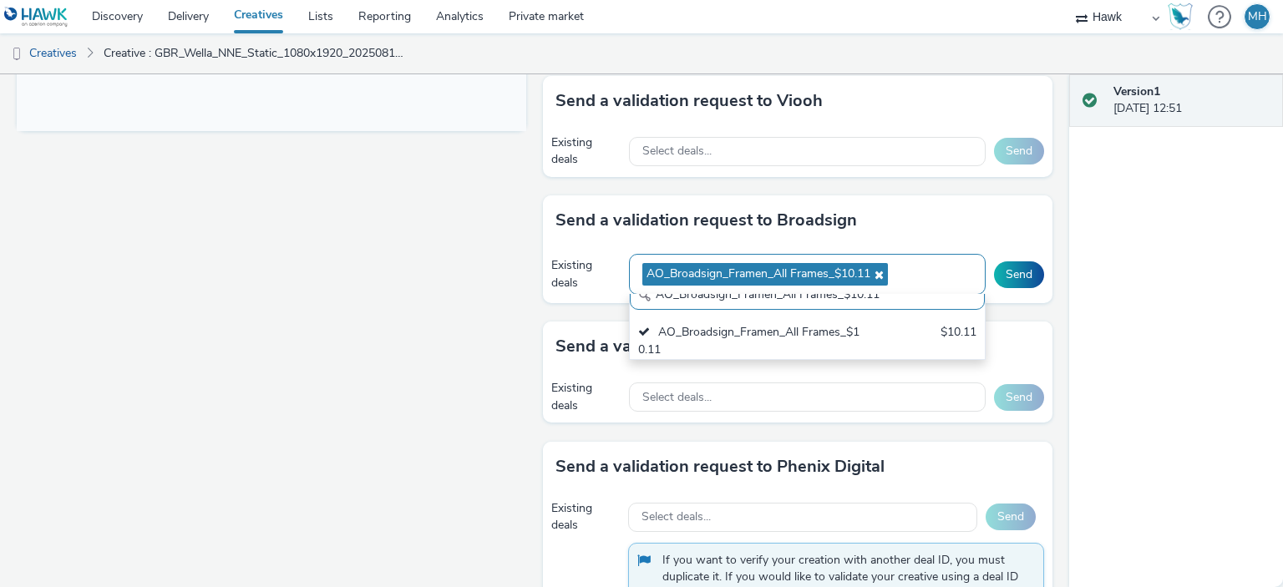
scroll to position [0, 0]
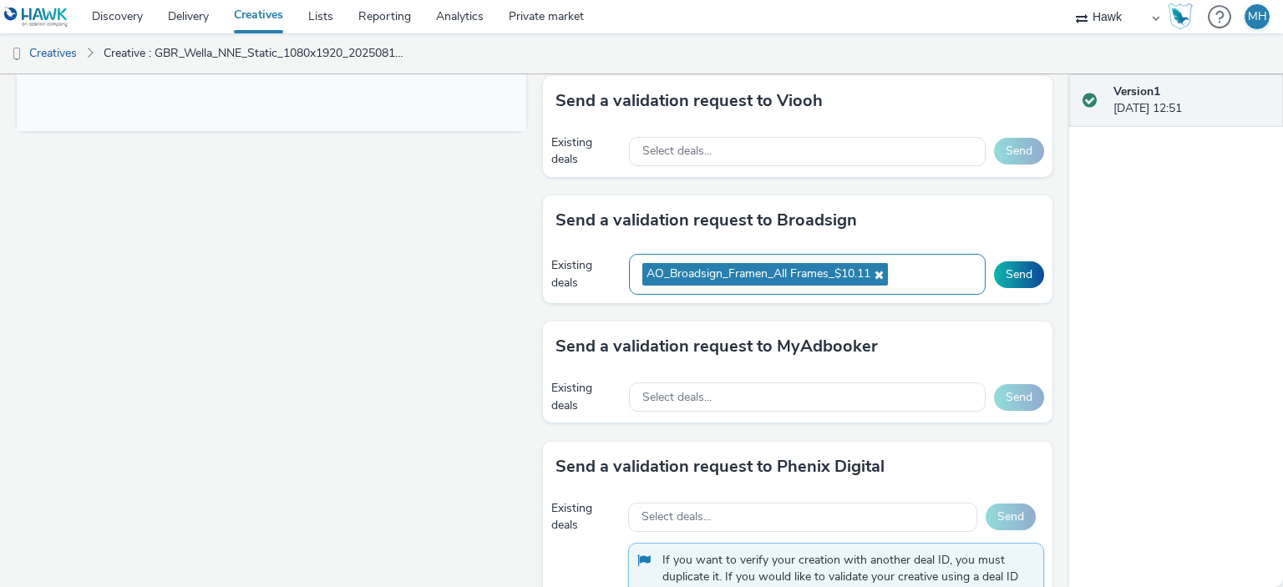
click at [892, 261] on div "AO_Broadsign_Framen_All Frames_$10.11" at bounding box center [807, 274] width 357 height 41
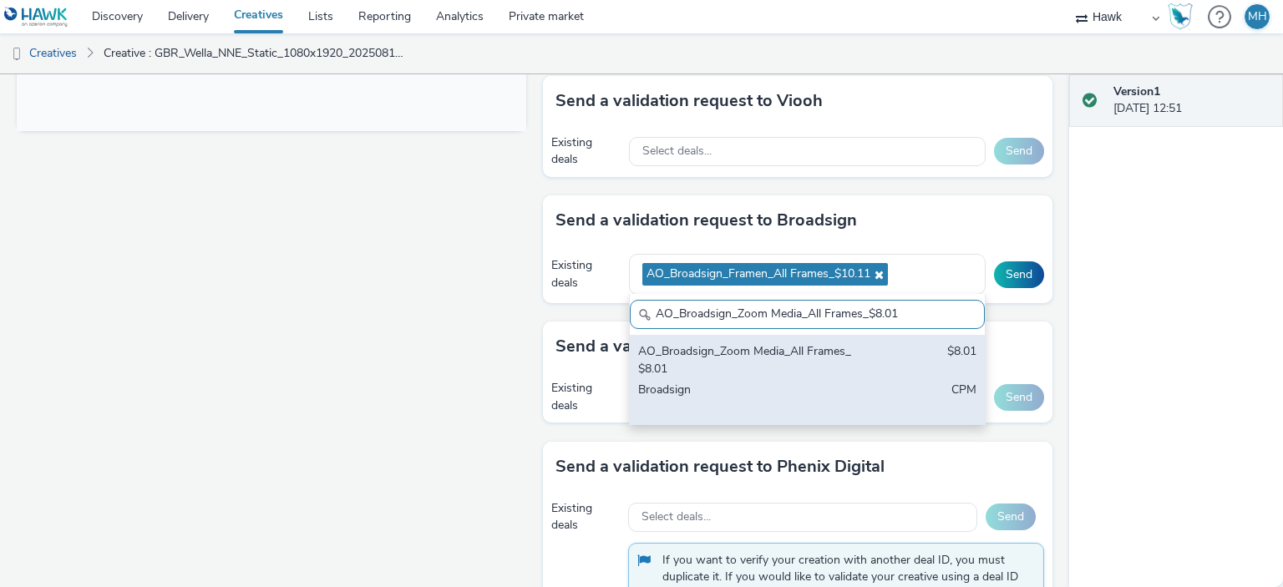
click at [851, 357] on div "AO_Broadsign_Zoom Media_All Frames_$8.01 $8.01 Broadsign CPM" at bounding box center [807, 379] width 355 height 89
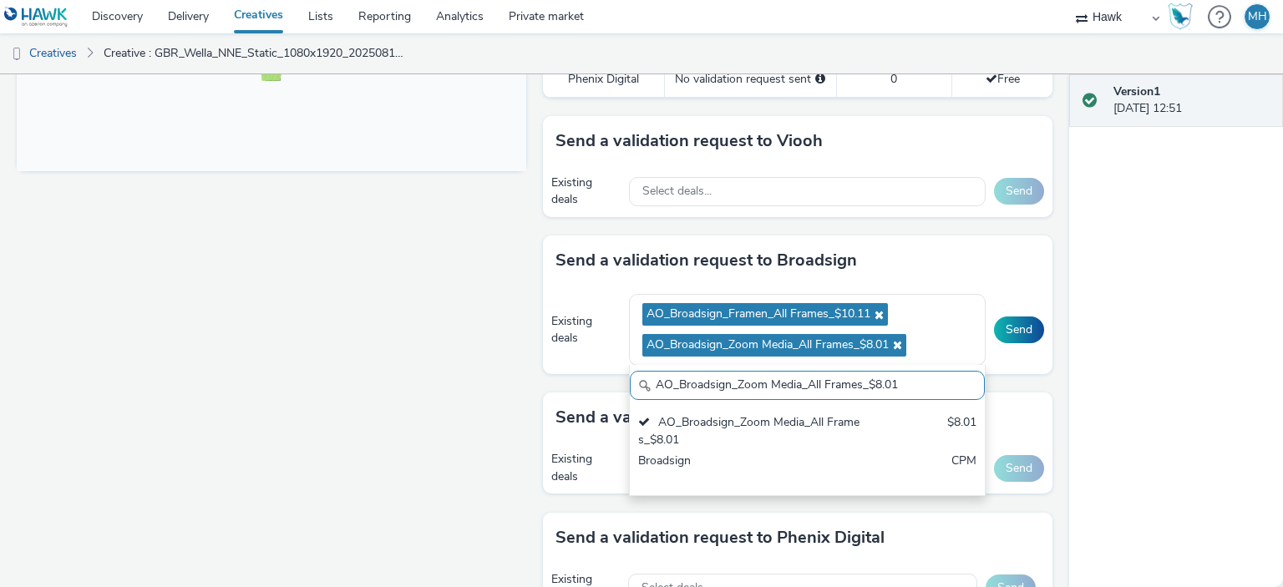
scroll to position [752, 0]
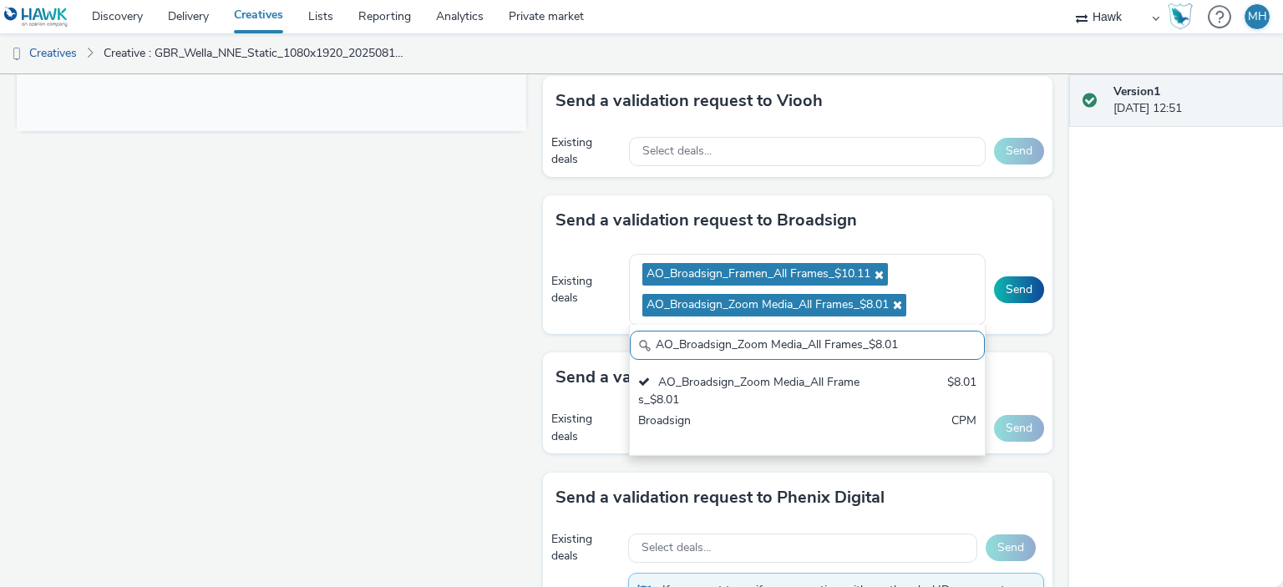
drag, startPoint x: 903, startPoint y: 340, endPoint x: 604, endPoint y: 318, distance: 299.9
click at [605, 320] on div "Existing deals AO_Broadsign_Framen_All Frames_$10.11 AO_Broadsign_Zoom Media_Al…" at bounding box center [798, 290] width 510 height 89
paste input "ECN_All Frames_$14"
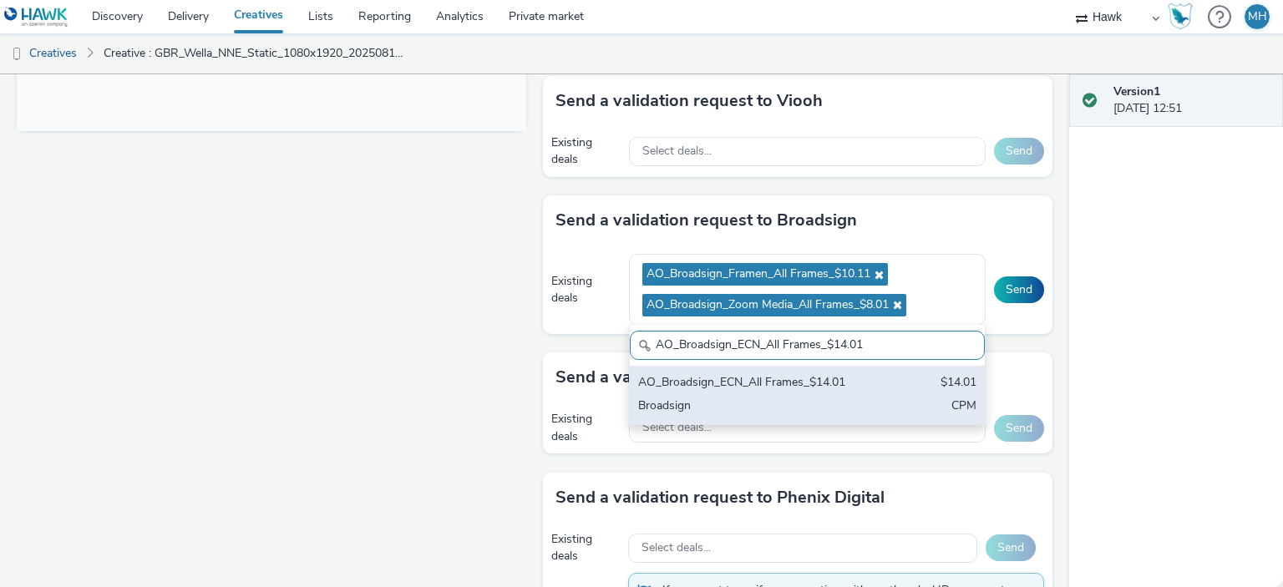
type input "AO_Broadsign_ECN_All Frames_$14.01"
click at [754, 388] on div "AO_Broadsign_ECN_All Frames_$14.01" at bounding box center [749, 383] width 222 height 19
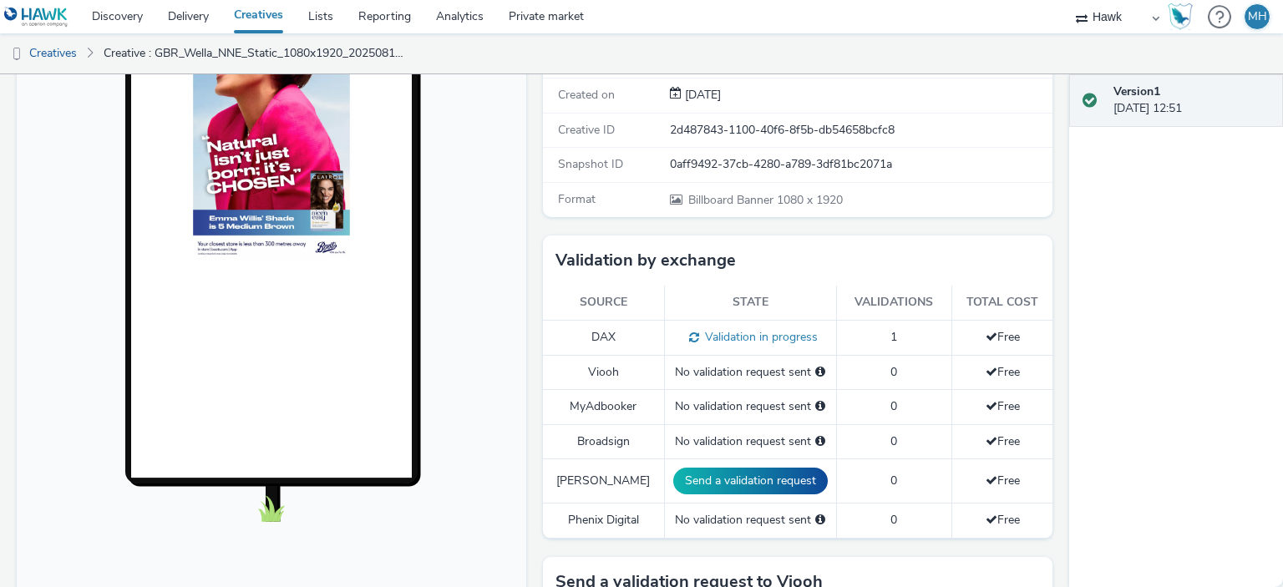
click at [909, 587] on html "Discovery Delivery Creatives Lists Reporting Analytics Private market [PERSON_N…" at bounding box center [641, 293] width 1283 height 587
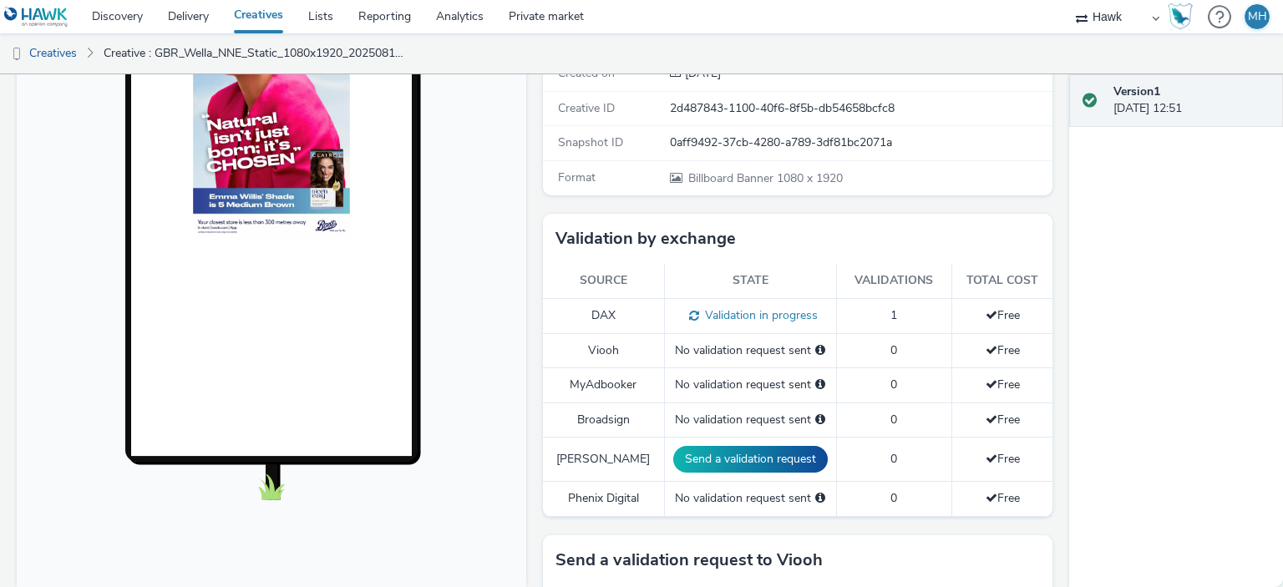
scroll to position [794, 0]
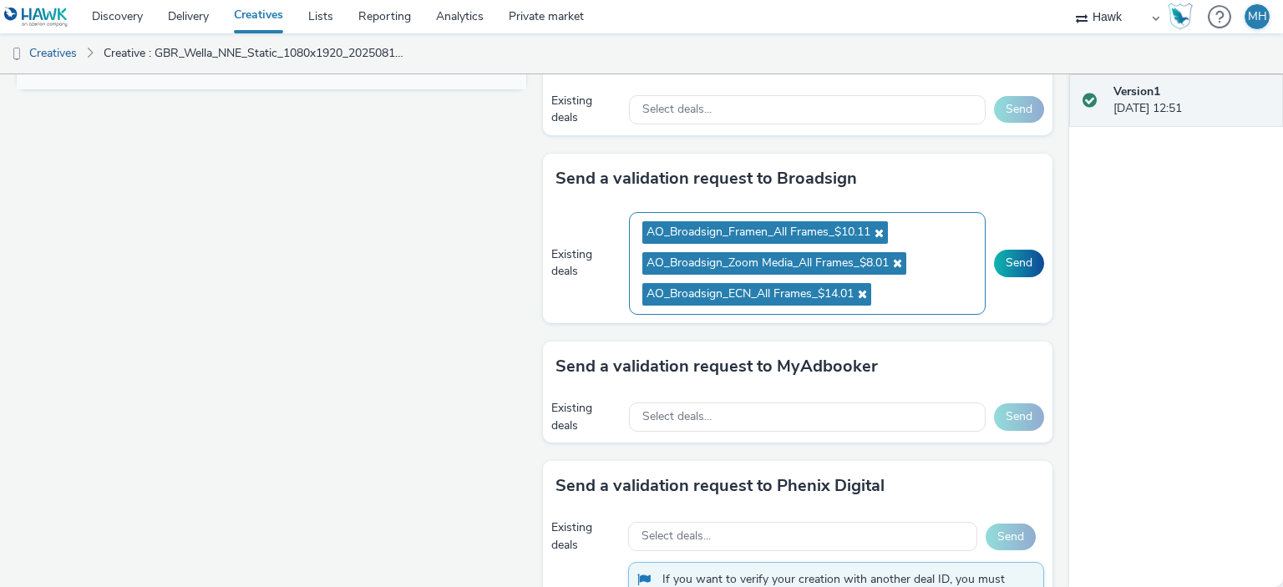
drag, startPoint x: 916, startPoint y: 286, endPoint x: 858, endPoint y: 220, distance: 87.6
click at [858, 220] on ul "AO_Broadsign_Framen_All Frames_$10.11 AO_Broadsign_Zoom Media_All Frames_$8.01 …" at bounding box center [808, 263] width 330 height 92
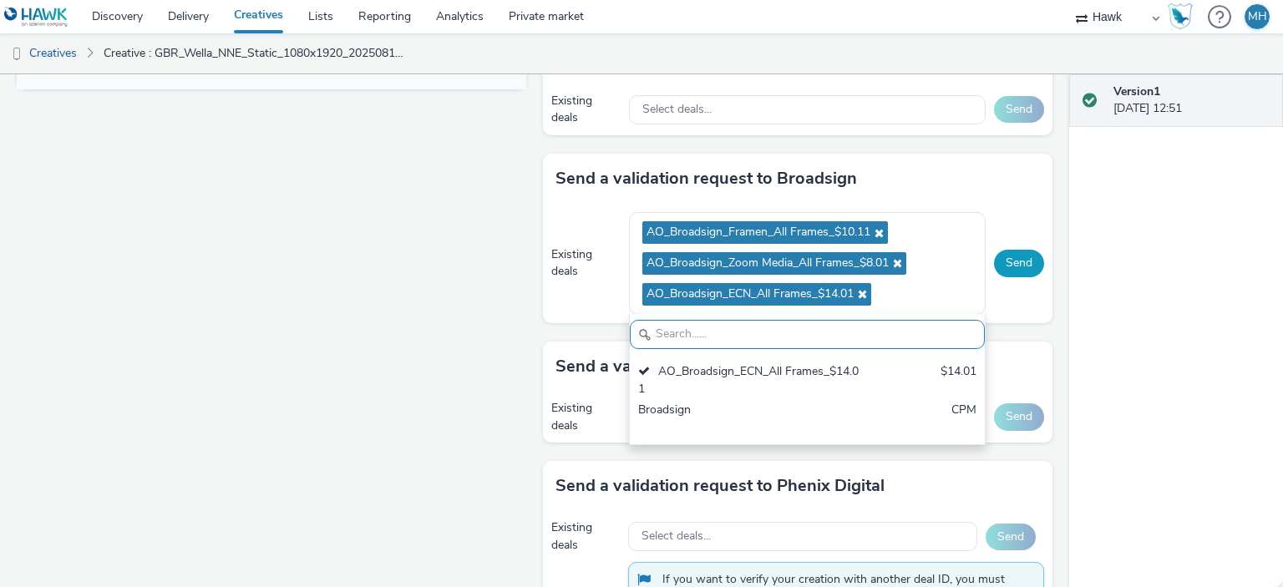
click at [999, 260] on button "Send" at bounding box center [1019, 263] width 50 height 27
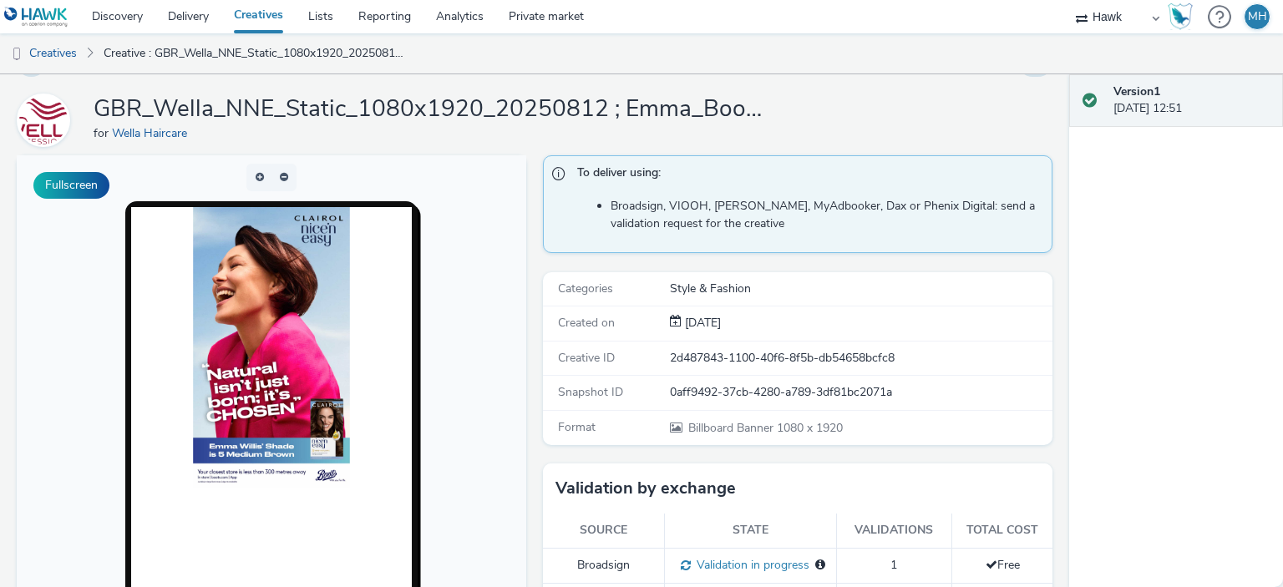
scroll to position [42, 0]
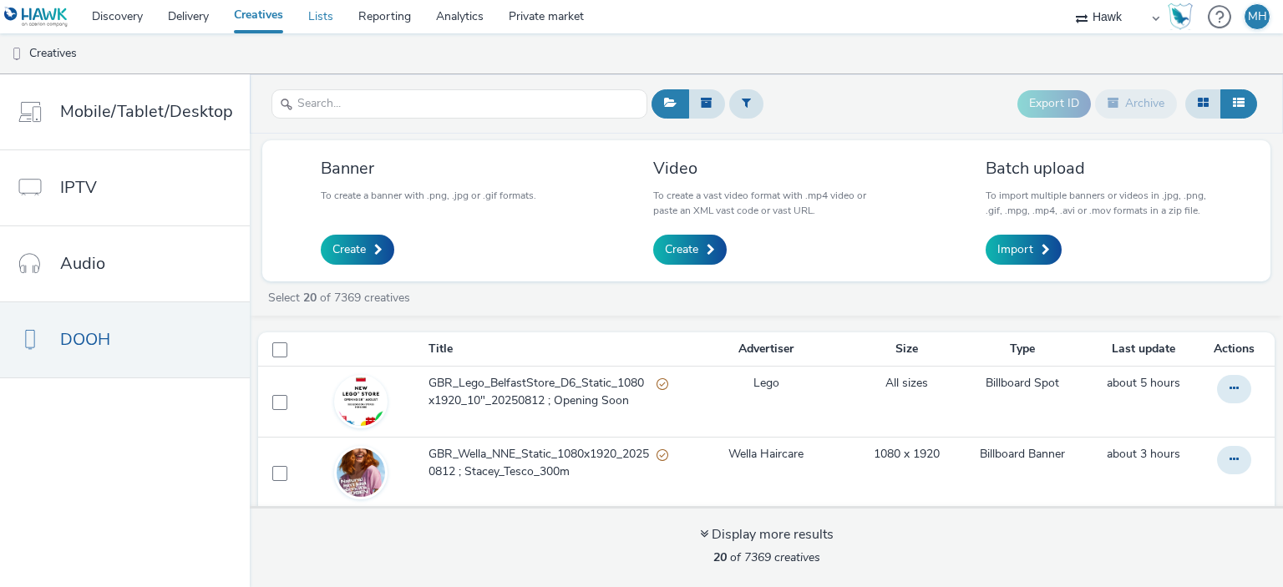
click at [336, 23] on link "Lists" at bounding box center [321, 16] width 50 height 33
